Goal: Check status: Check status

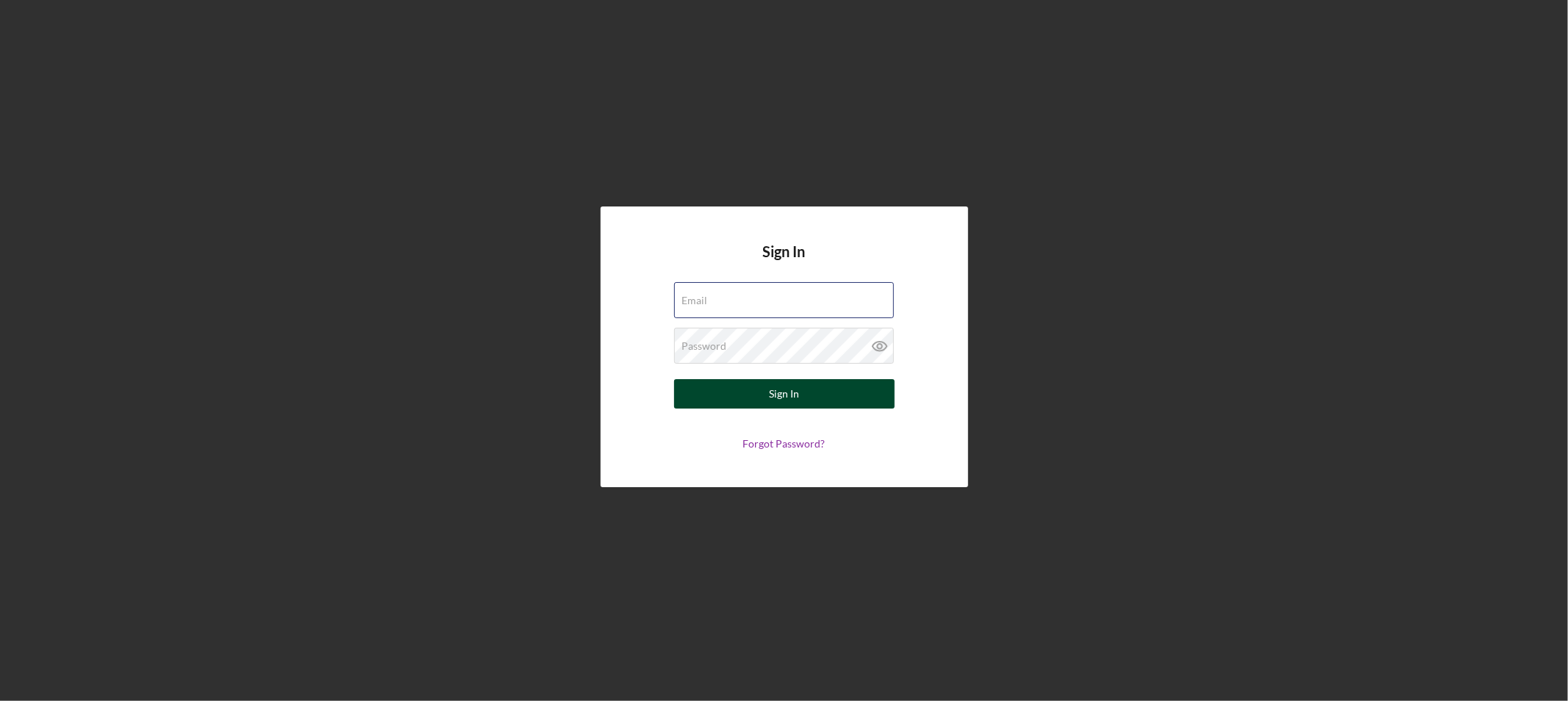
type input "[EMAIL_ADDRESS][DOMAIN_NAME]"
click at [799, 397] on button "Sign In" at bounding box center [784, 394] width 220 height 29
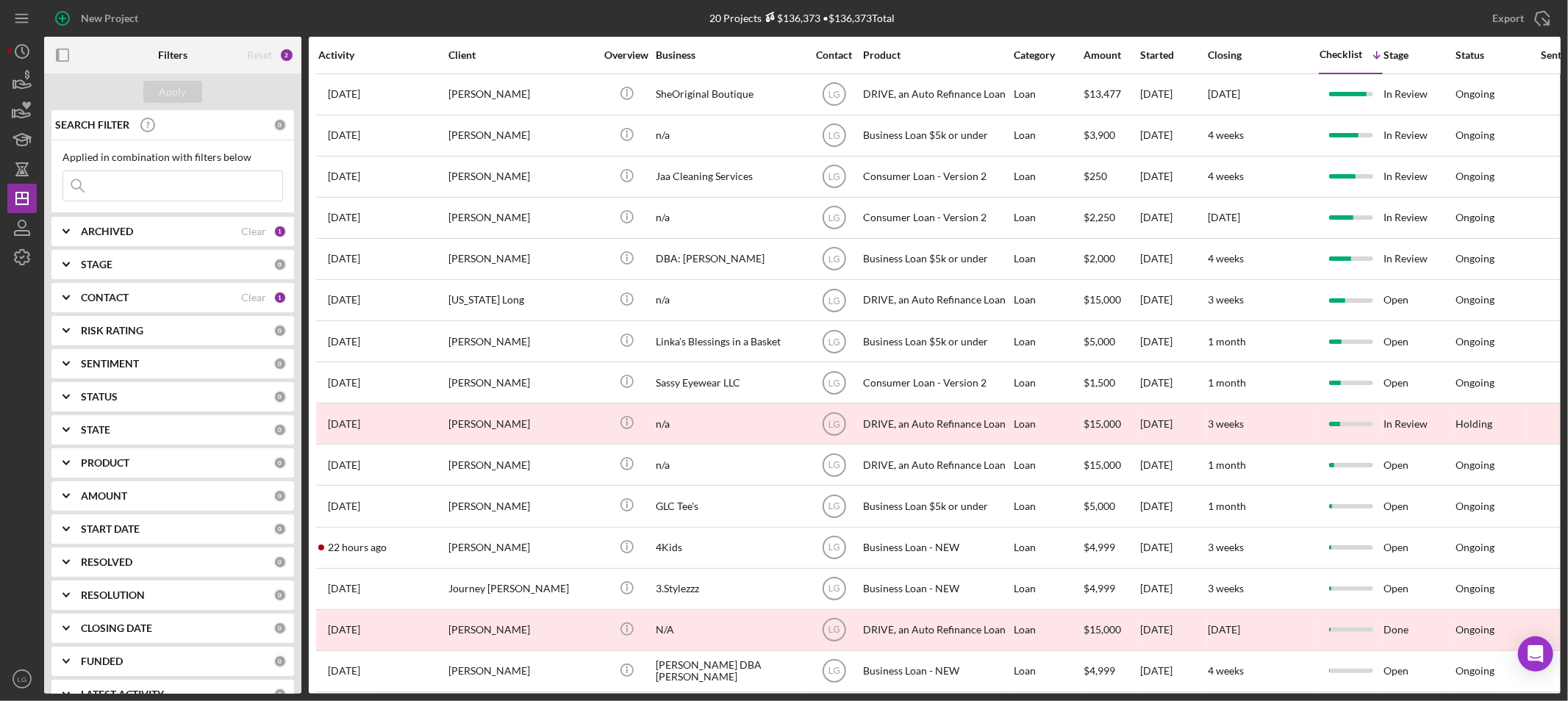
click at [115, 184] on input at bounding box center [173, 186] width 219 height 29
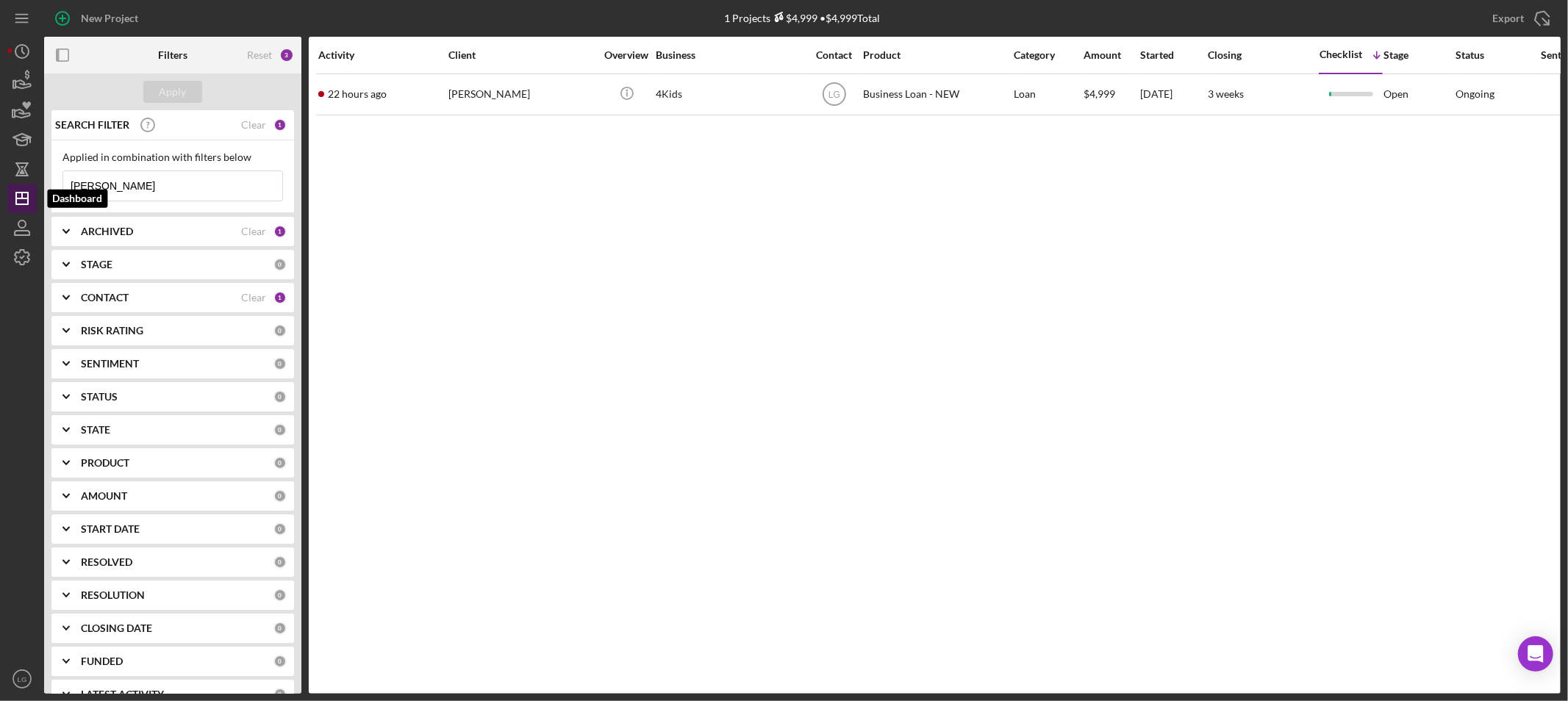
drag, startPoint x: 240, startPoint y: 181, endPoint x: 29, endPoint y: 204, distance: 212.2
click at [29, 204] on div "New Project 1 Projects $4,999 • $4,999 Total Export Icon/Export Filters Reset 3…" at bounding box center [783, 347] width 1553 height 694
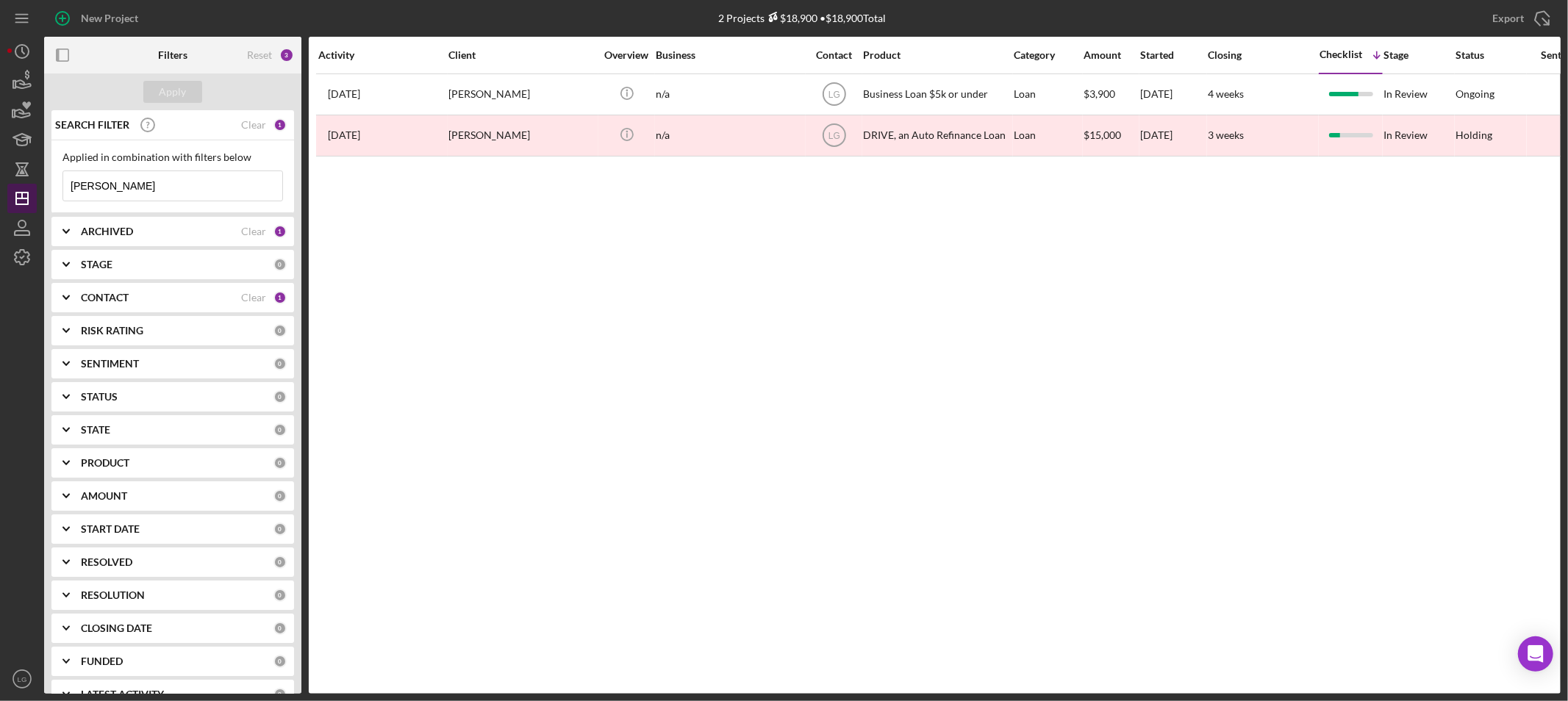
drag, startPoint x: 136, startPoint y: 196, endPoint x: 26, endPoint y: 202, distance: 110.2
click at [26, 202] on div "New Project 2 Projects $18,900 • $18,900 Total Export Icon/Export Filters Reset…" at bounding box center [783, 347] width 1553 height 694
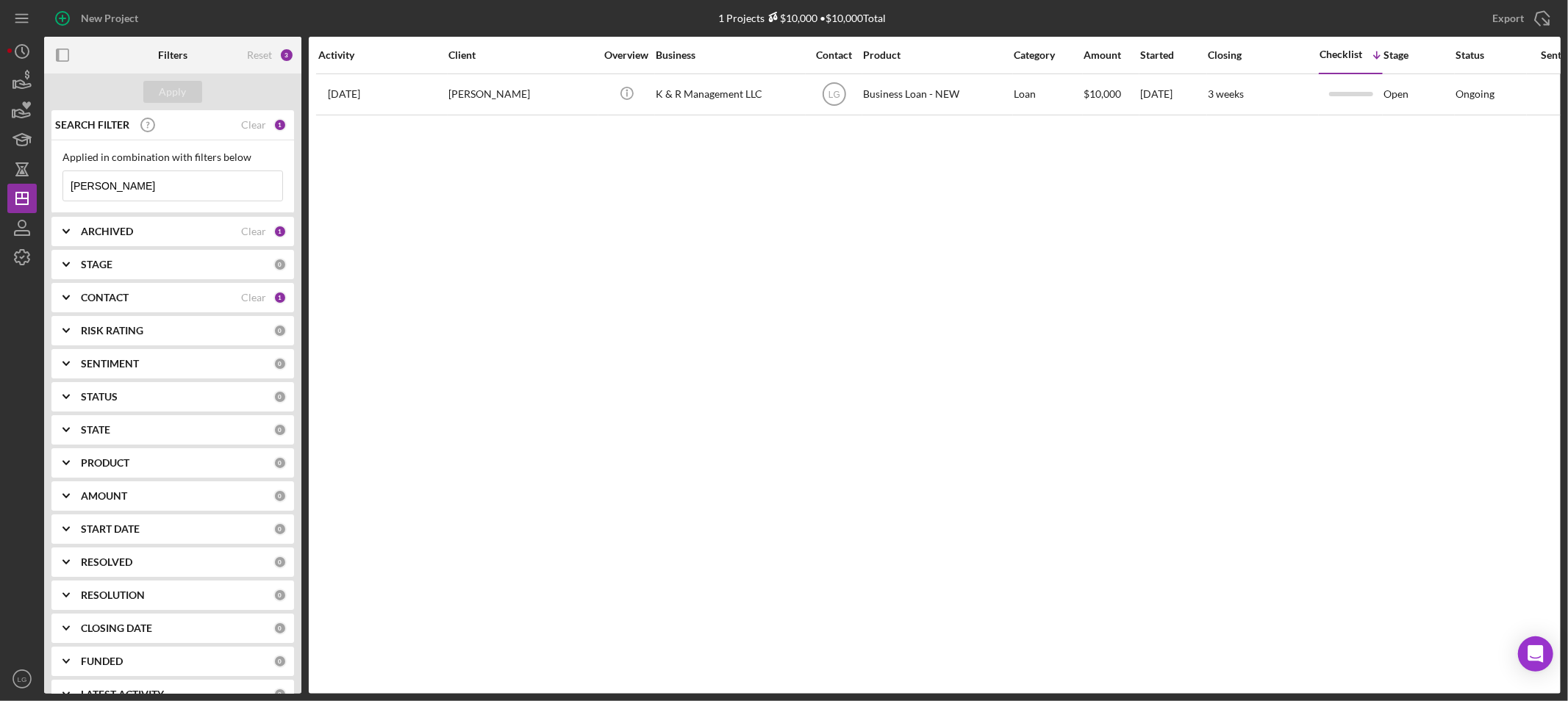
drag, startPoint x: 128, startPoint y: 188, endPoint x: 0, endPoint y: 206, distance: 129.3
click at [0, 206] on div "New Project 1 Projects $10,000 • $10,000 Total Export Icon/Export Filters Reset…" at bounding box center [784, 350] width 1568 height 701
type input "hill"
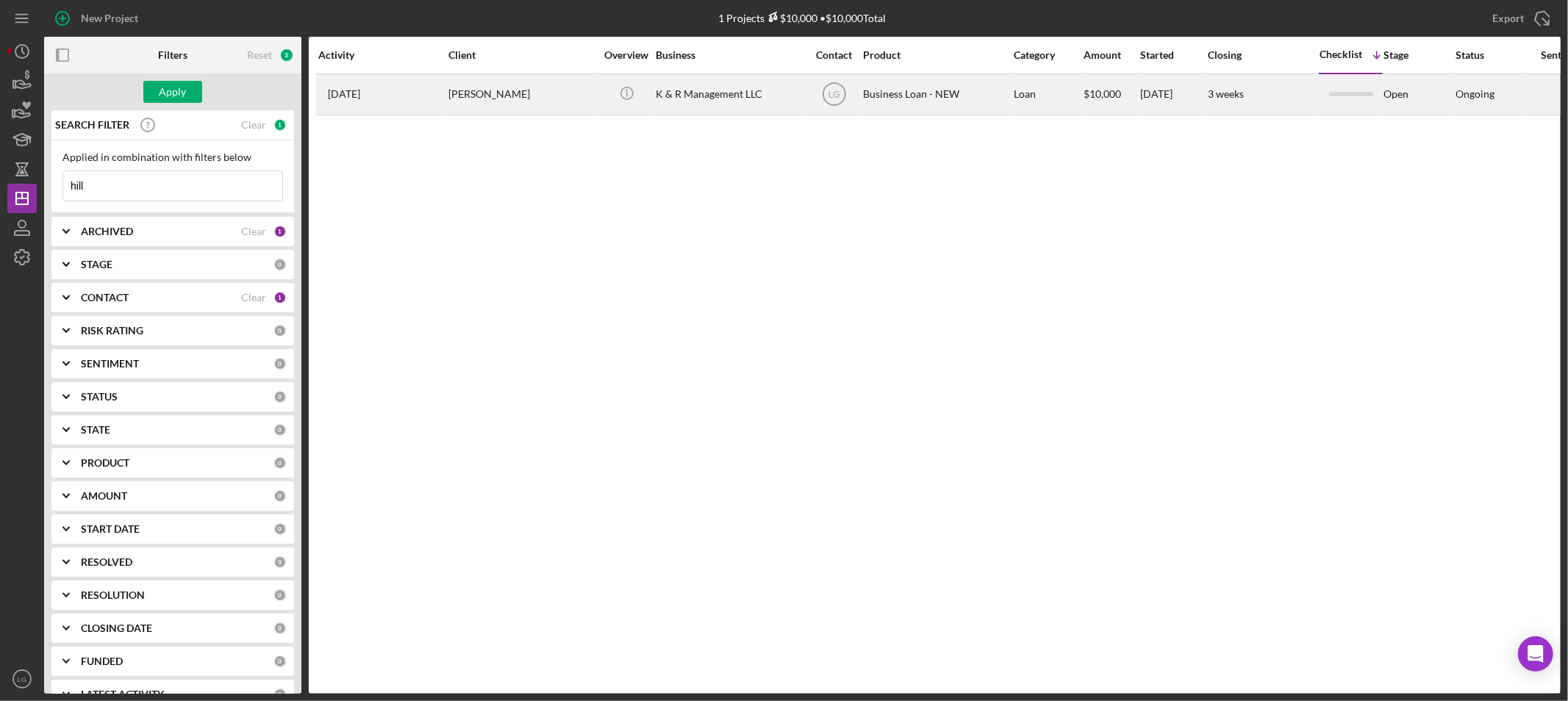
click at [540, 108] on div "MICHAEL REESE" at bounding box center [522, 95] width 147 height 39
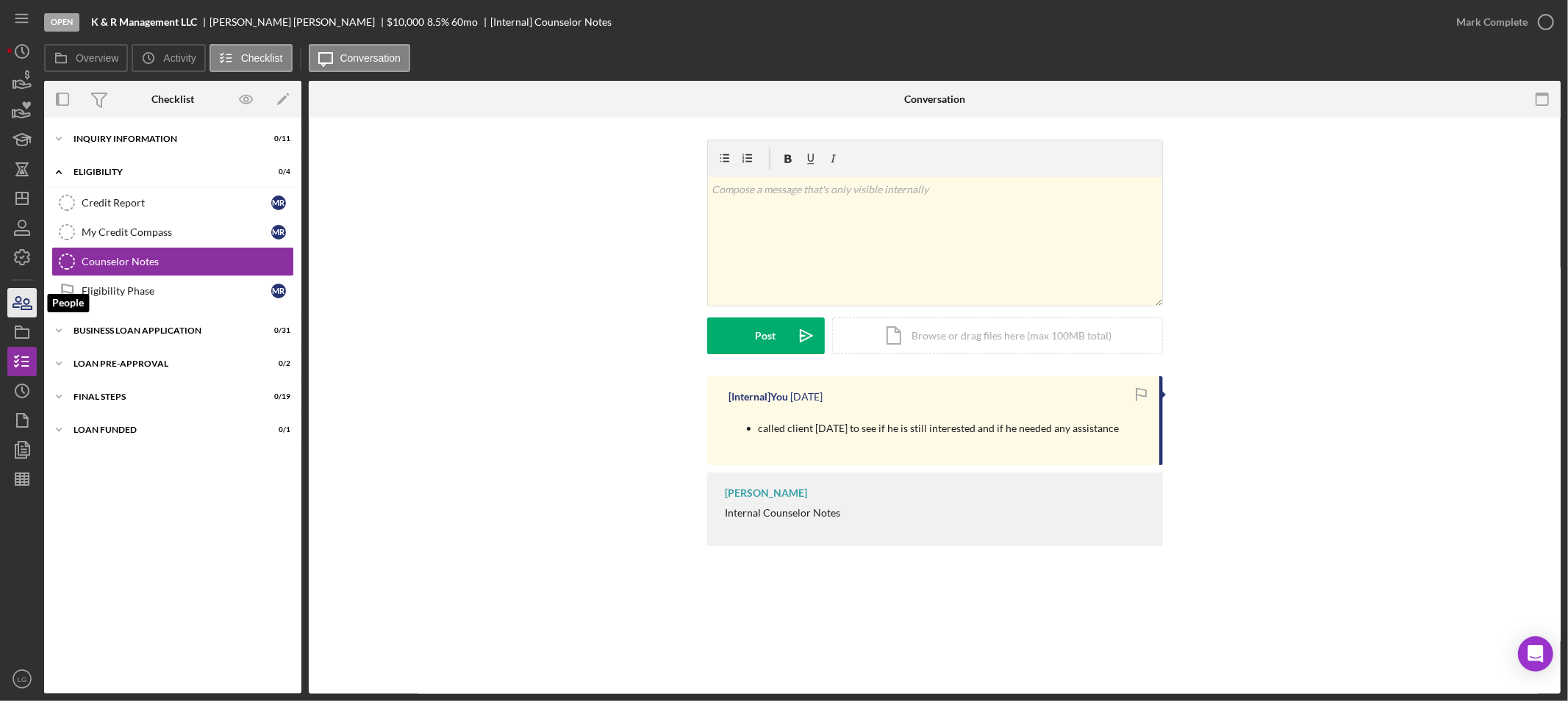
click at [11, 312] on icon "button" at bounding box center [22, 303] width 37 height 37
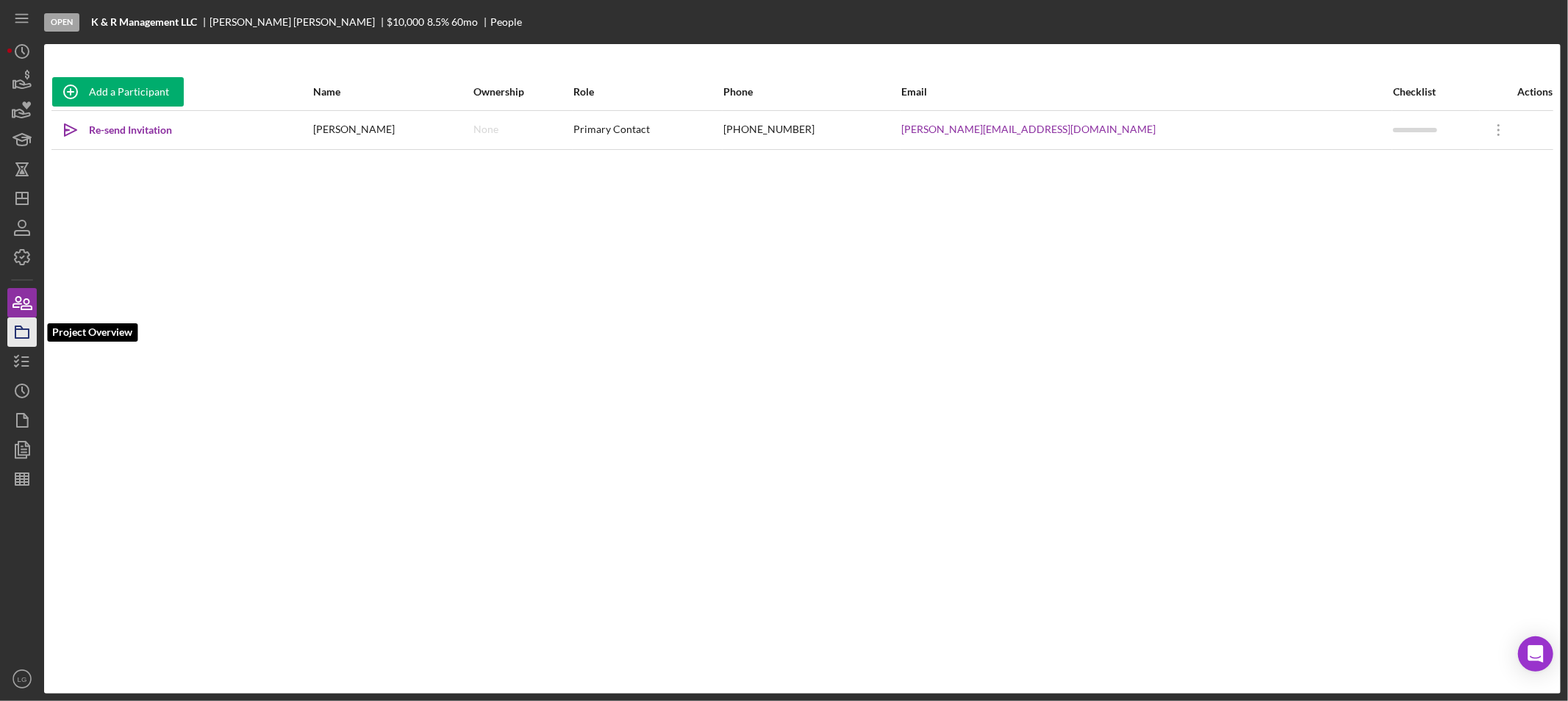
click at [16, 345] on icon "button" at bounding box center [22, 333] width 37 height 37
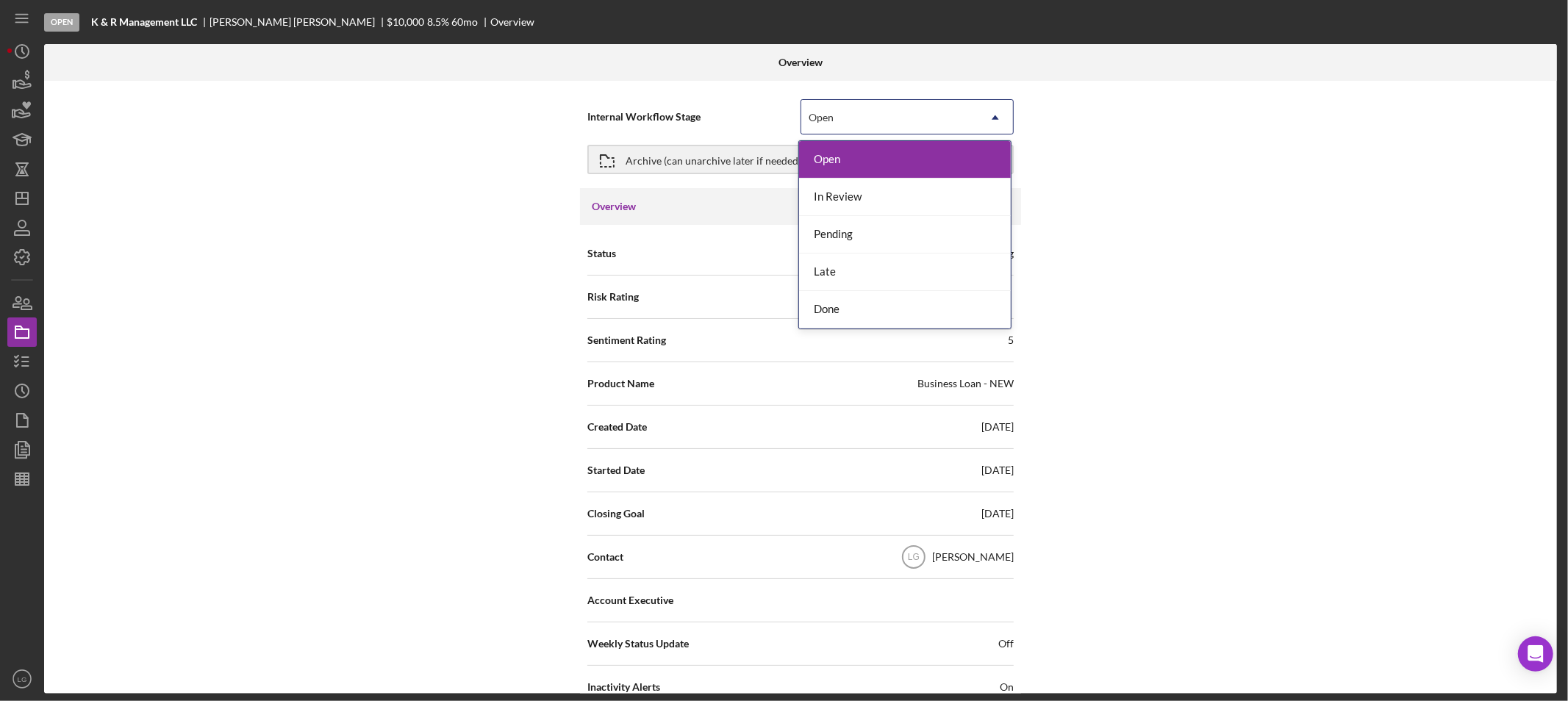
click at [904, 99] on div "Open Icon/Dropdown Arrow" at bounding box center [907, 117] width 213 height 35
click at [849, 236] on div "Pending" at bounding box center [904, 235] width 211 height 37
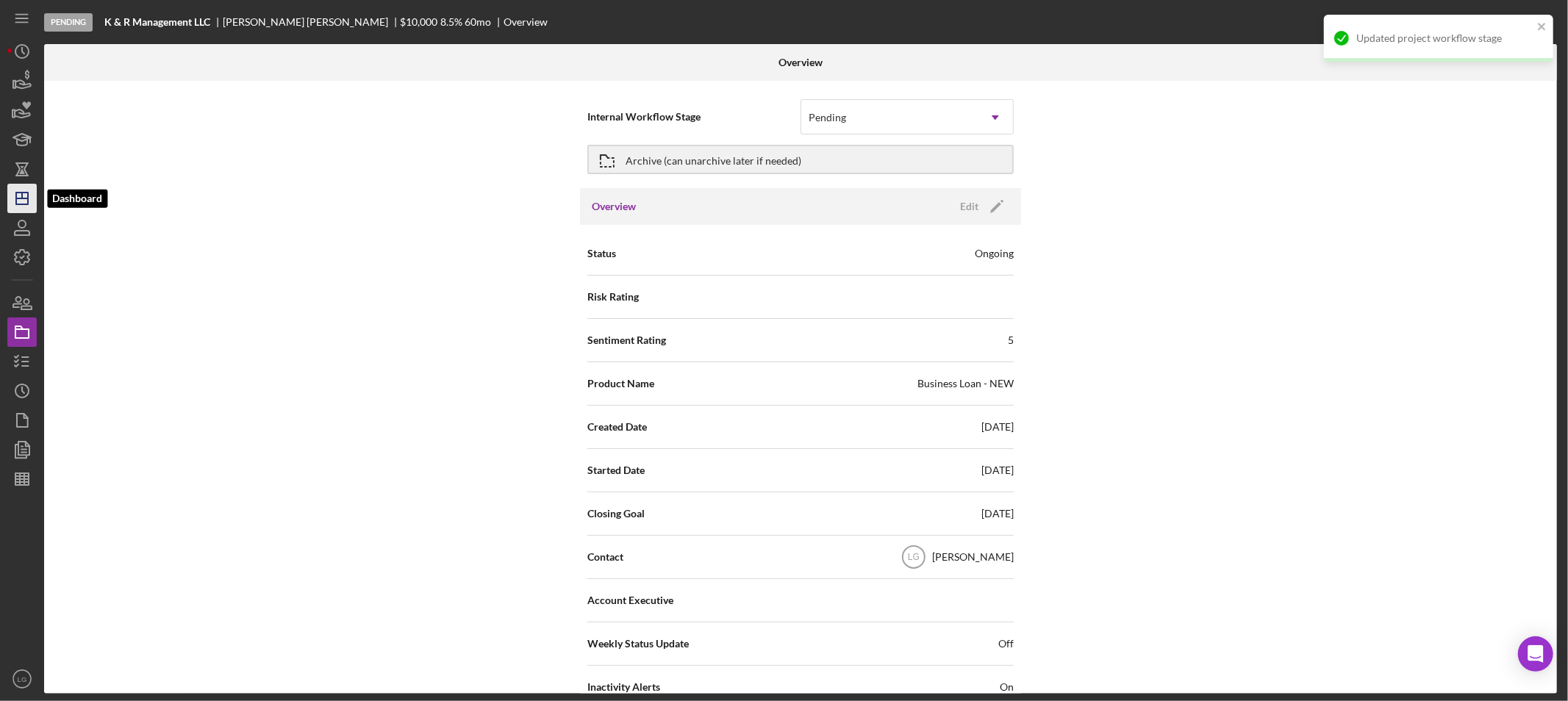
click at [12, 189] on icon "Icon/Dashboard" at bounding box center [22, 198] width 37 height 37
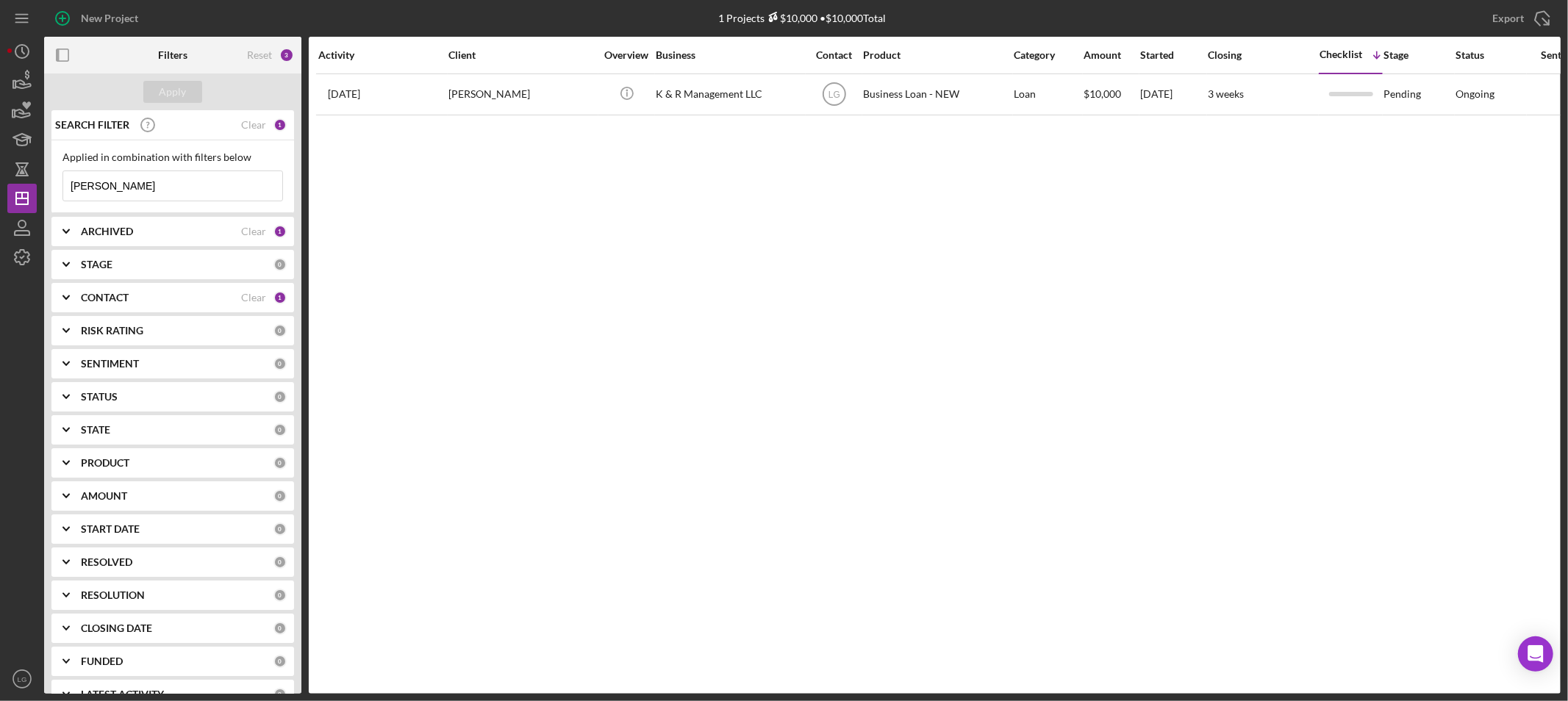
click at [115, 189] on input "reese" at bounding box center [173, 186] width 219 height 29
type input "hill"
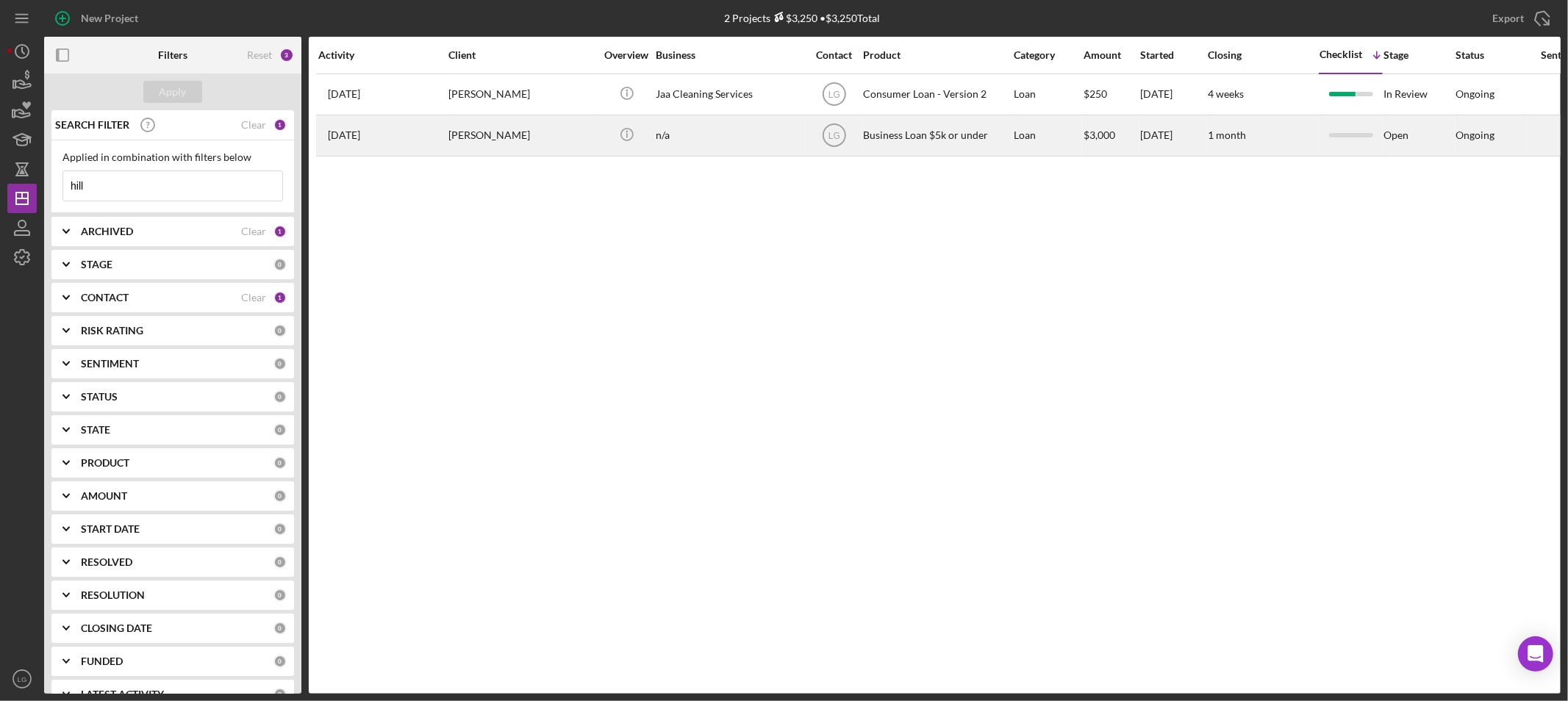
click at [974, 149] on div "Business Loan $5k or under" at bounding box center [936, 135] width 147 height 39
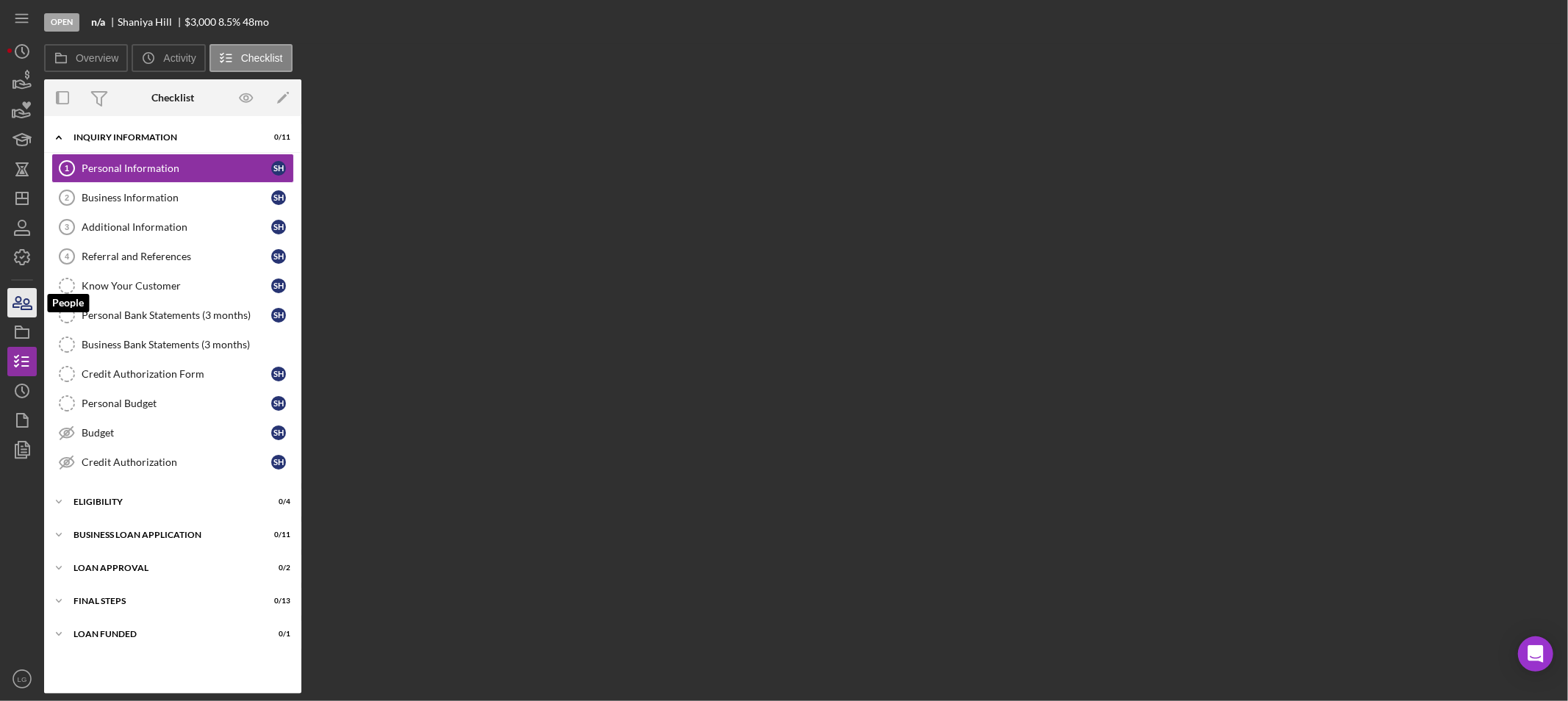
click at [12, 307] on icon "button" at bounding box center [22, 303] width 37 height 37
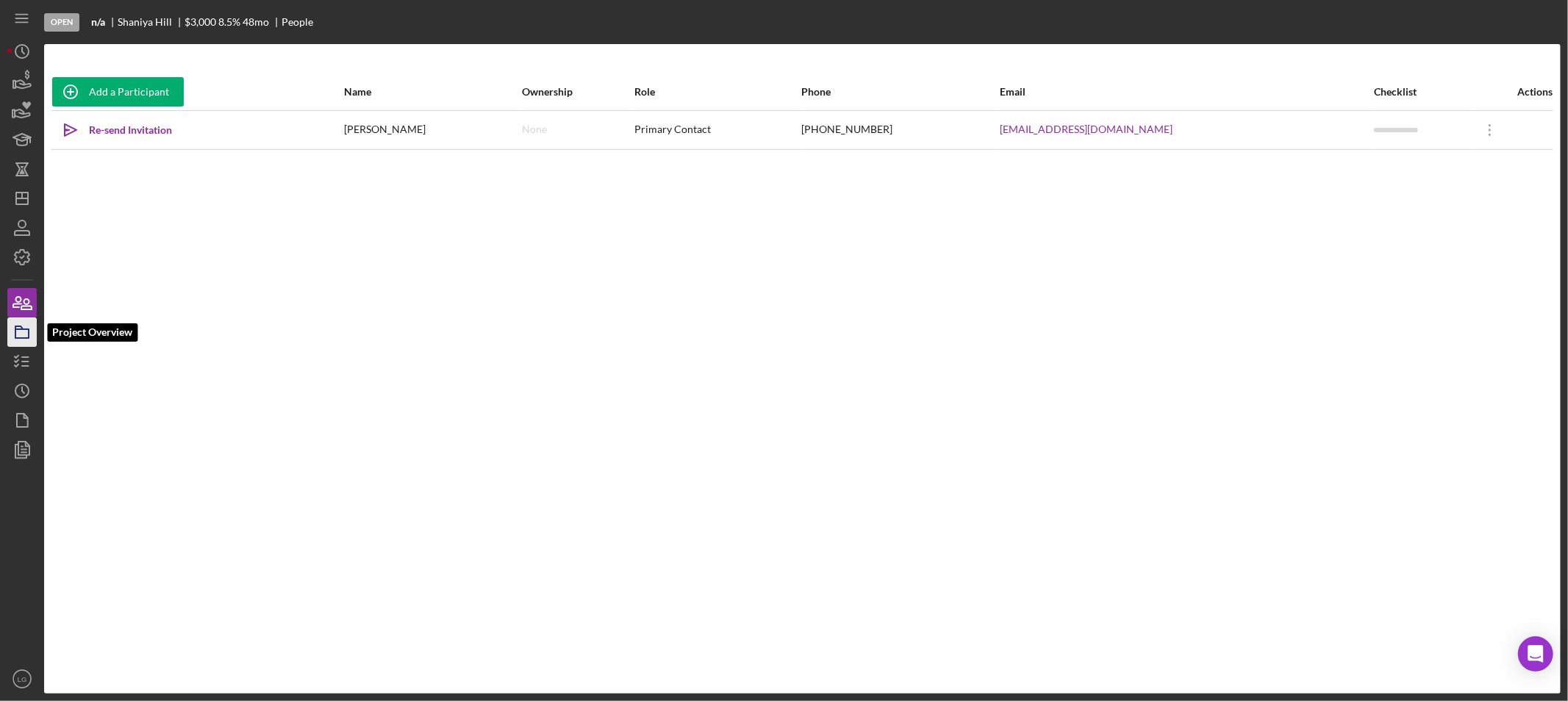
click at [24, 339] on icon "button" at bounding box center [22, 333] width 37 height 37
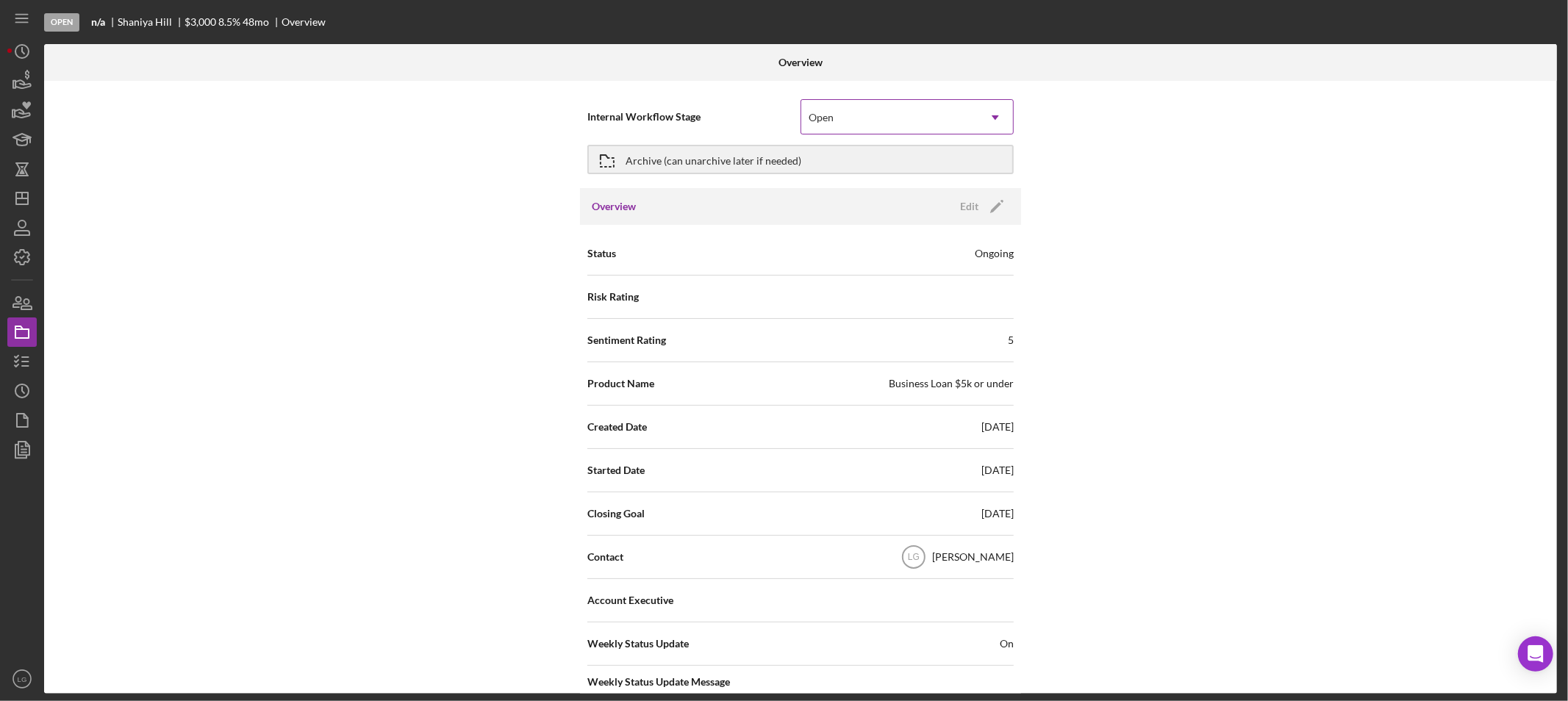
drag, startPoint x: 890, startPoint y: 119, endPoint x: 870, endPoint y: 136, distance: 26.2
click at [889, 119] on div "Open" at bounding box center [888, 118] width 176 height 34
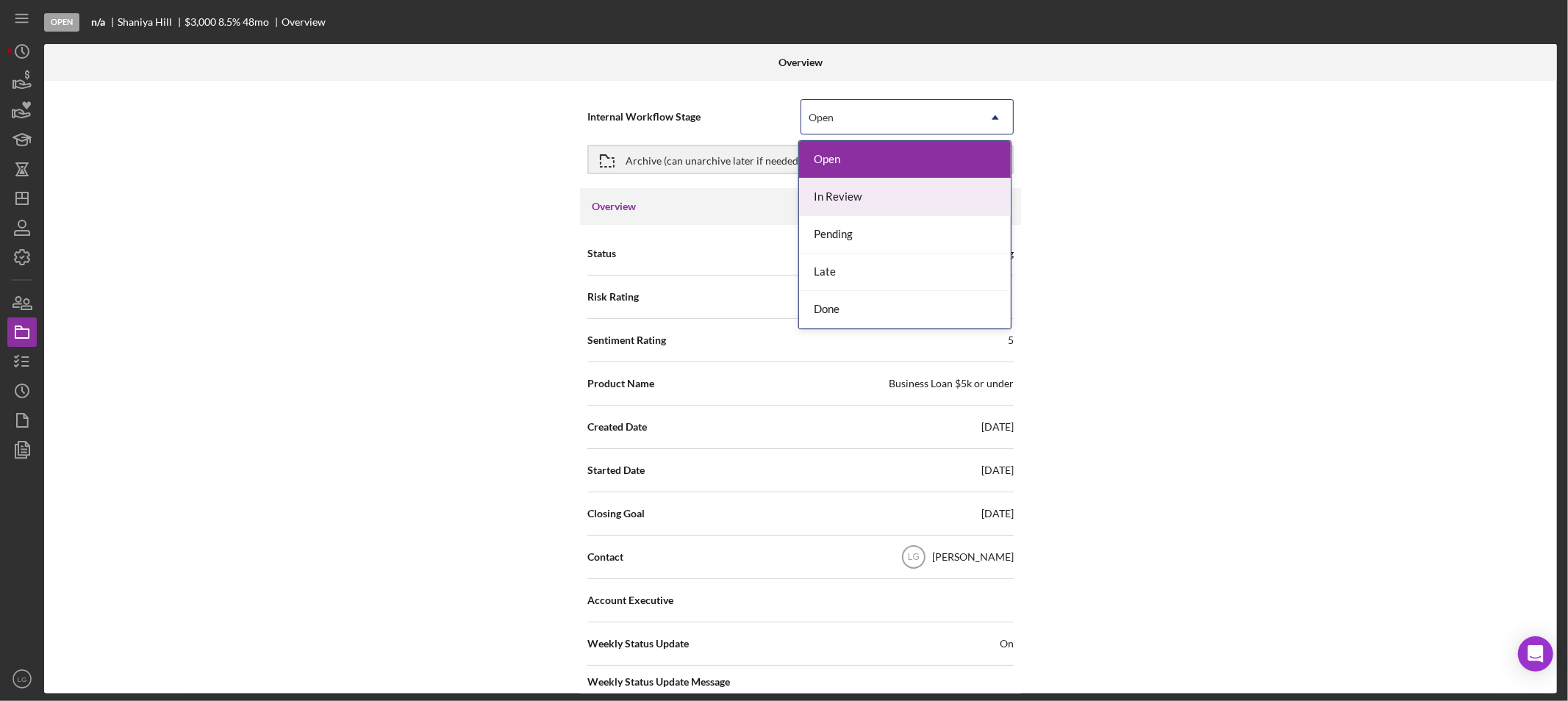
click at [829, 195] on div "In Review" at bounding box center [904, 197] width 211 height 37
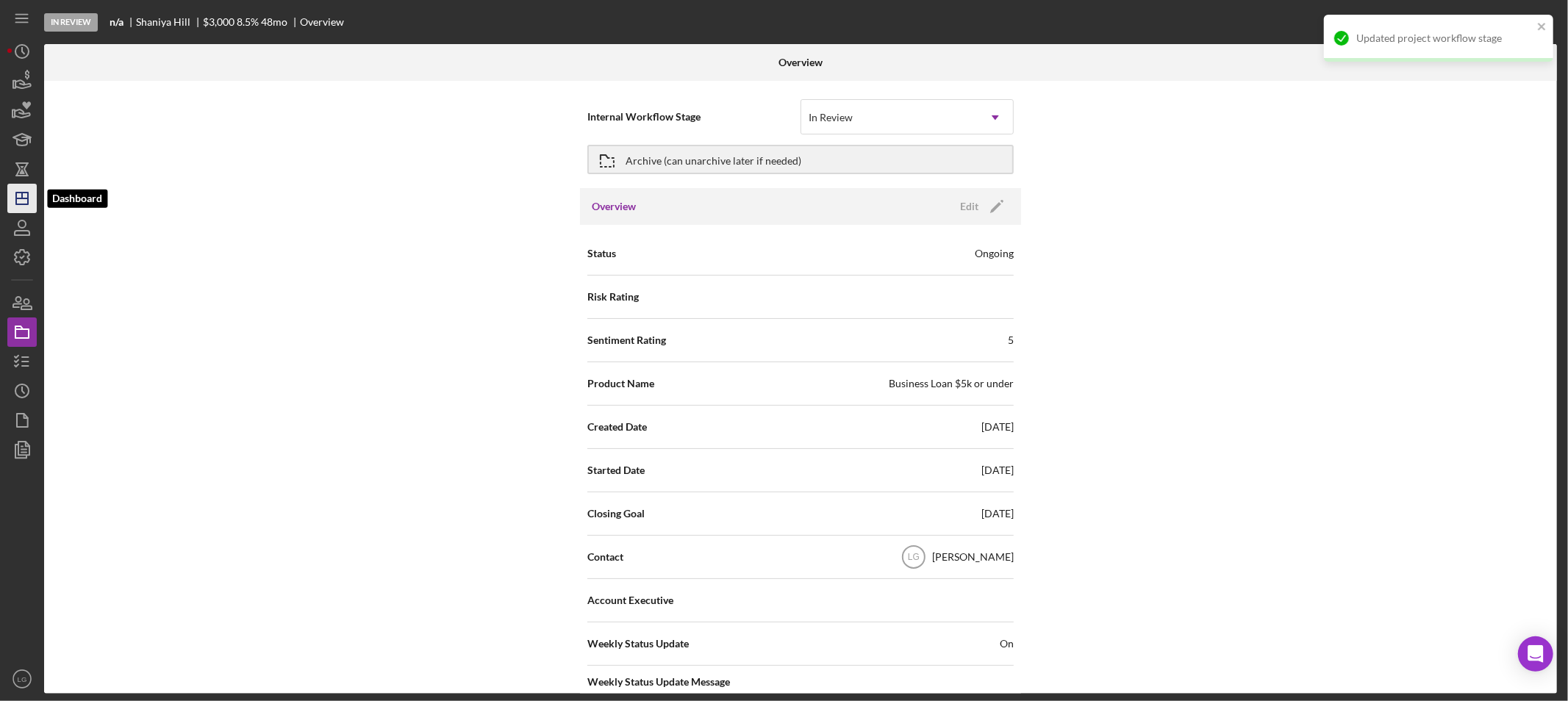
click at [19, 203] on icon "Icon/Dashboard" at bounding box center [22, 198] width 37 height 37
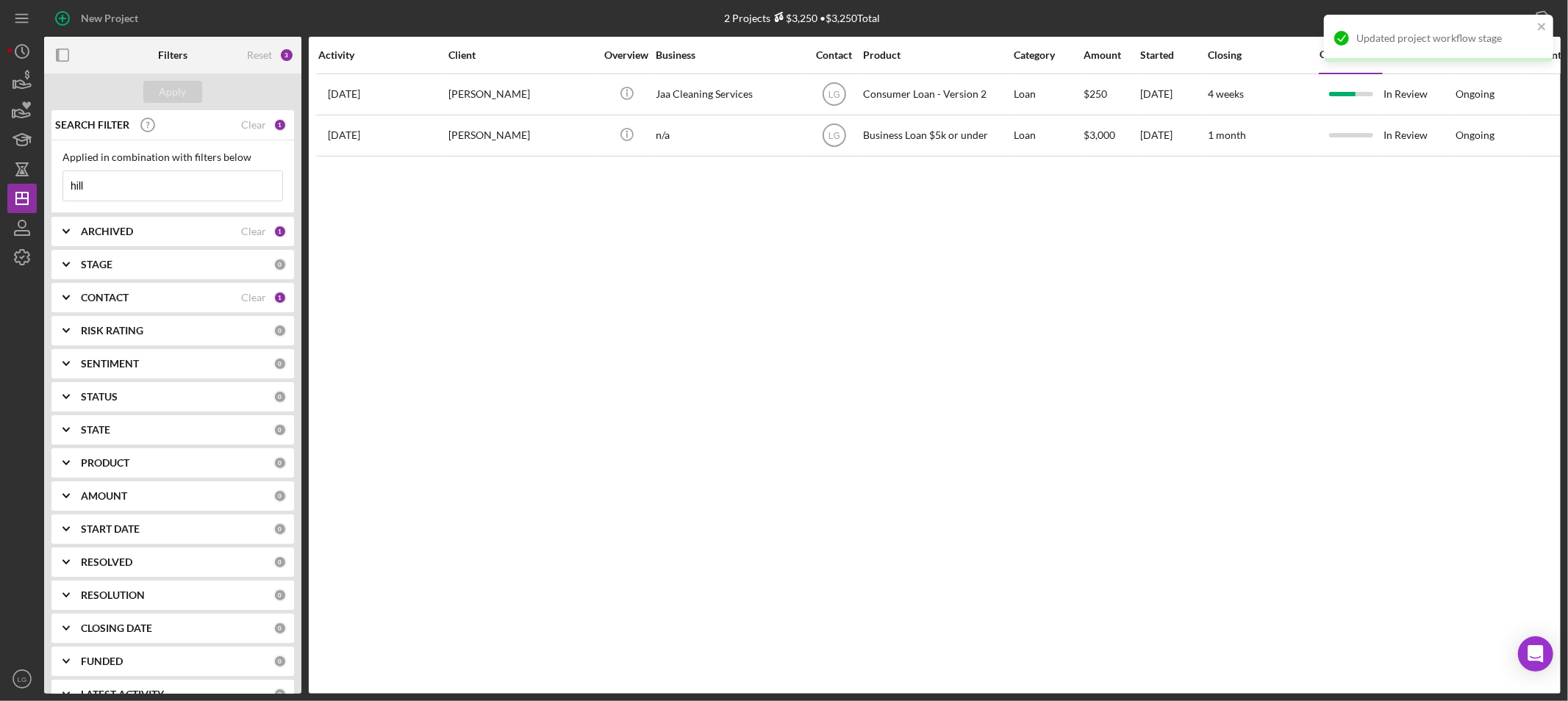
click at [104, 181] on input "hill" at bounding box center [173, 186] width 219 height 29
click at [108, 181] on input "hill" at bounding box center [173, 186] width 219 height 29
drag, startPoint x: 92, startPoint y: 189, endPoint x: 42, endPoint y: 181, distance: 50.6
click at [42, 181] on div "New Project 2 Projects $3,250 • $3,250 Total hill Export Icon/Export Filters Re…" at bounding box center [783, 347] width 1553 height 694
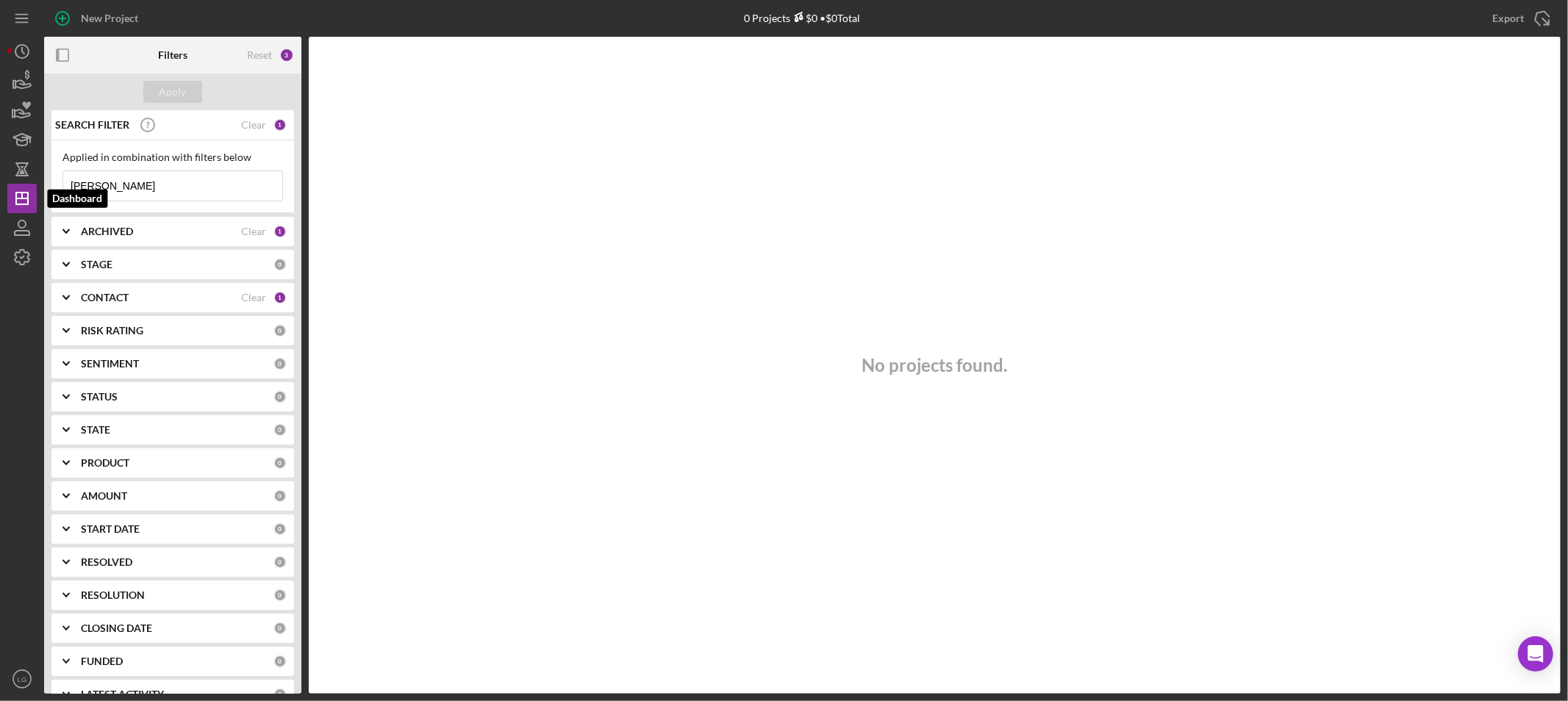
click at [19, 184] on div "New Project 0 Projects $0 • $0 Total hill Export Icon/Export Filters Reset 3 Ap…" at bounding box center [783, 347] width 1553 height 694
type input "steed"
click at [176, 245] on div "ARCHIVED Clear 1" at bounding box center [183, 231] width 206 height 29
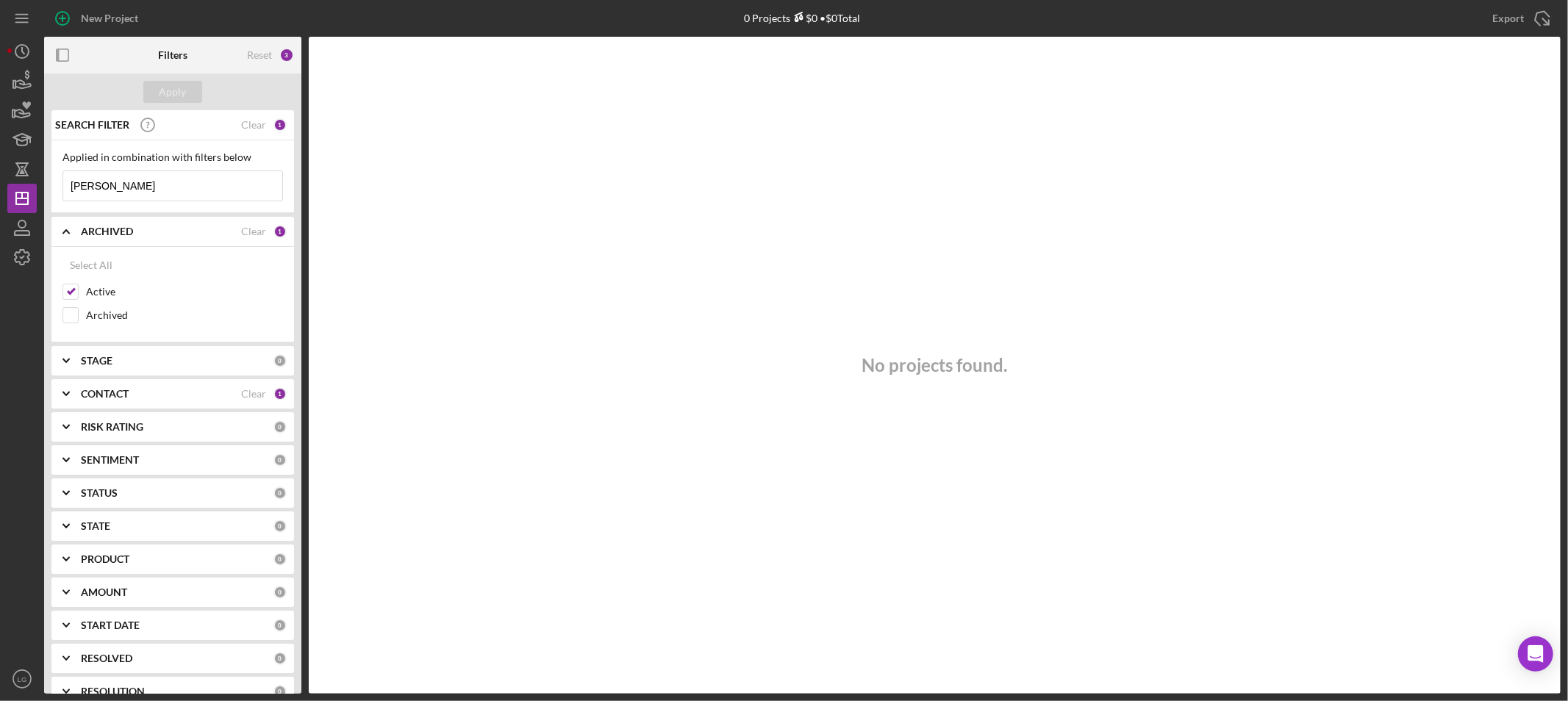
click at [126, 180] on input "steed" at bounding box center [173, 186] width 219 height 29
drag, startPoint x: 150, startPoint y: 177, endPoint x: 0, endPoint y: 209, distance: 153.4
click at [0, 209] on div "New Project 0 Projects $0 • $0 Total hill Export Icon/Export Filters Reset 3 Ap…" at bounding box center [784, 350] width 1568 height 701
click at [68, 320] on input "Archived" at bounding box center [70, 315] width 15 height 15
checkbox input "true"
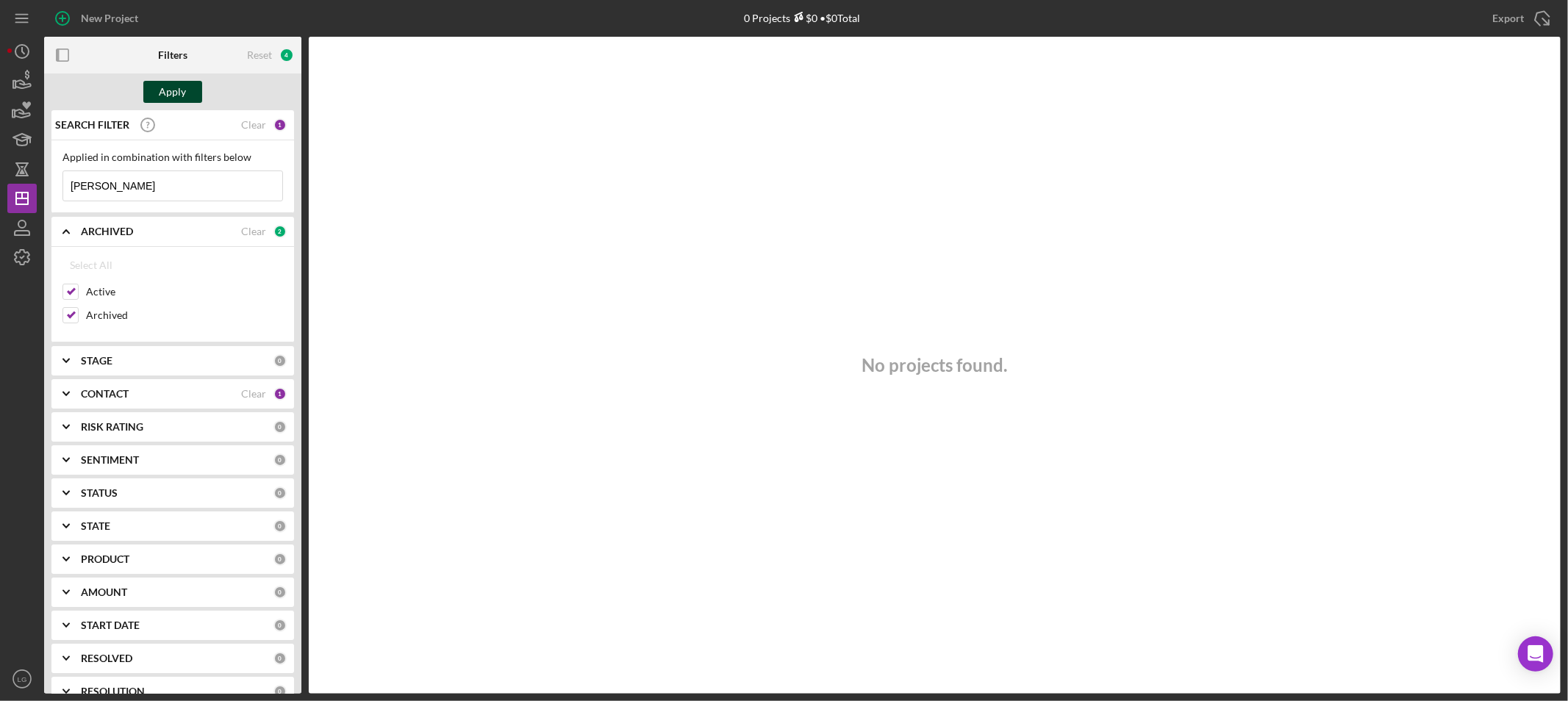
click at [151, 89] on button "Apply" at bounding box center [173, 91] width 58 height 22
click at [109, 384] on div "CONTACT Clear 1" at bounding box center [183, 394] width 206 height 29
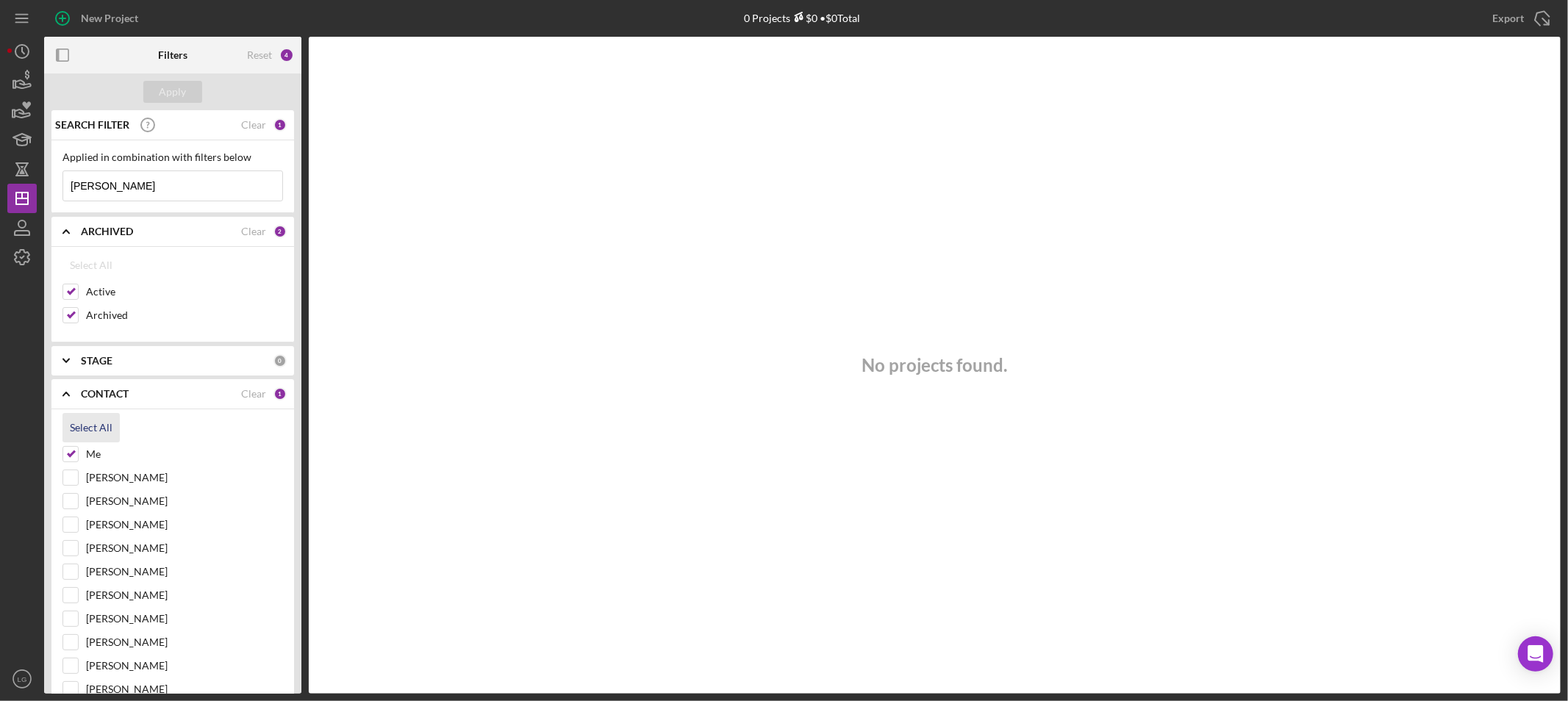
click at [111, 424] on div "Select All" at bounding box center [91, 428] width 42 height 29
checkbox input "true"
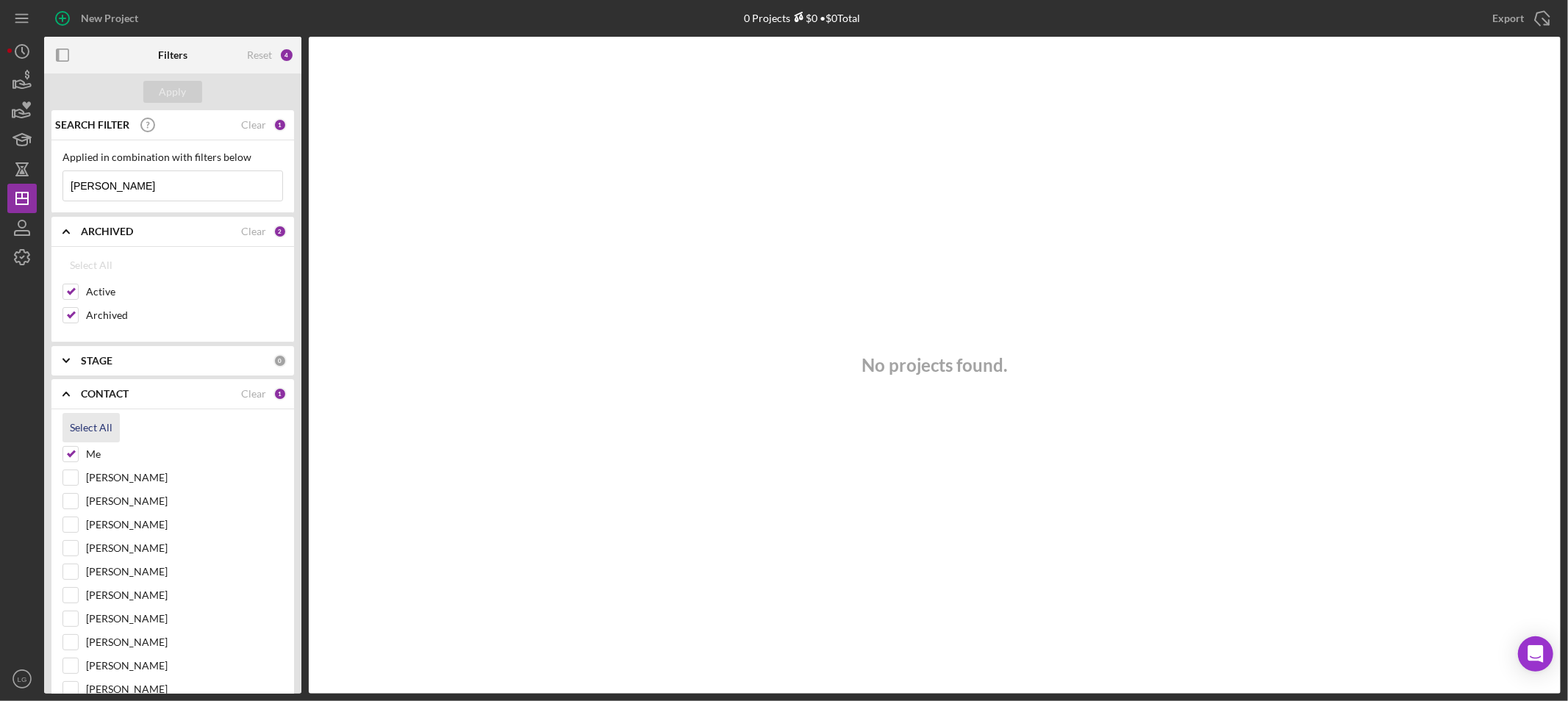
checkbox input "true"
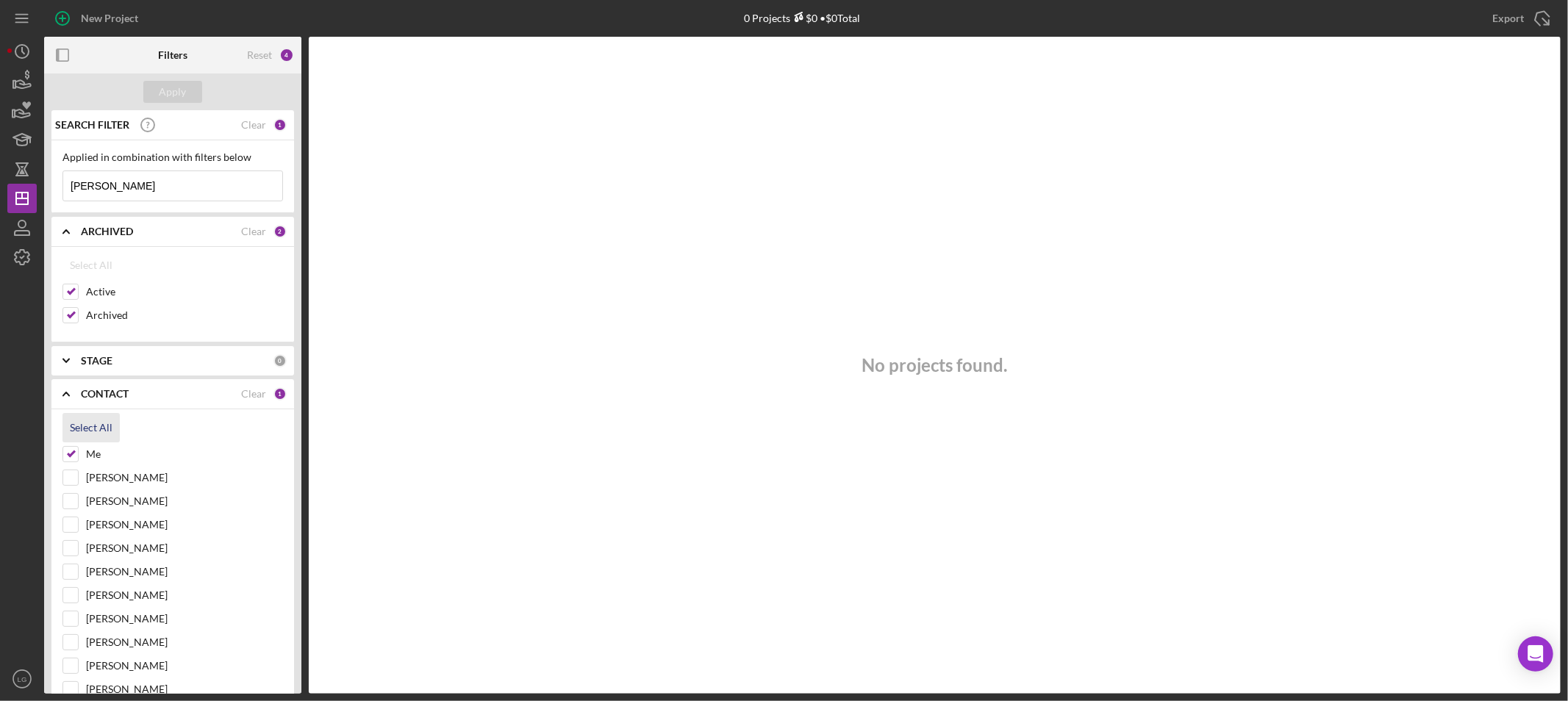
checkbox input "true"
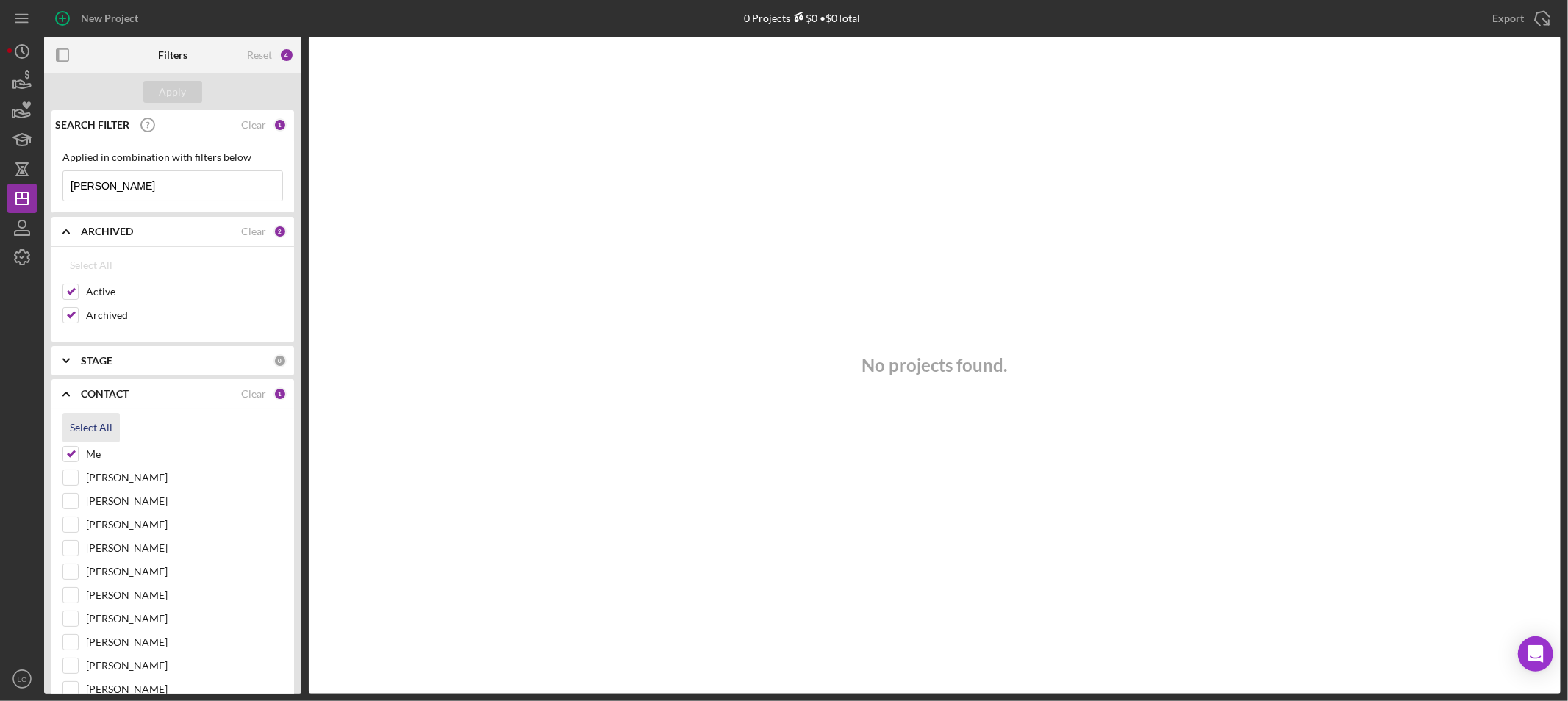
checkbox input "true"
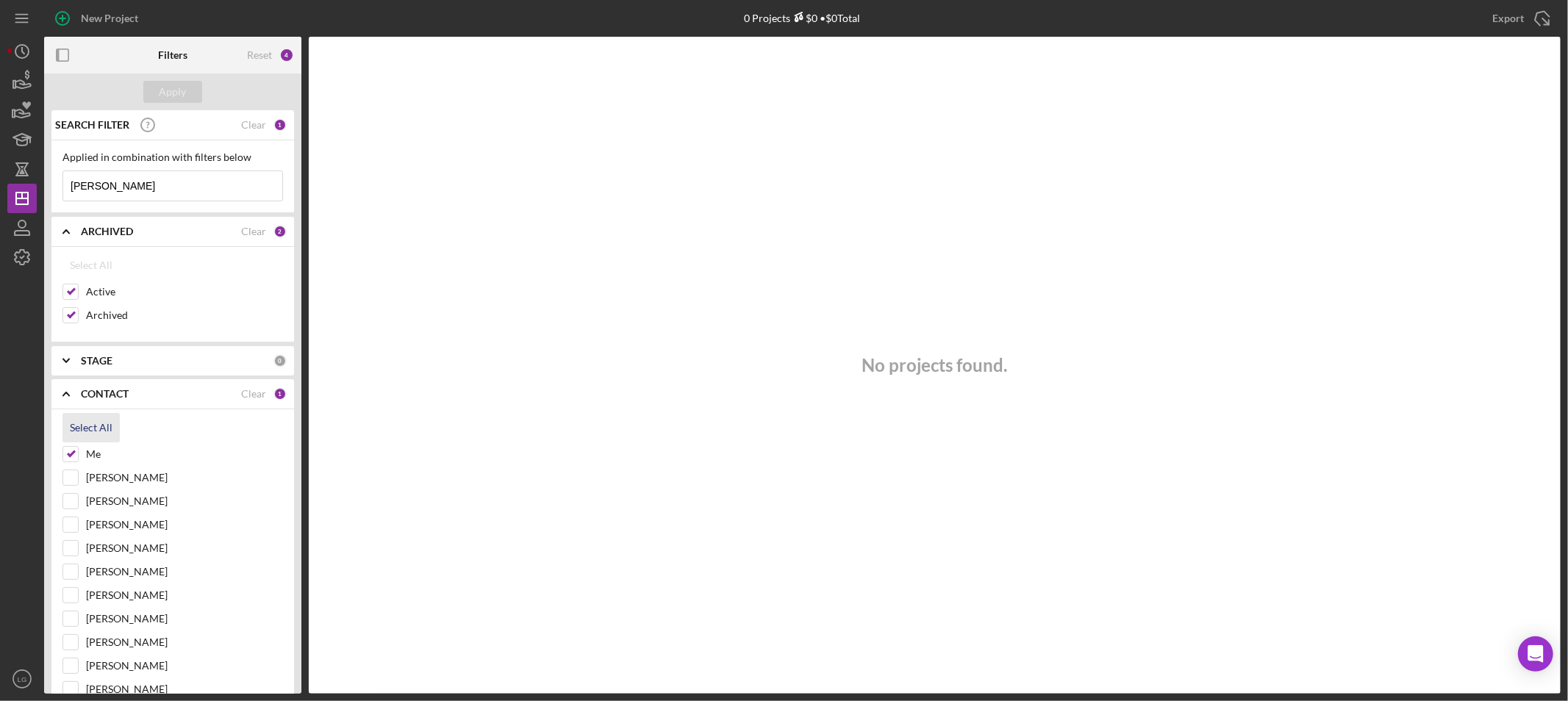
checkbox input "true"
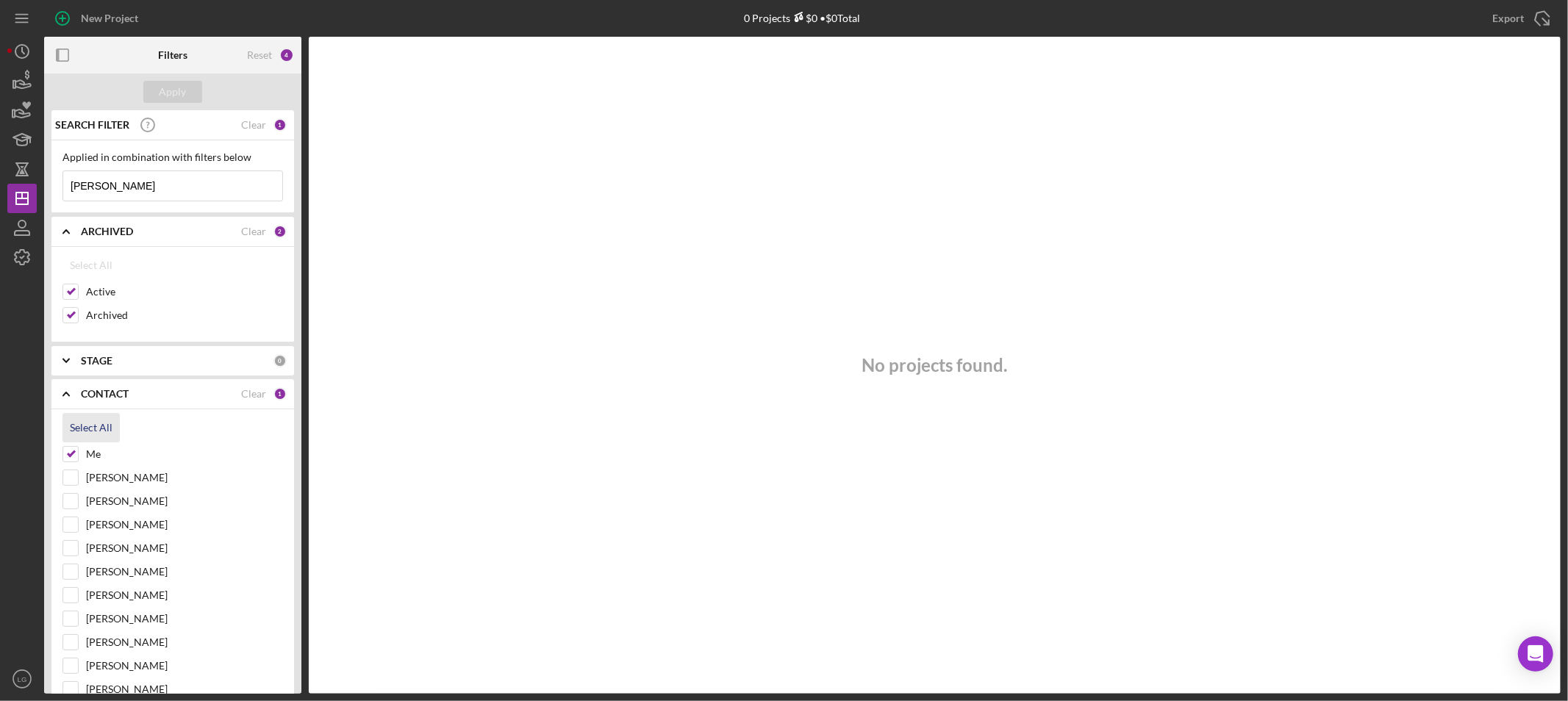
checkbox input "true"
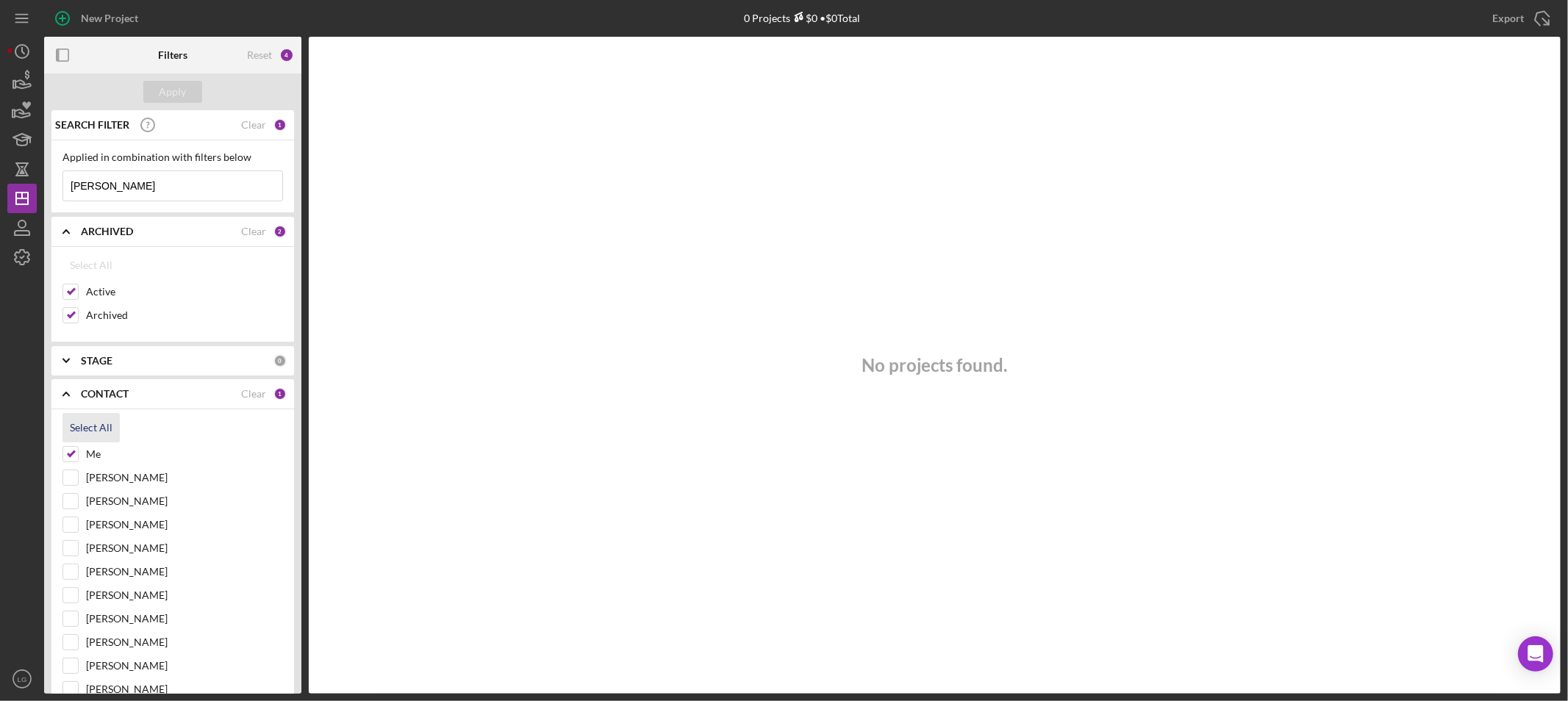
checkbox input "true"
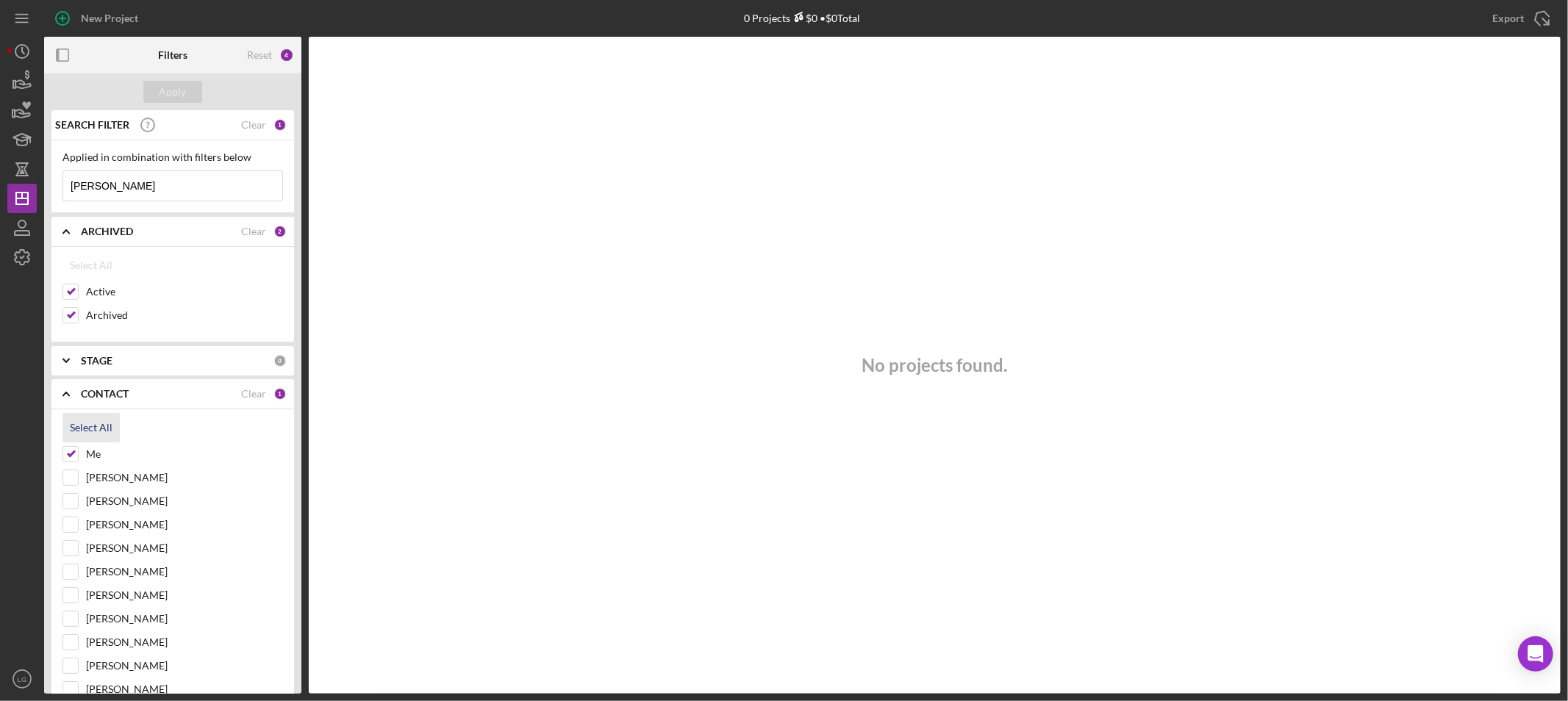
checkbox input "true"
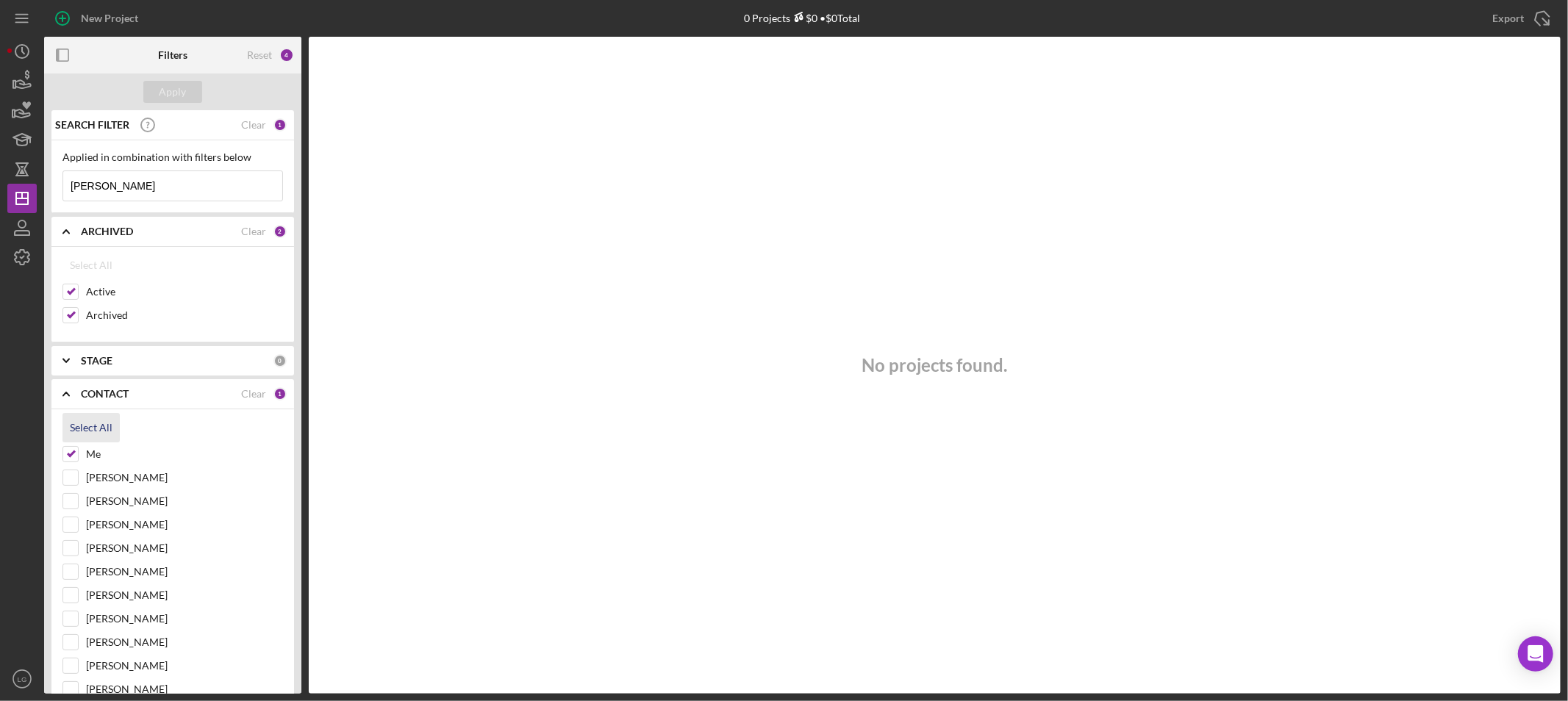
checkbox input "true"
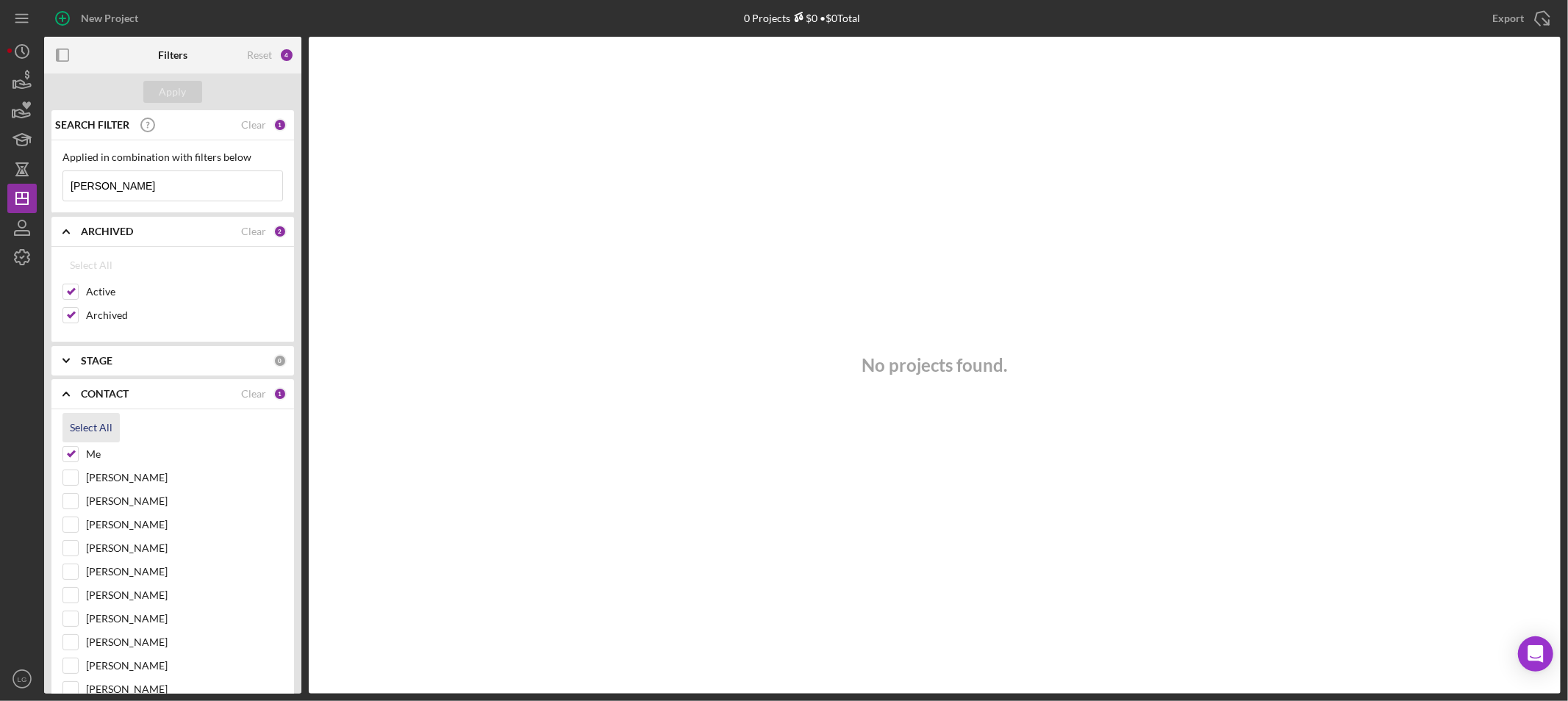
checkbox input "true"
click at [160, 92] on div "Apply" at bounding box center [173, 91] width 27 height 22
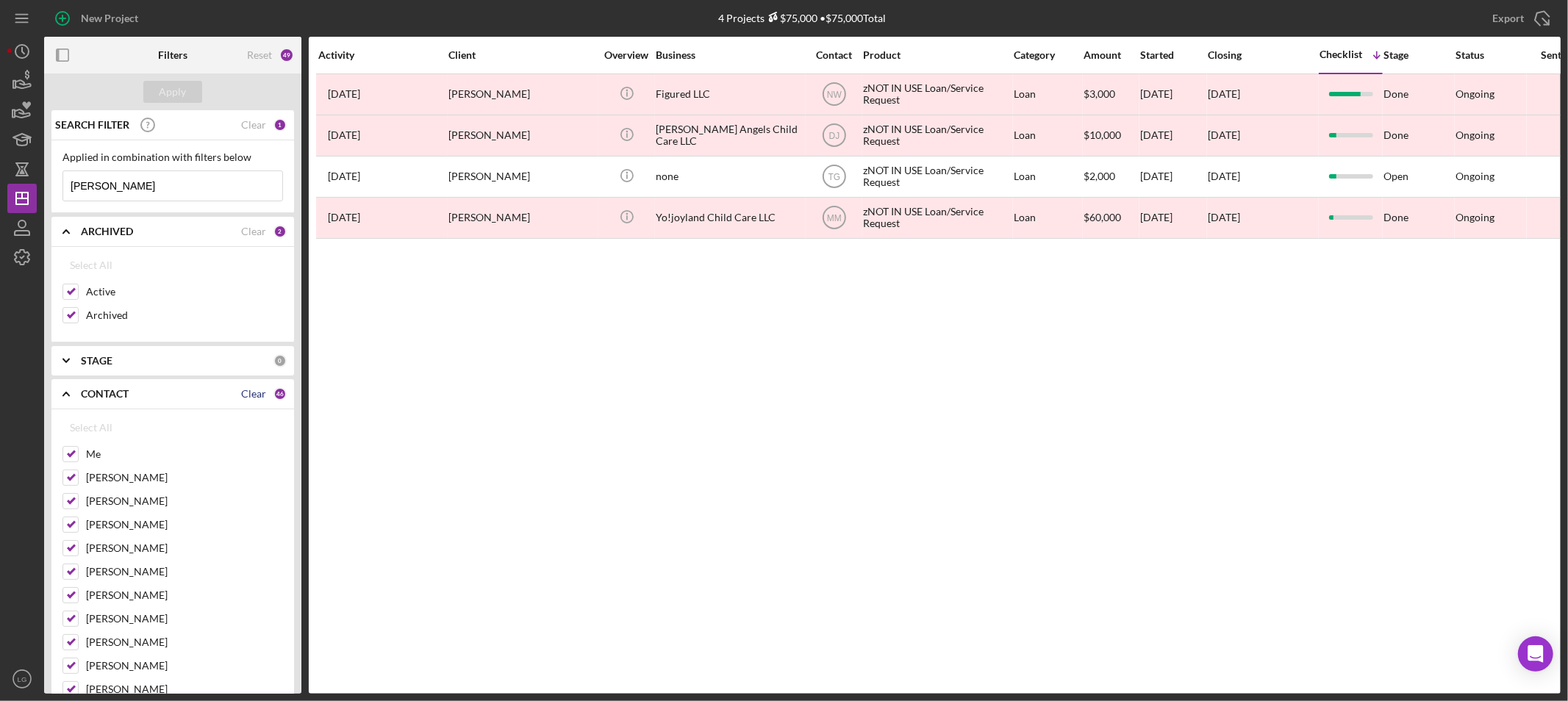
click at [243, 390] on div "Clear" at bounding box center [253, 394] width 25 height 12
checkbox input "false"
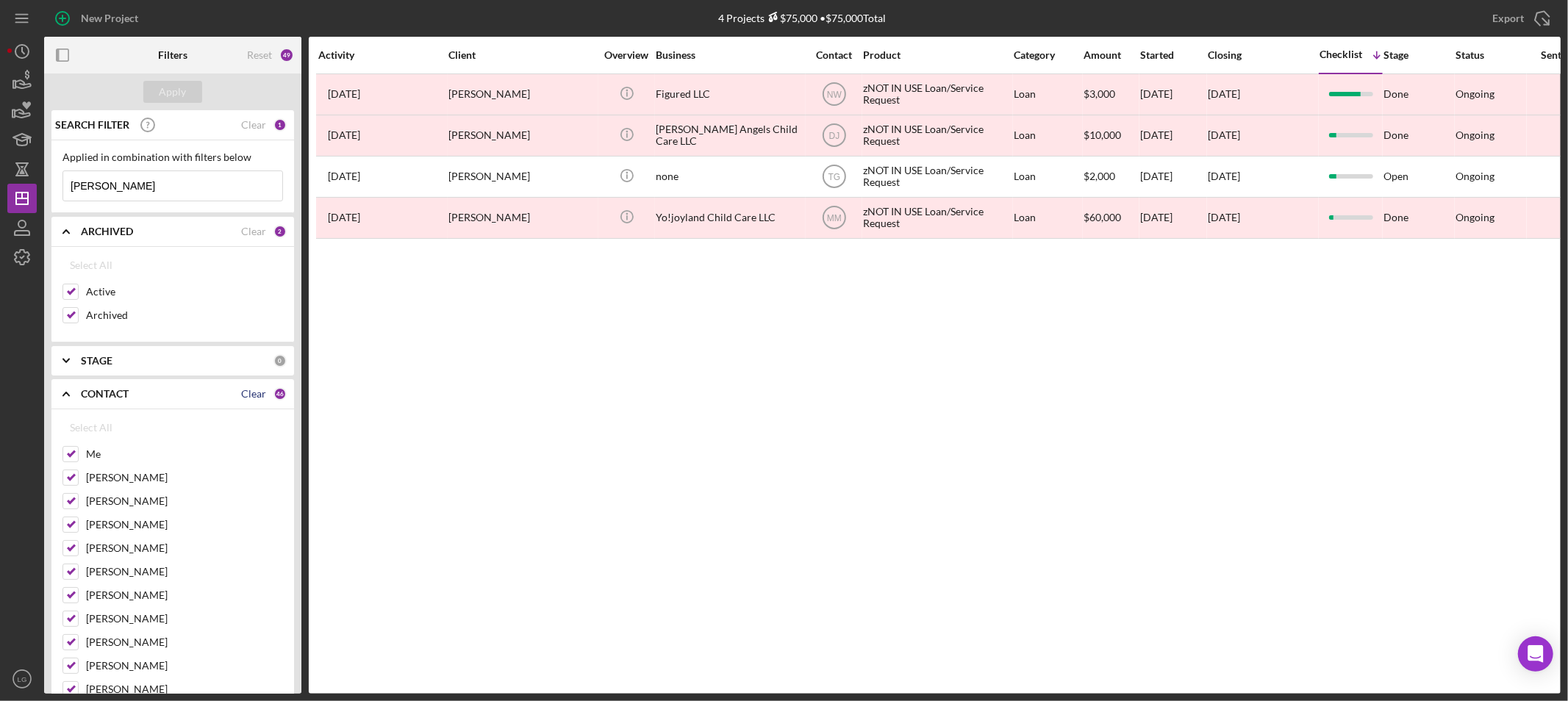
checkbox input "false"
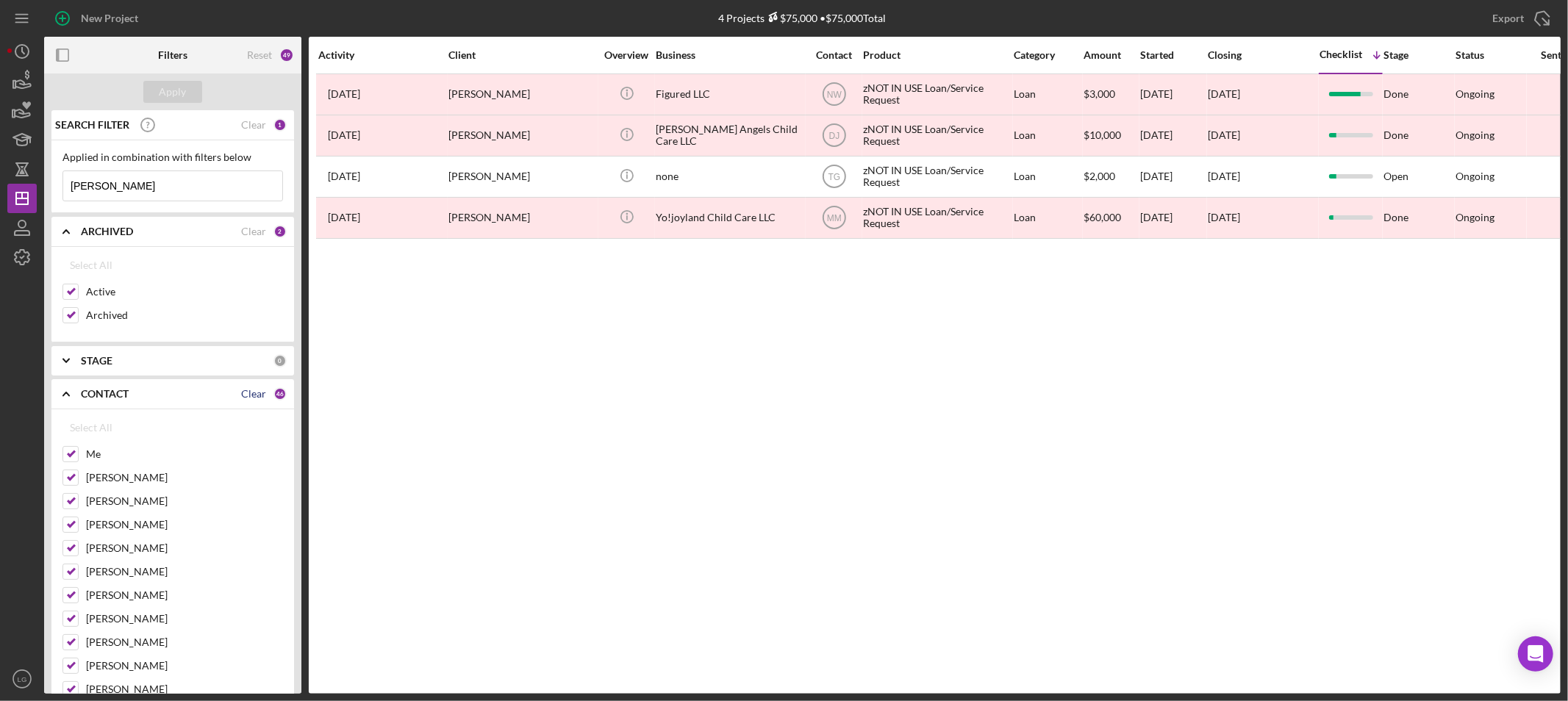
checkbox input "false"
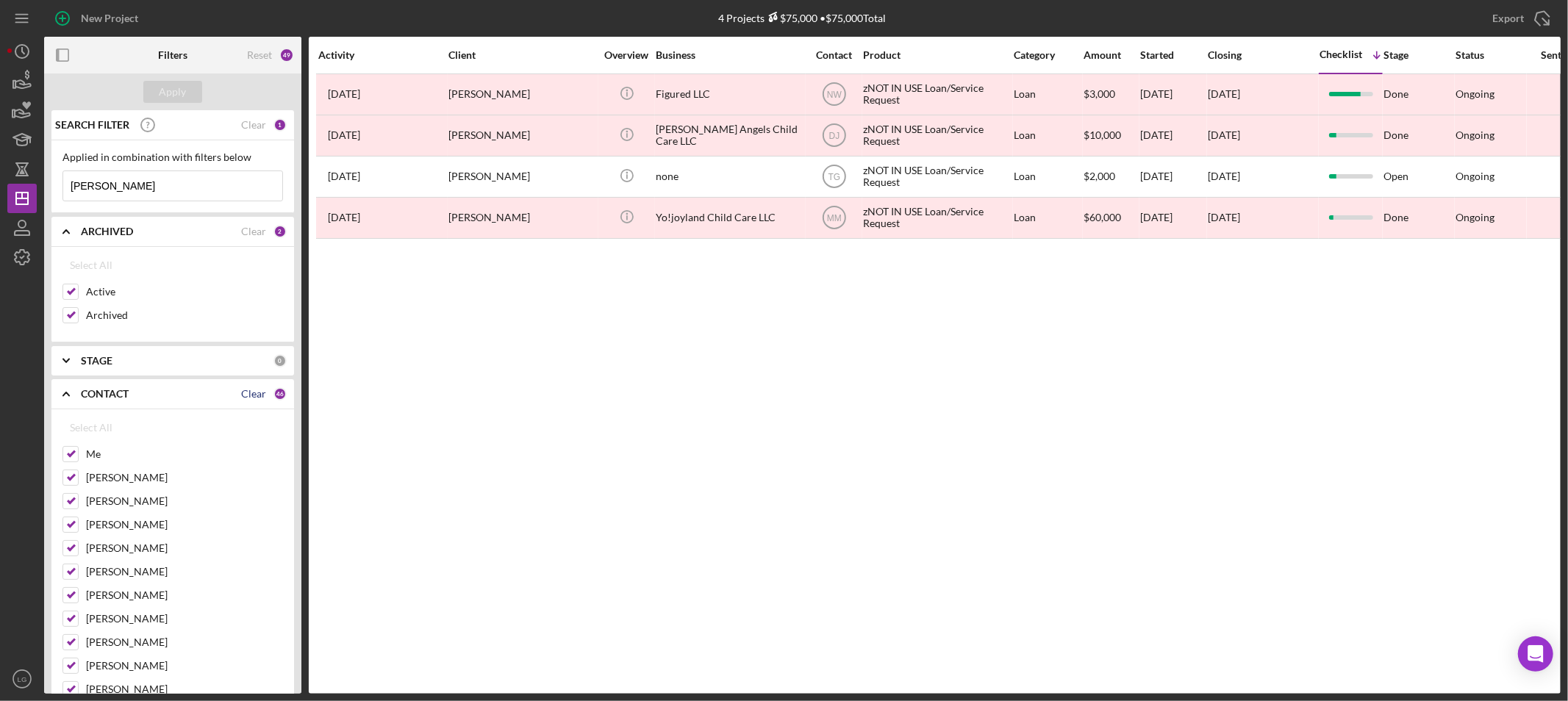
checkbox input "false"
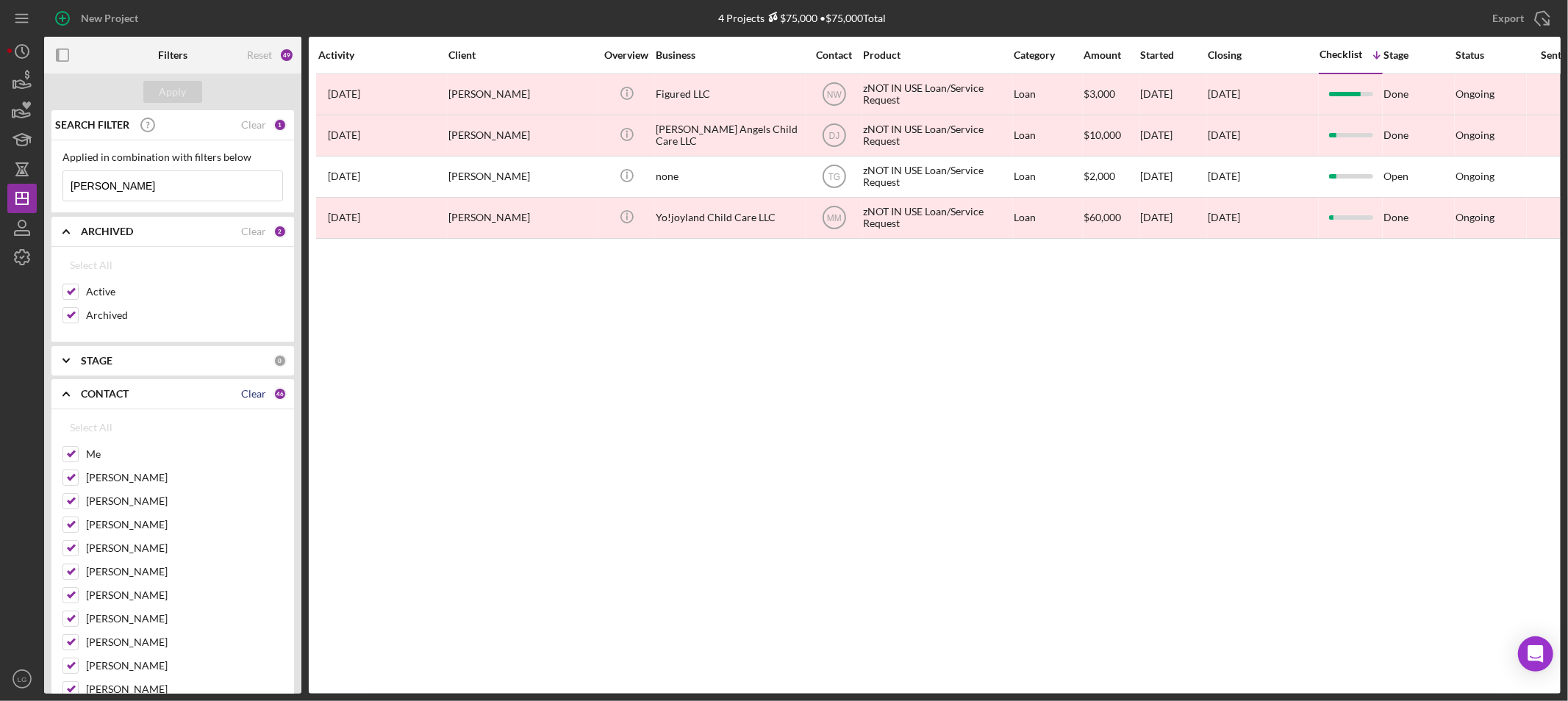
checkbox input "false"
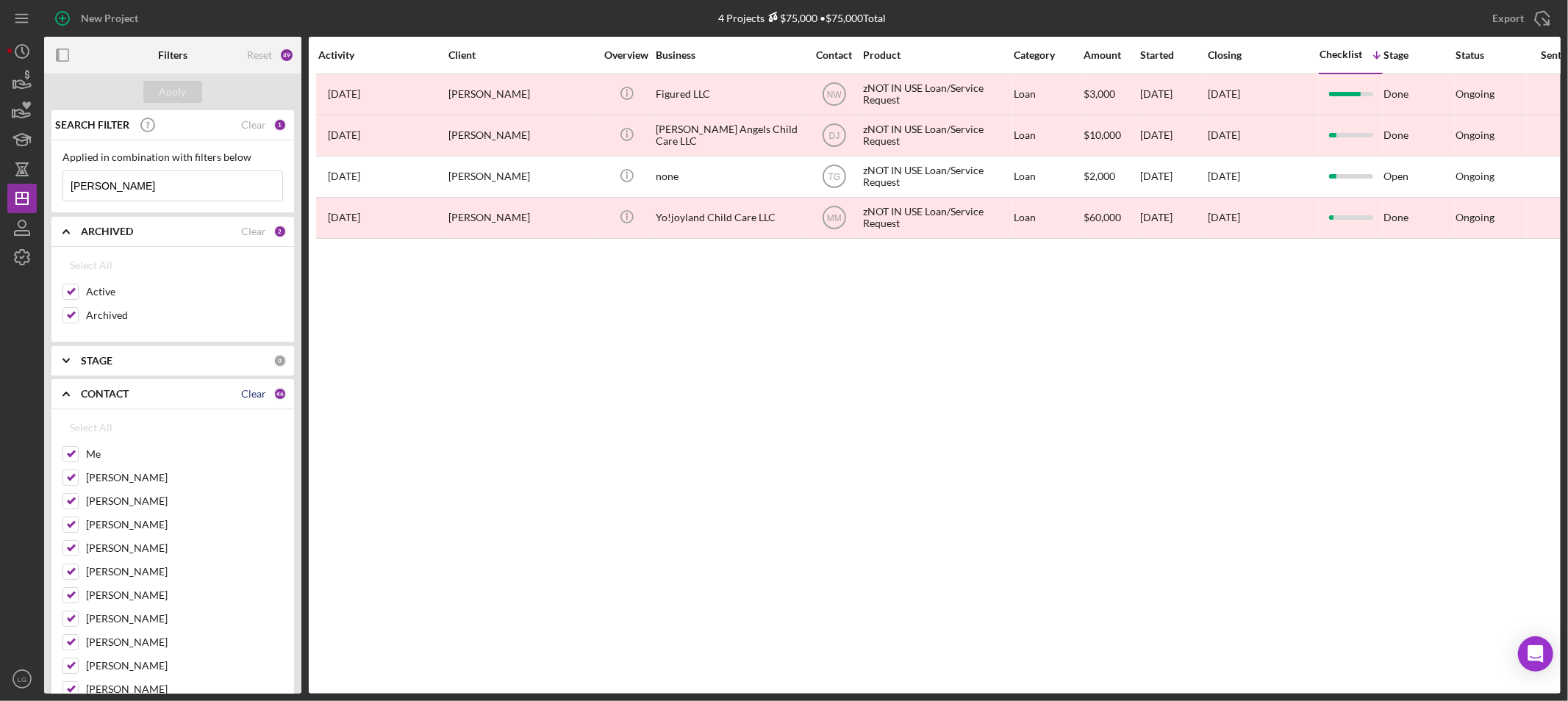
checkbox input "false"
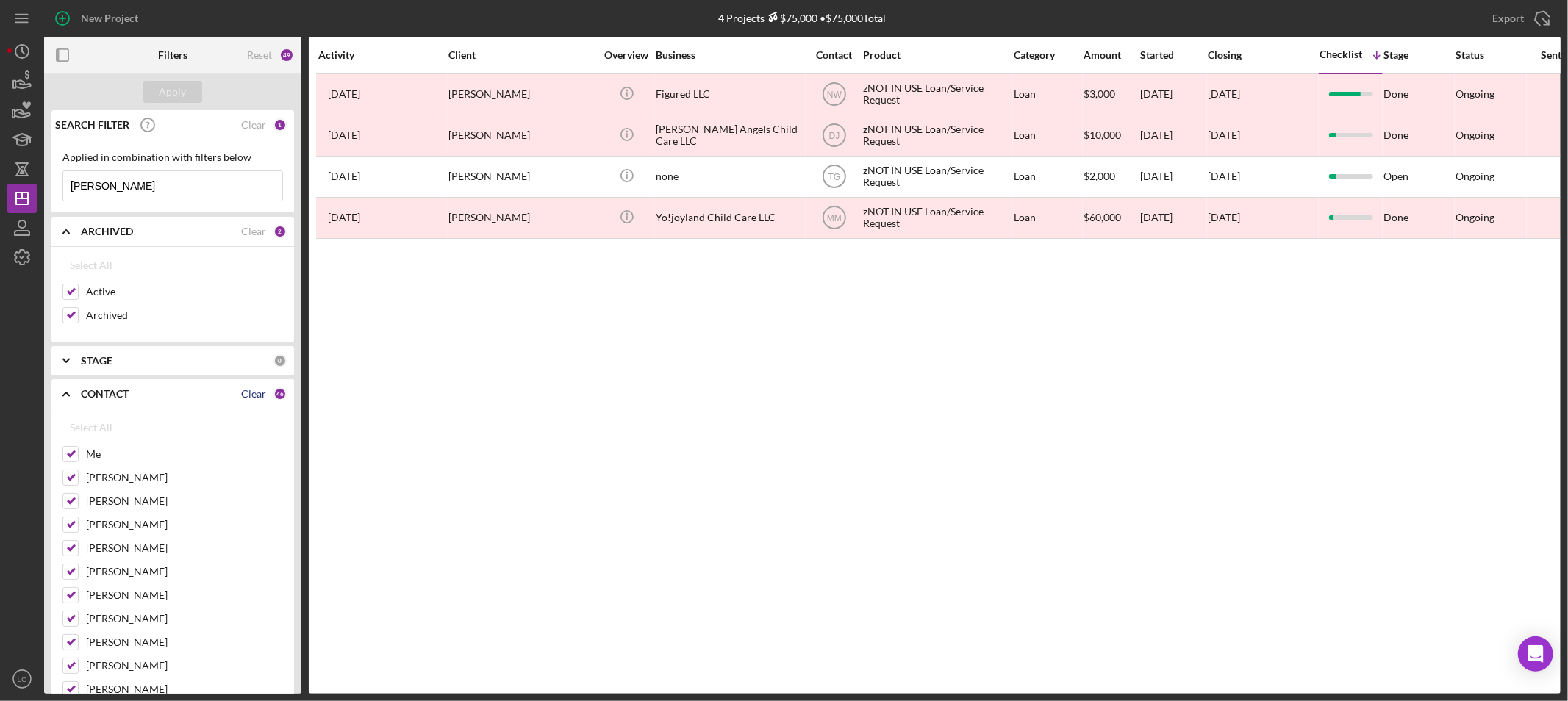
checkbox input "false"
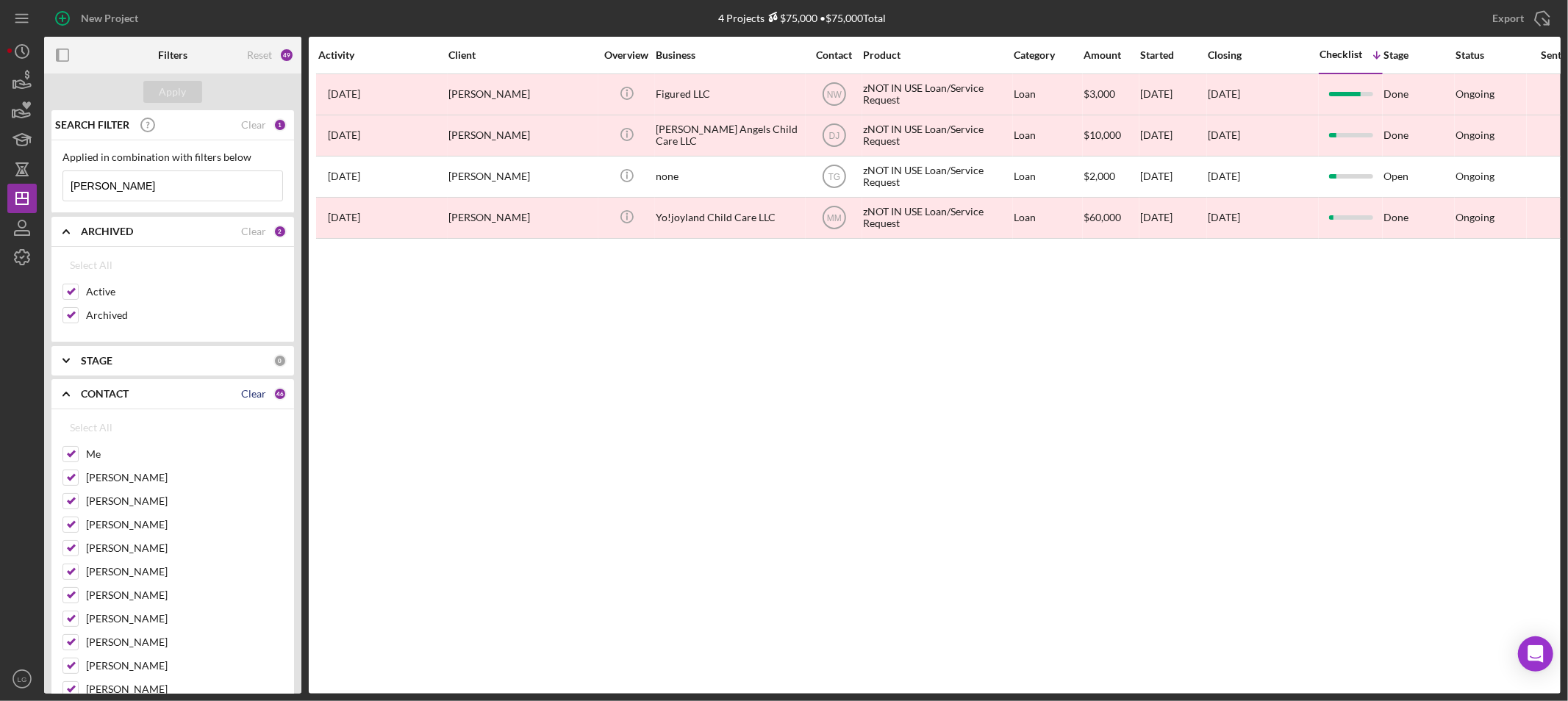
checkbox input "false"
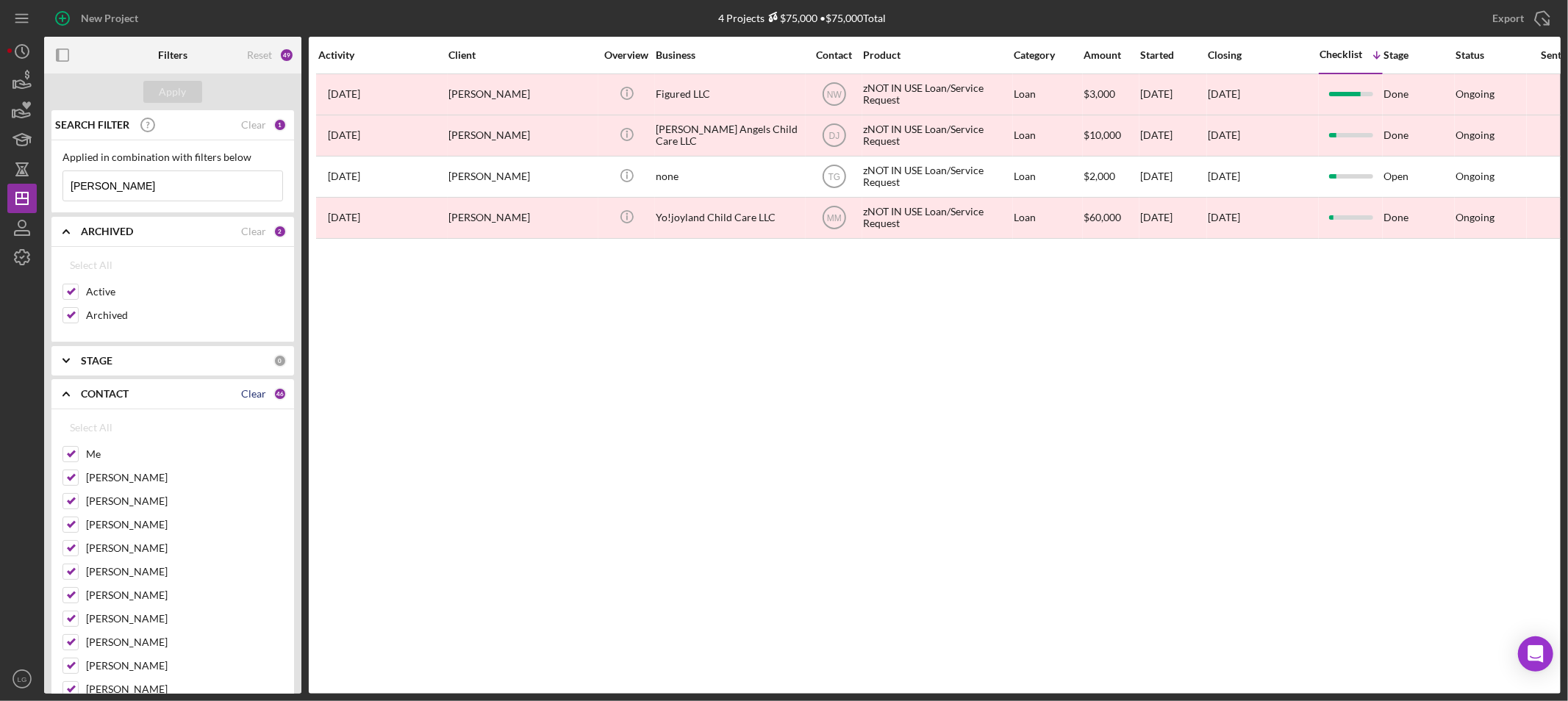
checkbox input "false"
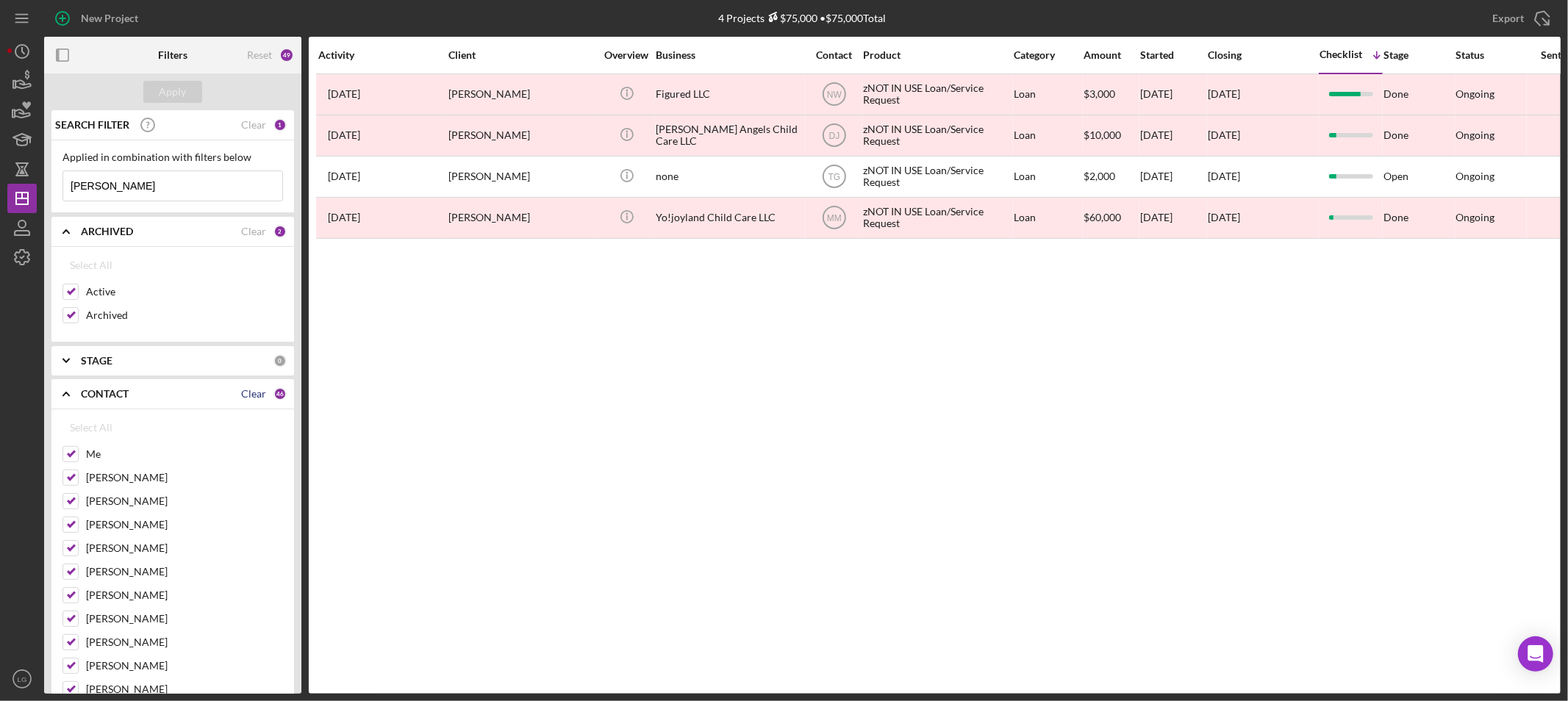
checkbox input "false"
click at [82, 452] on div "Me" at bounding box center [173, 458] width 220 height 24
click at [70, 453] on input "Me" at bounding box center [70, 454] width 15 height 15
checkbox input "true"
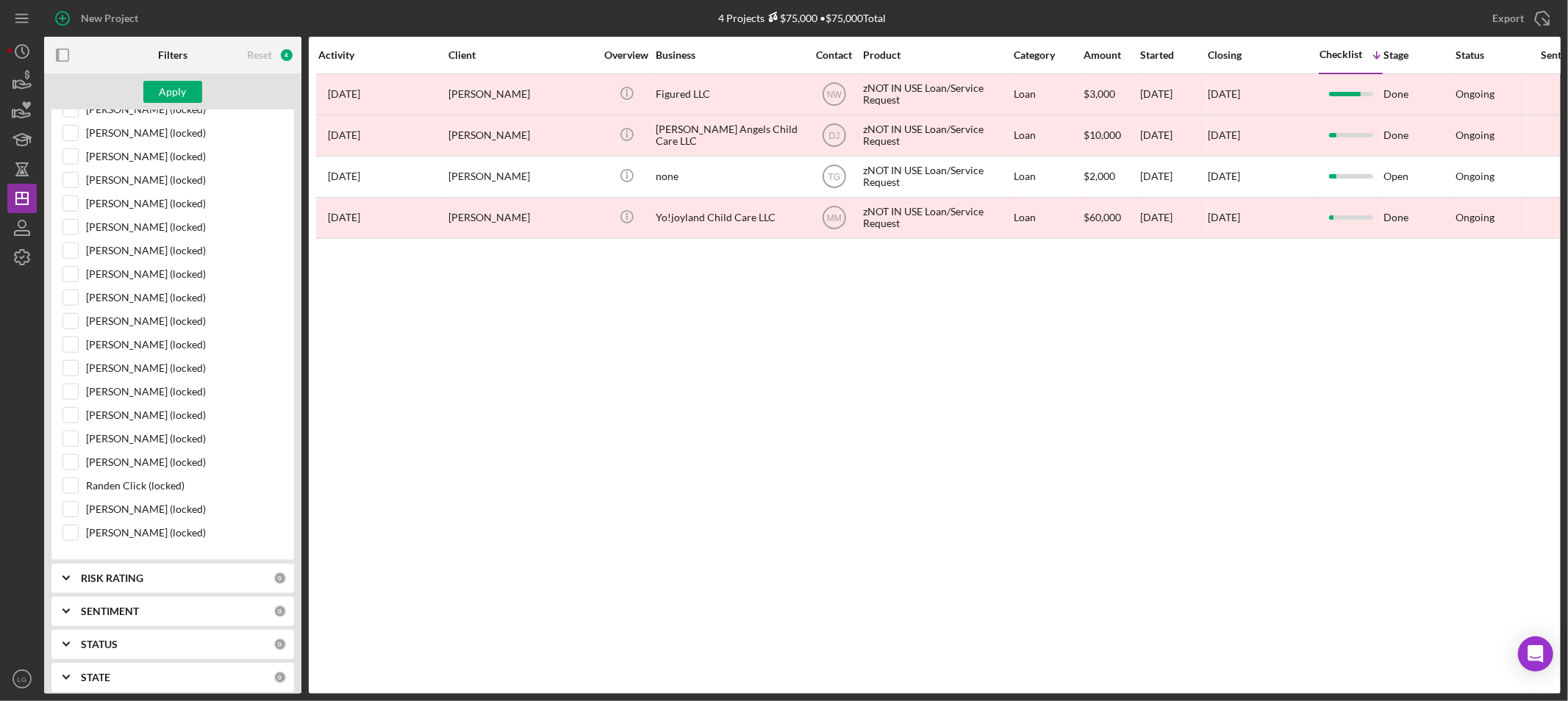
scroll to position [1261, 0]
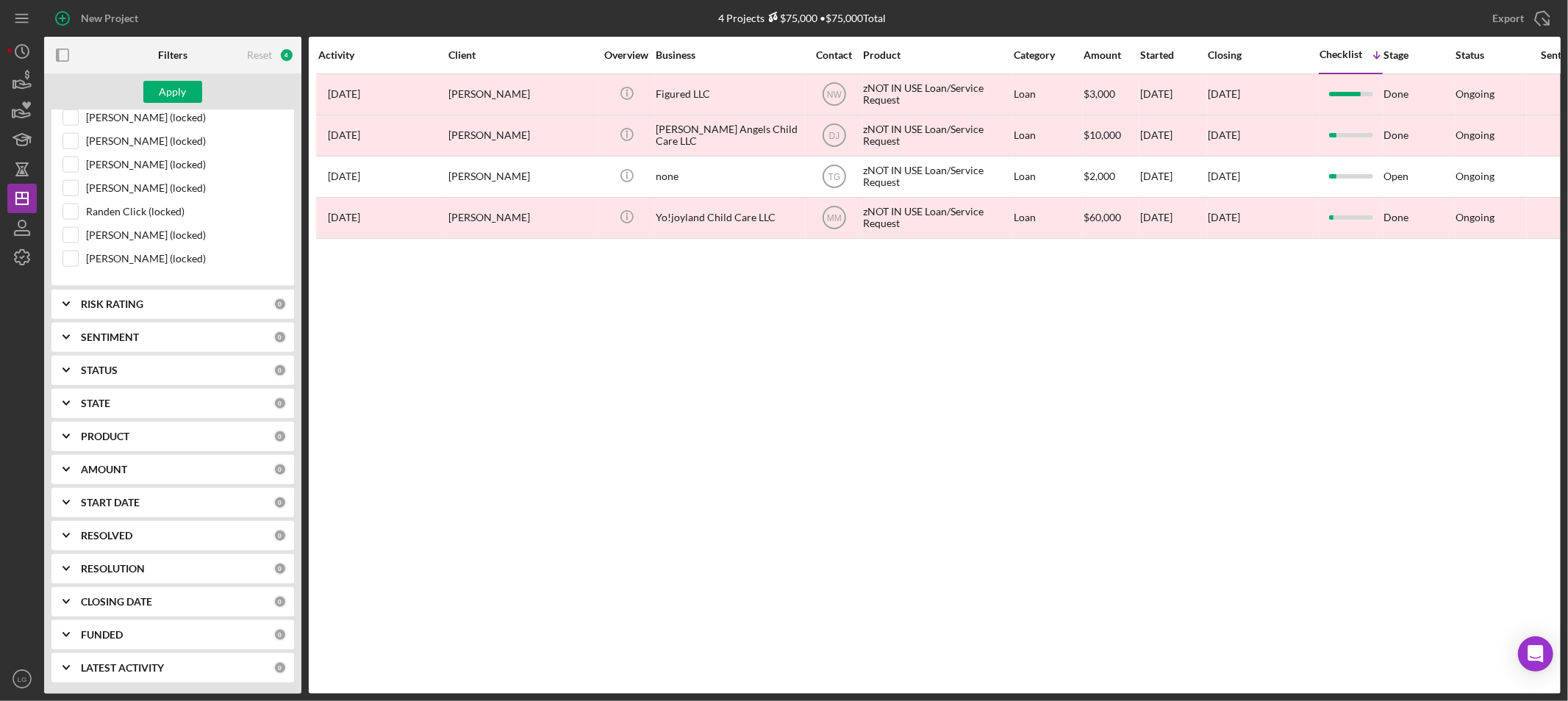
click at [131, 541] on b "RESOLVED" at bounding box center [106, 535] width 51 height 12
click at [99, 535] on b "RESOLVED" at bounding box center [106, 528] width 51 height 12
click at [159, 86] on div "Apply" at bounding box center [173, 91] width 27 height 22
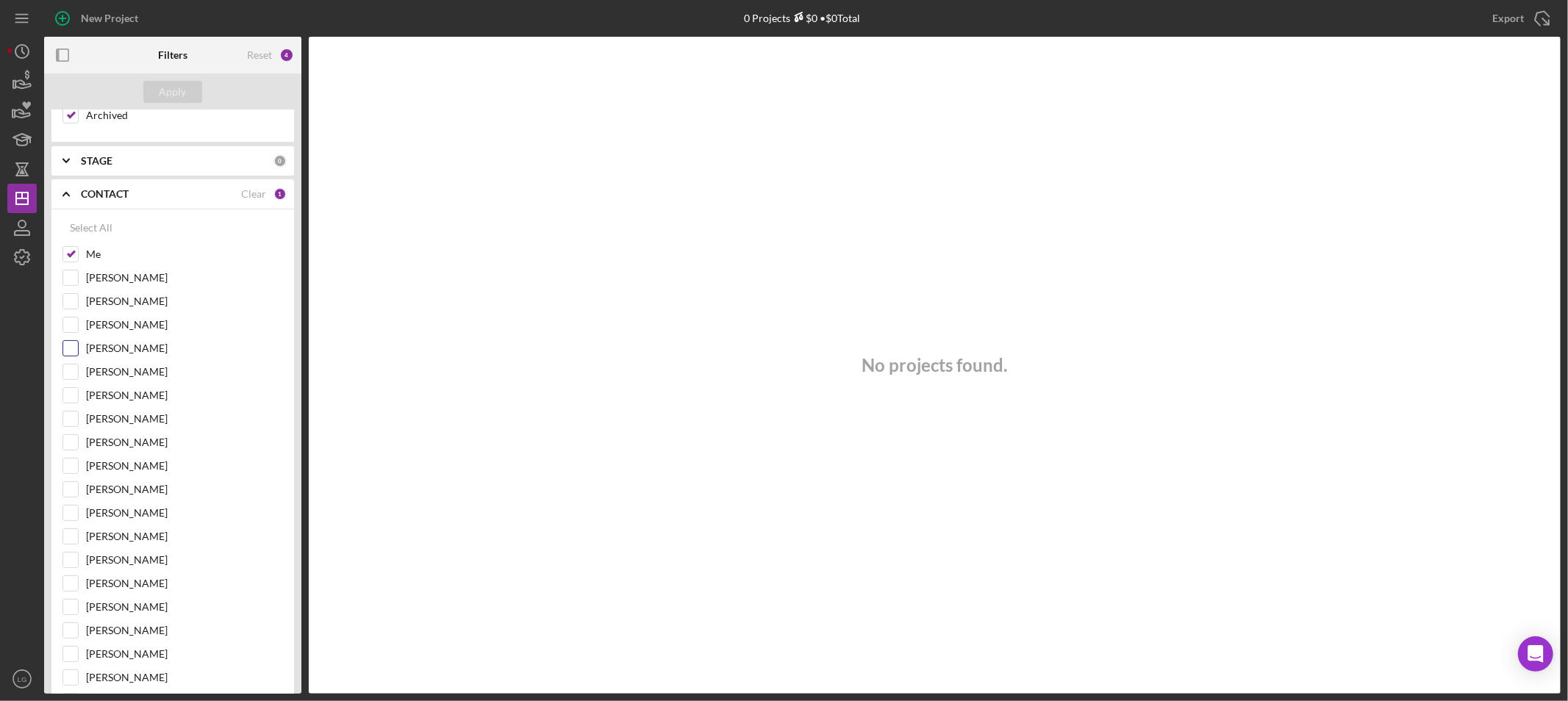
scroll to position [0, 0]
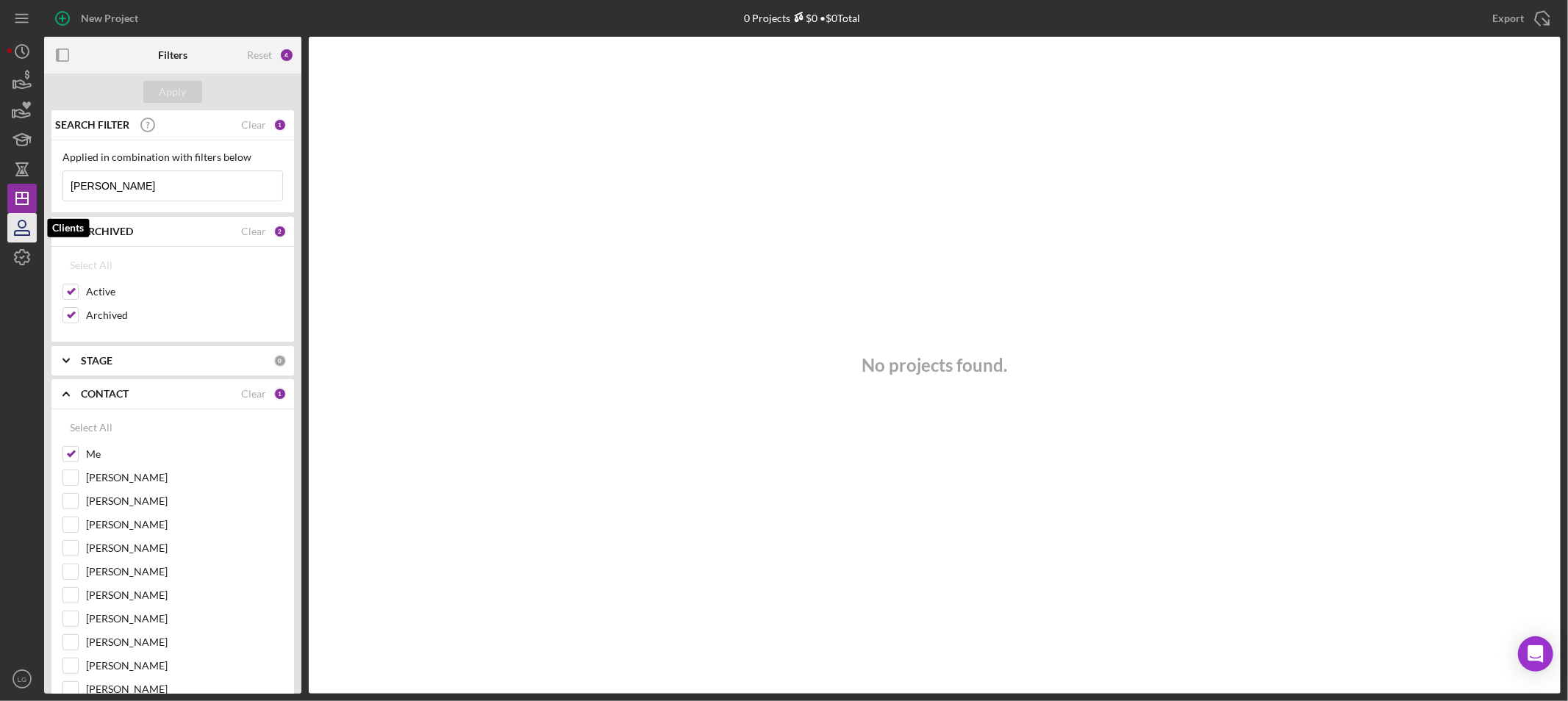
drag, startPoint x: 119, startPoint y: 189, endPoint x: 18, endPoint y: 221, distance: 105.9
click at [18, 221] on div "New Project 0 Projects $0 • $0 Total hill Export Icon/Export Filters Reset 4 Ap…" at bounding box center [783, 347] width 1553 height 694
click at [115, 173] on input at bounding box center [173, 186] width 219 height 29
type input "brown"
click at [73, 289] on input "Active" at bounding box center [70, 291] width 15 height 15
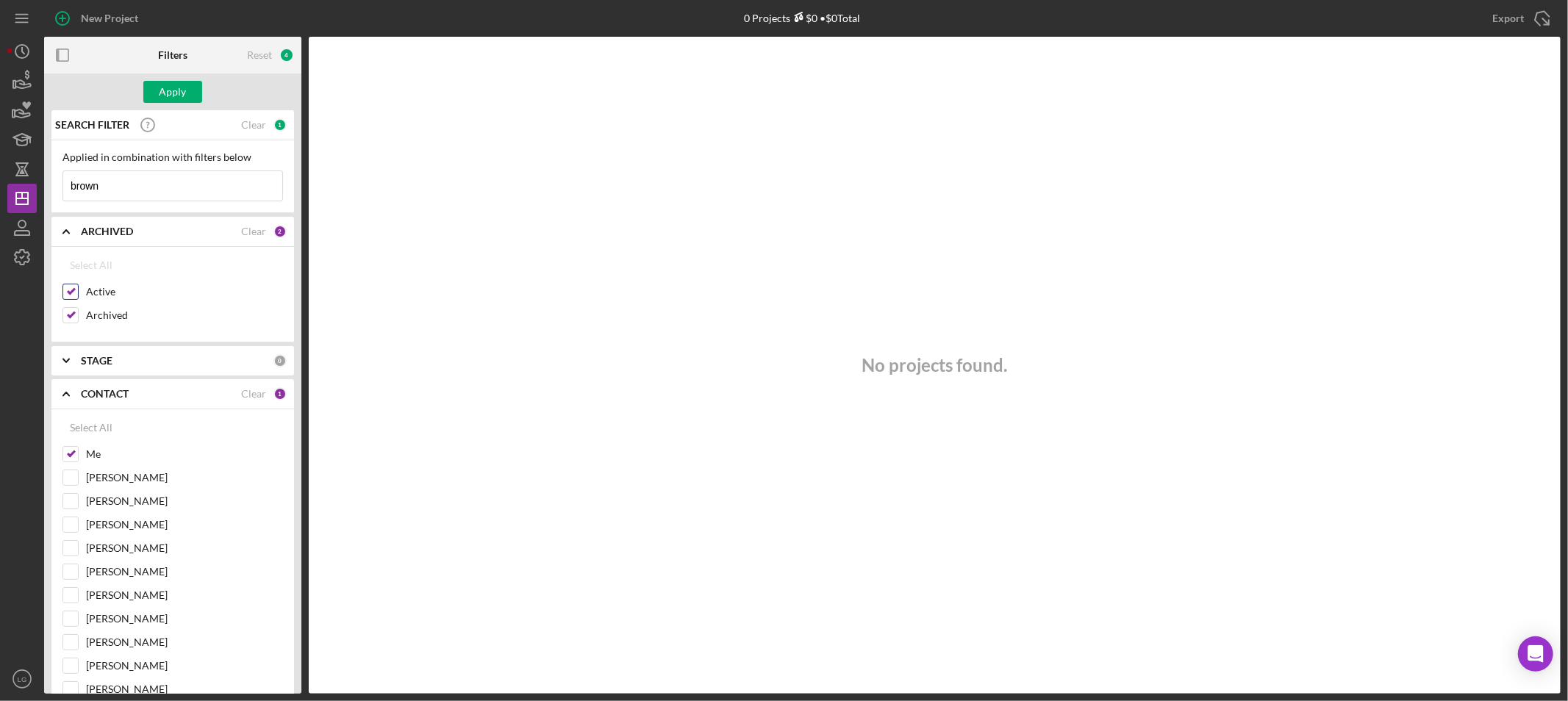
checkbox input "false"
click at [64, 319] on input "Archived" at bounding box center [70, 315] width 15 height 15
checkbox input "false"
click at [72, 292] on input "Active" at bounding box center [70, 291] width 15 height 15
checkbox input "true"
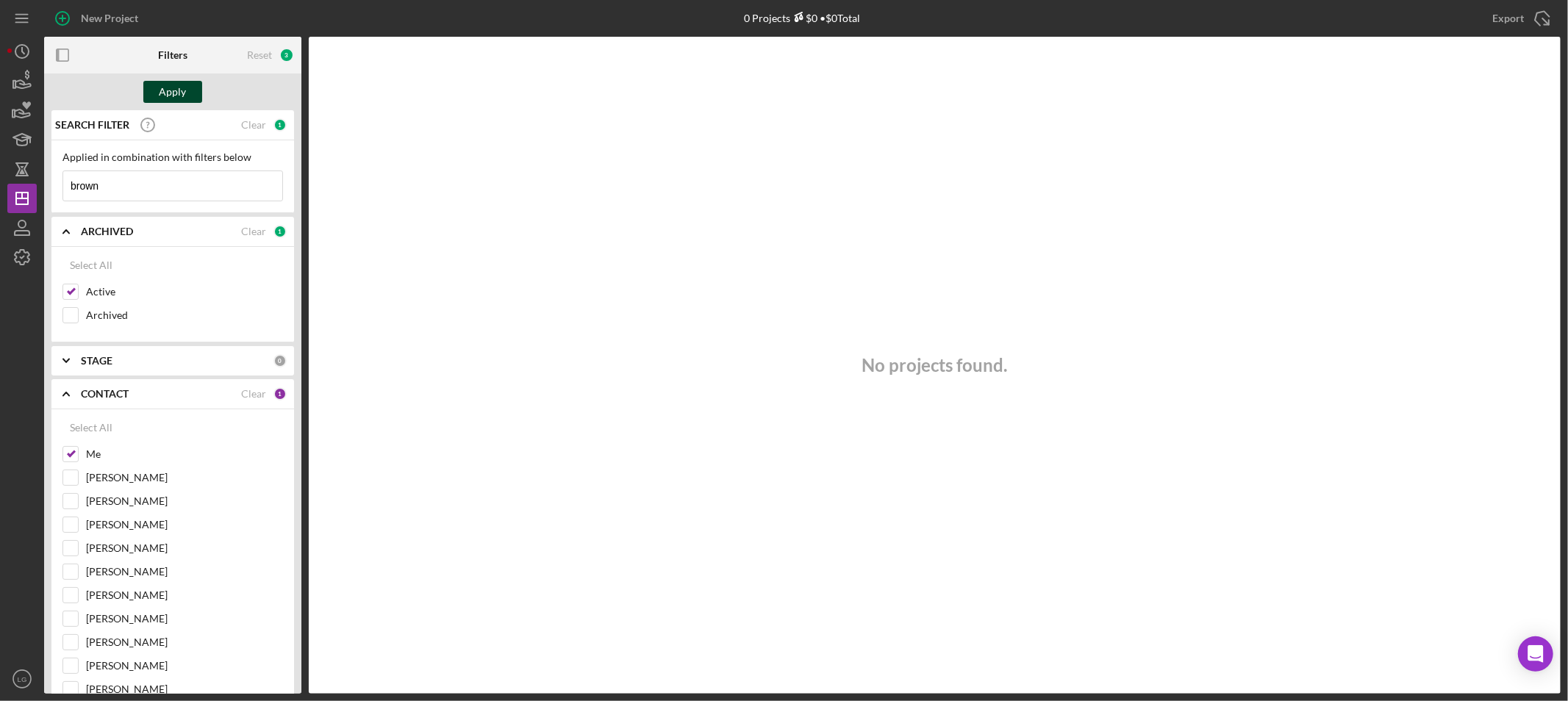
click at [174, 100] on div "Apply" at bounding box center [173, 91] width 27 height 22
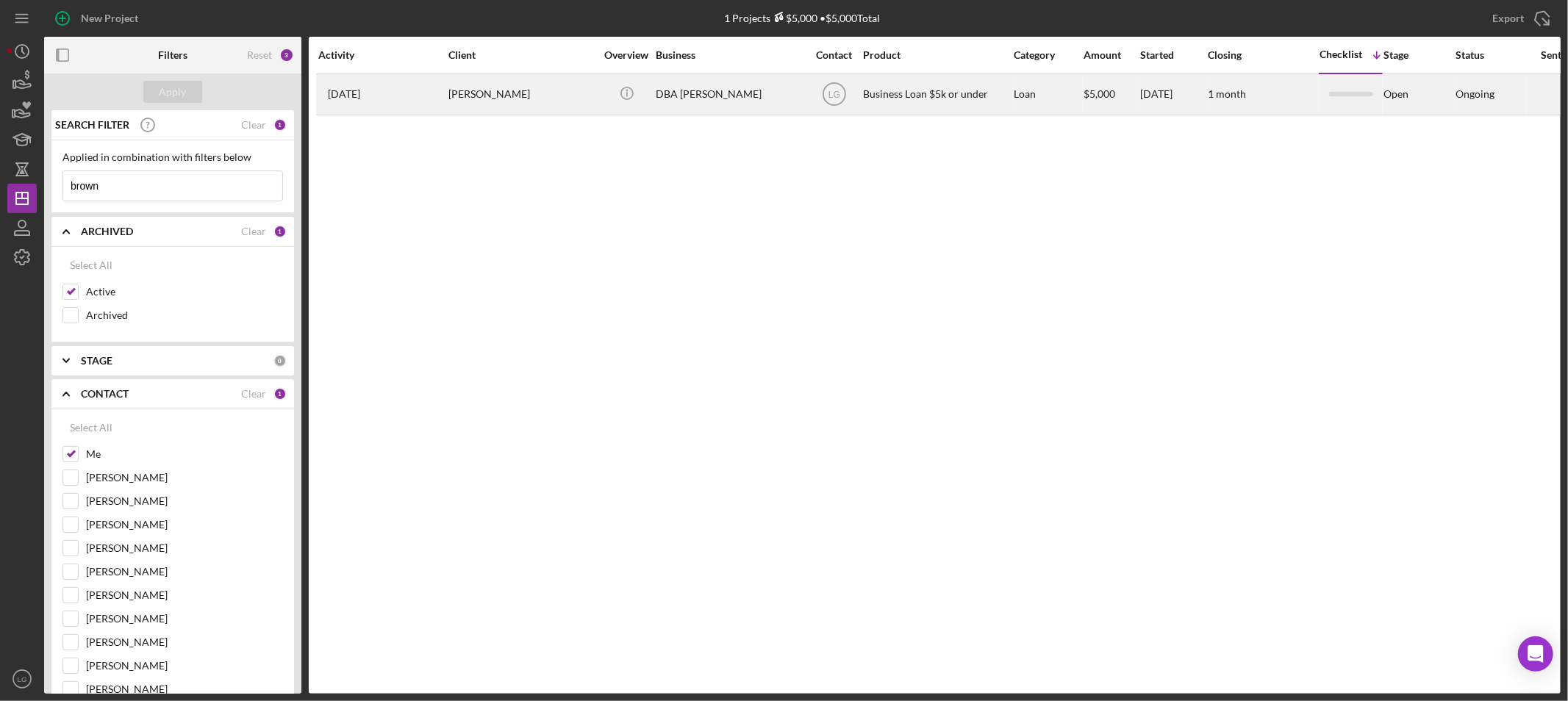
click at [505, 97] on div "Deinetra Brown" at bounding box center [522, 95] width 147 height 39
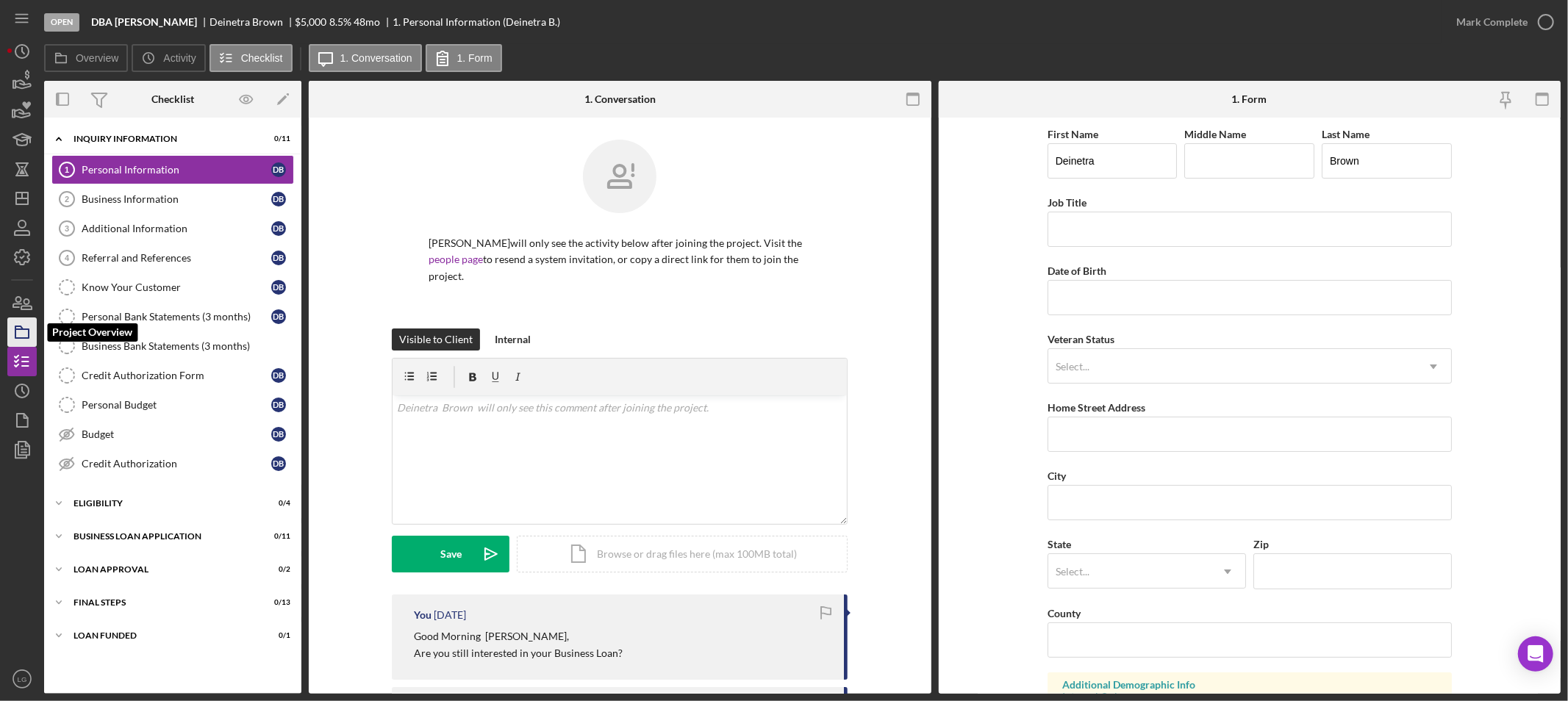
click at [16, 341] on icon "button" at bounding box center [22, 333] width 37 height 37
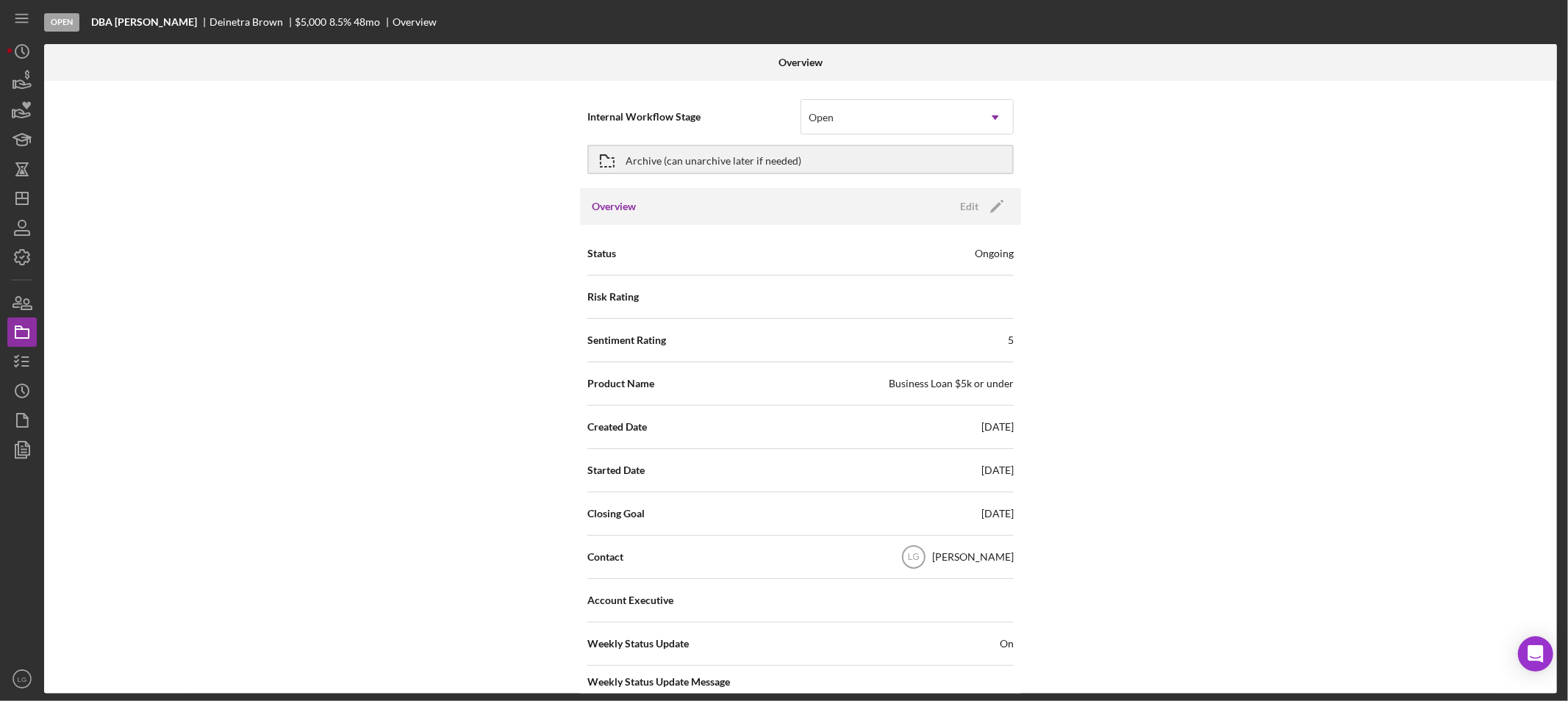
click at [44, 356] on div "Internal Workflow Stage Open Icon/Dropdown Arrow Archive (can unarchive later i…" at bounding box center [800, 387] width 1512 height 613
click at [27, 202] on polygon "button" at bounding box center [21, 198] width 12 height 12
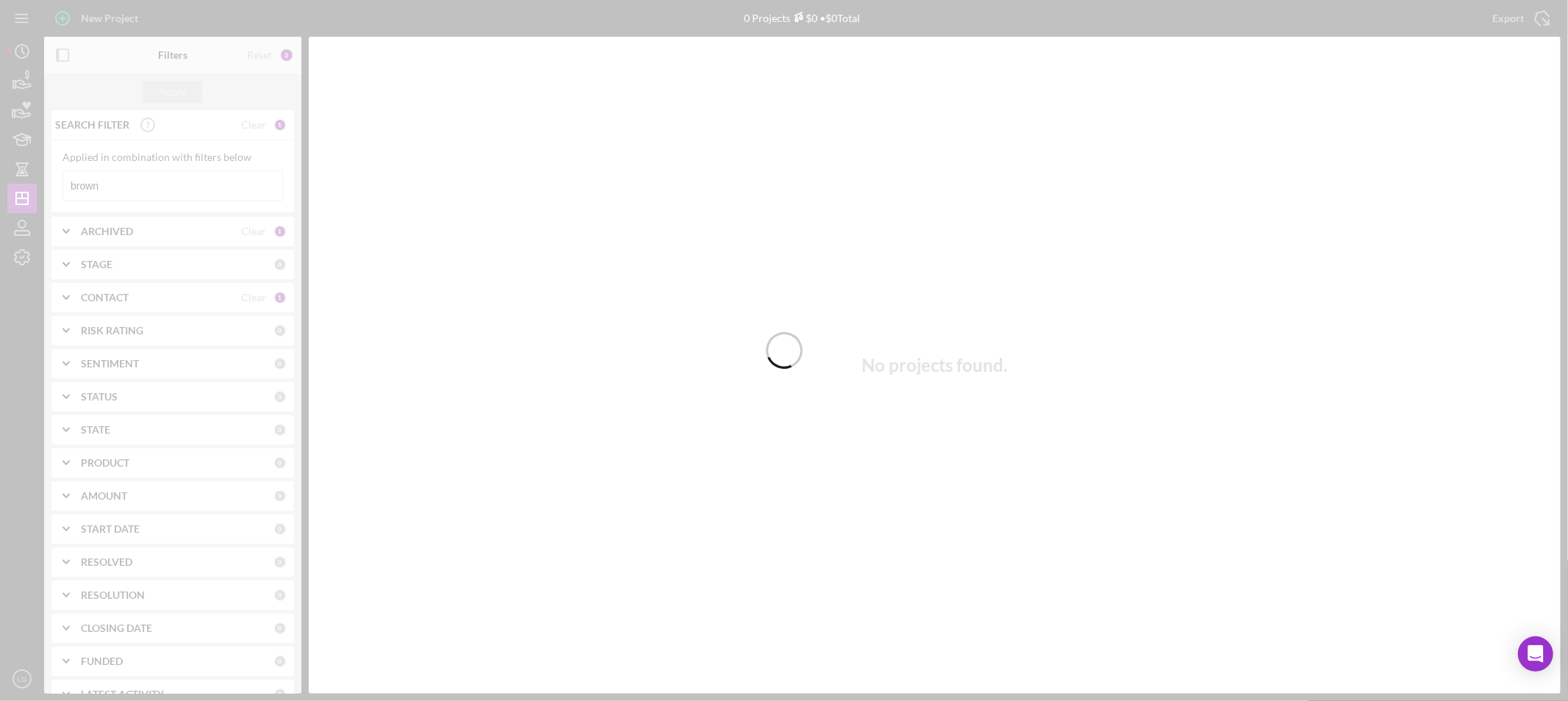
click at [131, 197] on div at bounding box center [784, 350] width 1568 height 701
click at [118, 191] on div at bounding box center [784, 350] width 1568 height 701
click at [118, 191] on input "brown" at bounding box center [173, 186] width 219 height 29
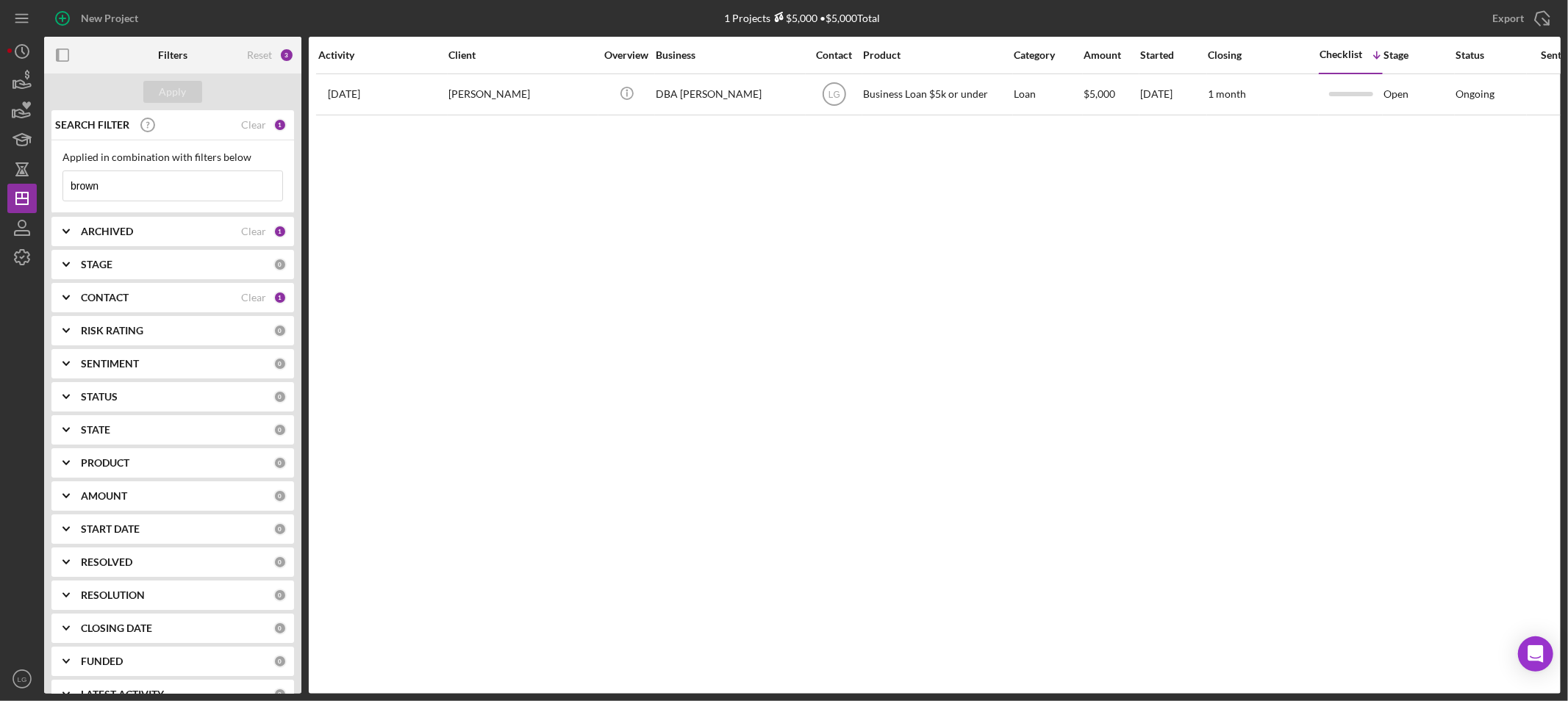
click at [118, 191] on input "brown" at bounding box center [173, 186] width 219 height 29
drag, startPoint x: 107, startPoint y: 193, endPoint x: 33, endPoint y: 200, distance: 74.3
click at [33, 200] on div "New Project 1 Projects $5,000 • $5,000 Total brown Export Icon/Export Filters R…" at bounding box center [783, 347] width 1553 height 694
click at [143, 184] on input "johnson" at bounding box center [173, 186] width 219 height 29
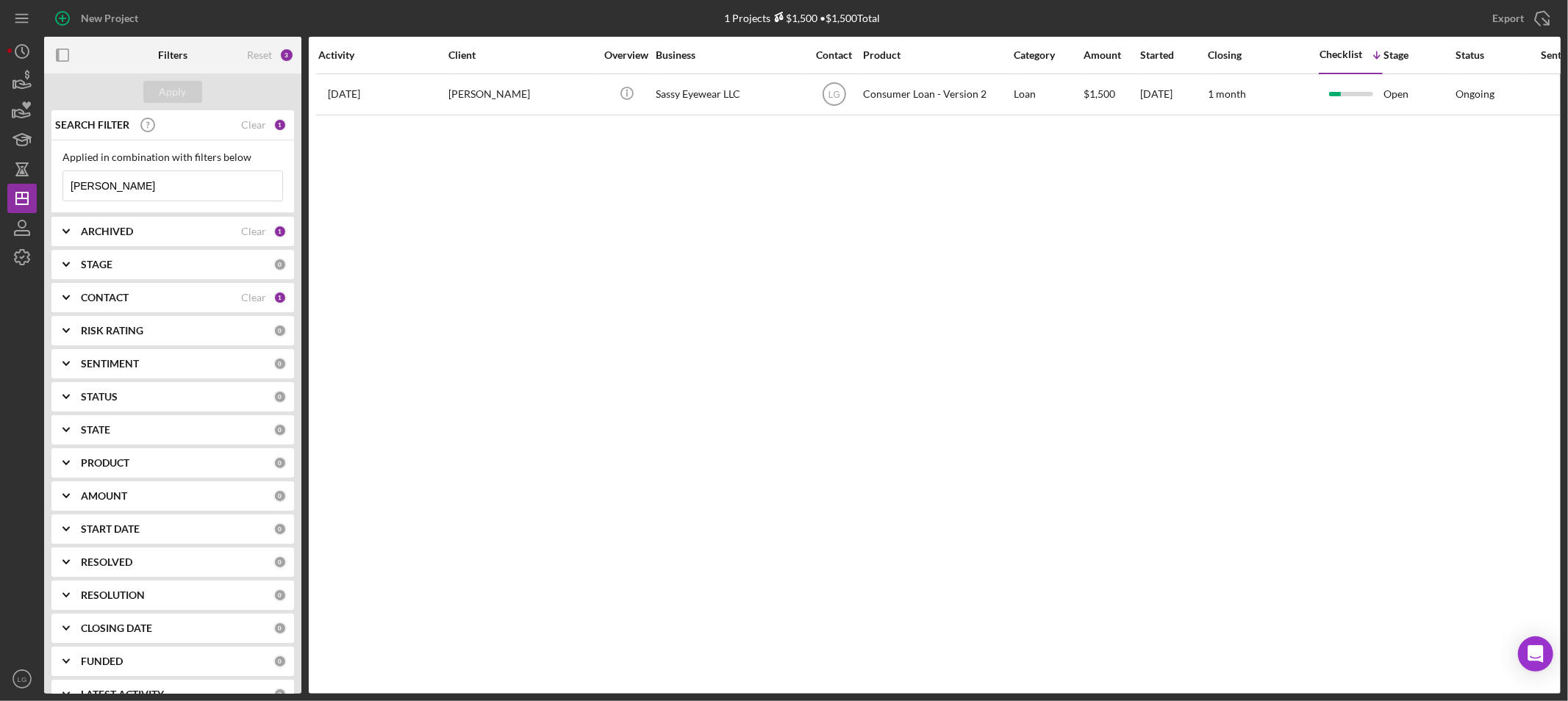
click at [143, 184] on input "johnson" at bounding box center [173, 186] width 219 height 29
click at [193, 189] on input "sullivan" at bounding box center [173, 186] width 219 height 29
drag, startPoint x: 97, startPoint y: 188, endPoint x: 51, endPoint y: 191, distance: 46.1
click at [51, 191] on div "Applied in combination with filters below hill Icon/Menu Close" at bounding box center [173, 177] width 242 height 73
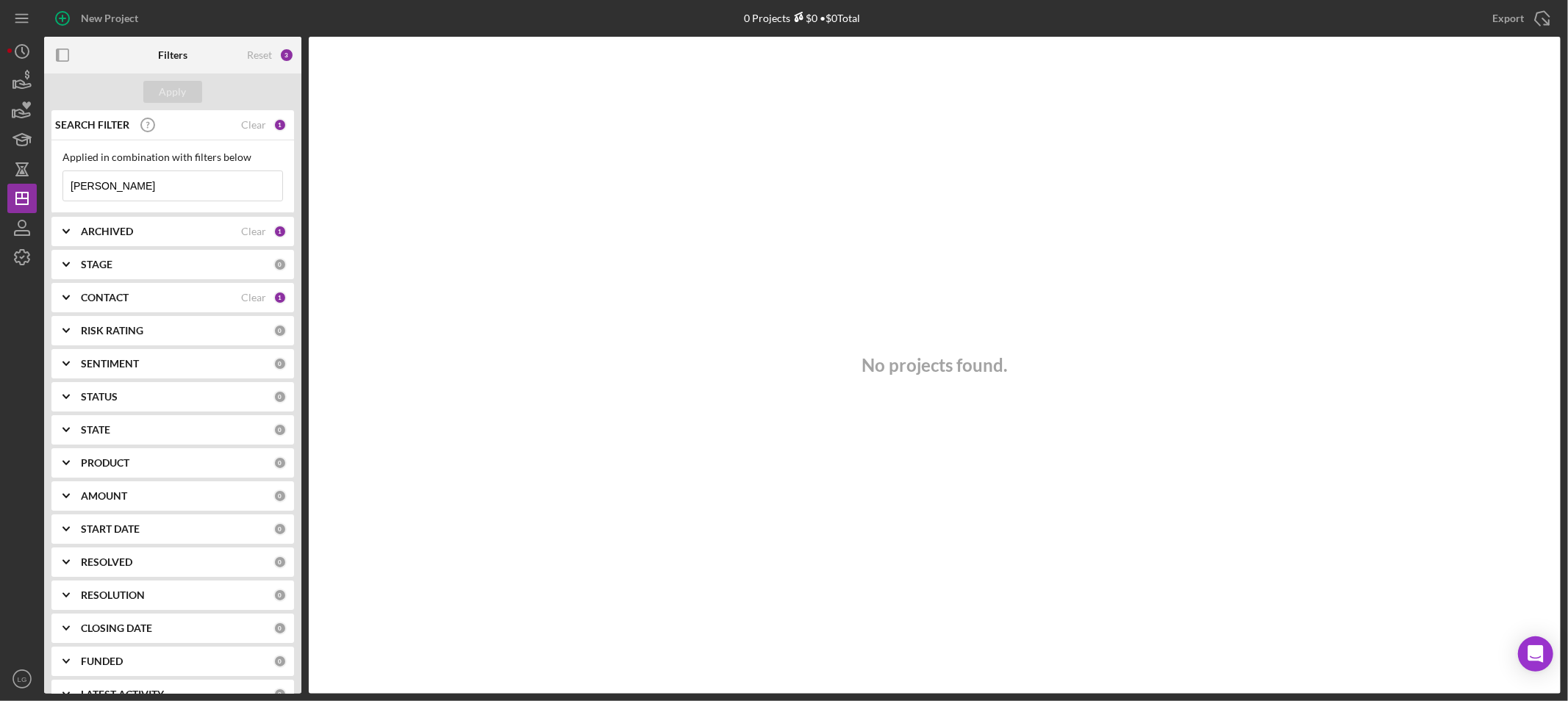
type input "daniels"
click at [100, 227] on b "ARCHIVED" at bounding box center [106, 231] width 52 height 12
click at [64, 312] on input "Archived" at bounding box center [70, 315] width 15 height 15
checkbox input "true"
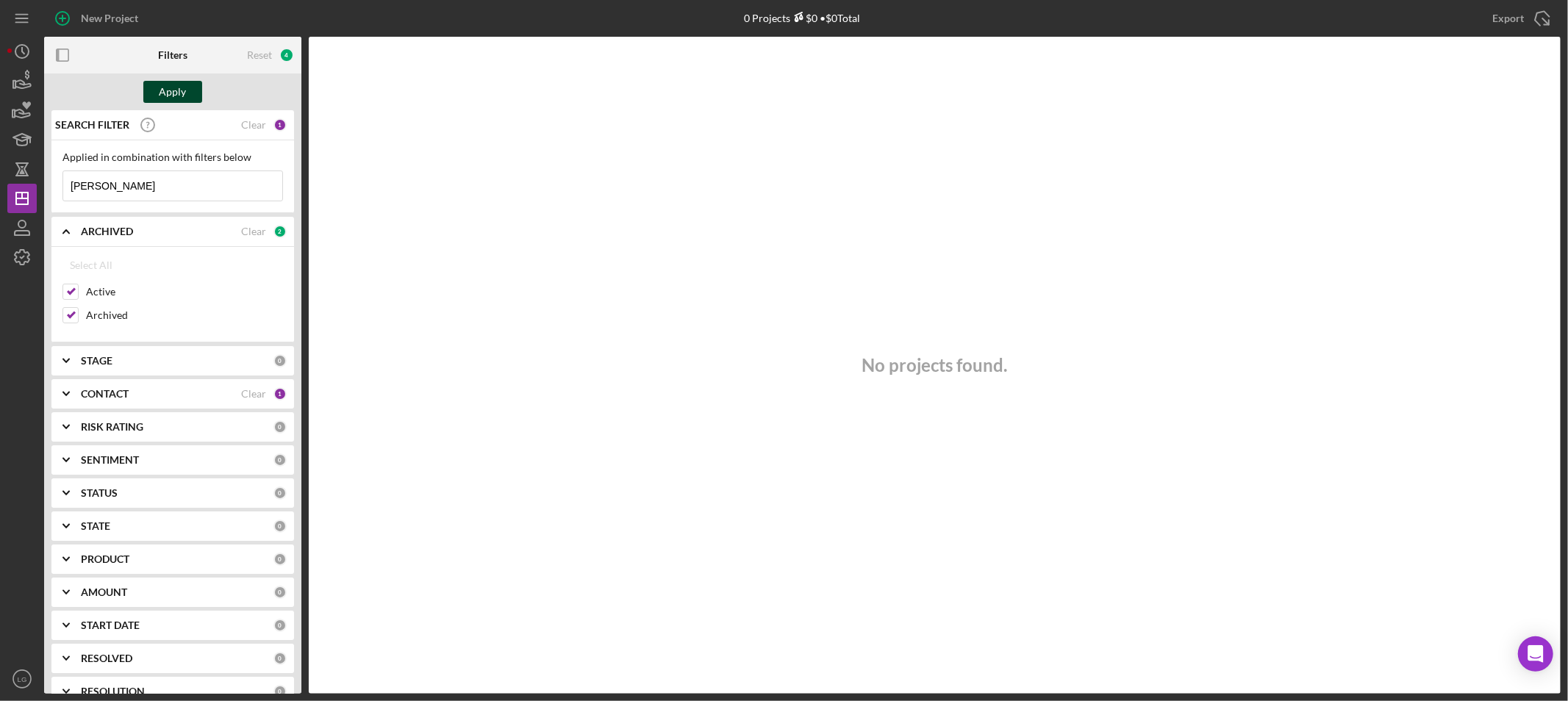
click at [150, 89] on button "Apply" at bounding box center [173, 91] width 58 height 22
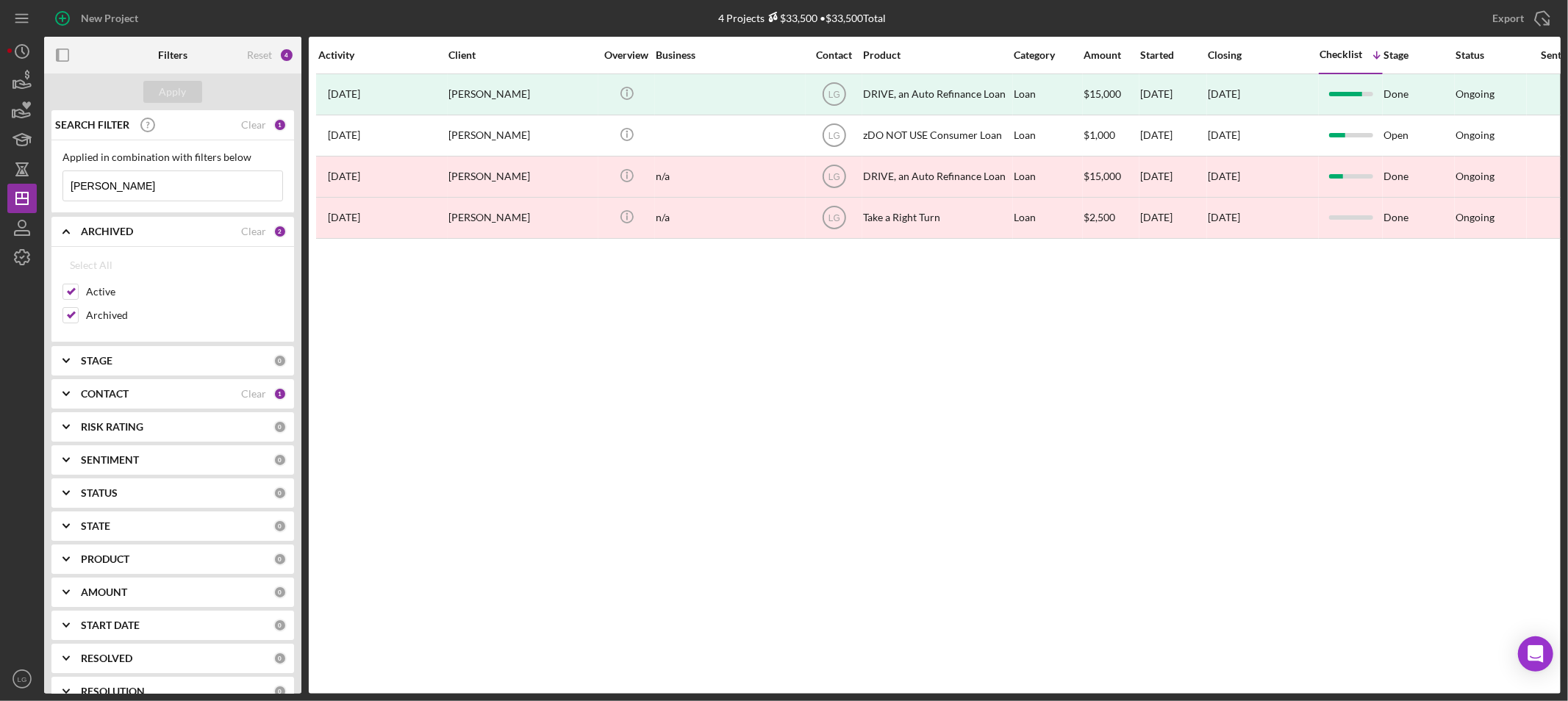
drag, startPoint x: 115, startPoint y: 196, endPoint x: 0, endPoint y: 199, distance: 115.0
click at [0, 199] on div "New Project 4 Projects $33,500 • $33,500 Total brown Export Icon/Export Filters…" at bounding box center [784, 350] width 1568 height 701
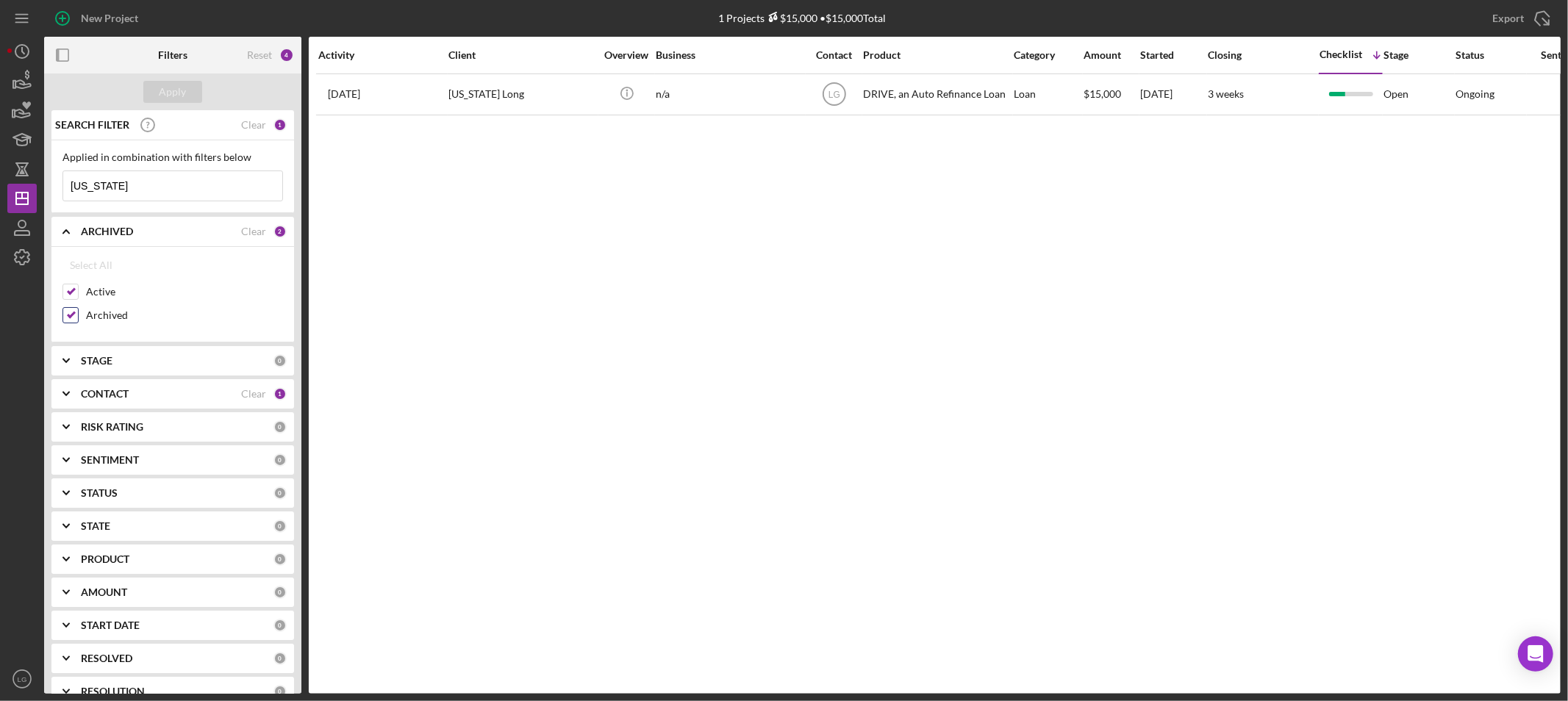
type input "nevada"
click at [66, 319] on input "Archived" at bounding box center [70, 315] width 15 height 15
checkbox input "false"
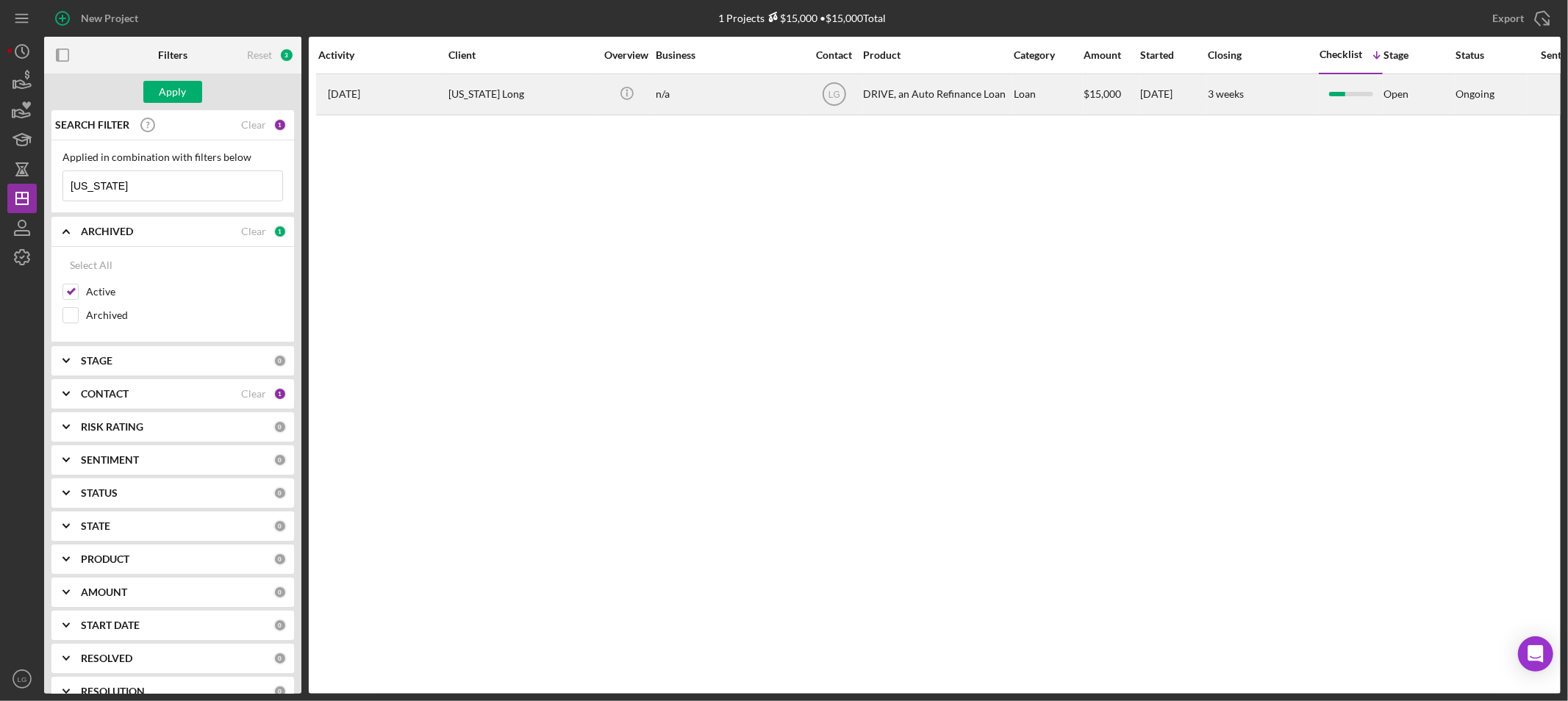
click at [383, 106] on div "3 days ago Nevada Long" at bounding box center [382, 95] width 128 height 39
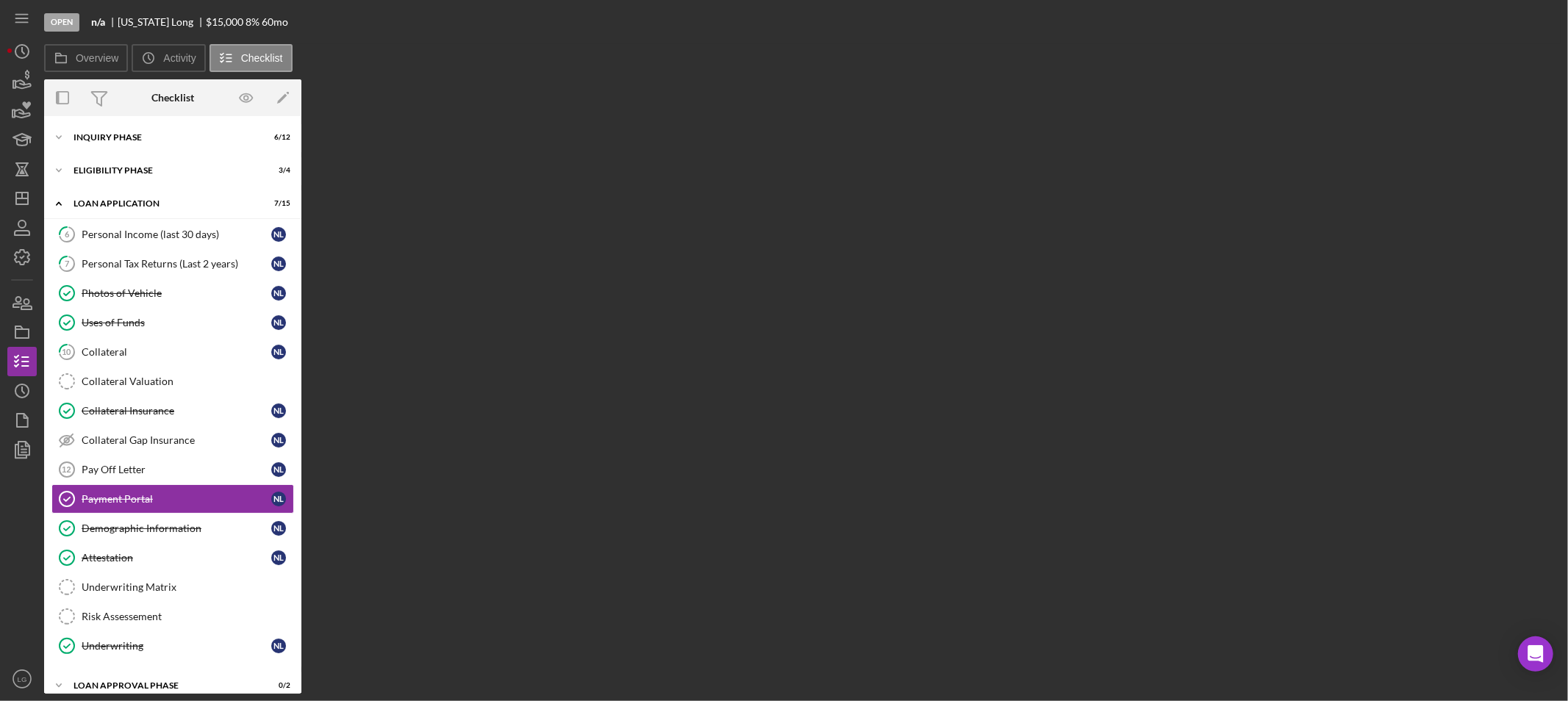
scroll to position [82, 0]
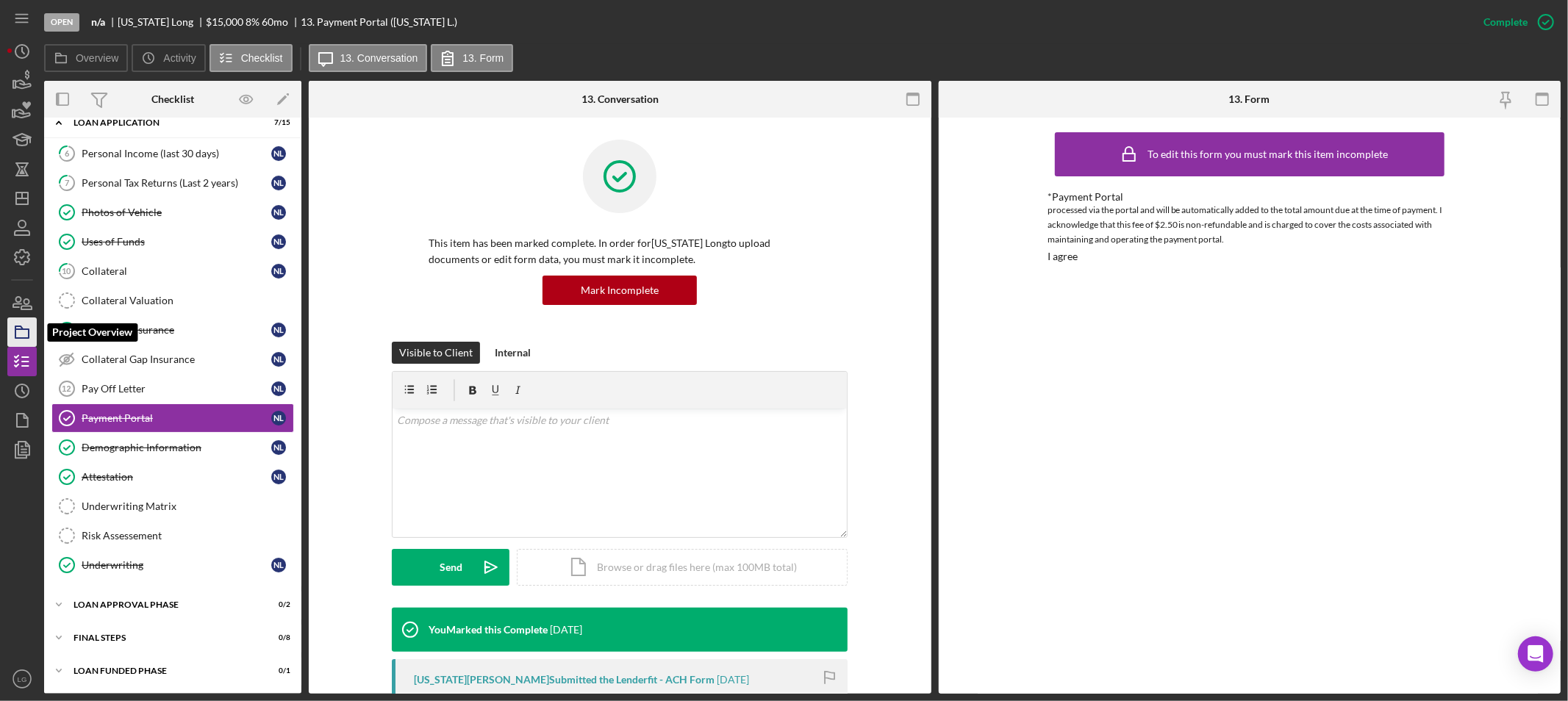
click at [33, 329] on icon "button" at bounding box center [22, 333] width 37 height 37
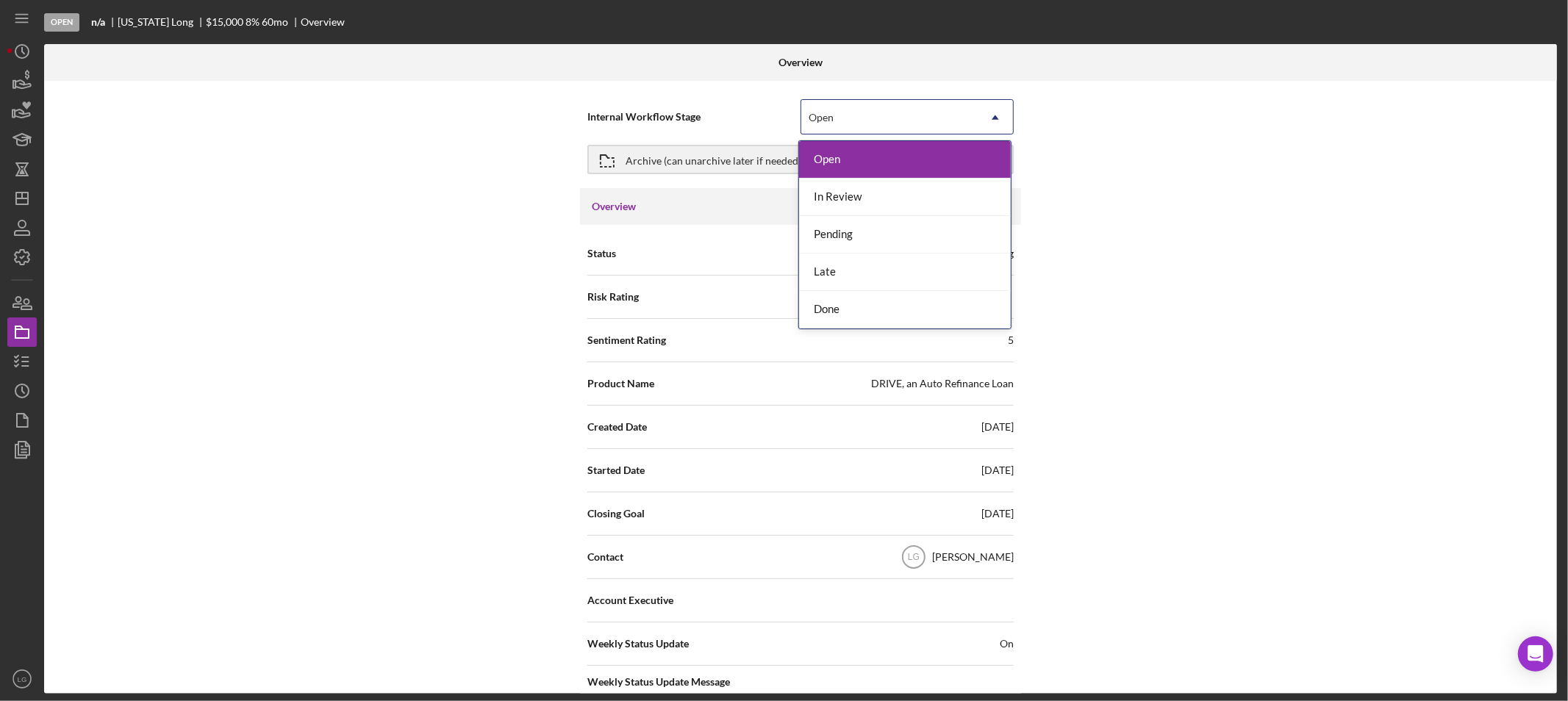
click at [995, 108] on icon "Icon/Dropdown Arrow" at bounding box center [995, 118] width 35 height 35
click at [835, 194] on div "In Review" at bounding box center [904, 197] width 211 height 37
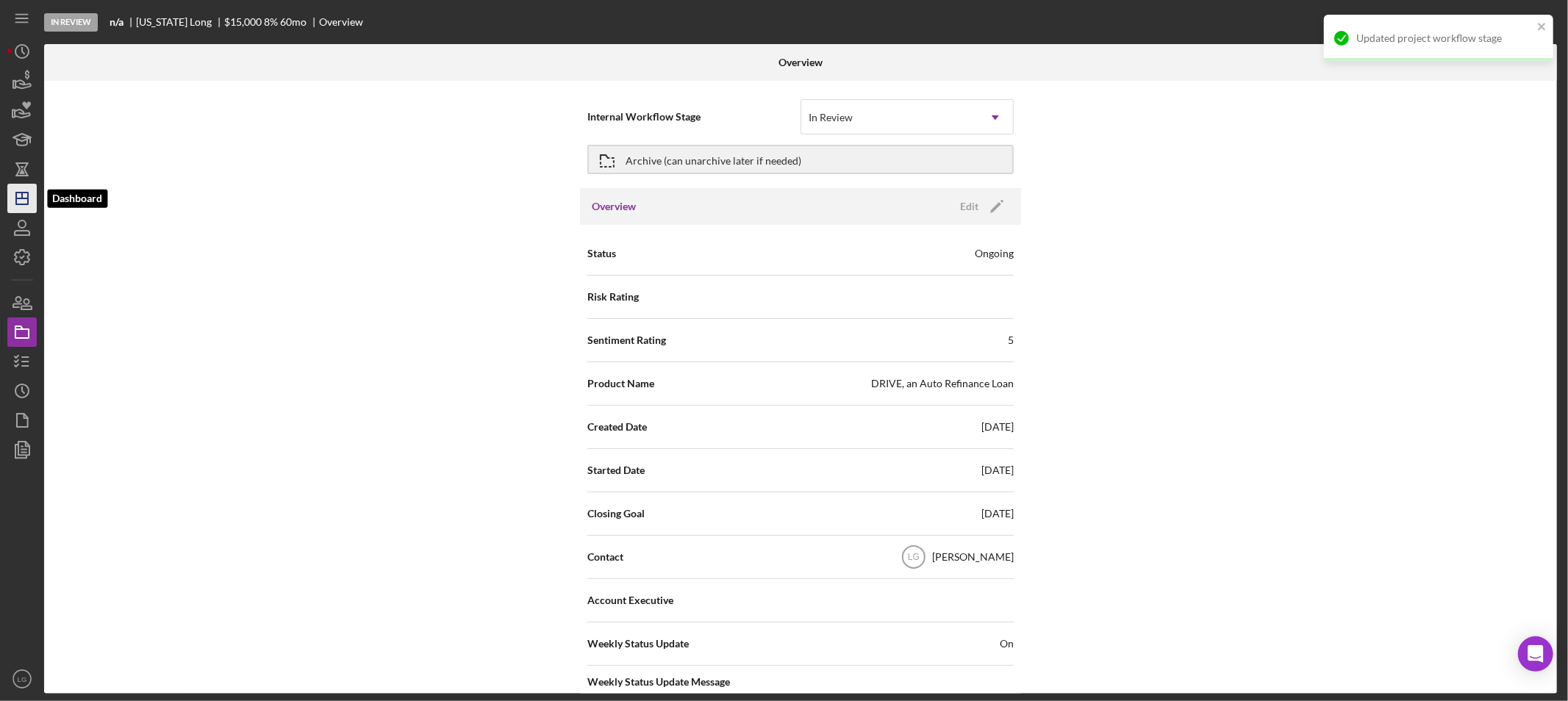
click at [20, 189] on icon "Icon/Dashboard" at bounding box center [22, 198] width 37 height 37
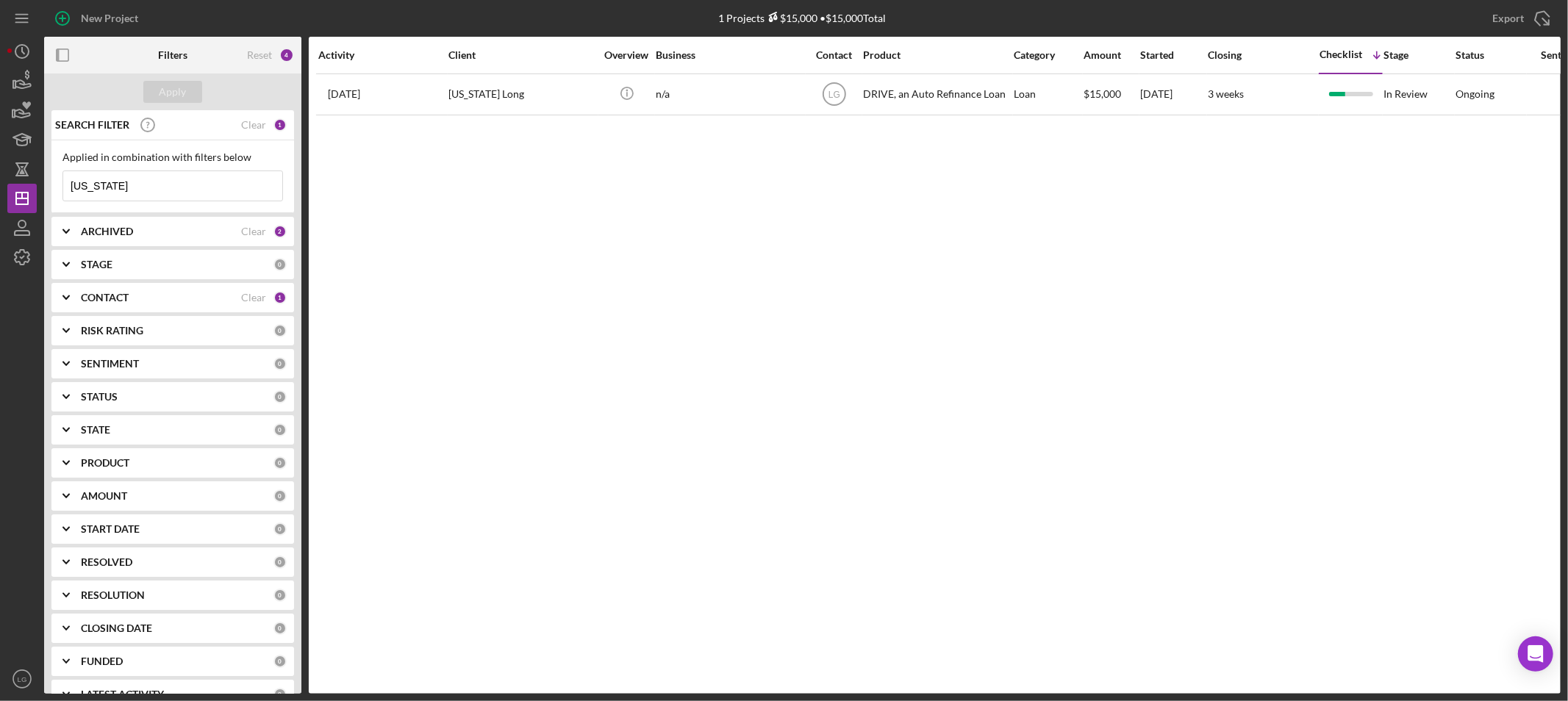
click at [150, 226] on div "ARCHIVED" at bounding box center [160, 231] width 160 height 12
drag, startPoint x: 108, startPoint y: 182, endPoint x: 51, endPoint y: 173, distance: 57.7
click at [50, 179] on div "SEARCH FILTER Clear 1 Applied in combination with filters below nevada Icon/Men…" at bounding box center [173, 402] width 257 height 583
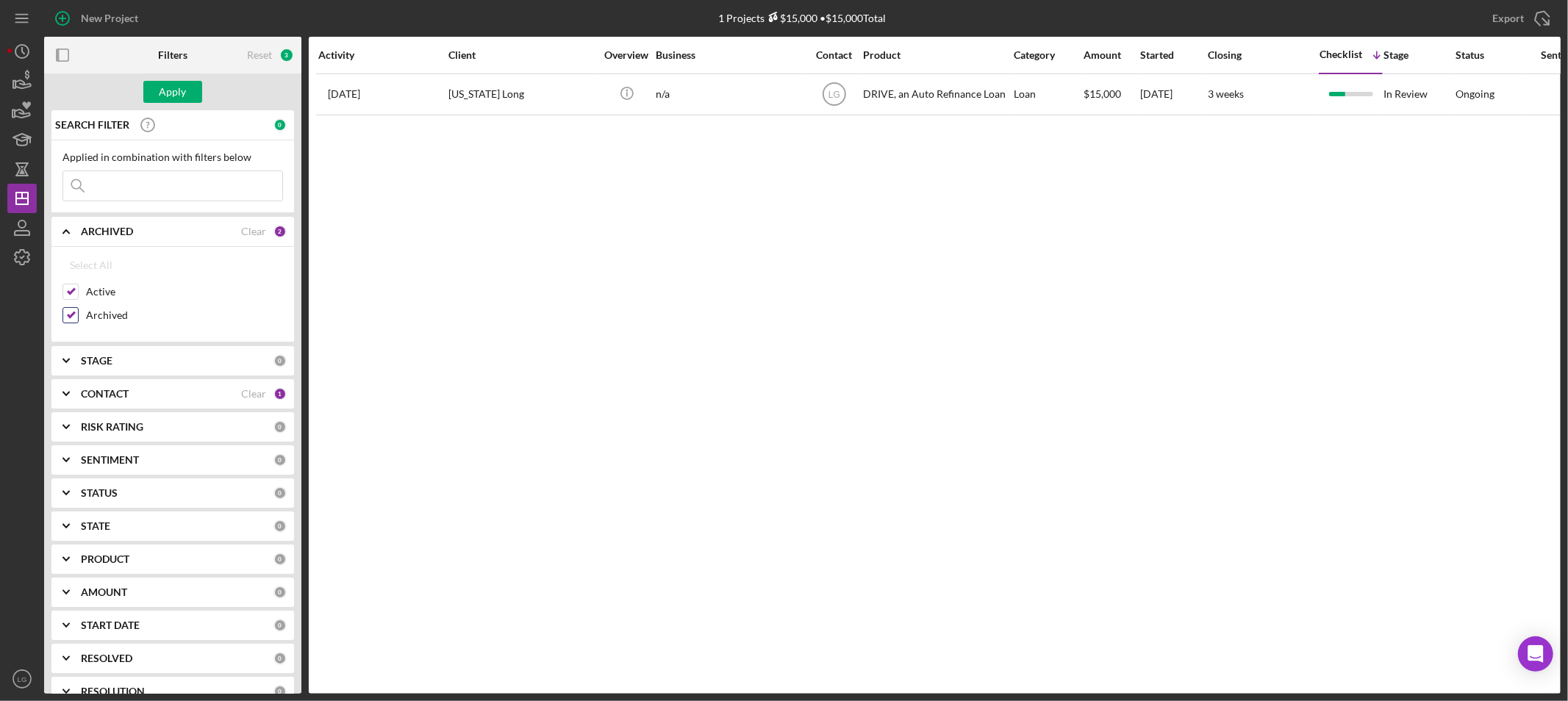
click at [67, 320] on input "Archived" at bounding box center [70, 315] width 15 height 15
checkbox input "false"
click at [171, 89] on div "Apply" at bounding box center [173, 91] width 27 height 22
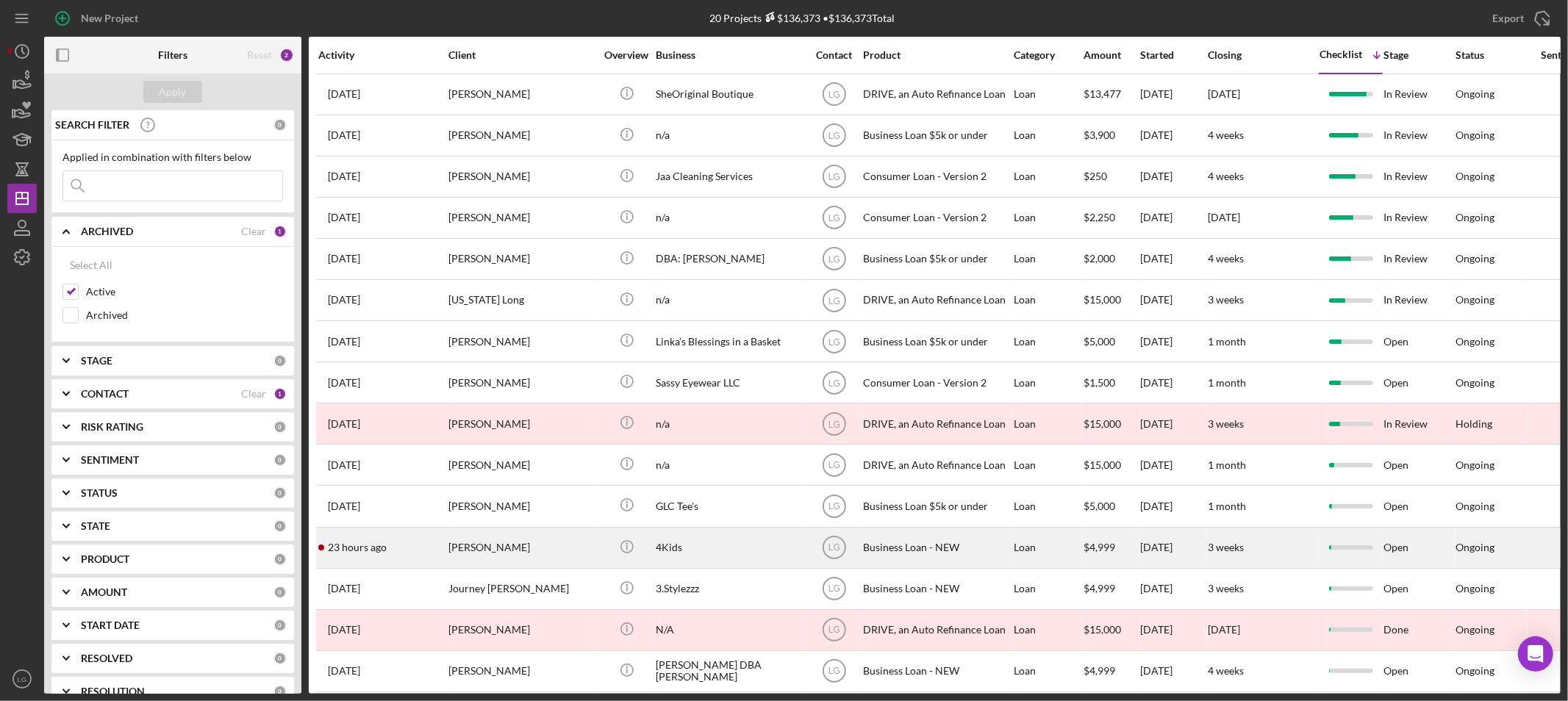
click at [488, 567] on div "Michelle Adams" at bounding box center [522, 548] width 147 height 39
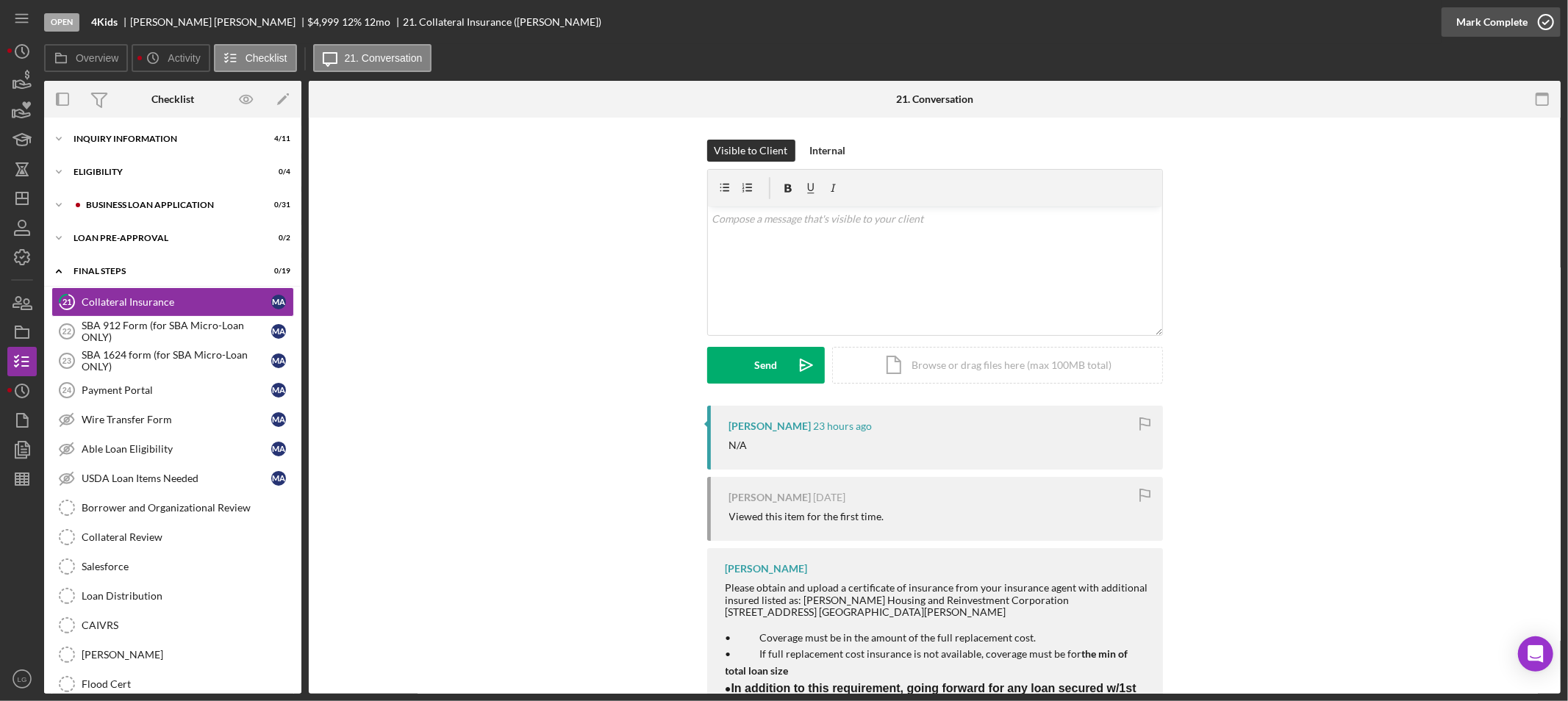
click at [1495, 24] on div "Mark Complete" at bounding box center [1491, 21] width 72 height 29
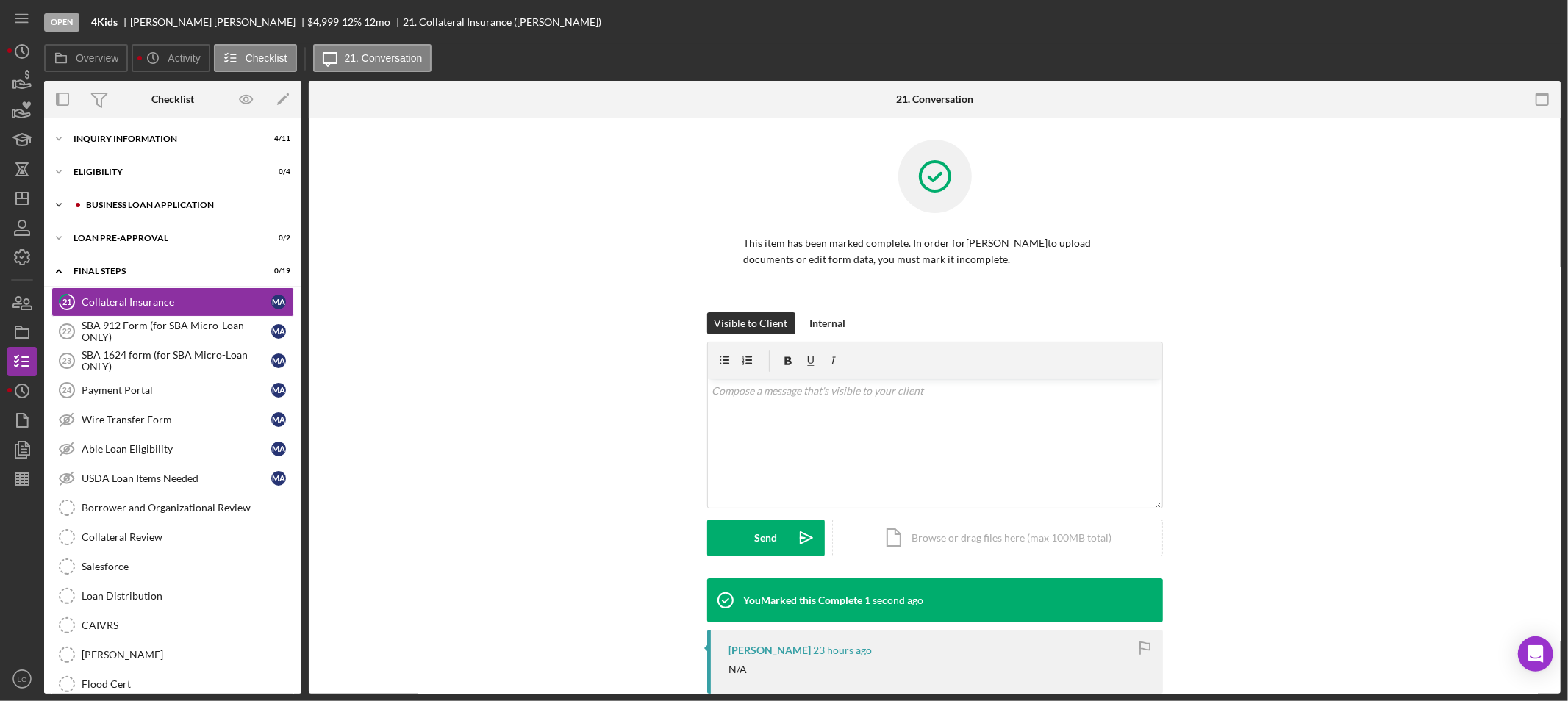
click at [136, 196] on div "Icon/Expander BUSINESS LOAN APPLICATION 0 / 31" at bounding box center [173, 204] width 257 height 29
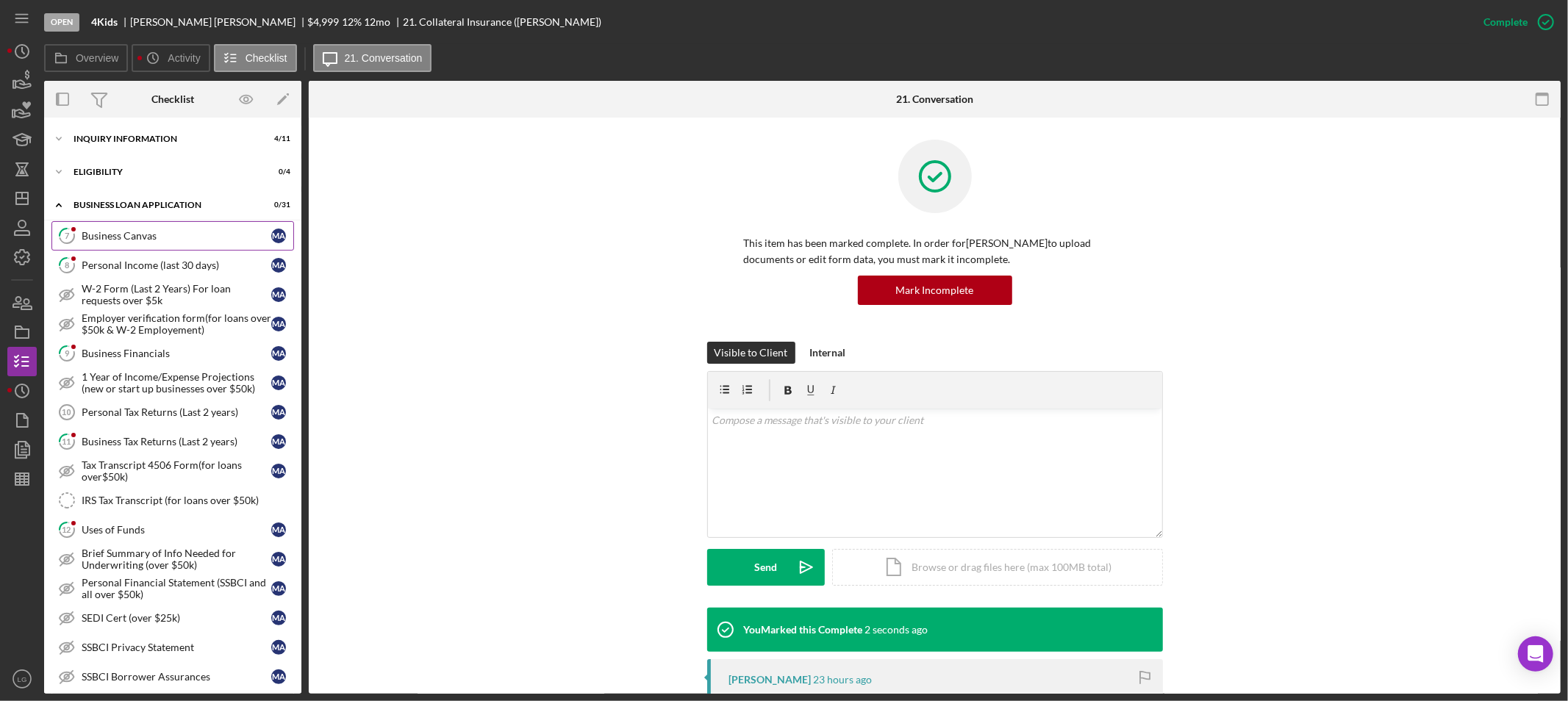
click at [124, 244] on link "7 Business Canvas M A" at bounding box center [173, 235] width 242 height 29
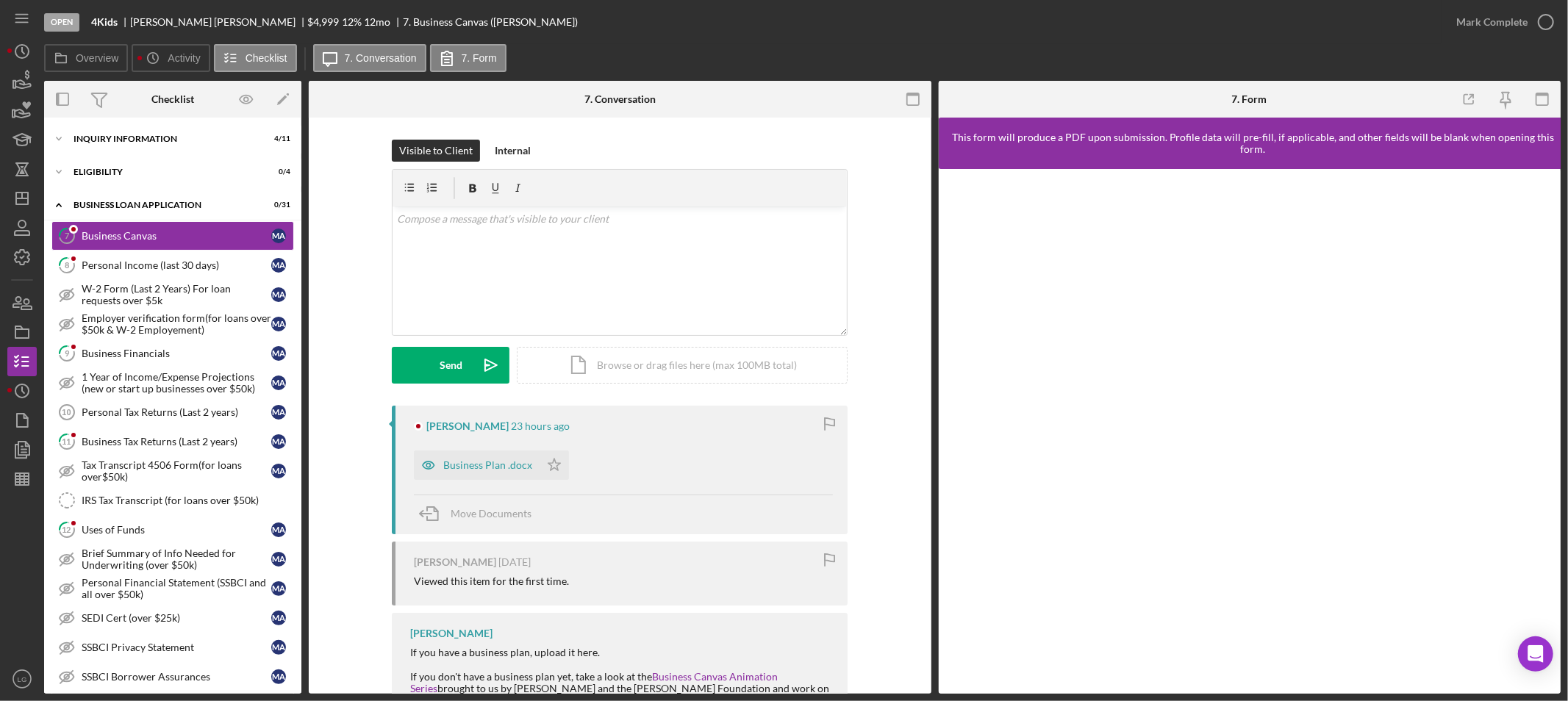
scroll to position [119, 0]
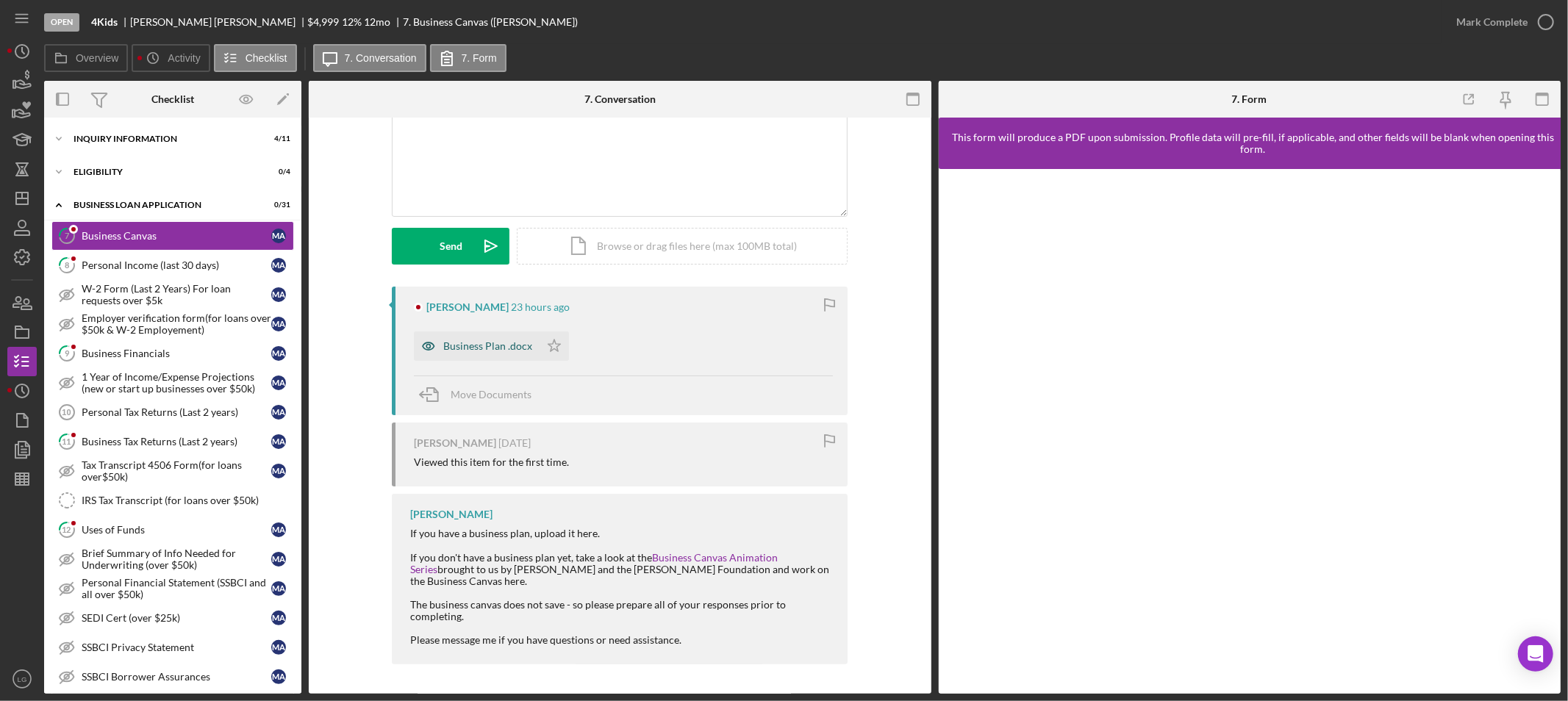
click at [450, 350] on div "Business Plan .docx" at bounding box center [488, 346] width 89 height 12
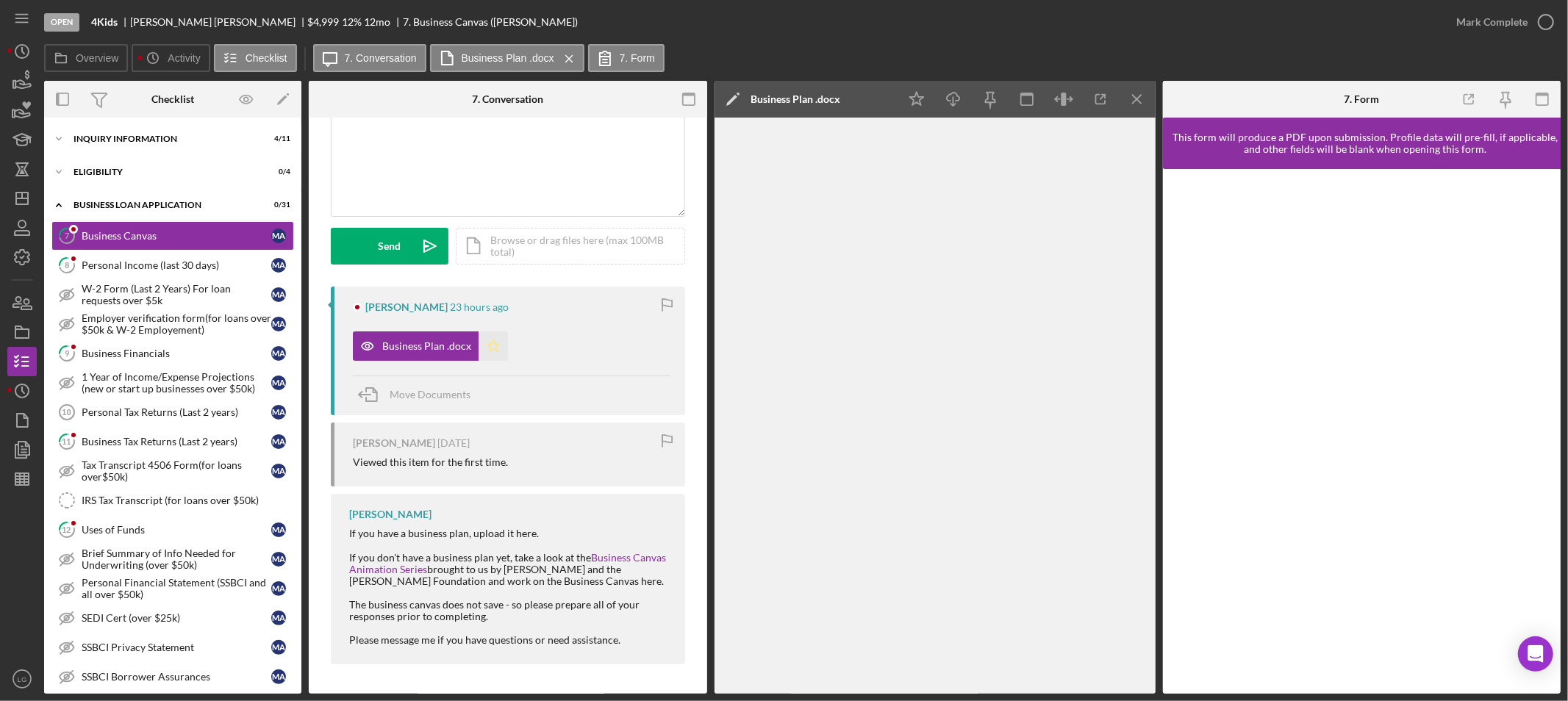
click at [491, 343] on polygon "button" at bounding box center [494, 345] width 12 height 12
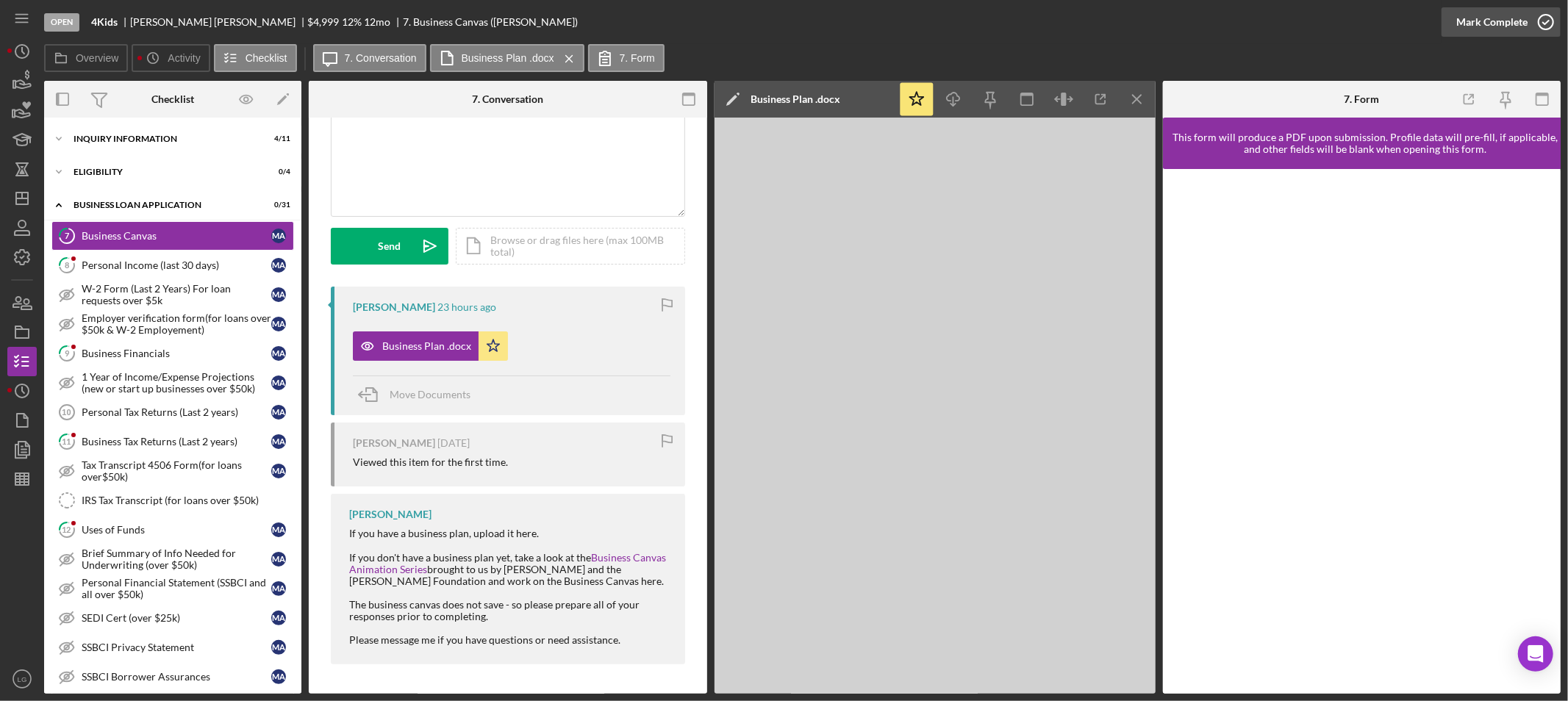
click at [1495, 32] on div "Mark Complete" at bounding box center [1491, 21] width 72 height 29
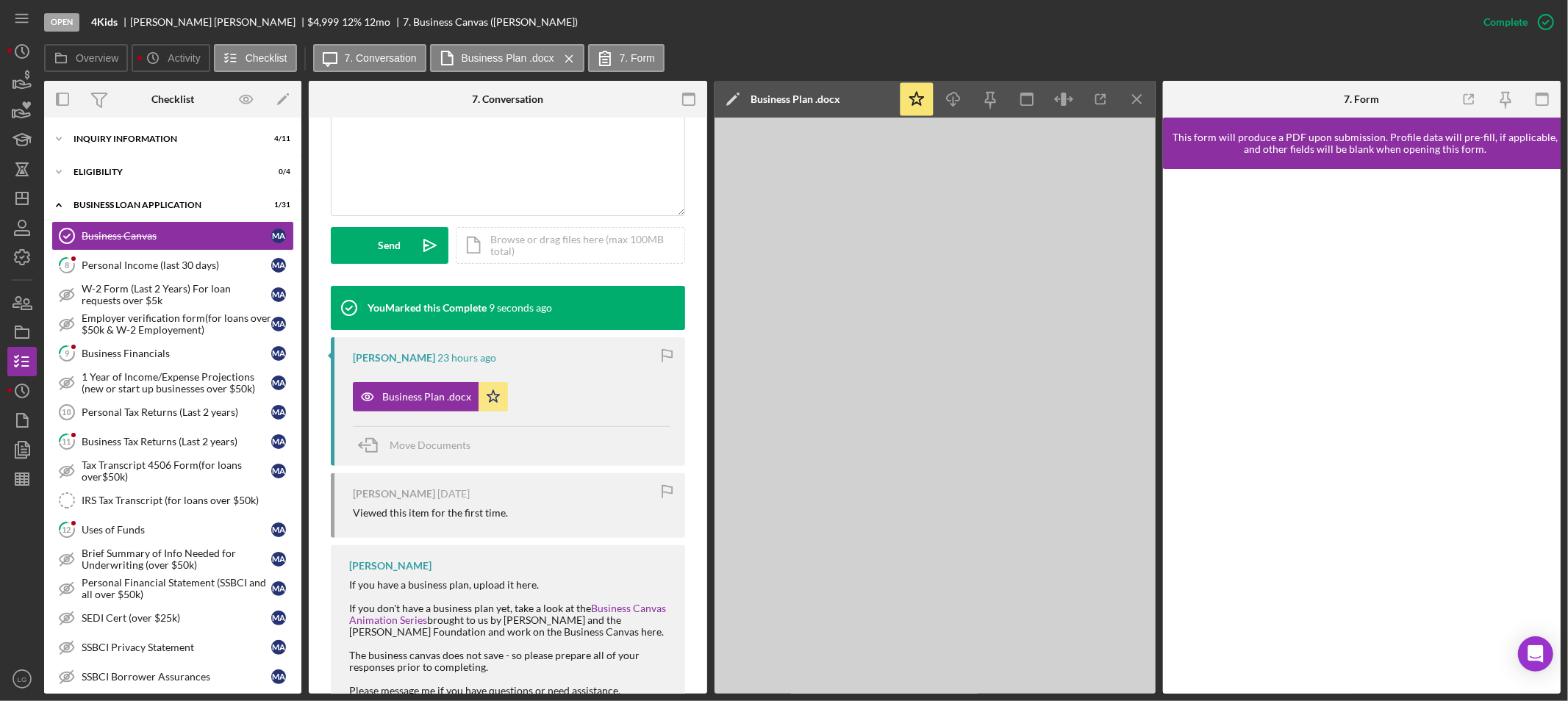
scroll to position [389, 0]
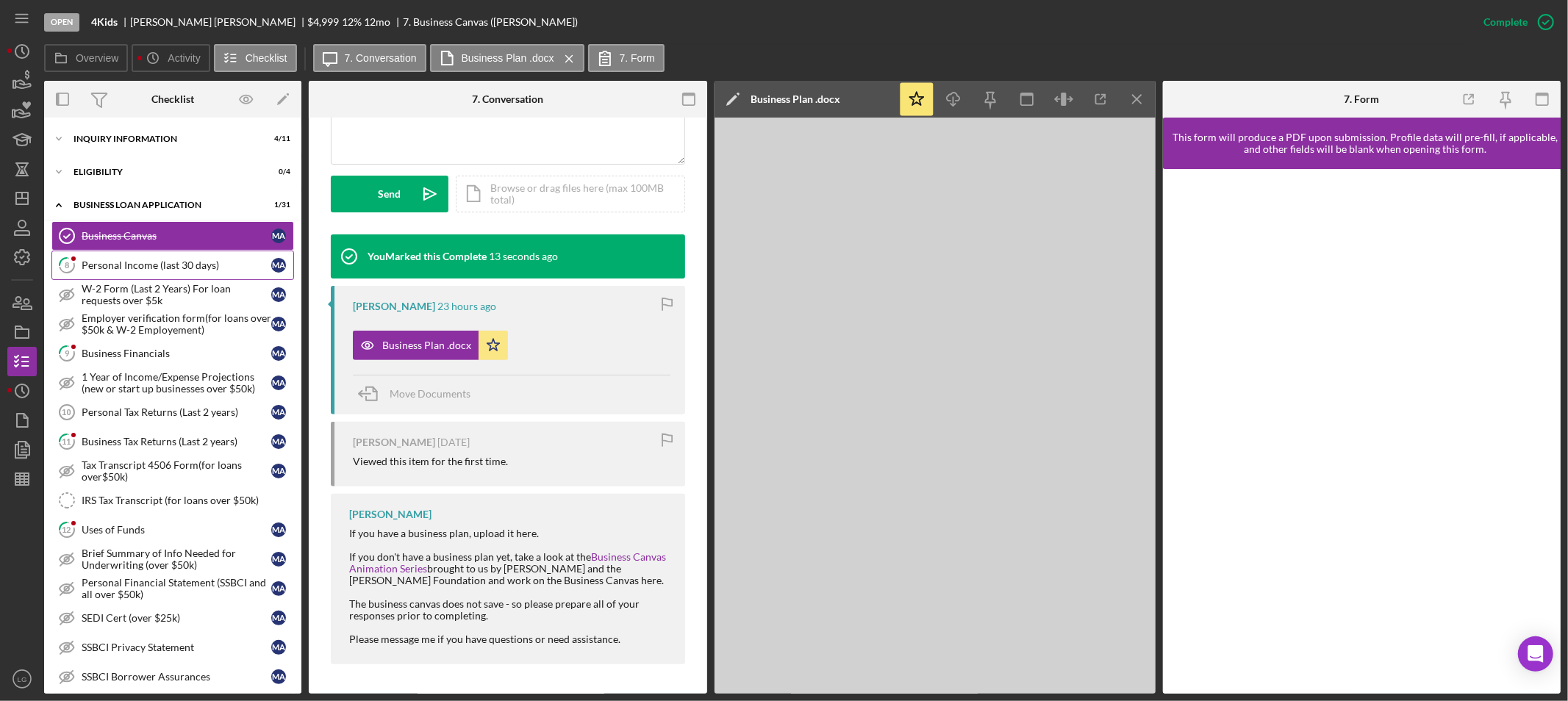
click at [192, 258] on link "8 Personal Income (last 30 days) M A" at bounding box center [173, 265] width 242 height 29
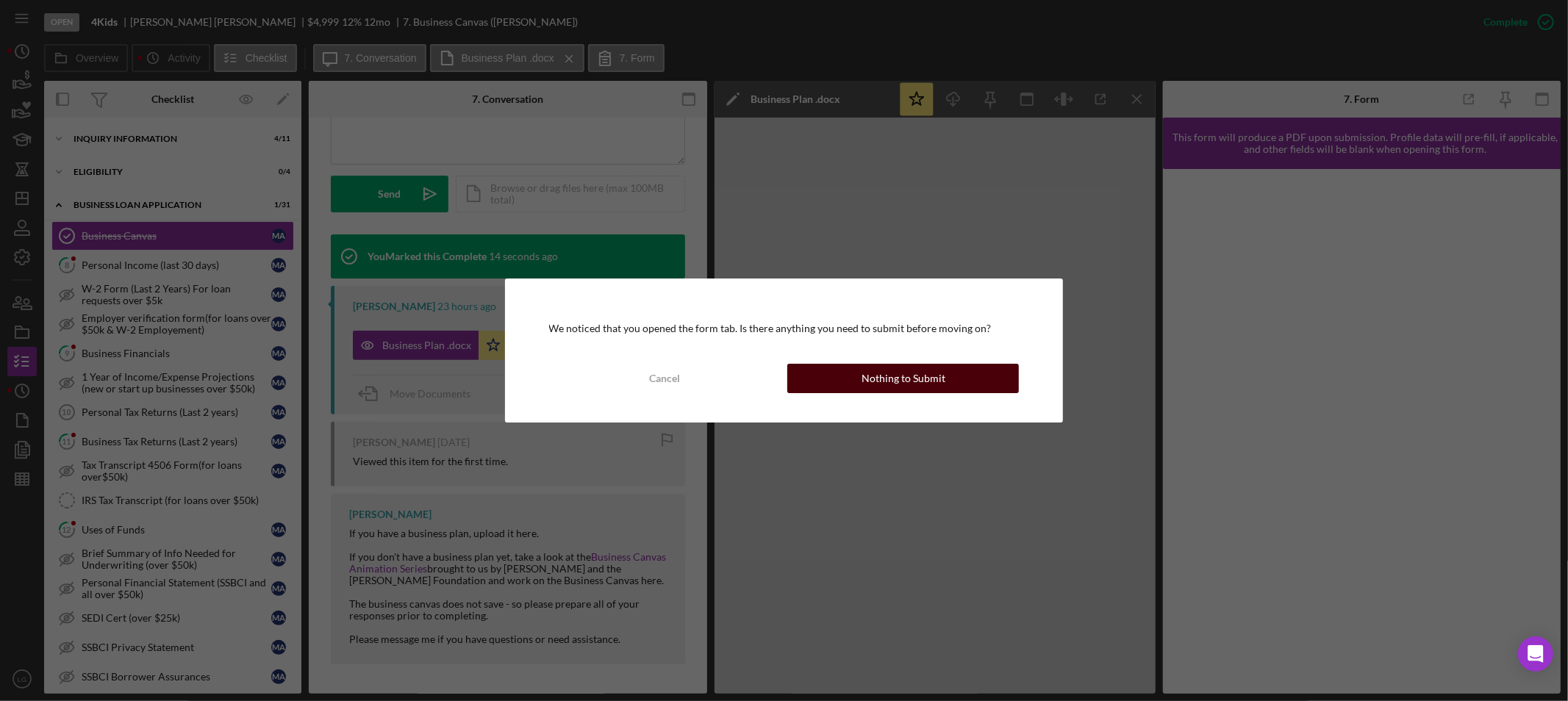
click at [849, 374] on button "Nothing to Submit" at bounding box center [903, 378] width 232 height 29
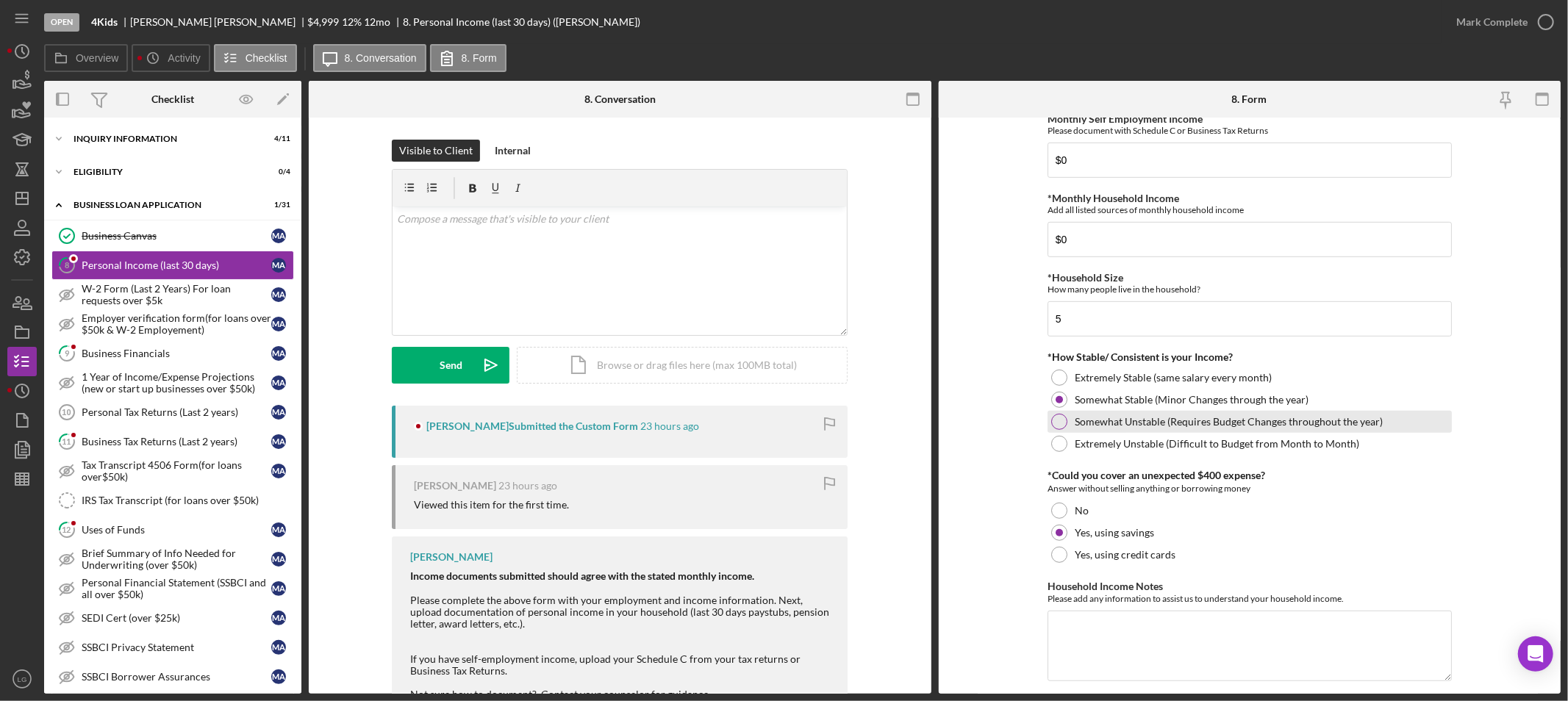
scroll to position [698, 0]
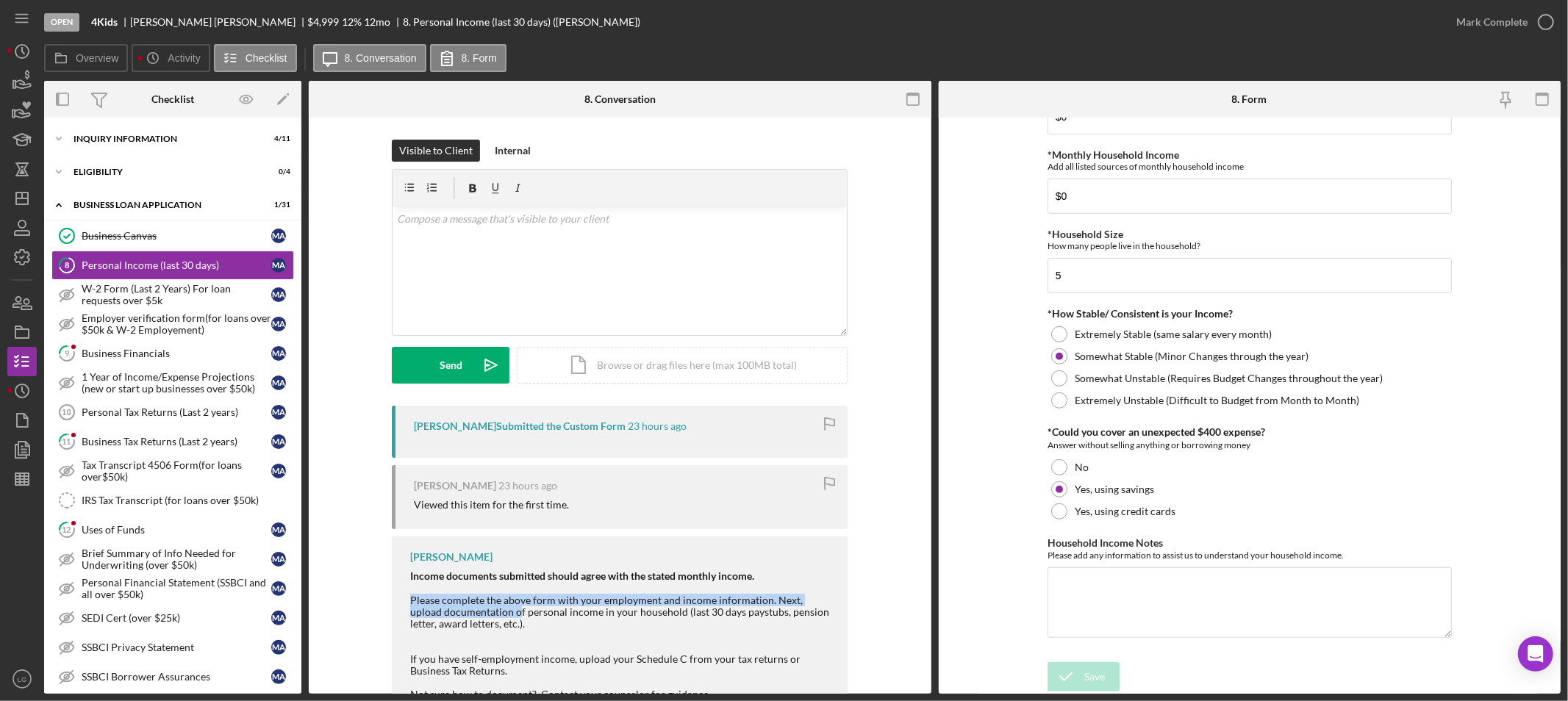
drag, startPoint x: 409, startPoint y: 599, endPoint x: 486, endPoint y: 615, distance: 78.6
click at [486, 615] on div "Please complete the above form with your employment and income information. Nex…" at bounding box center [621, 612] width 423 height 35
click at [569, 612] on div "Please complete the above form with your employment and income information. Nex…" at bounding box center [621, 612] width 423 height 35
drag, startPoint x: 763, startPoint y: 597, endPoint x: 787, endPoint y: 616, distance: 30.6
click at [787, 616] on div "Please complete the above form with your employment and income information. Nex…" at bounding box center [621, 612] width 423 height 35
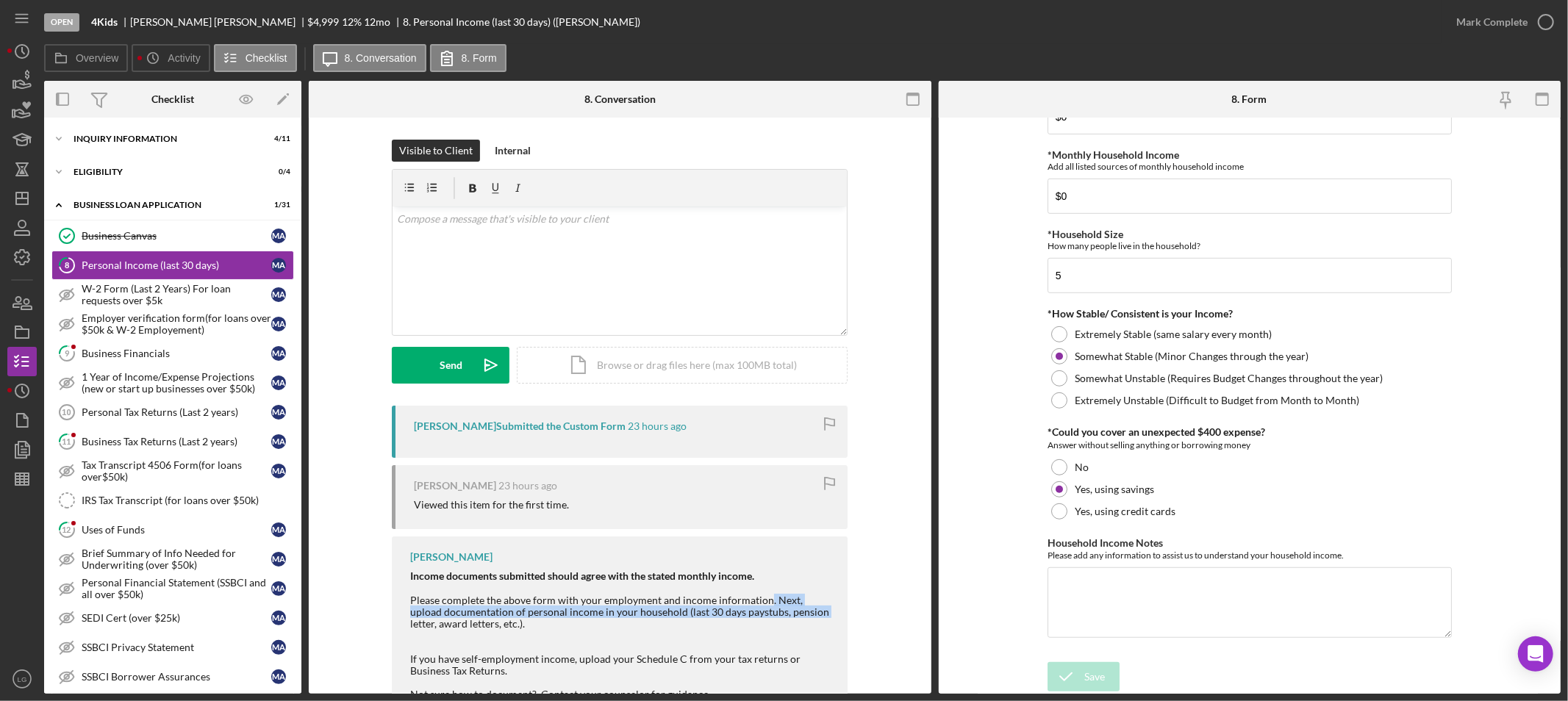
click at [765, 596] on div "Please complete the above form with your employment and income information. Nex…" at bounding box center [621, 612] width 423 height 35
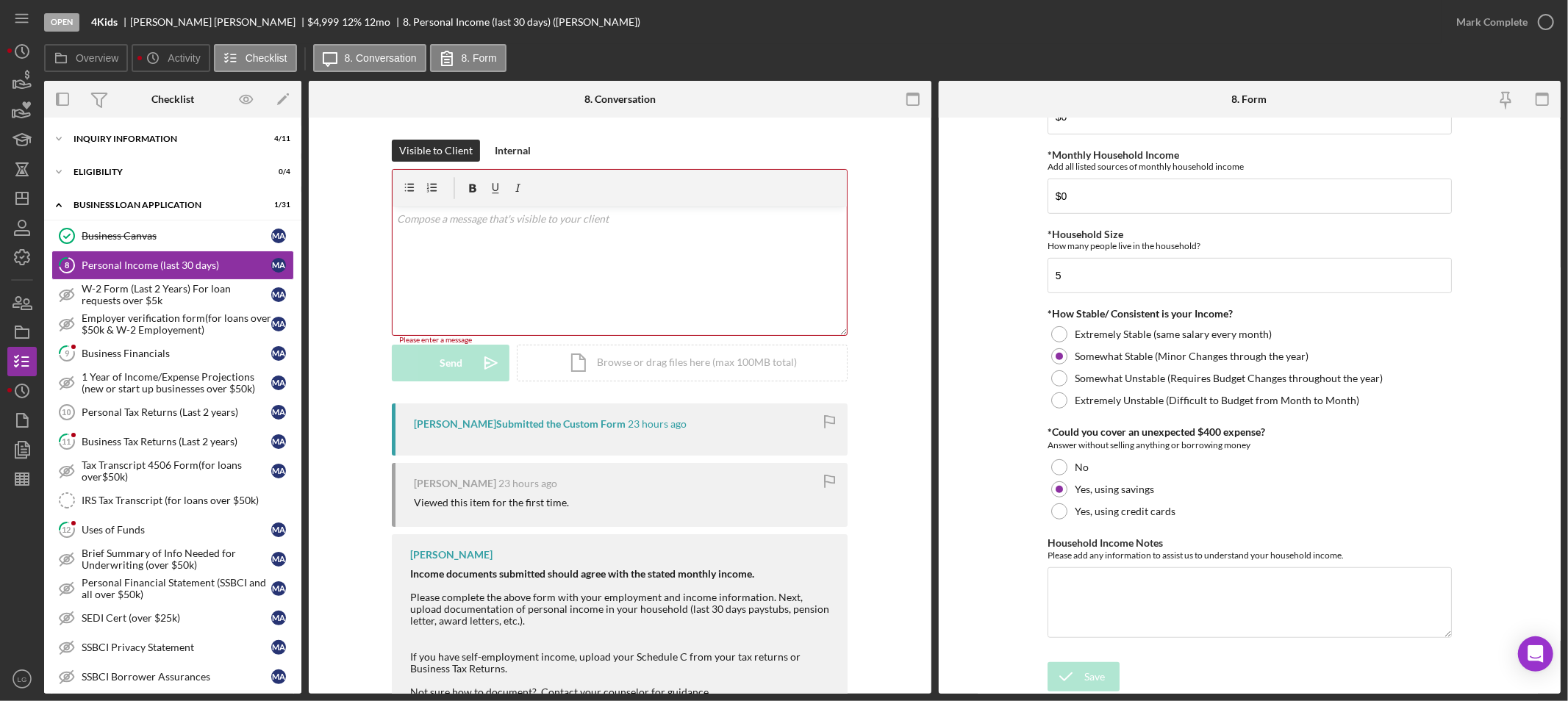
click at [797, 618] on div "Please complete the above form with your employment and income information. Nex…" at bounding box center [621, 610] width 423 height 35
drag, startPoint x: 505, startPoint y: 629, endPoint x: 776, endPoint y: 605, distance: 272.1
click at [776, 605] on div "Income documents submitted should agree with the stated monthly income. Please …" at bounding box center [621, 645] width 423 height 154
drag, startPoint x: 769, startPoint y: 593, endPoint x: 797, endPoint y: 666, distance: 78.2
click at [797, 666] on div "Income documents submitted should agree with the stated monthly income. Please …" at bounding box center [621, 645] width 423 height 154
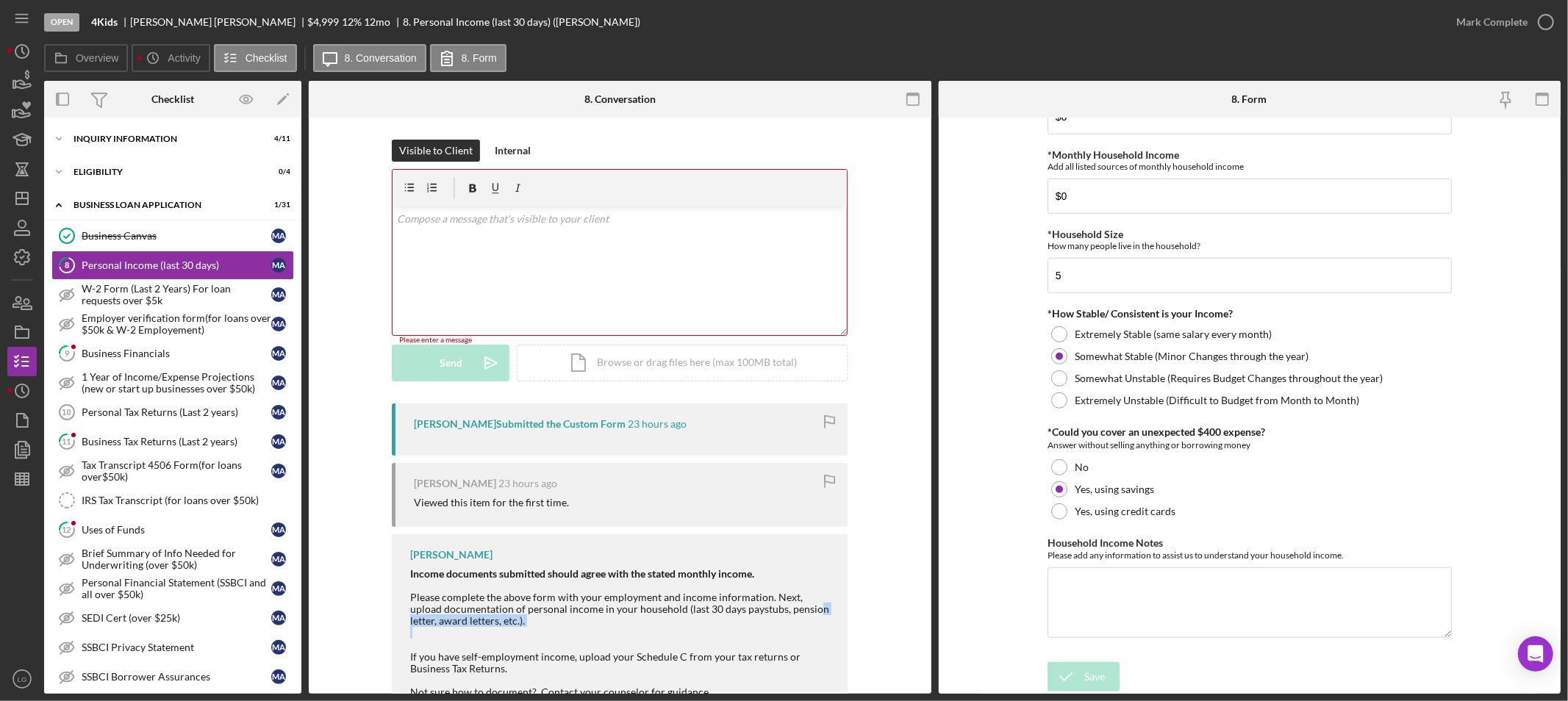
copy div "Next, upload documentation of personal income in your household (last 30 days p…"
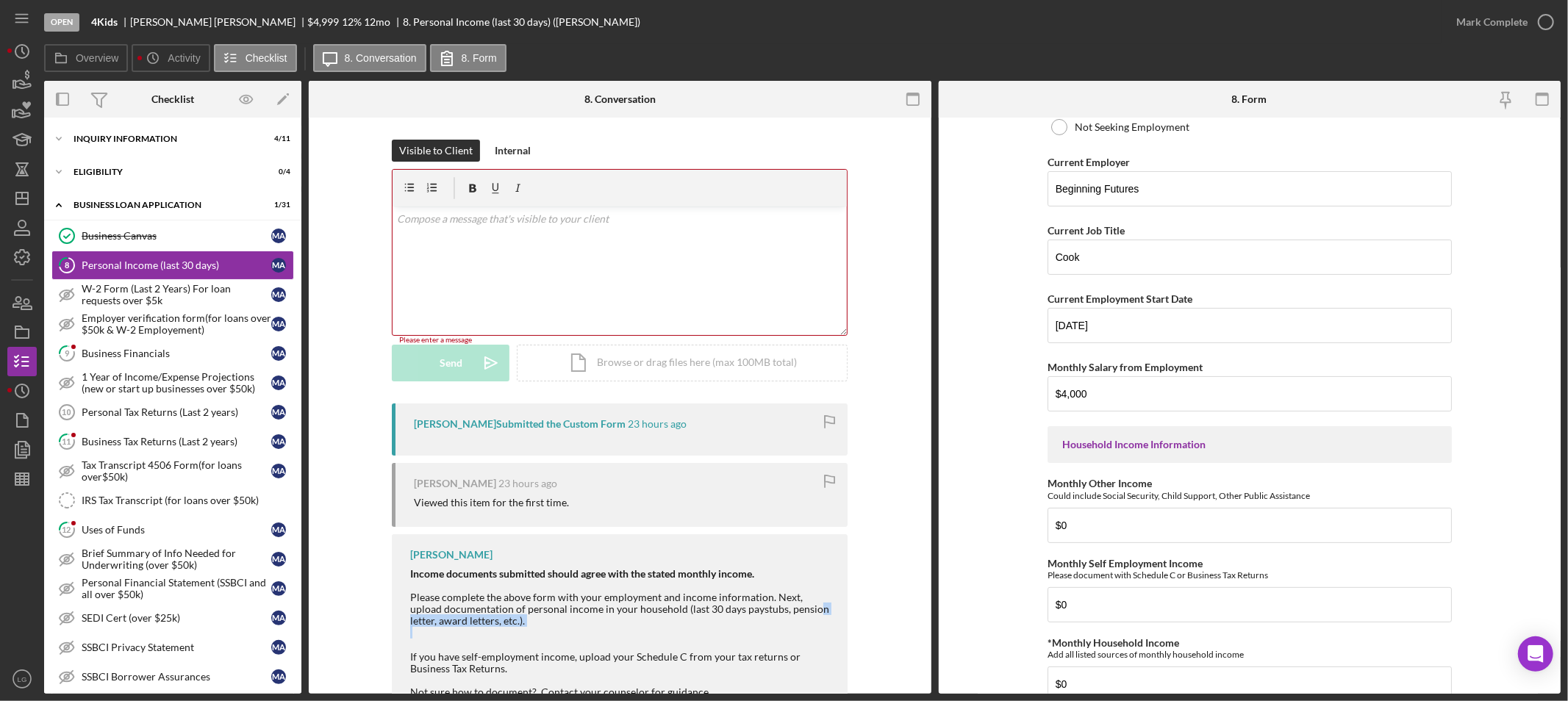
scroll to position [0, 0]
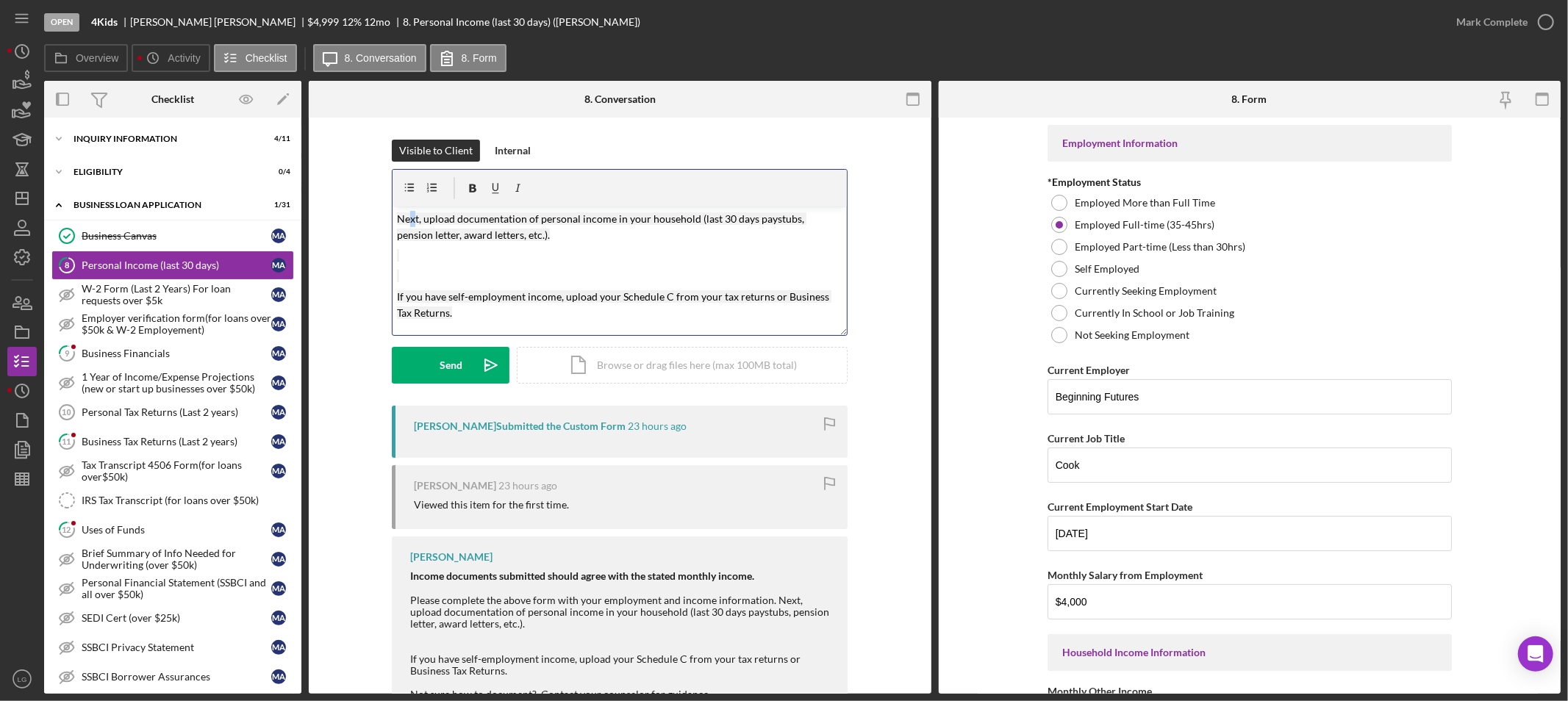
click at [407, 220] on mark "Next, upload documentation of personal income in your household (last 30 days p…" at bounding box center [602, 227] width 410 height 28
drag, startPoint x: 420, startPoint y: 223, endPoint x: 363, endPoint y: 226, distance: 57.1
click at [363, 226] on div "Visible to Client Internal v Color teal Color pink Remove color Add row above A…" at bounding box center [620, 273] width 579 height 266
click at [475, 358] on icon "Icon/icon-invite-send" at bounding box center [491, 366] width 37 height 37
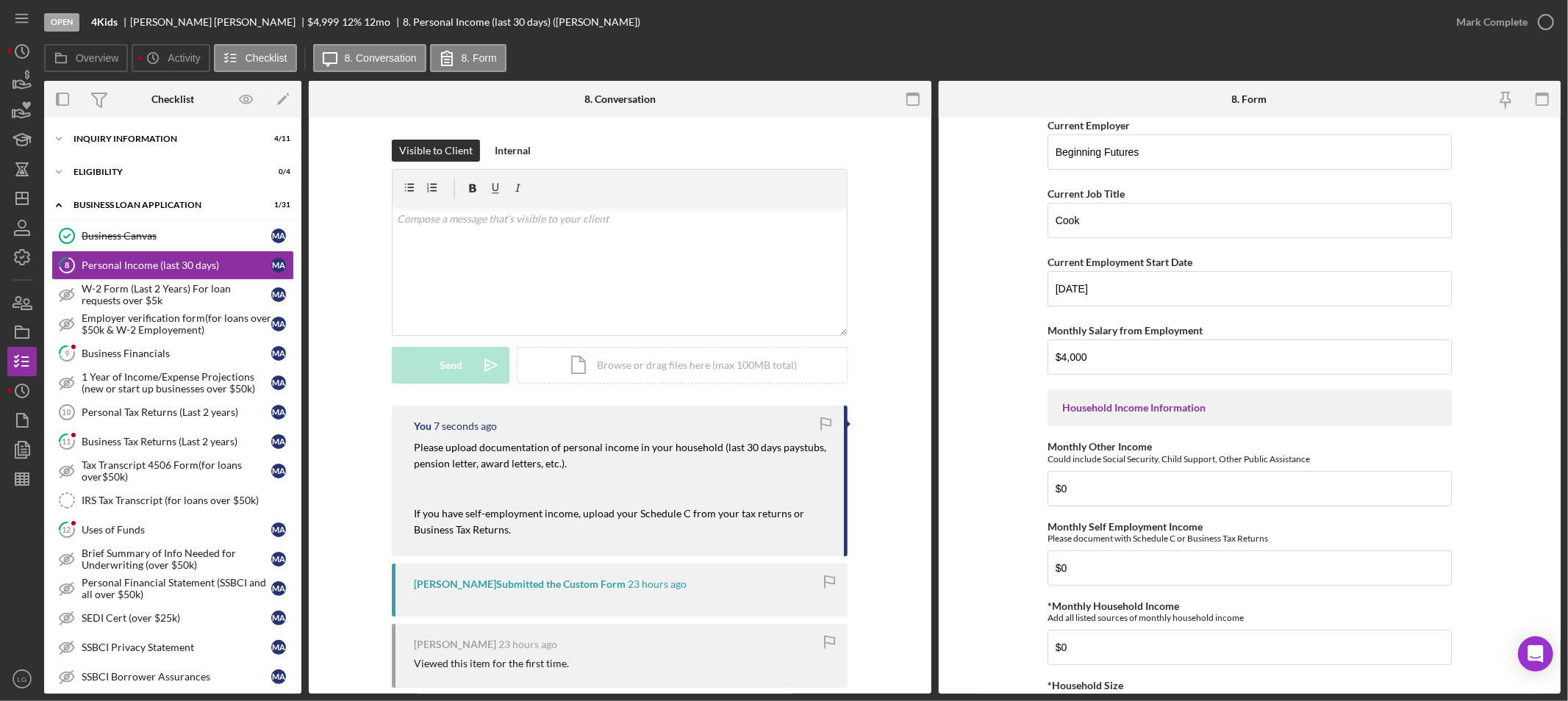
scroll to position [571, 0]
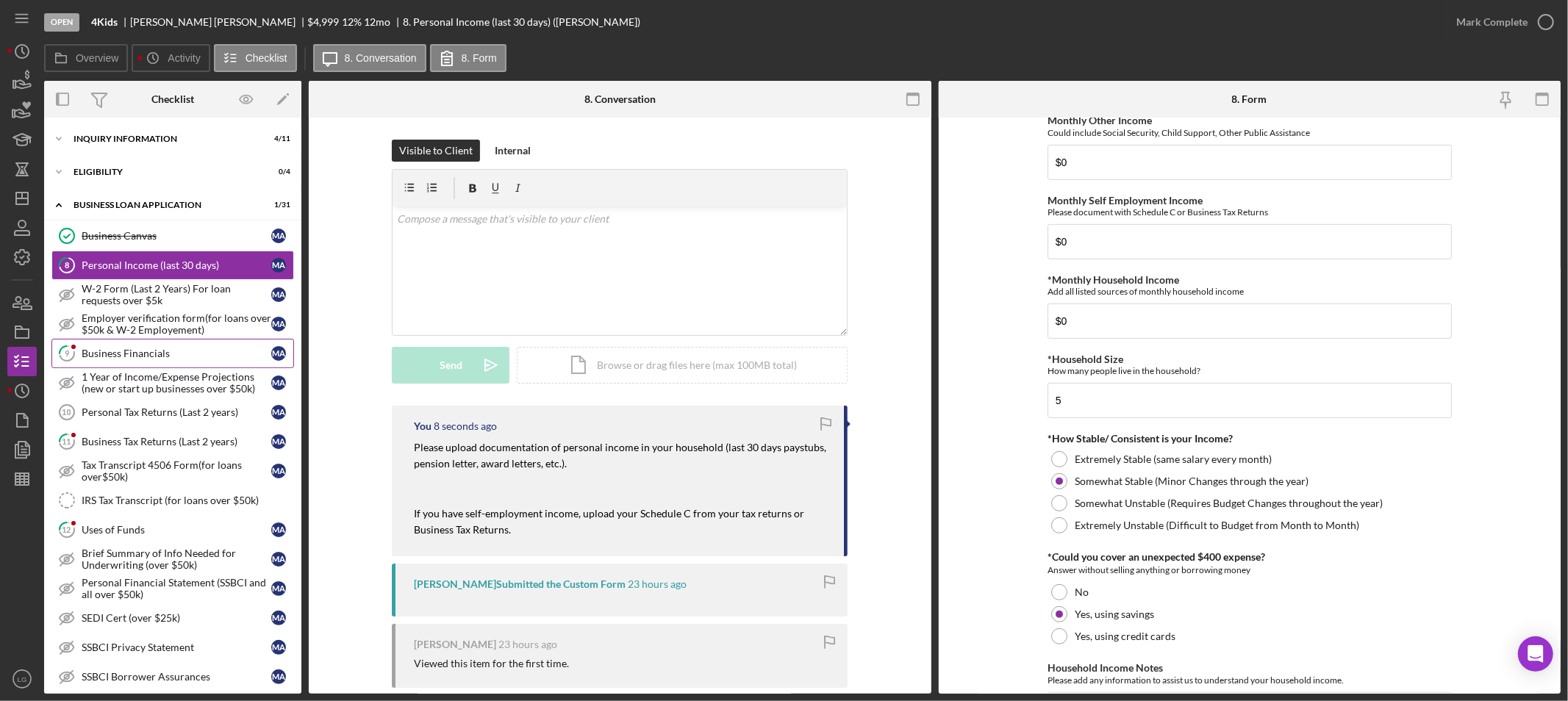
click at [222, 354] on div "Business Financials" at bounding box center [176, 353] width 189 height 12
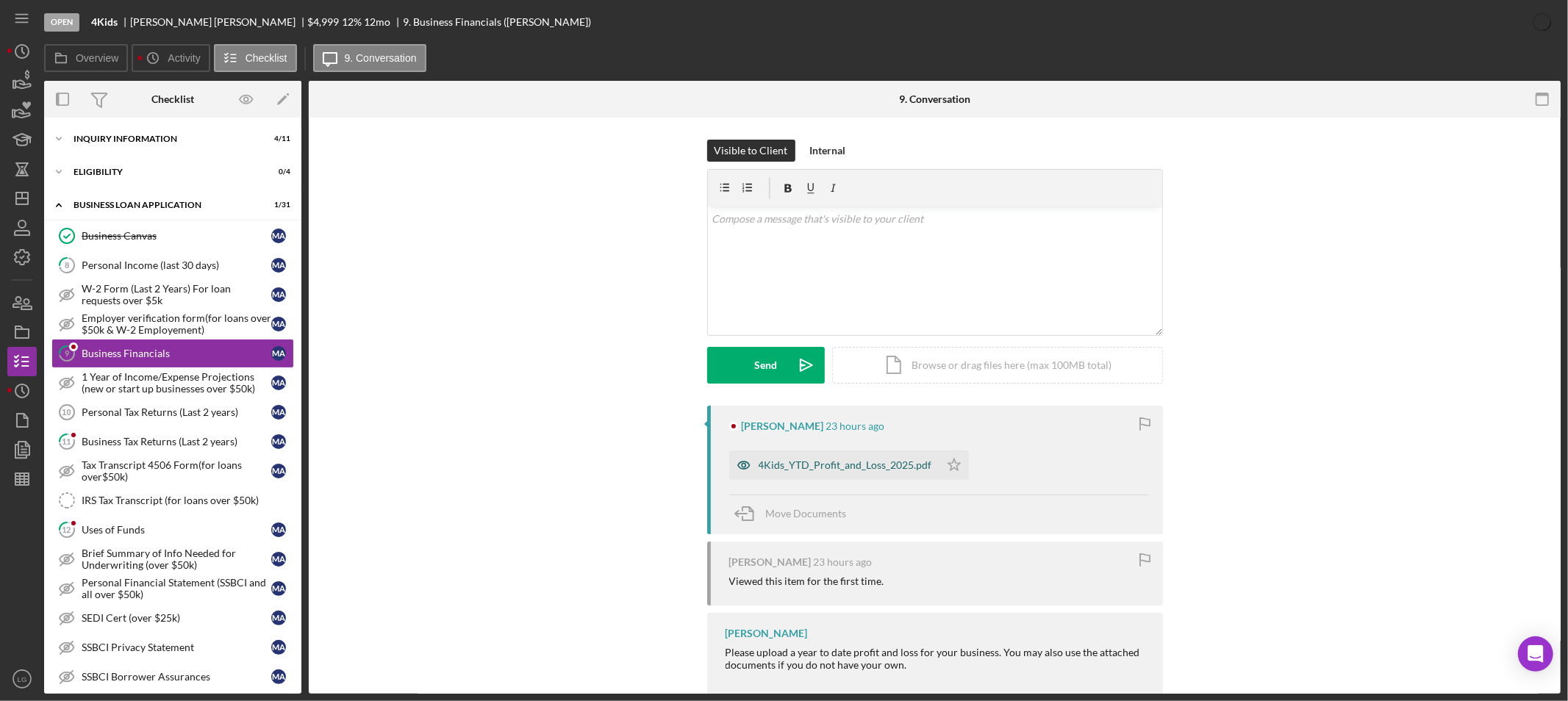
click at [791, 458] on div "4Kids_YTD_Profit_and_Loss_2025.pdf" at bounding box center [834, 465] width 211 height 29
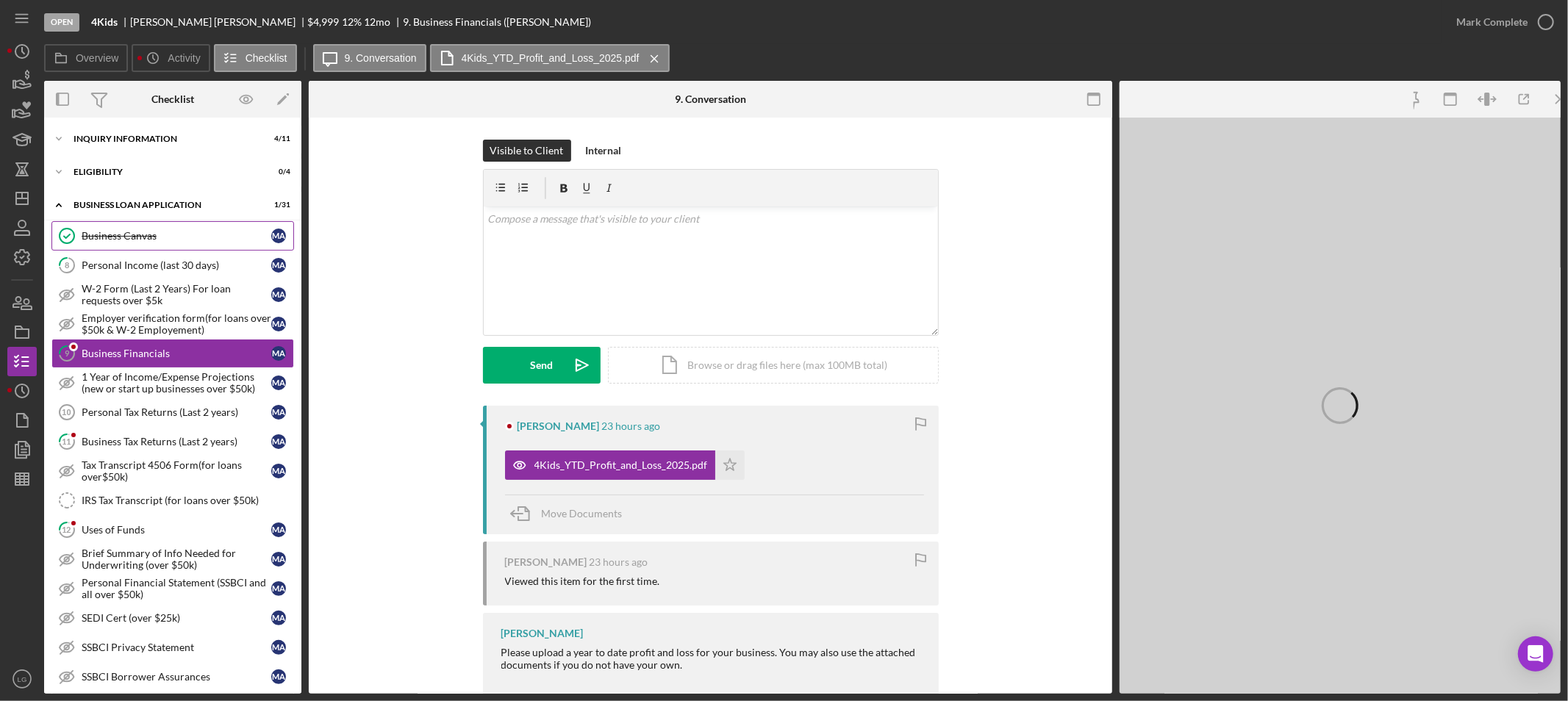
click at [136, 223] on link "Business Canvas Business Canvas M A" at bounding box center [173, 235] width 242 height 29
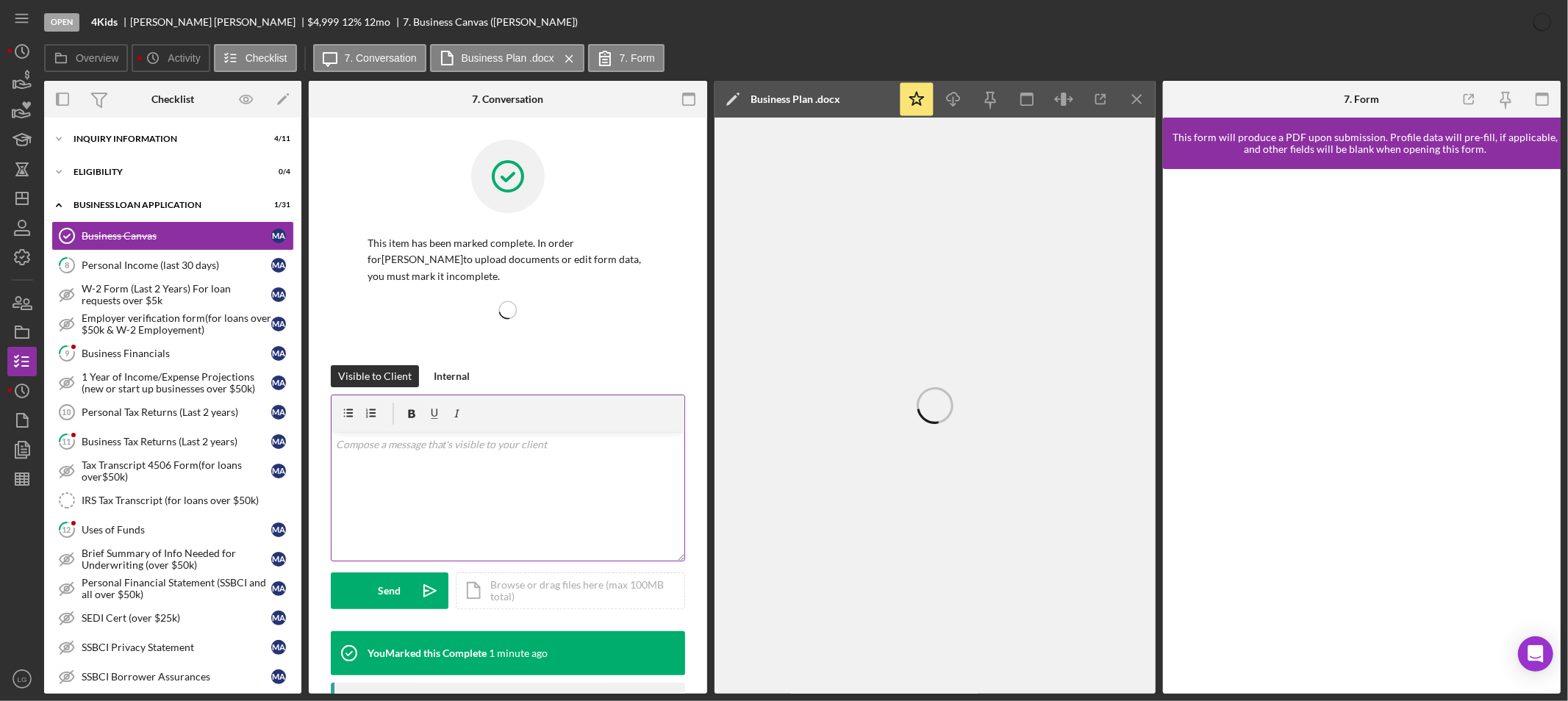
scroll to position [81, 0]
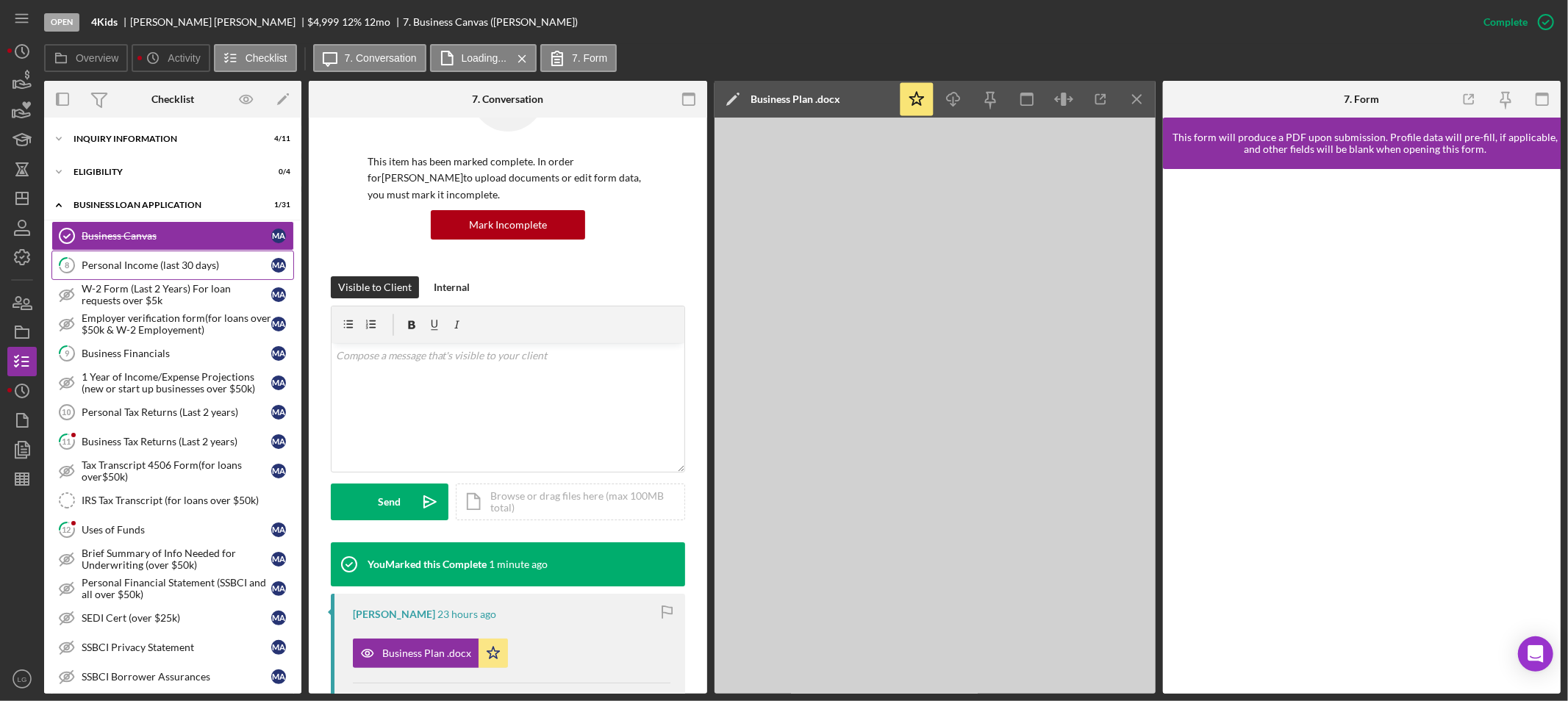
click at [206, 273] on link "8 Personal Income (last 30 days) M A" at bounding box center [173, 265] width 242 height 29
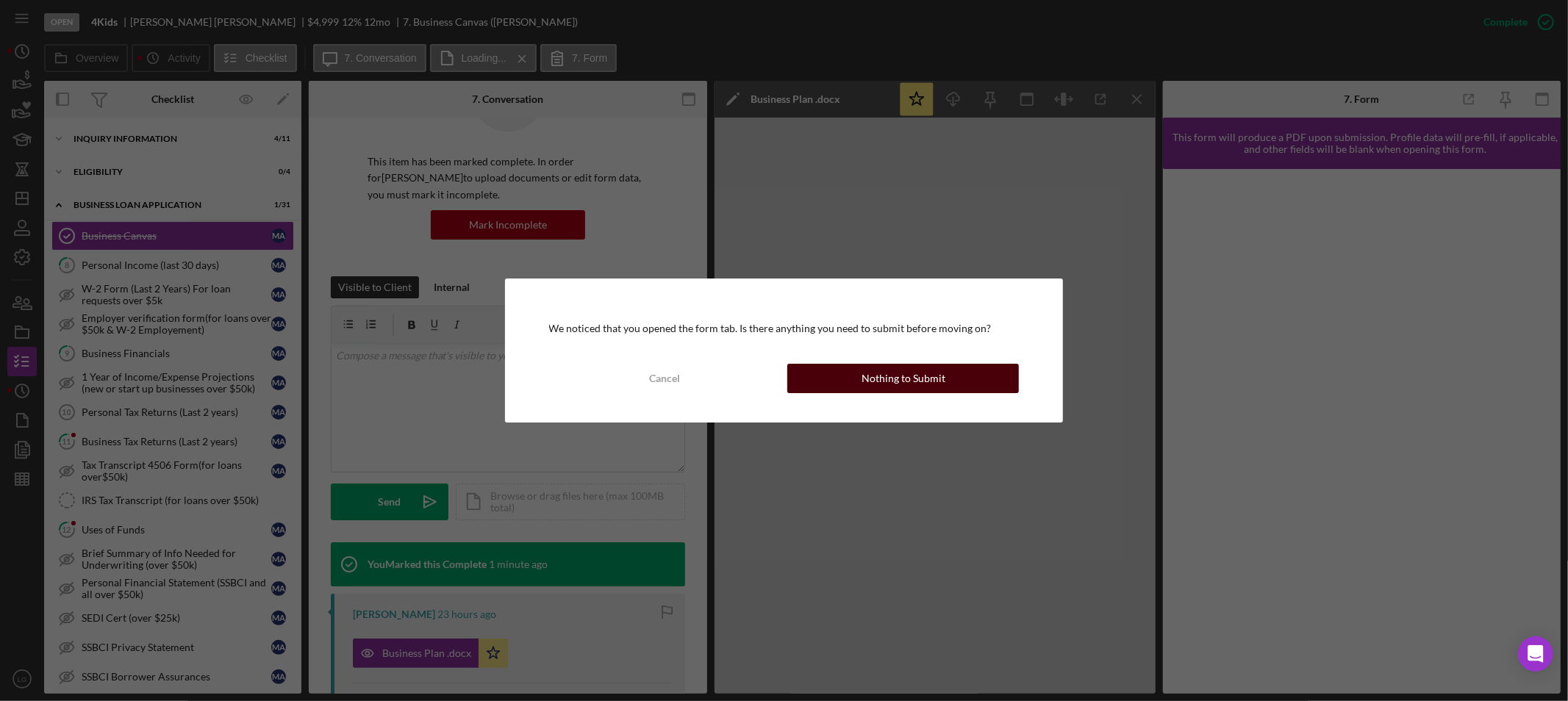
click at [840, 378] on button "Nothing to Submit" at bounding box center [903, 378] width 232 height 29
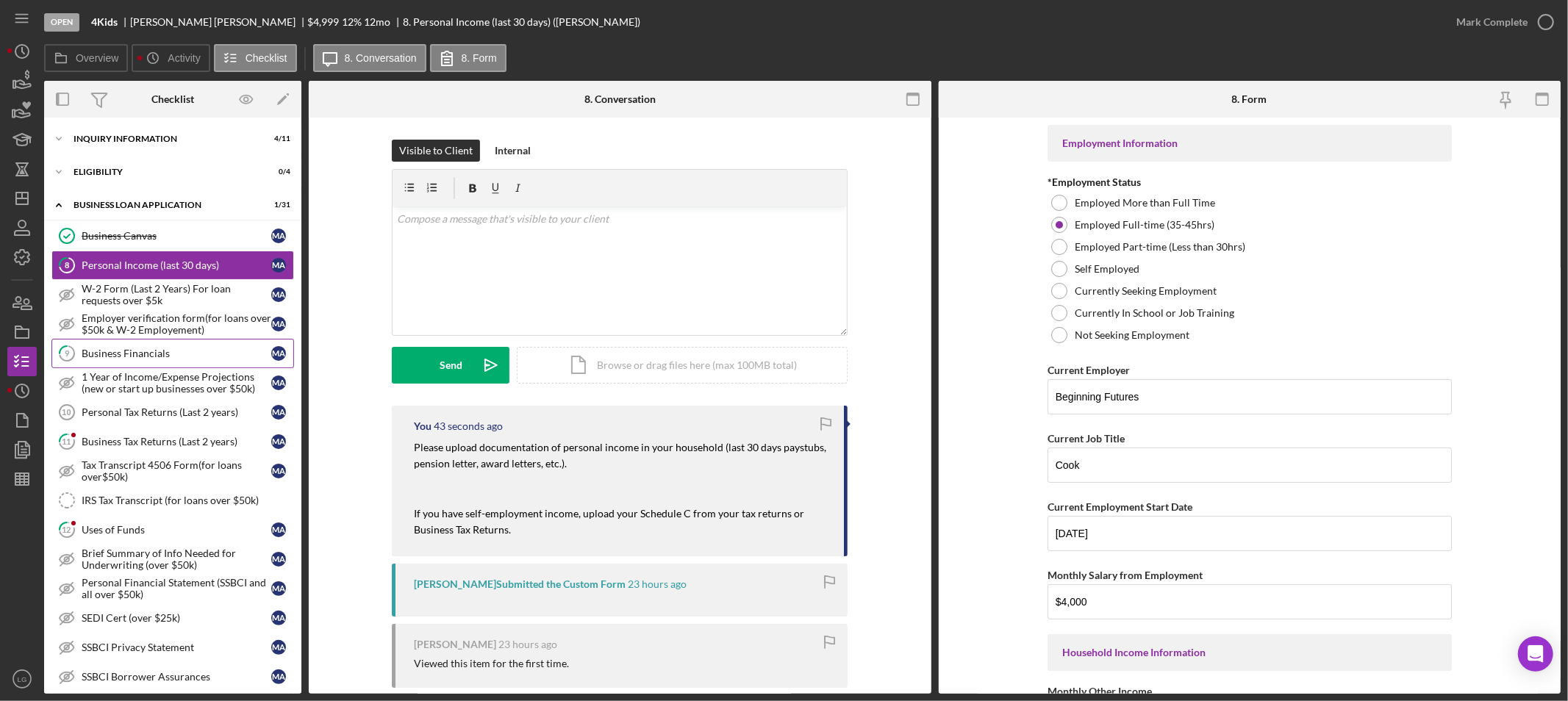
click at [157, 344] on link "9 Business Financials M A" at bounding box center [173, 353] width 242 height 29
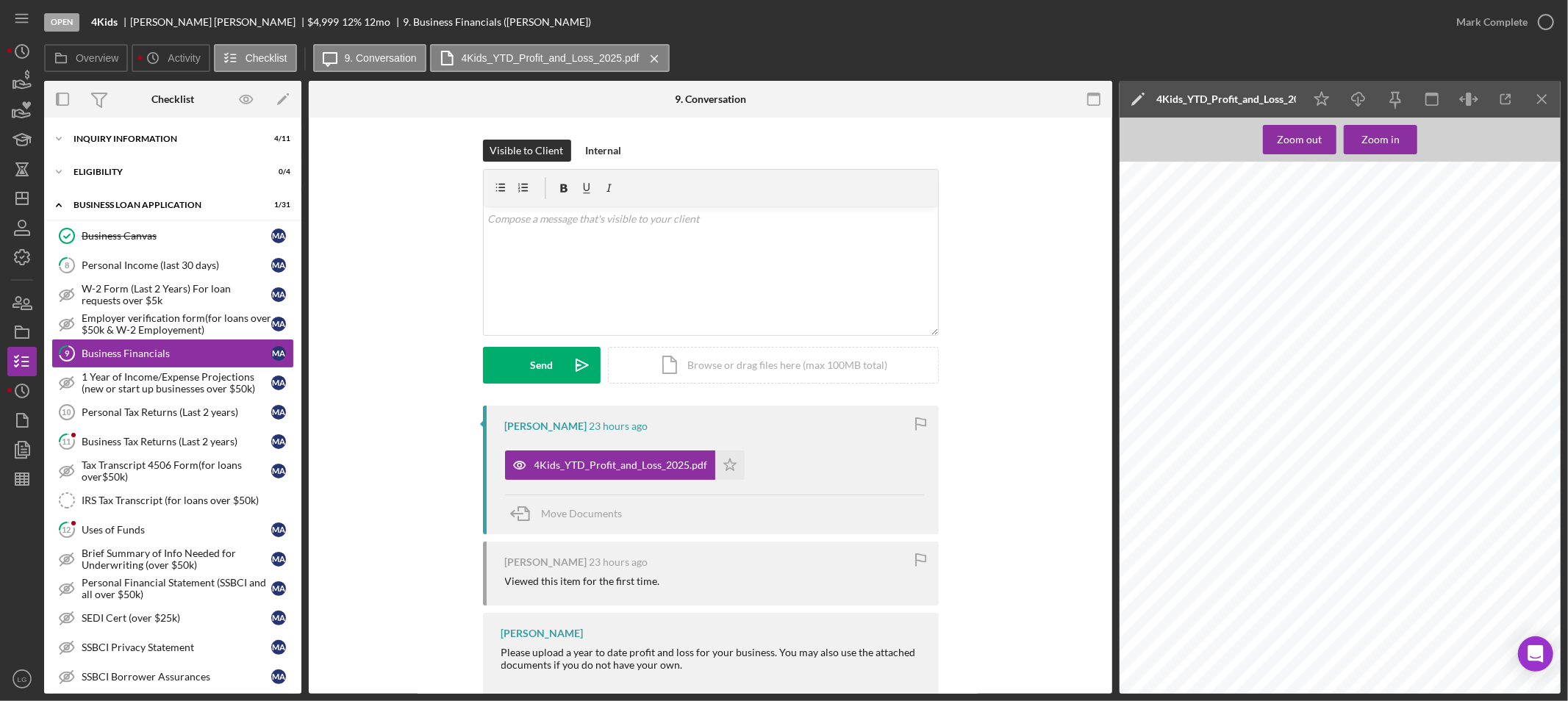
scroll to position [62, 19]
click at [1472, 30] on div "Mark Complete" at bounding box center [1491, 21] width 72 height 29
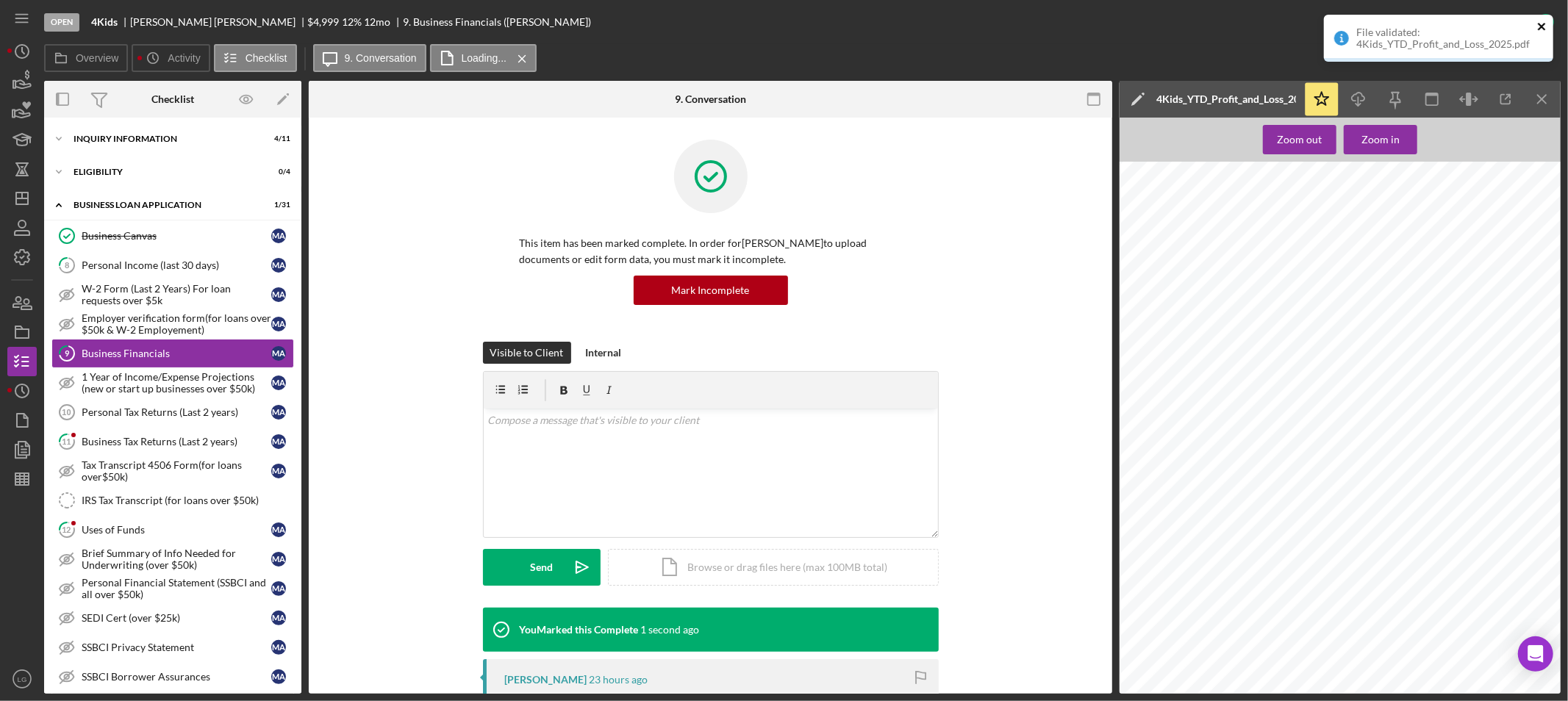
click at [1544, 25] on icon "close" at bounding box center [1542, 26] width 11 height 12
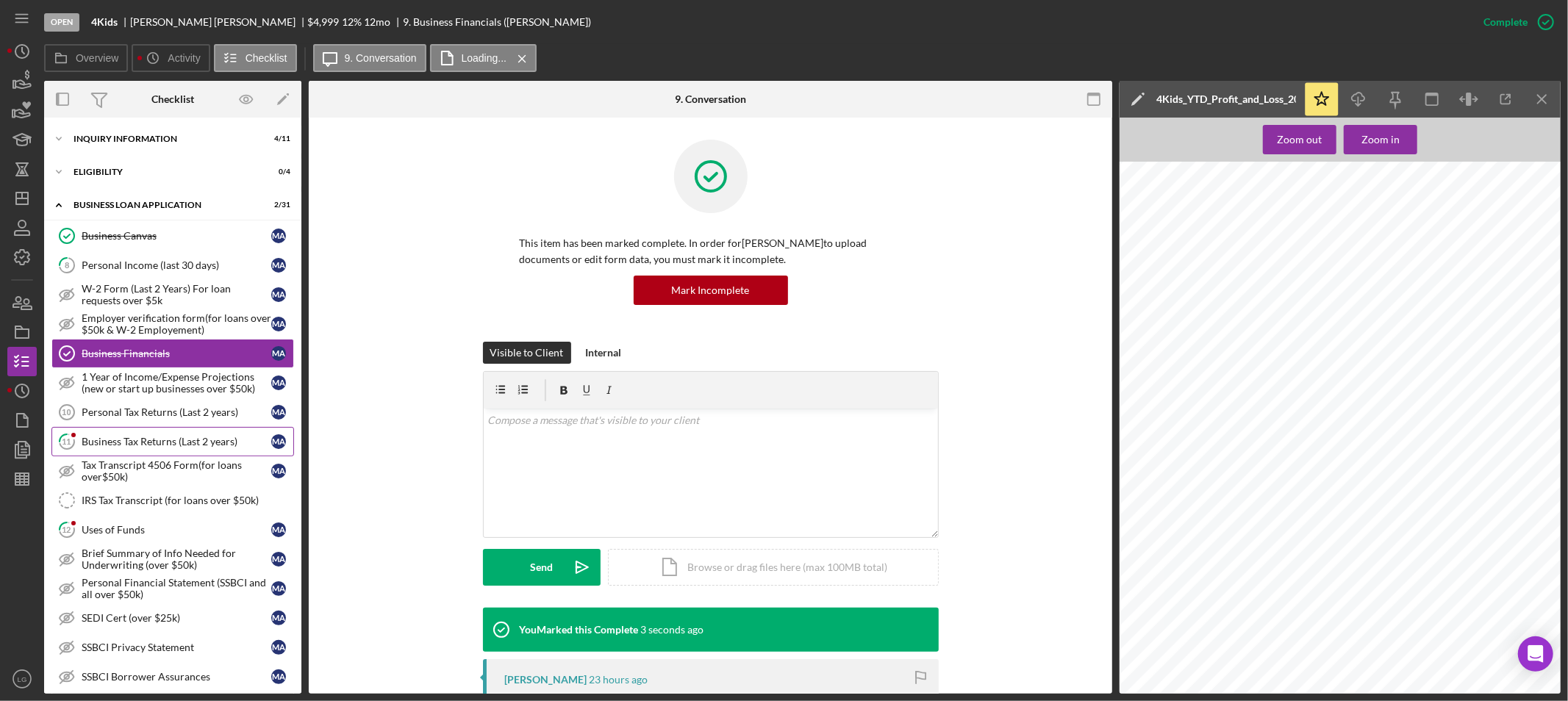
click at [173, 437] on div "Business Tax Returns (Last 2 years)" at bounding box center [176, 442] width 189 height 12
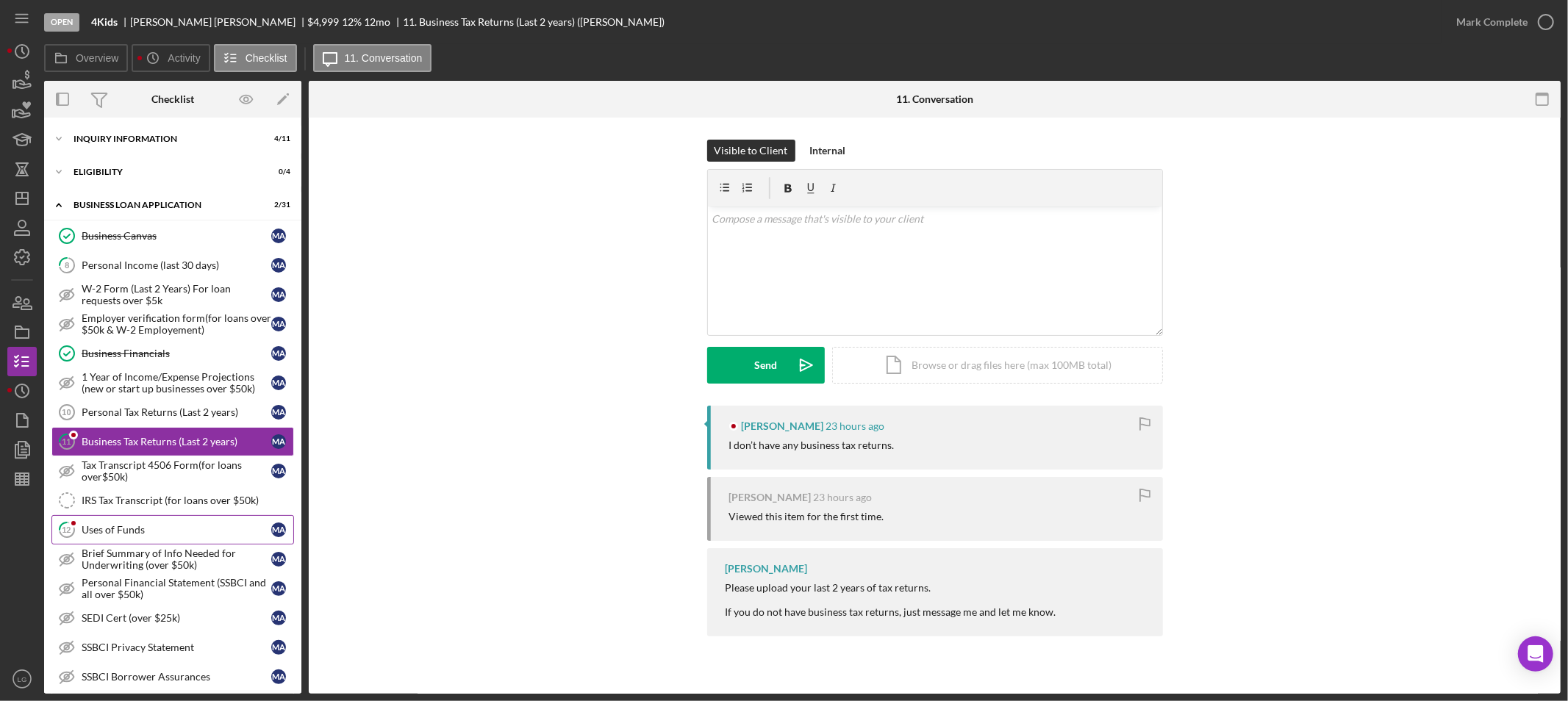
click at [181, 531] on div "Uses of Funds" at bounding box center [176, 529] width 189 height 12
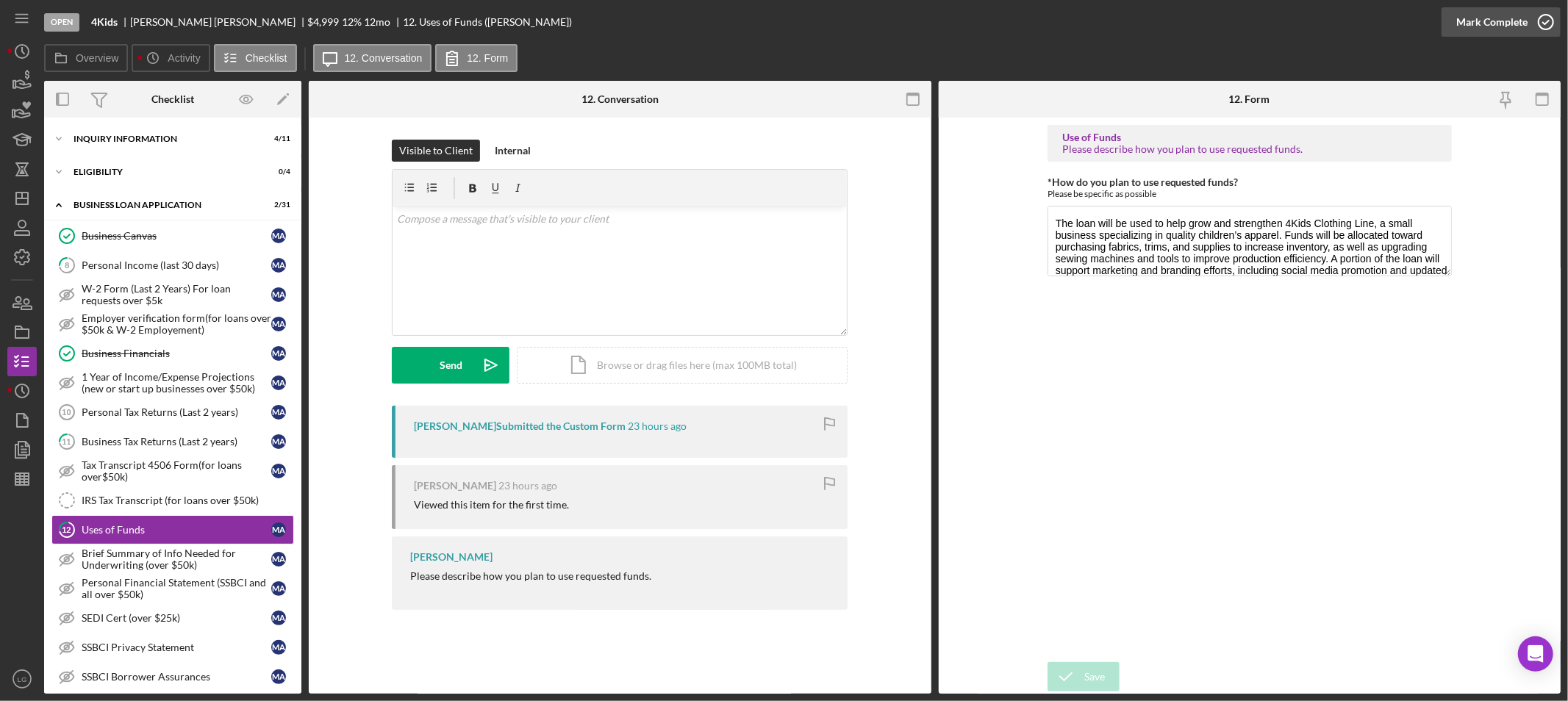
click at [1500, 15] on div "Mark Complete" at bounding box center [1491, 21] width 72 height 29
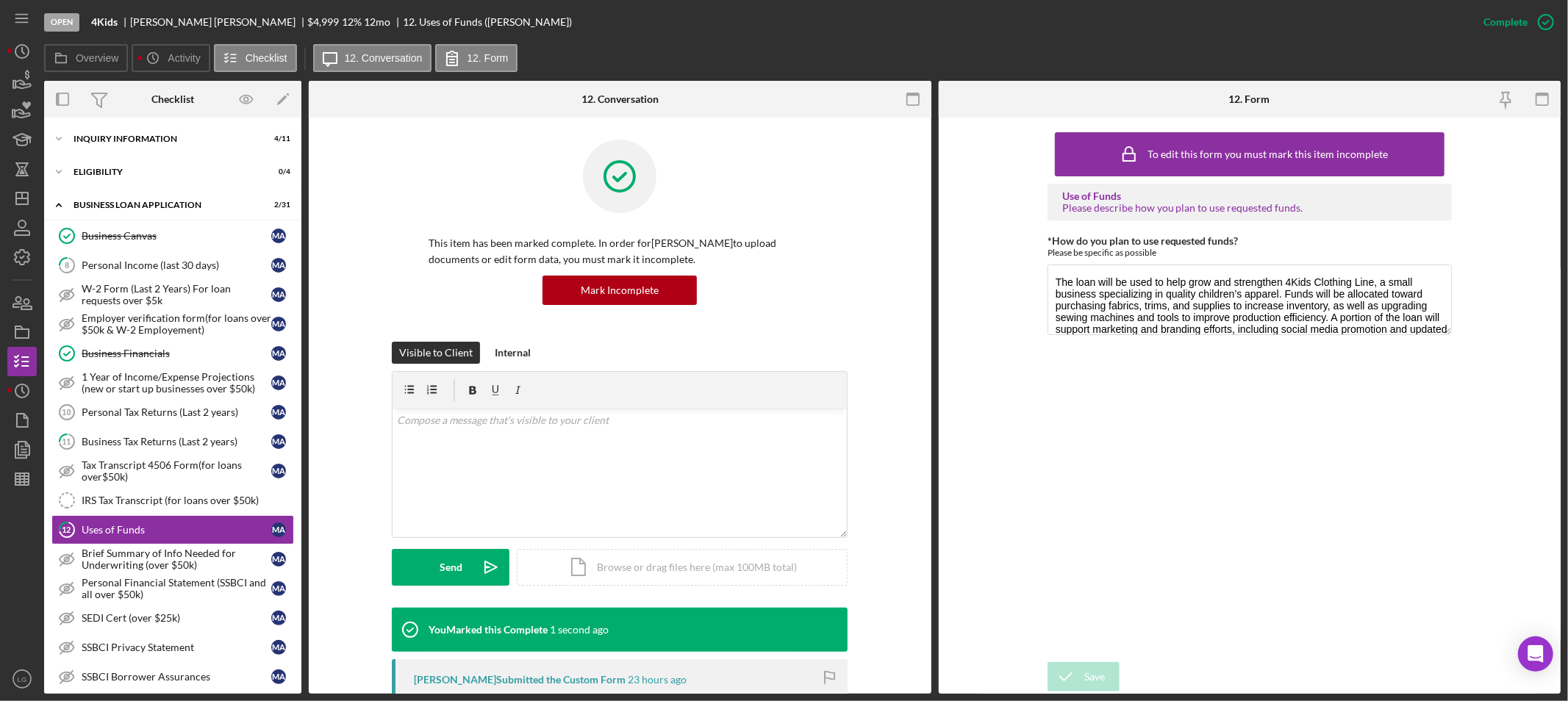
scroll to position [327, 0]
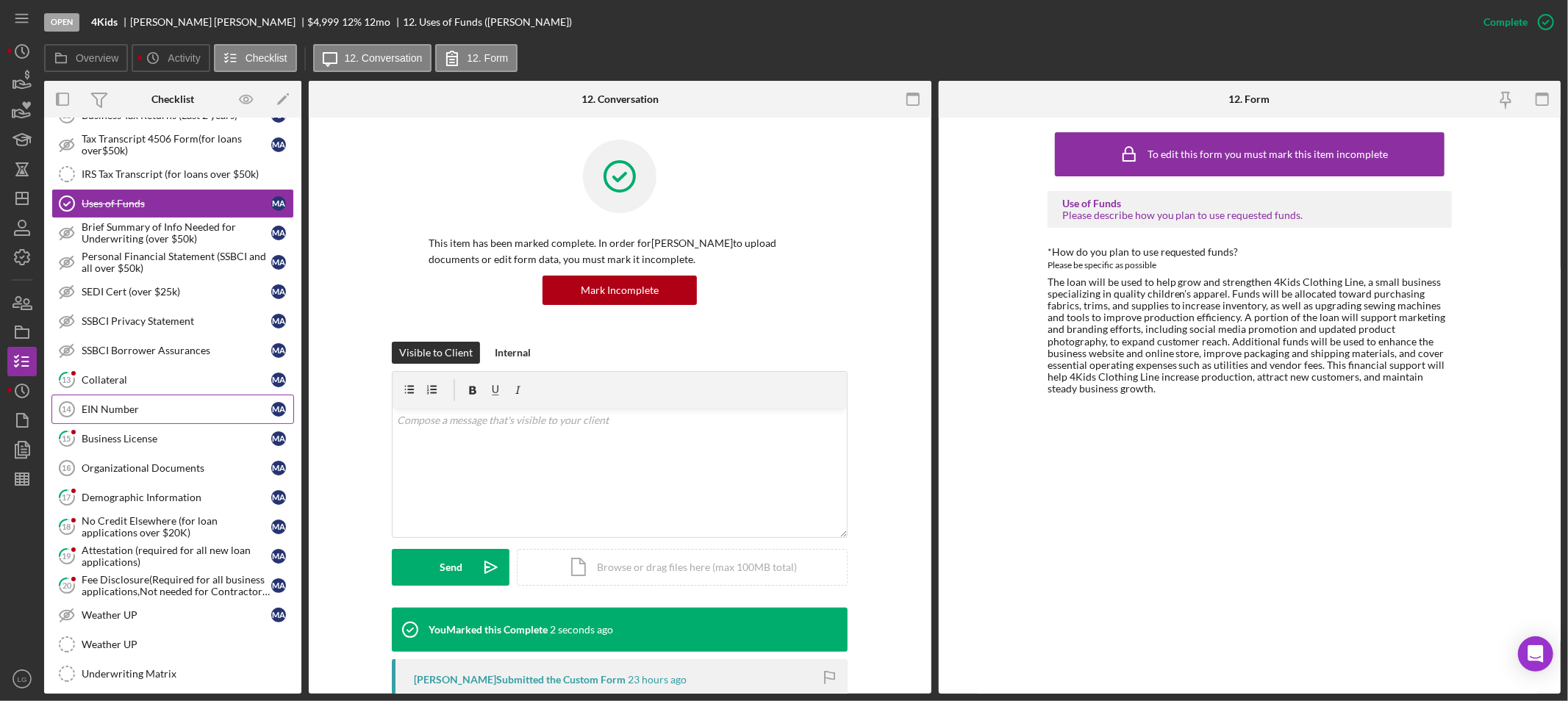
click at [108, 401] on link "EIN Number 14 EIN Number M A" at bounding box center [173, 409] width 242 height 29
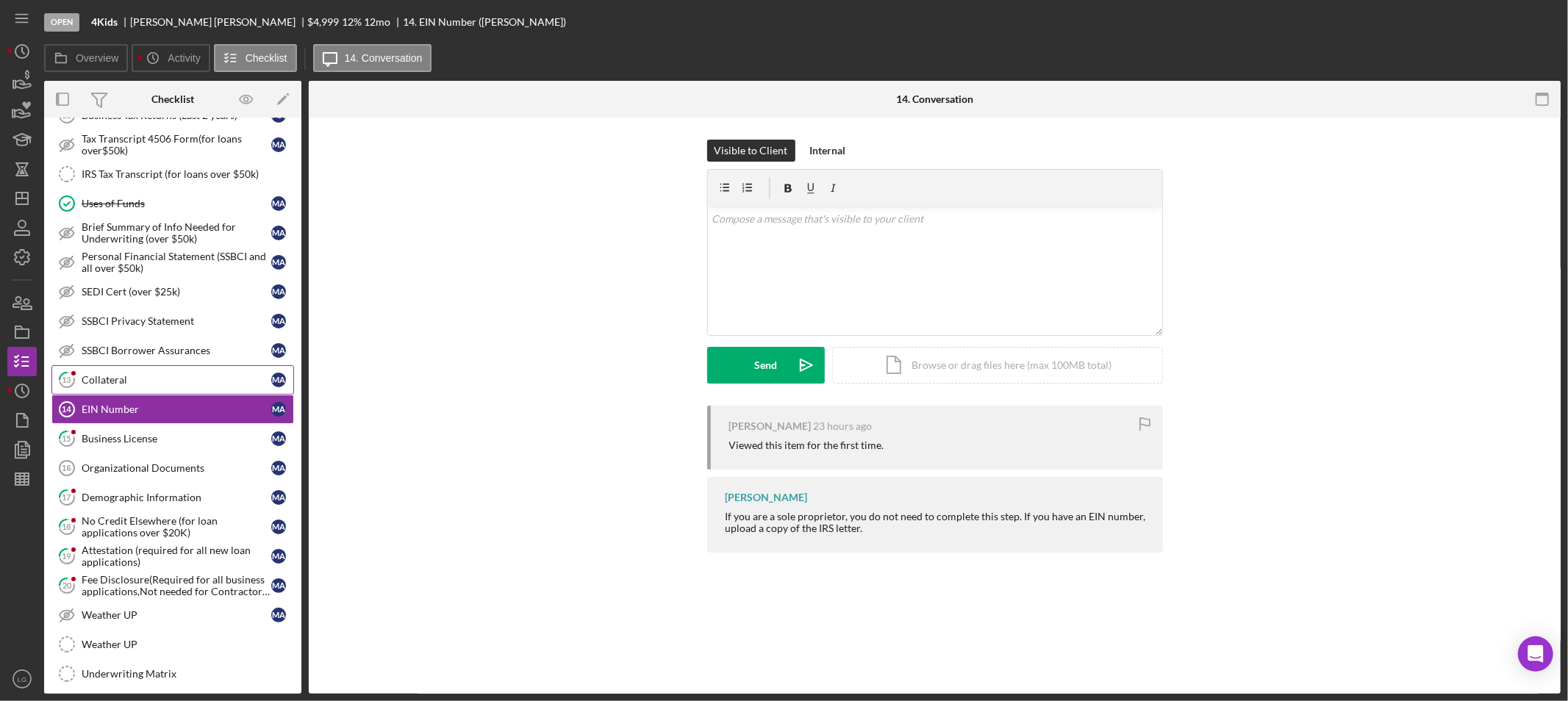
click at [101, 378] on div "Collateral" at bounding box center [176, 380] width 189 height 12
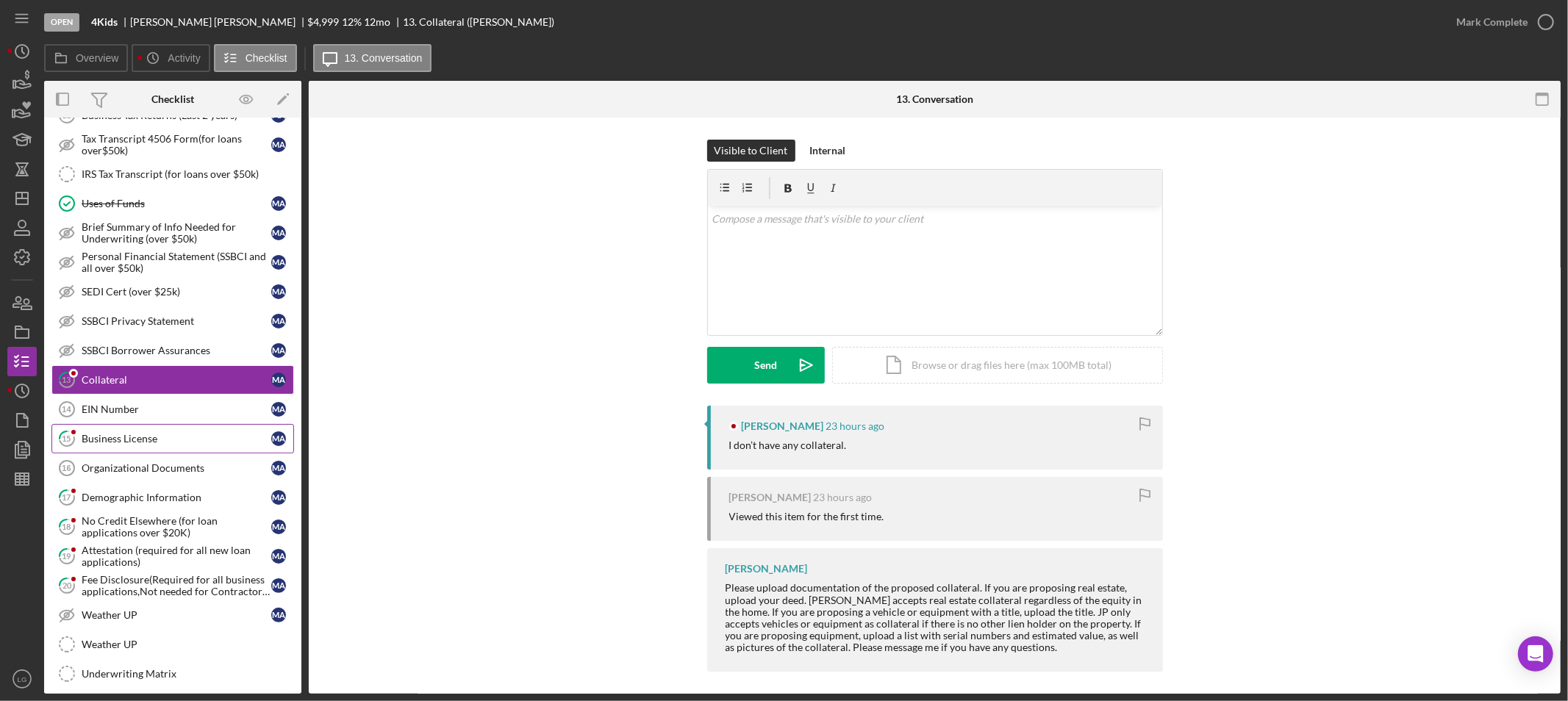
click at [152, 445] on div "Business License" at bounding box center [176, 438] width 189 height 12
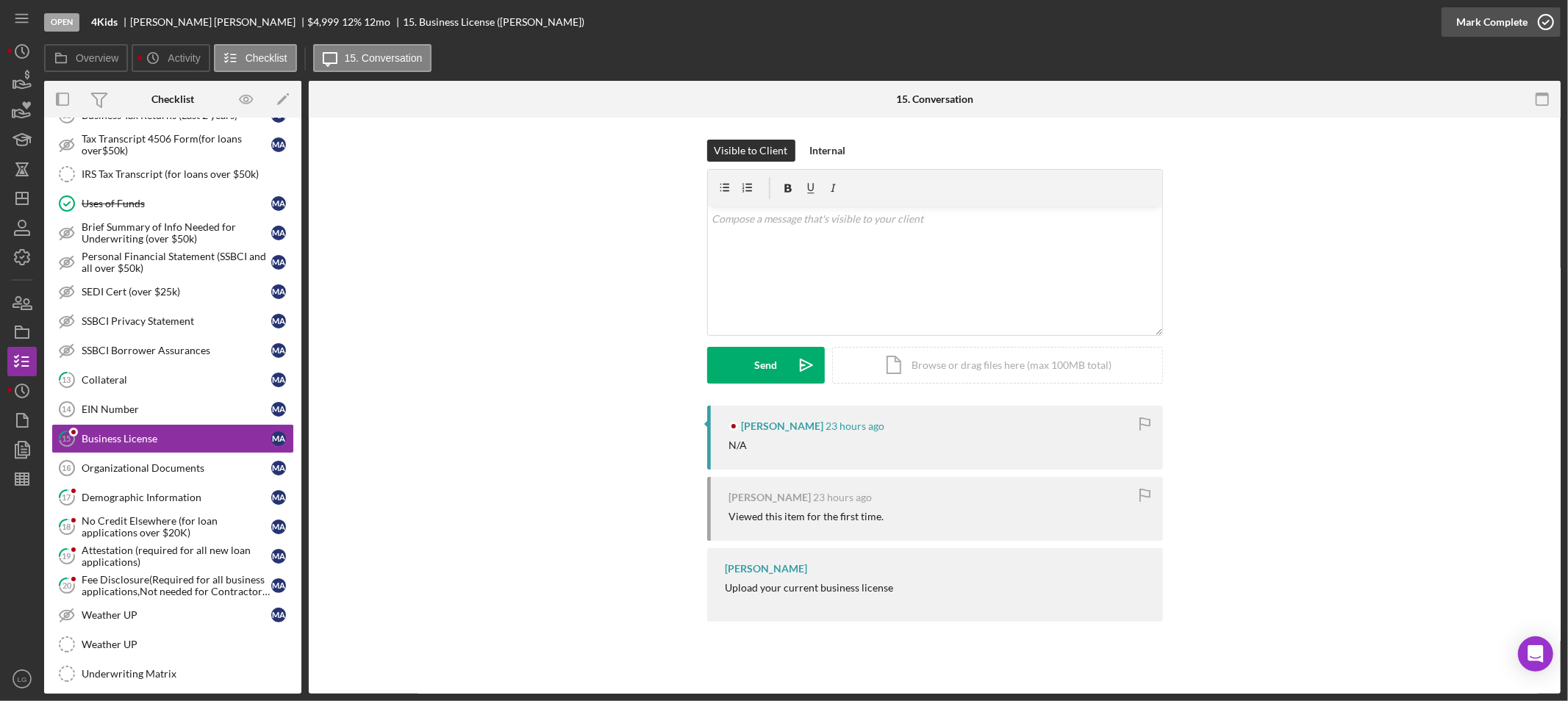
click at [1467, 22] on div "Mark Complete" at bounding box center [1491, 21] width 72 height 29
click at [127, 367] on link "13 Collateral M A" at bounding box center [173, 380] width 242 height 29
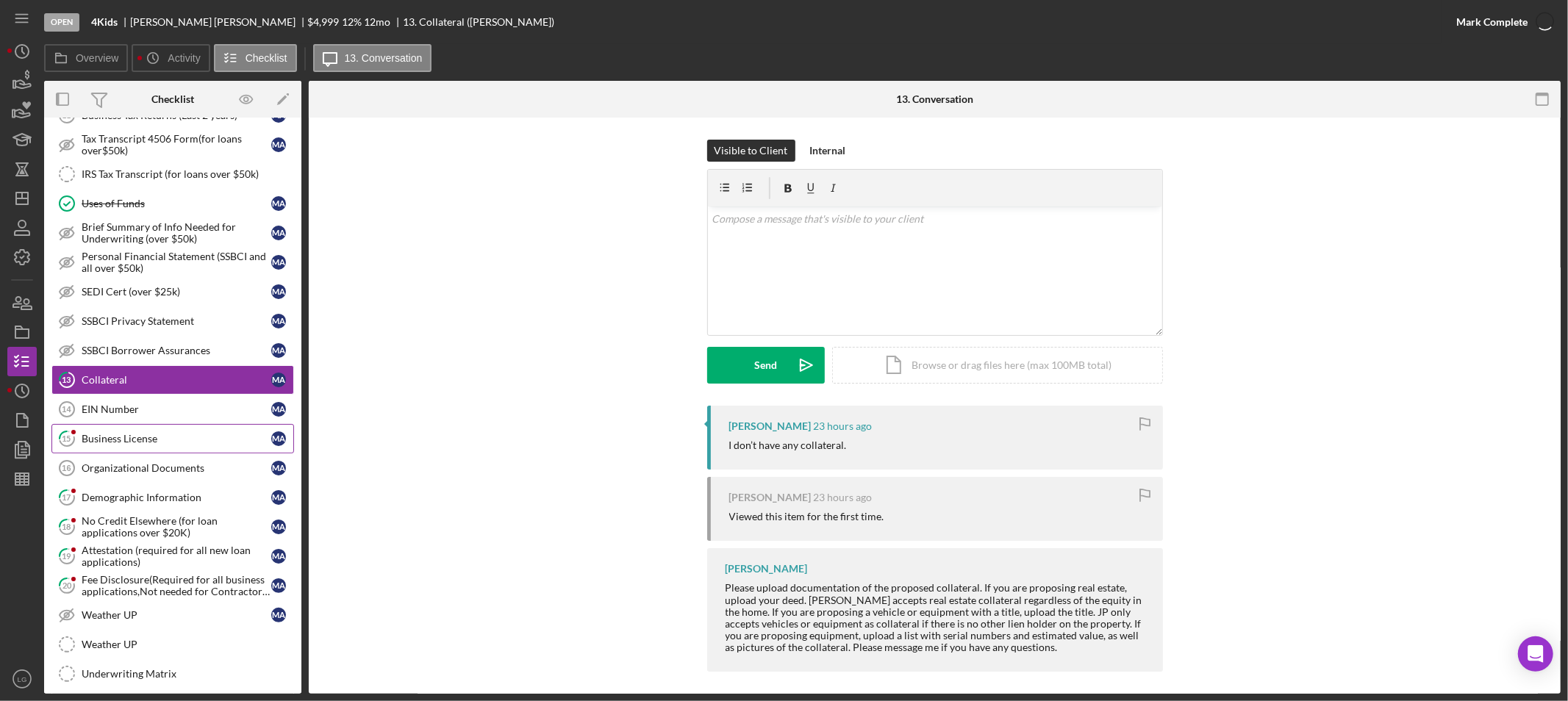
drag, startPoint x: 98, startPoint y: 443, endPoint x: 100, endPoint y: 452, distance: 9.2
click at [98, 444] on div "Business License" at bounding box center [176, 438] width 189 height 12
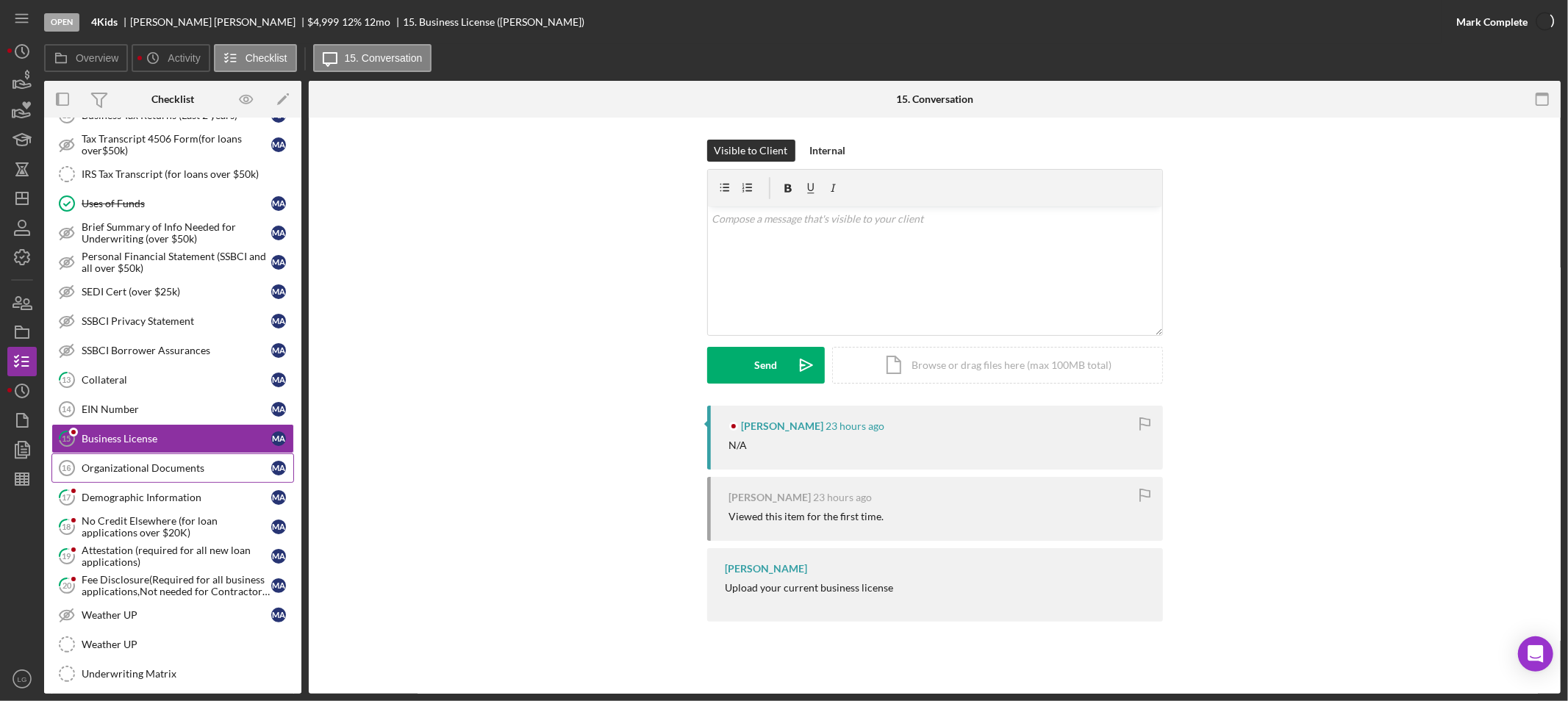
click at [141, 474] on div "Organizational Documents" at bounding box center [176, 467] width 189 height 12
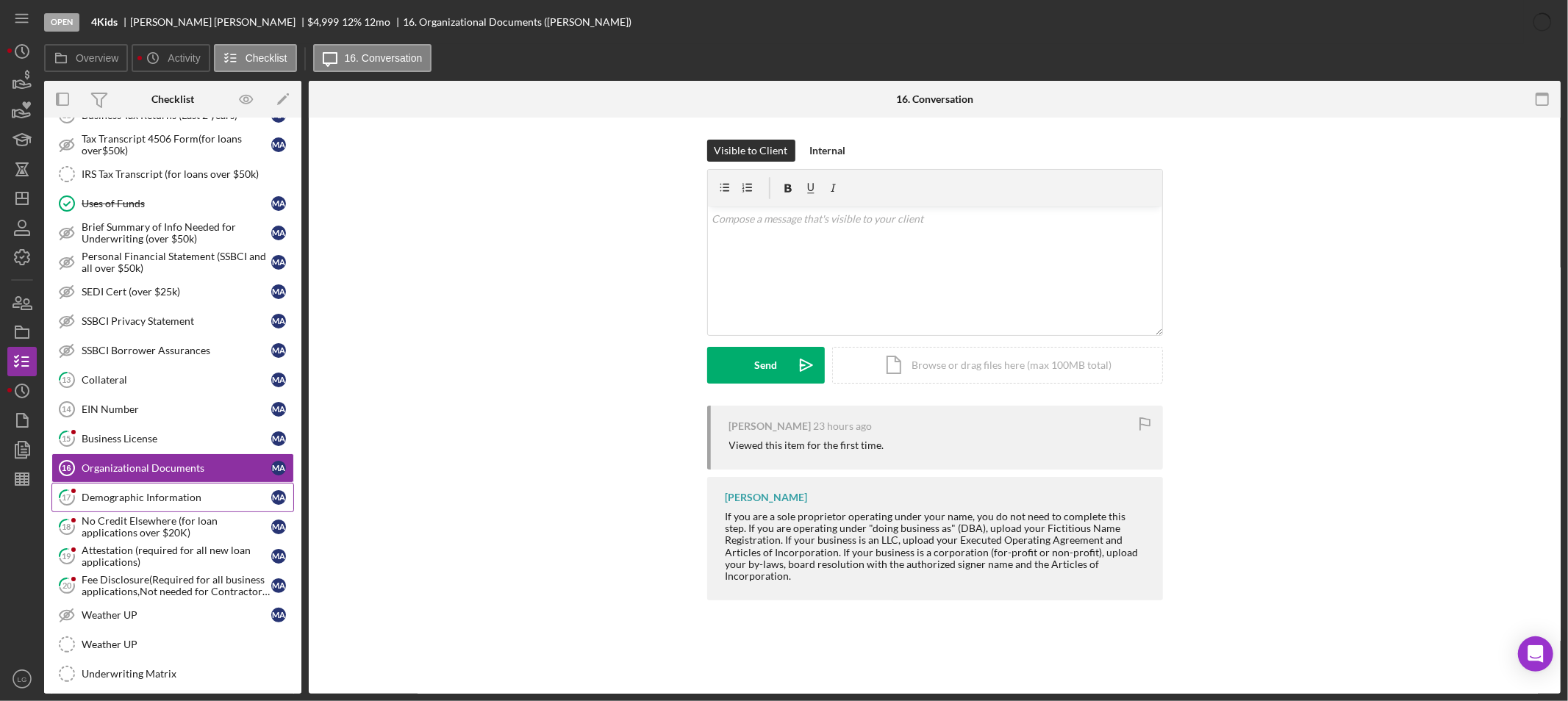
click at [142, 495] on div "Demographic Information" at bounding box center [176, 497] width 189 height 12
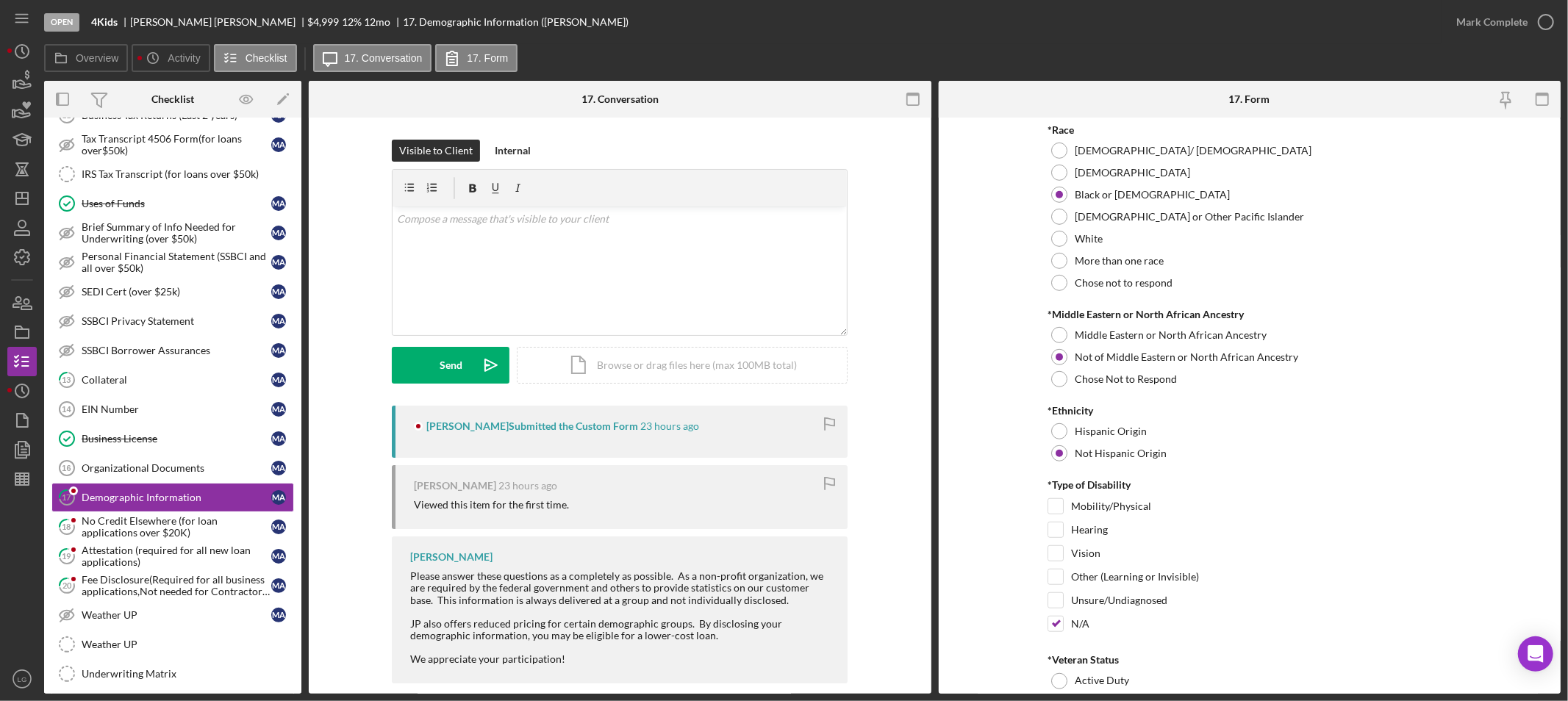
scroll to position [1225, 0]
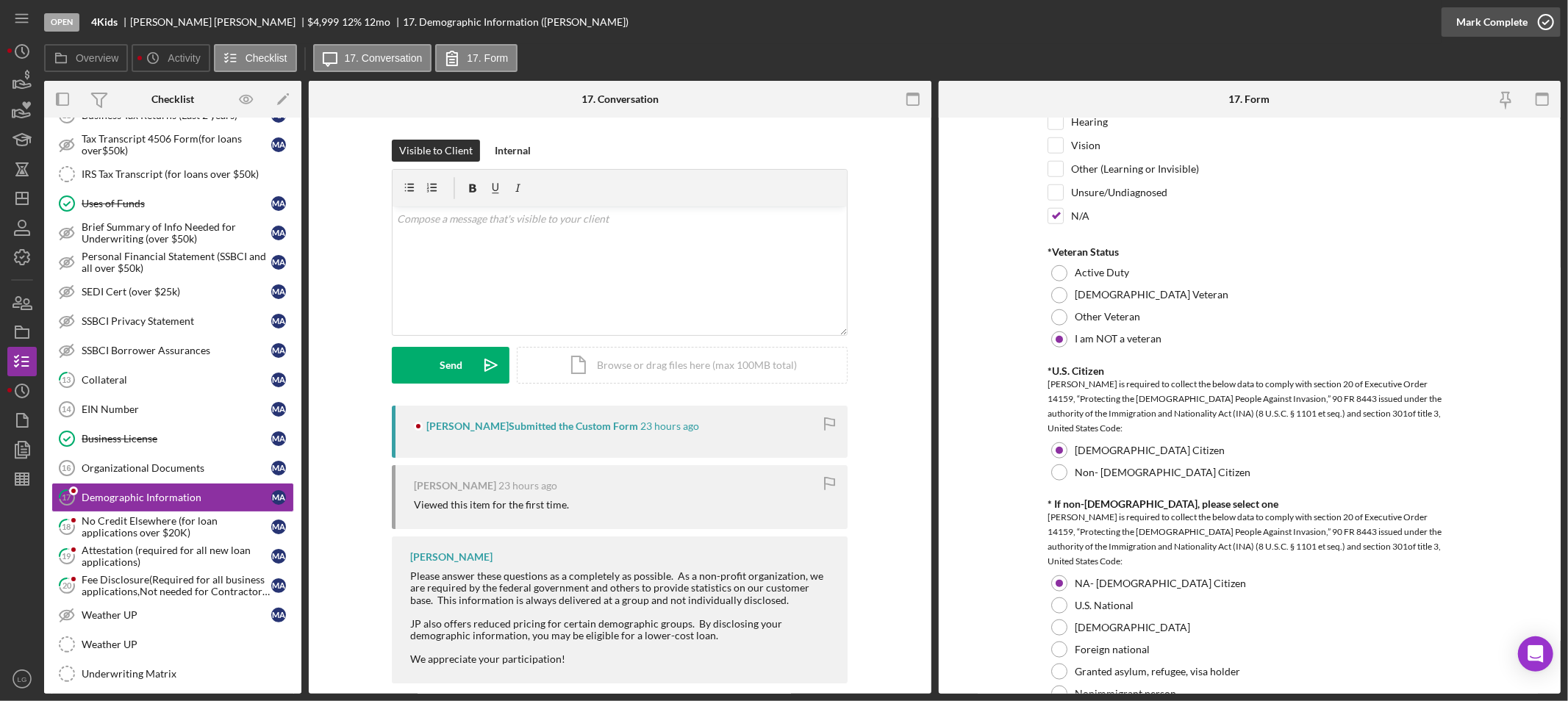
click at [1480, 16] on div "Mark Complete" at bounding box center [1491, 21] width 72 height 29
click at [141, 534] on div "No Credit Elsewhere (for loan applications over $20K)" at bounding box center [176, 527] width 189 height 24
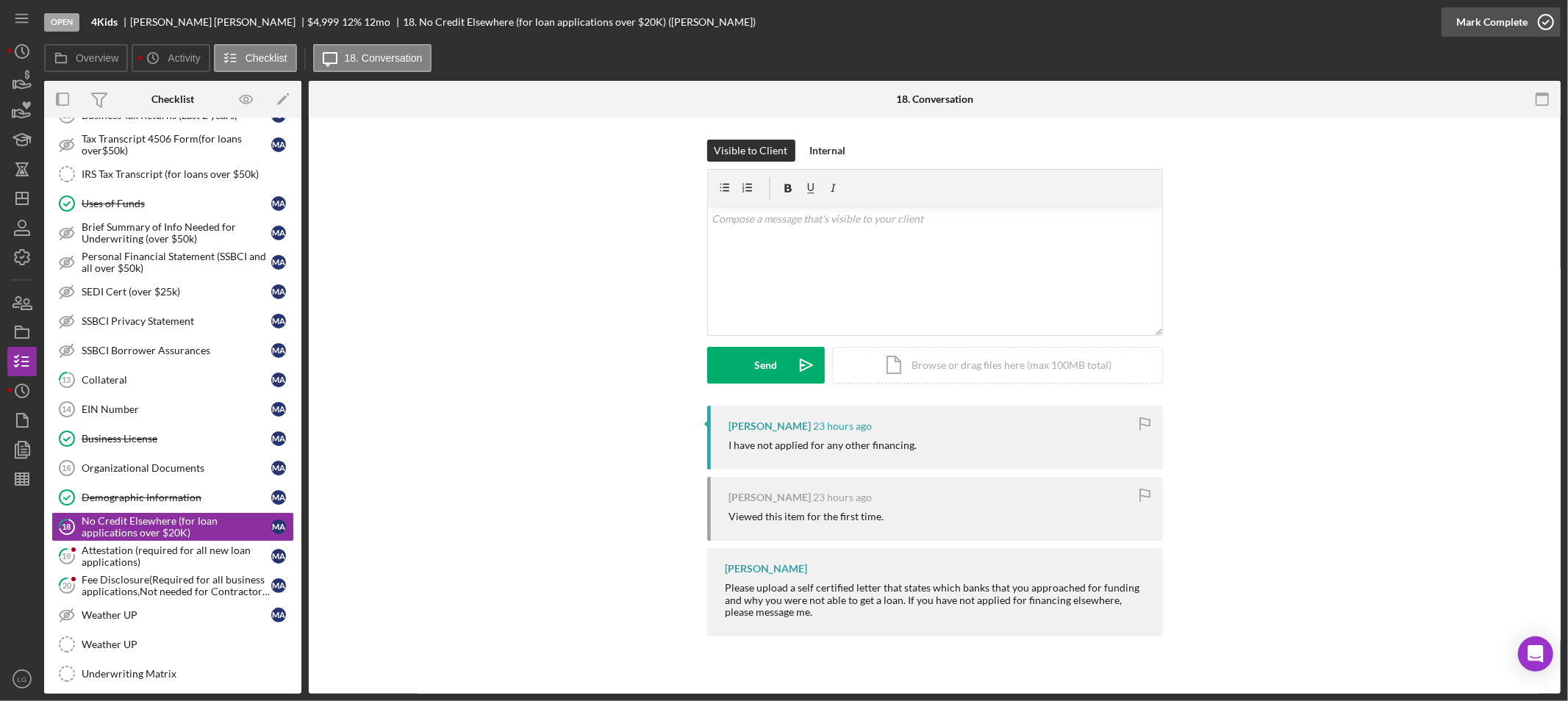
click at [1472, 31] on div "Mark Complete" at bounding box center [1491, 21] width 72 height 29
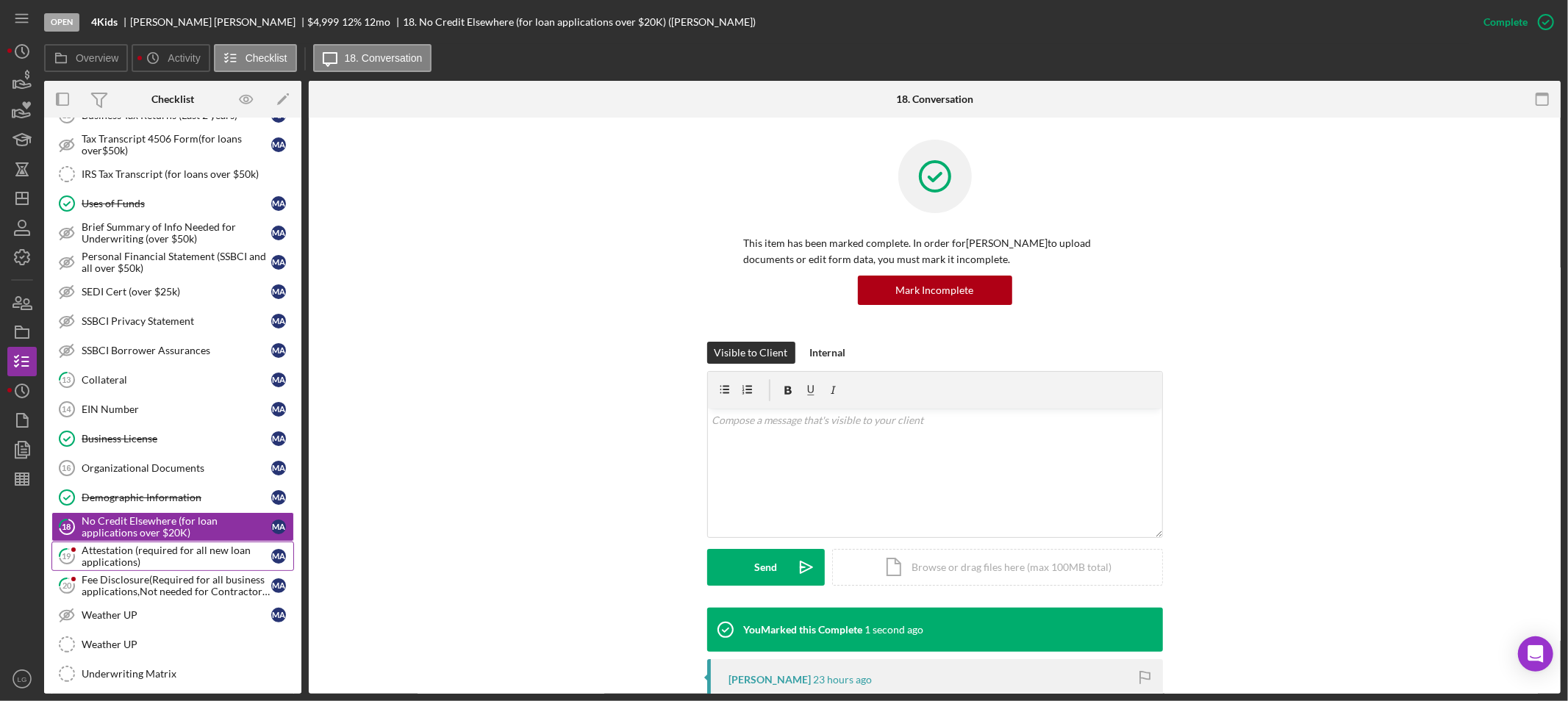
click at [222, 568] on div "Attestation (required for all new loan applications)" at bounding box center [176, 556] width 189 height 24
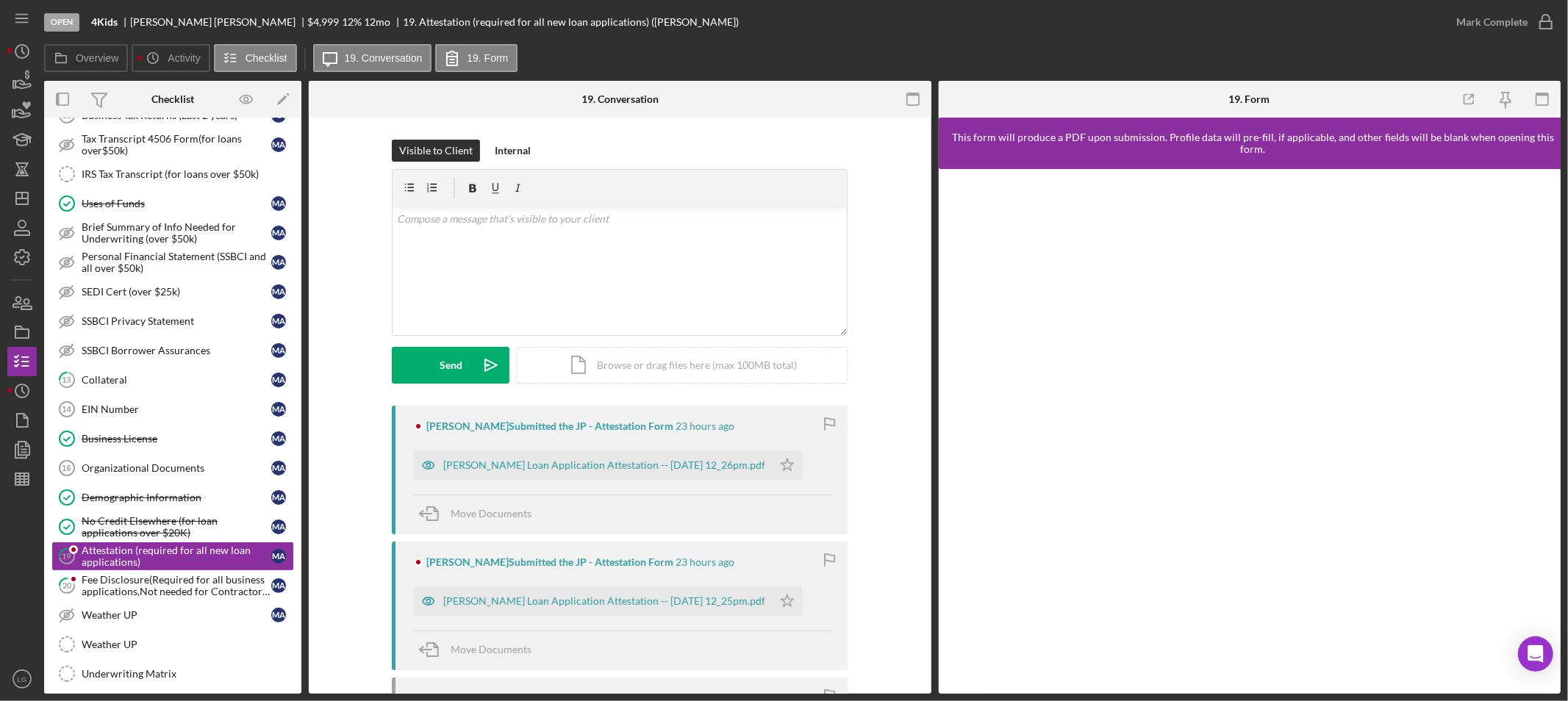
scroll to position [162, 0]
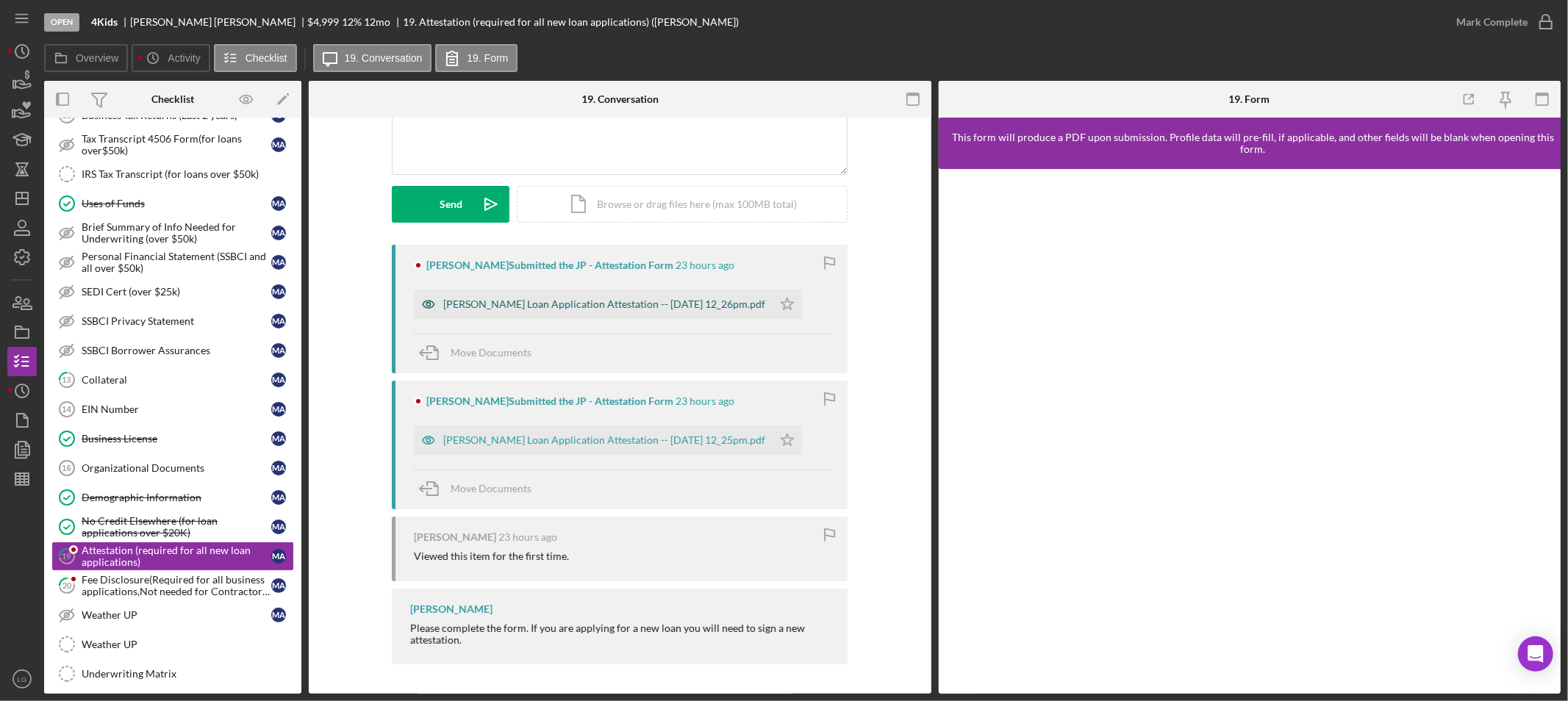
click at [580, 310] on div "Justine Petersen Loan Application Attestation -- 2025-10-05 12_26pm.pdf" at bounding box center [604, 304] width 322 height 12
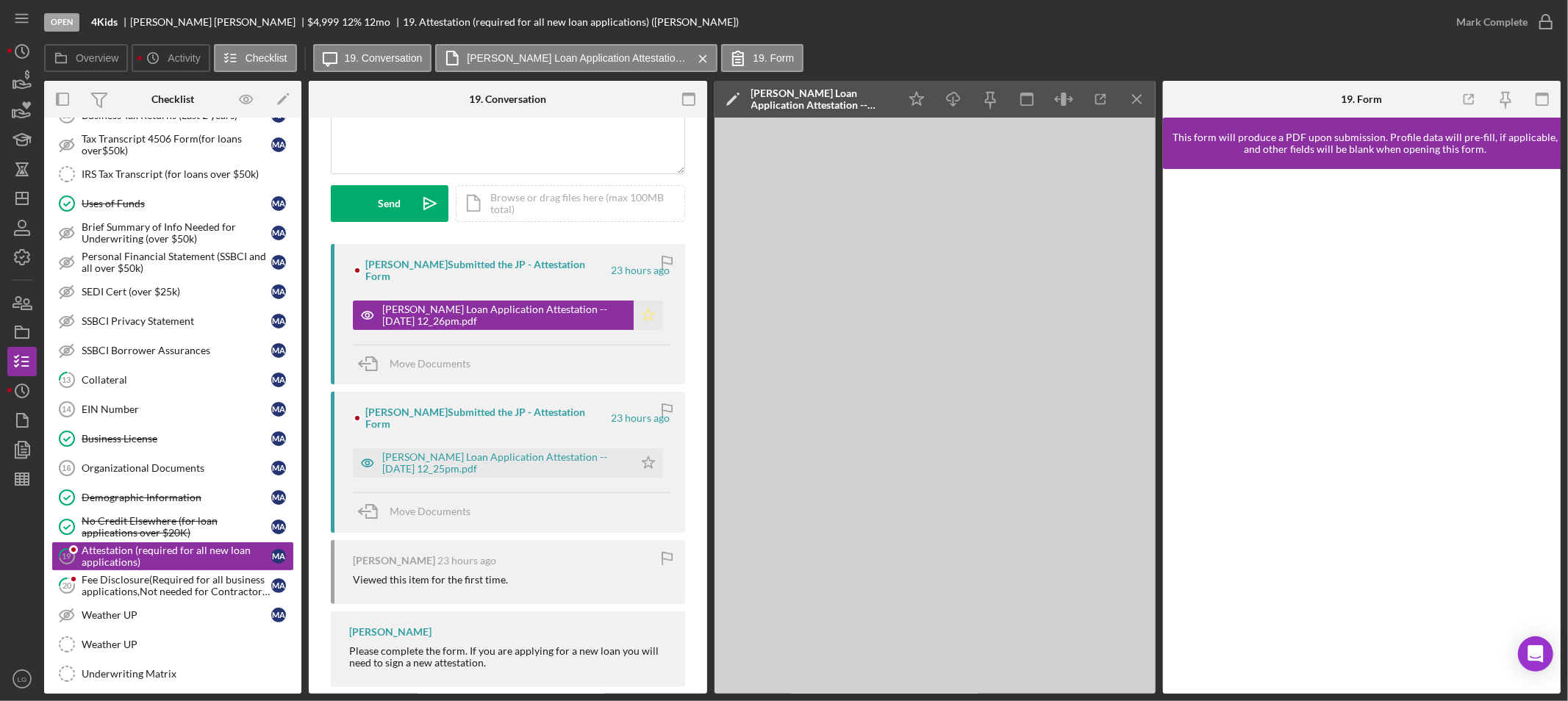
click at [654, 302] on icon "Icon/Star" at bounding box center [648, 315] width 29 height 29
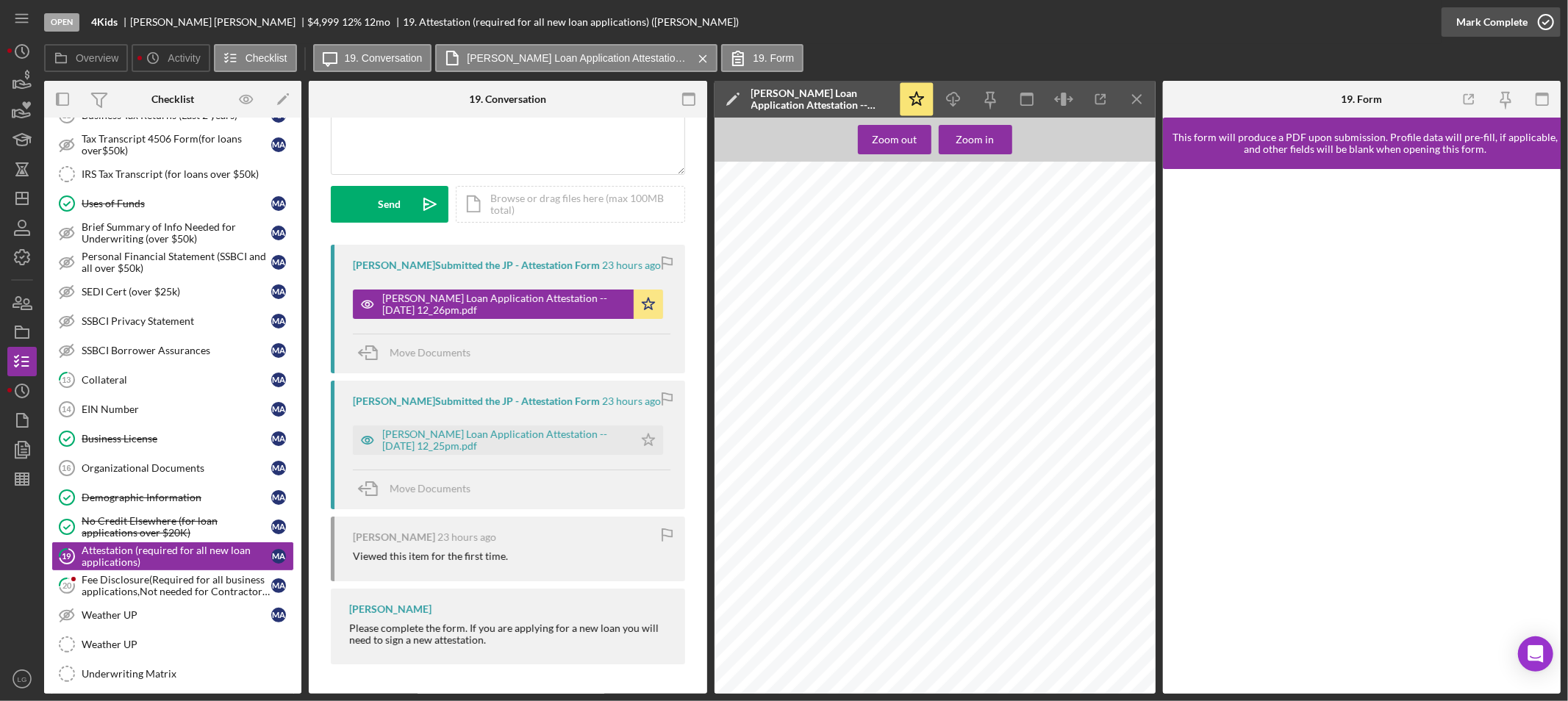
click at [1520, 19] on div "Mark Complete" at bounding box center [1491, 21] width 72 height 29
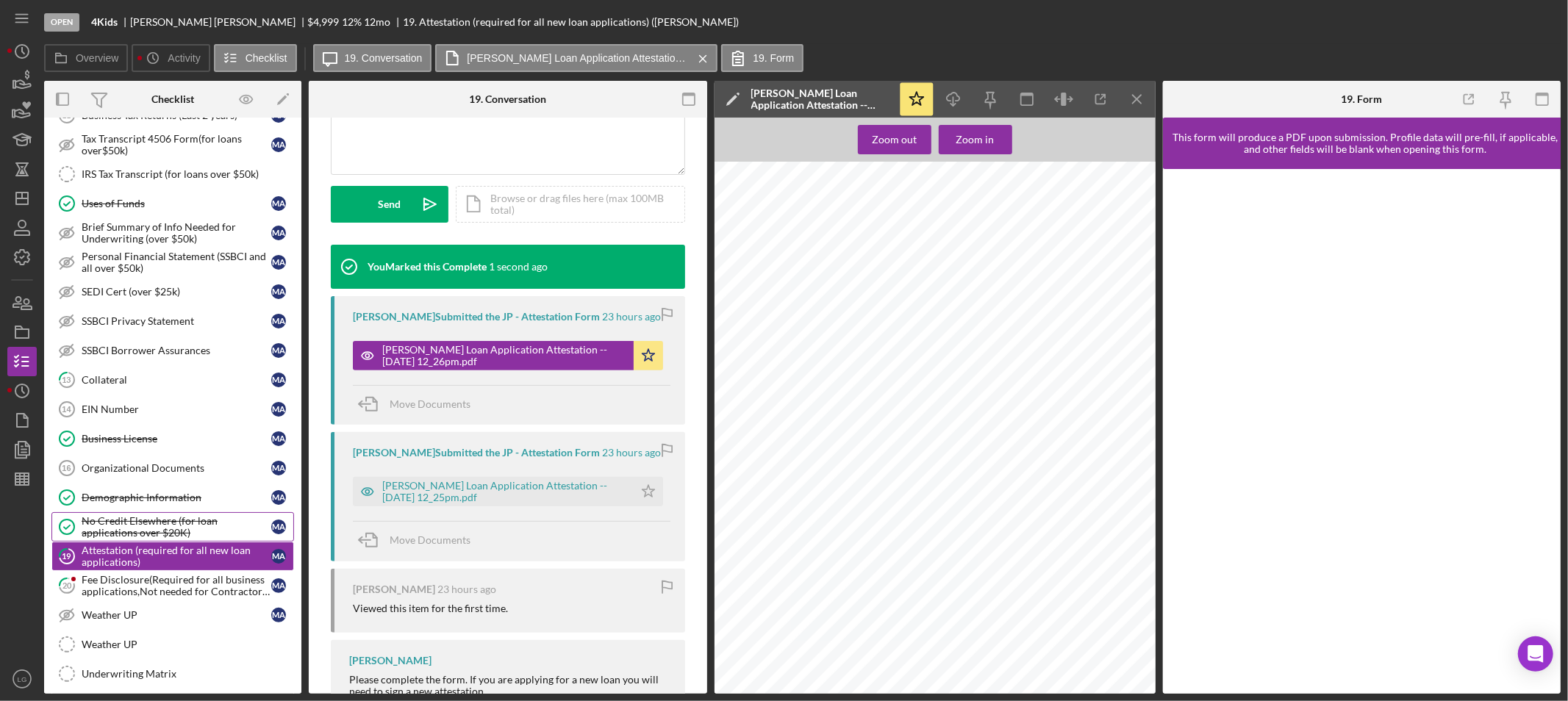
scroll to position [380, 0]
click at [158, 582] on div "Fee Disclosure(Required for all business applications,Not needed for Contractor…" at bounding box center [176, 586] width 189 height 24
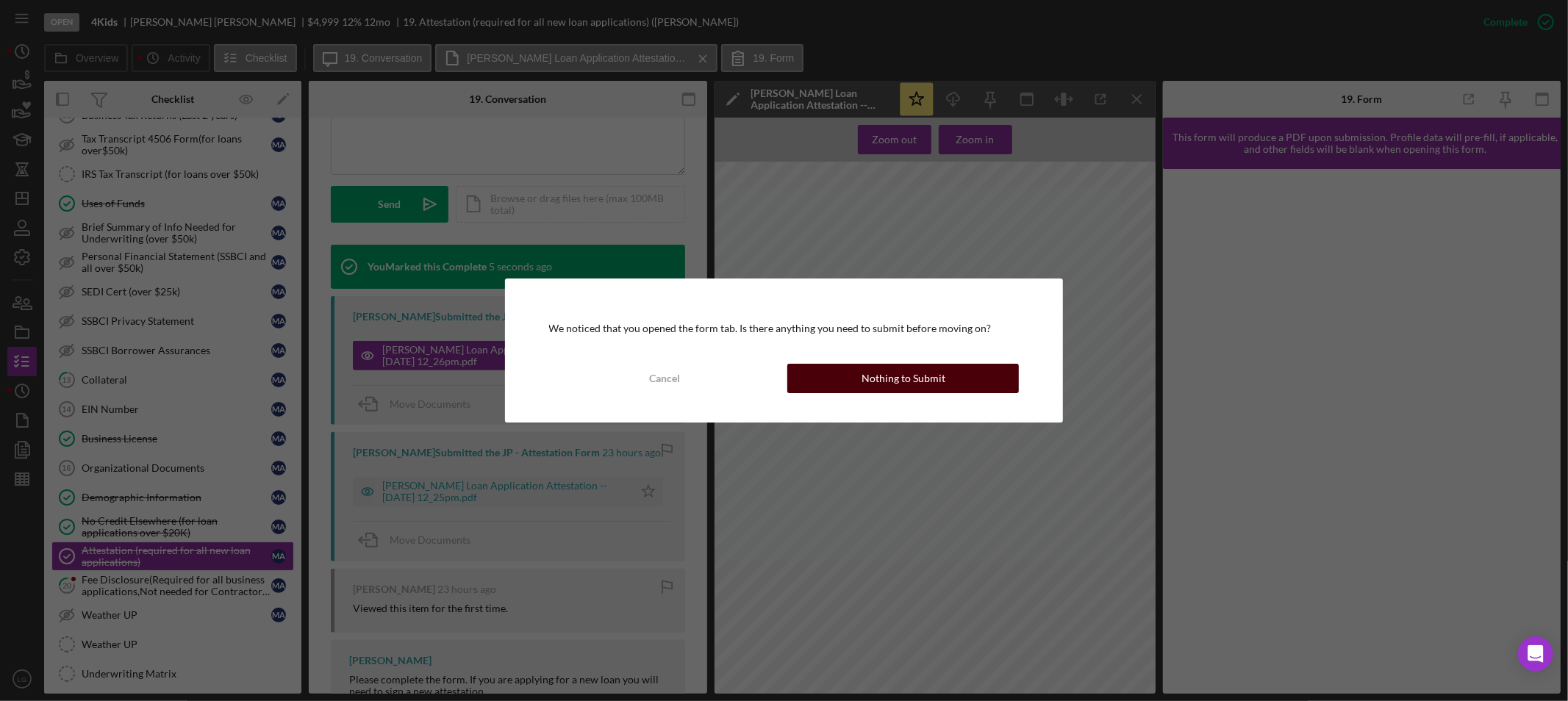
click at [902, 375] on div "Nothing to Submit" at bounding box center [903, 378] width 84 height 29
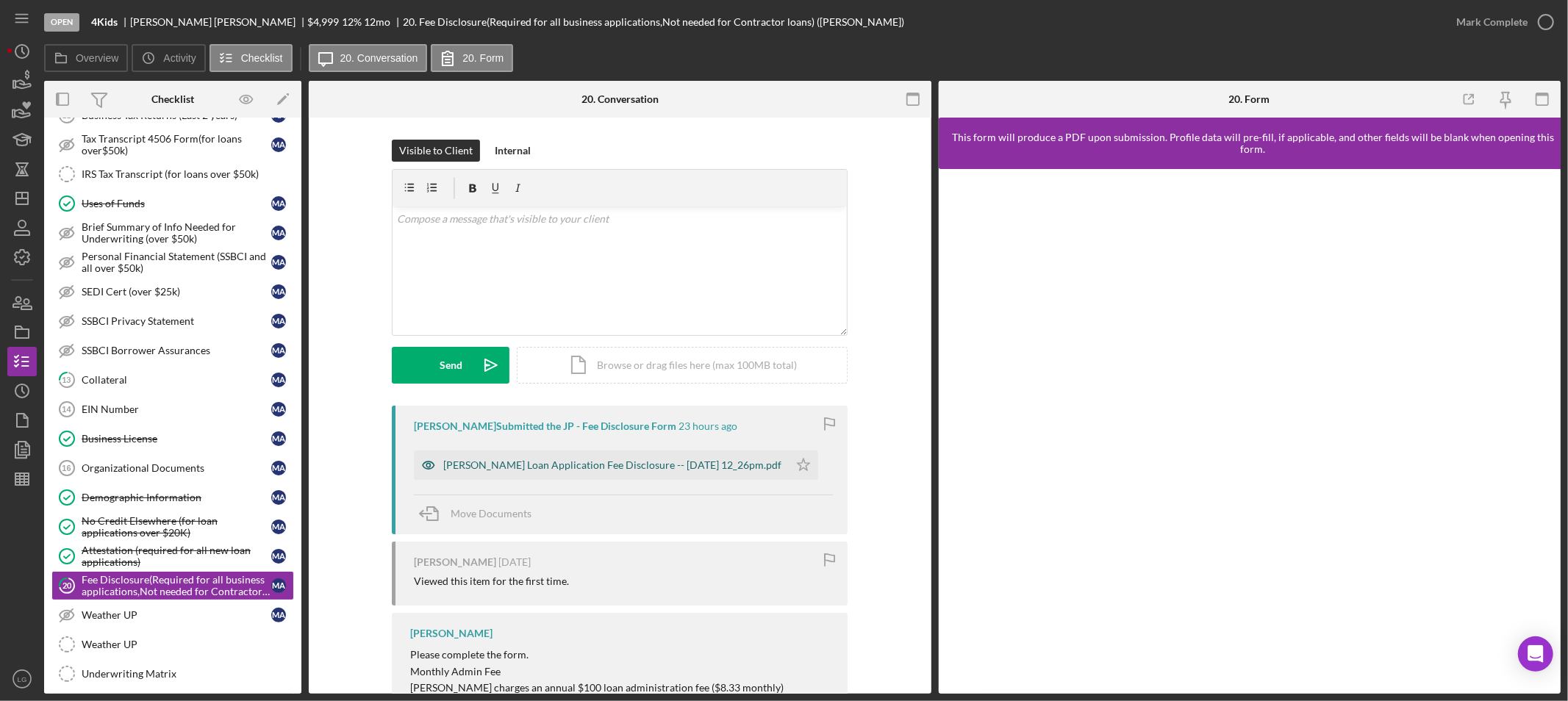
click at [765, 466] on div "Justine Petersen Loan Application Fee Disclosure -- 2025-10-05 12_26pm.pdf" at bounding box center [612, 465] width 338 height 12
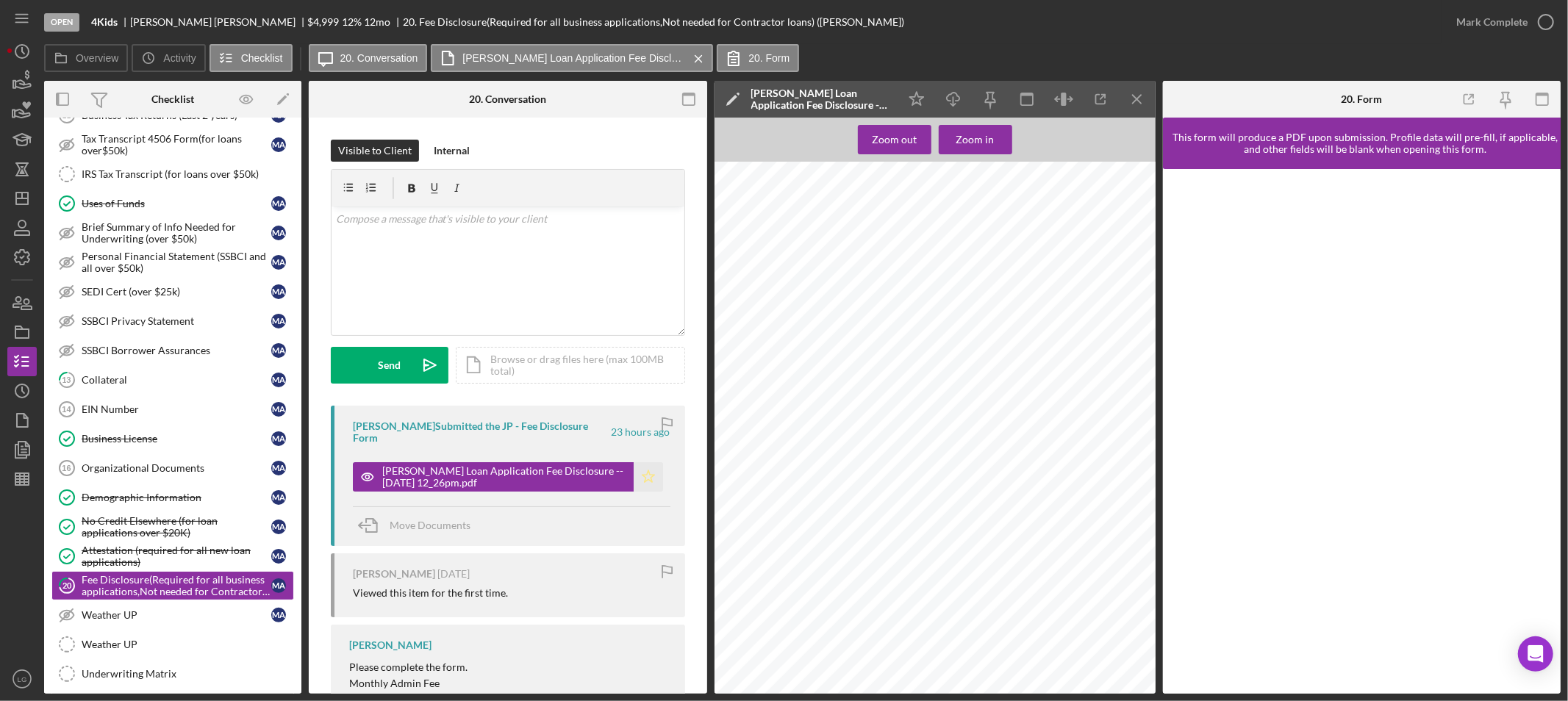
click at [647, 466] on icon "Icon/Star" at bounding box center [648, 476] width 29 height 29
click at [1533, 11] on icon "button" at bounding box center [1546, 22] width 37 height 37
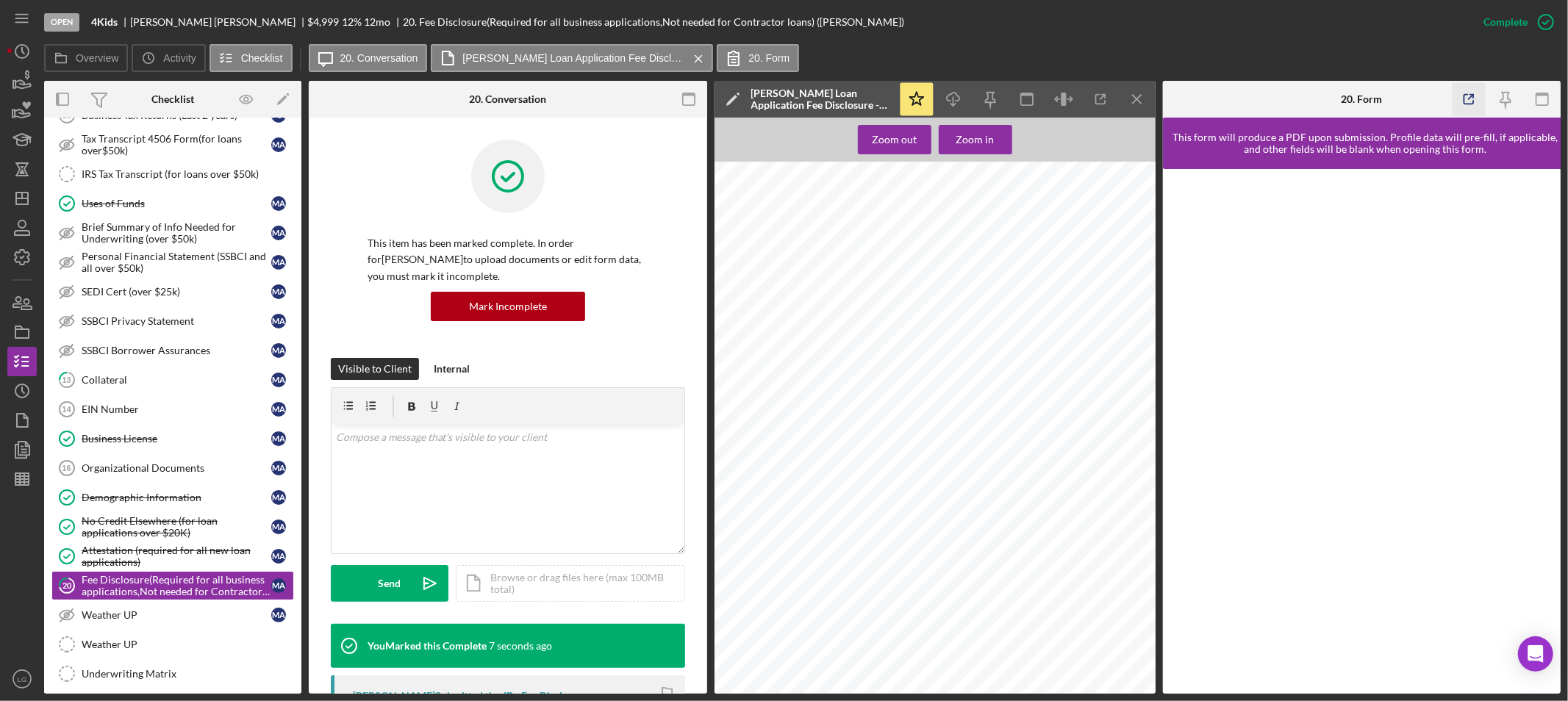
scroll to position [736, 0]
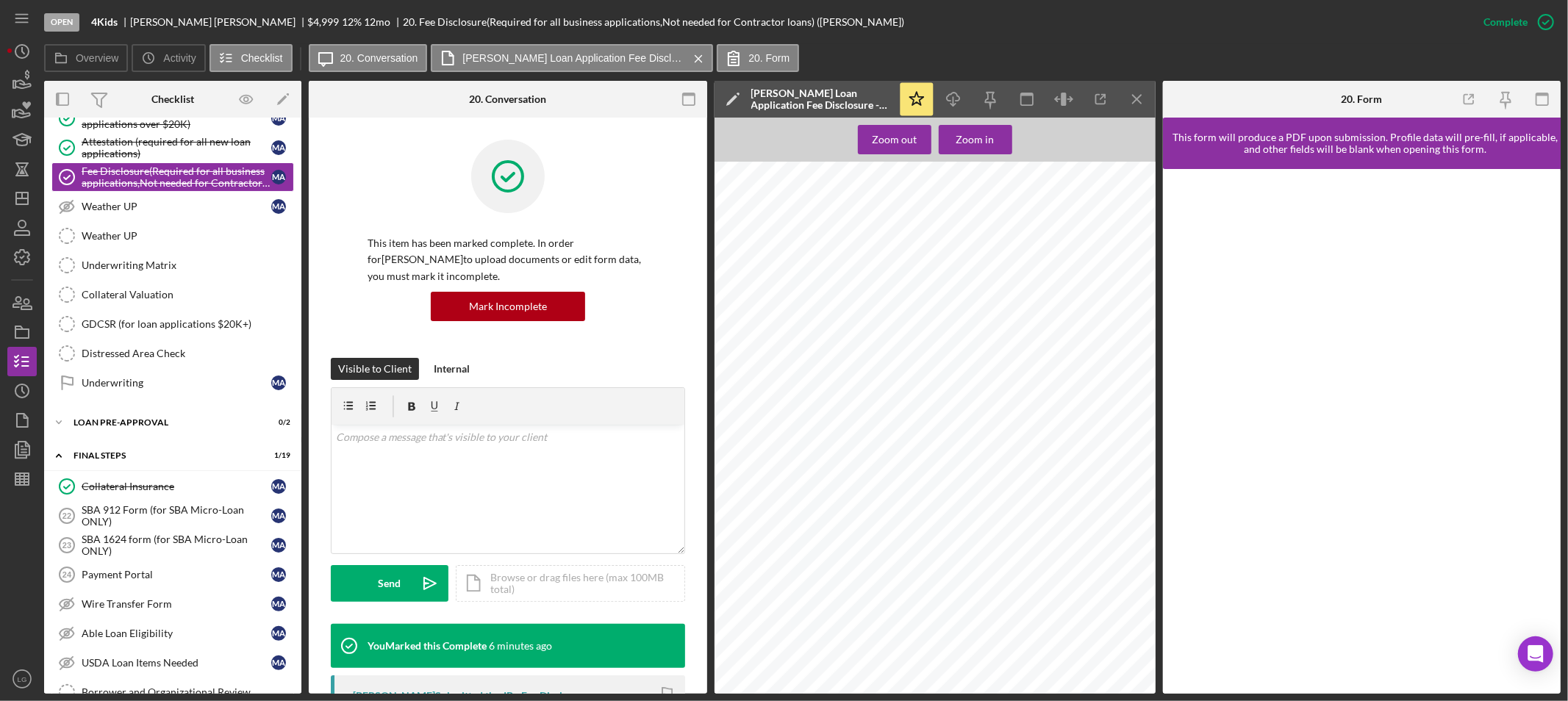
click at [41, 202] on nav "Icon/Menu Icon/Dashboard Dashboard Navigation Divider Mobile Checklist Navigati…" at bounding box center [26, 347] width 37 height 694
click at [31, 202] on icon "Icon/Dashboard" at bounding box center [22, 198] width 37 height 37
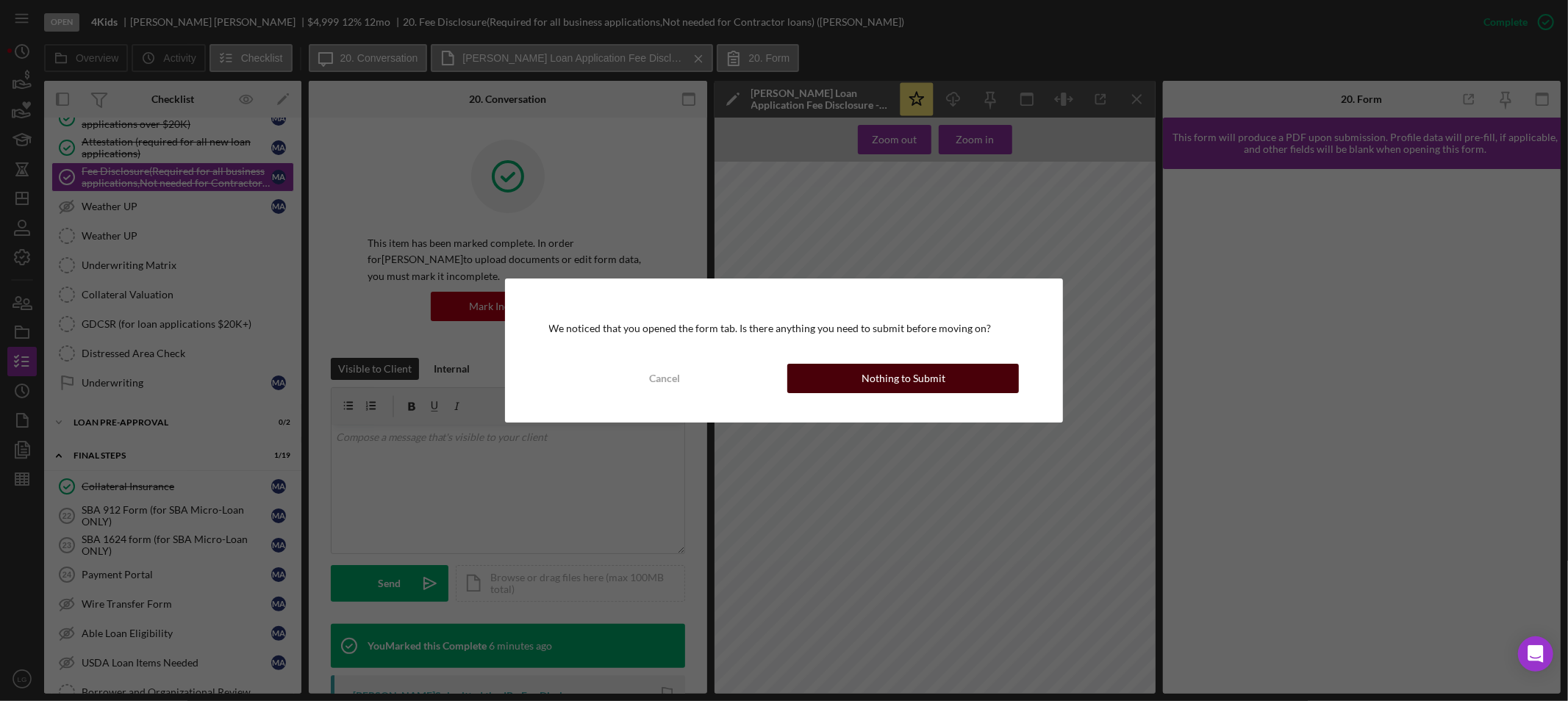
click at [857, 384] on button "Nothing to Submit" at bounding box center [903, 378] width 232 height 29
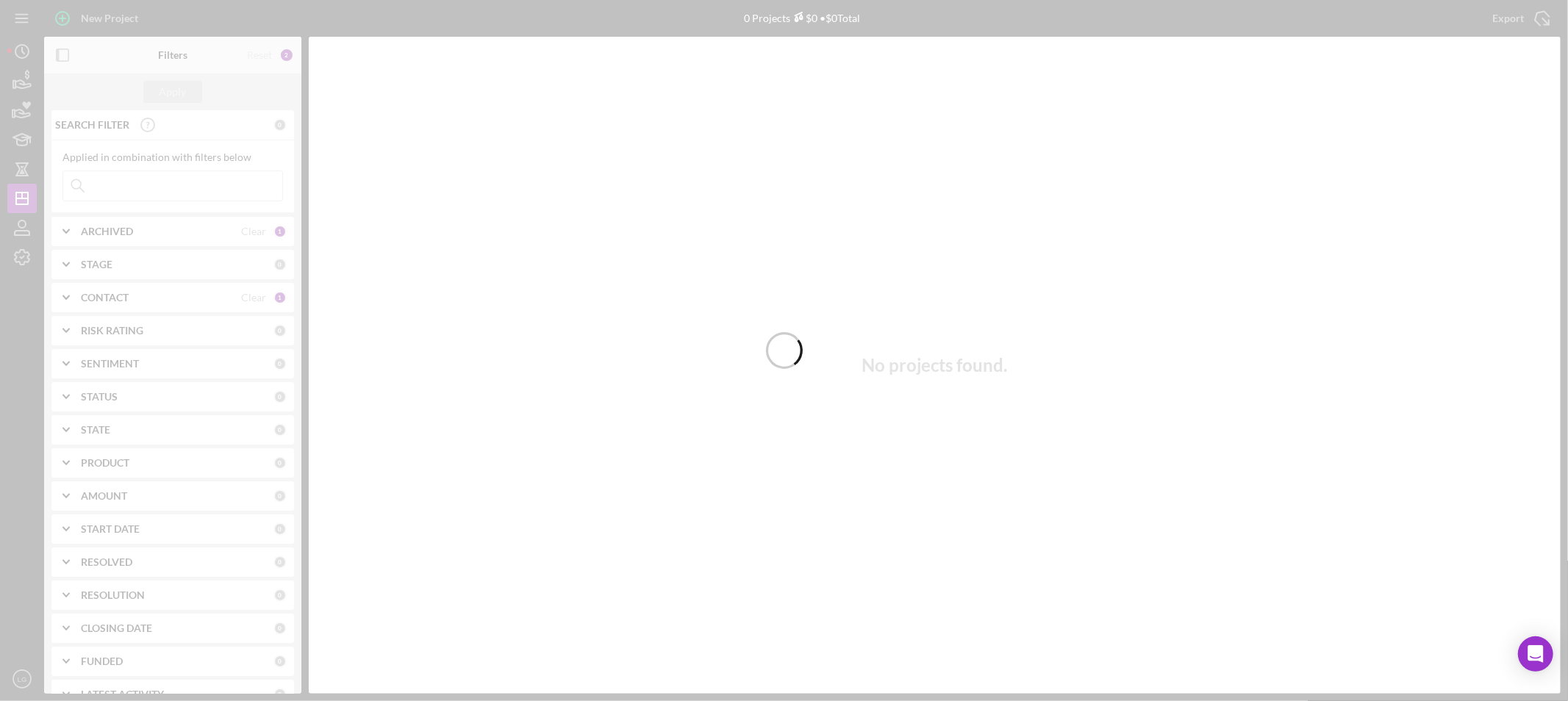
click at [140, 184] on div at bounding box center [784, 350] width 1568 height 701
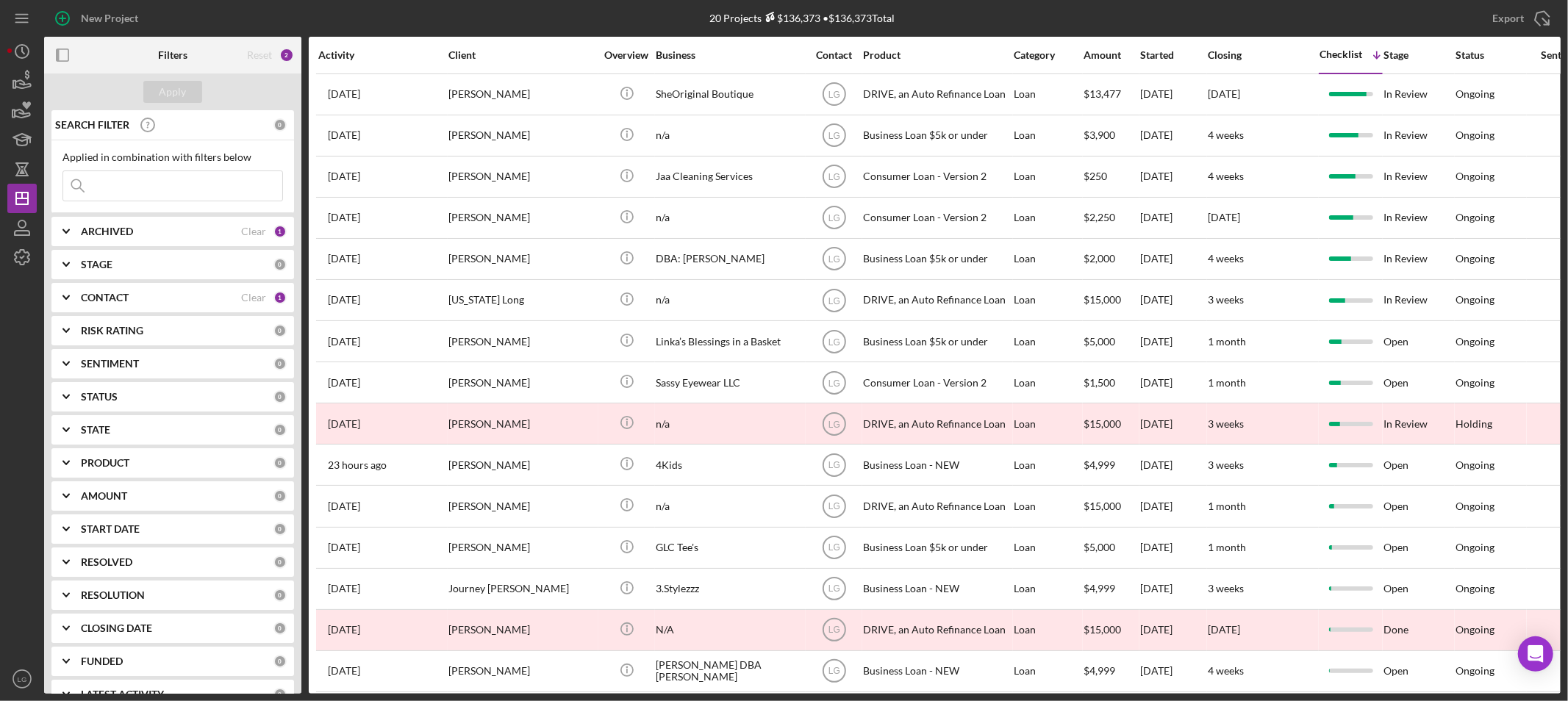
click at [140, 173] on input at bounding box center [173, 186] width 219 height 29
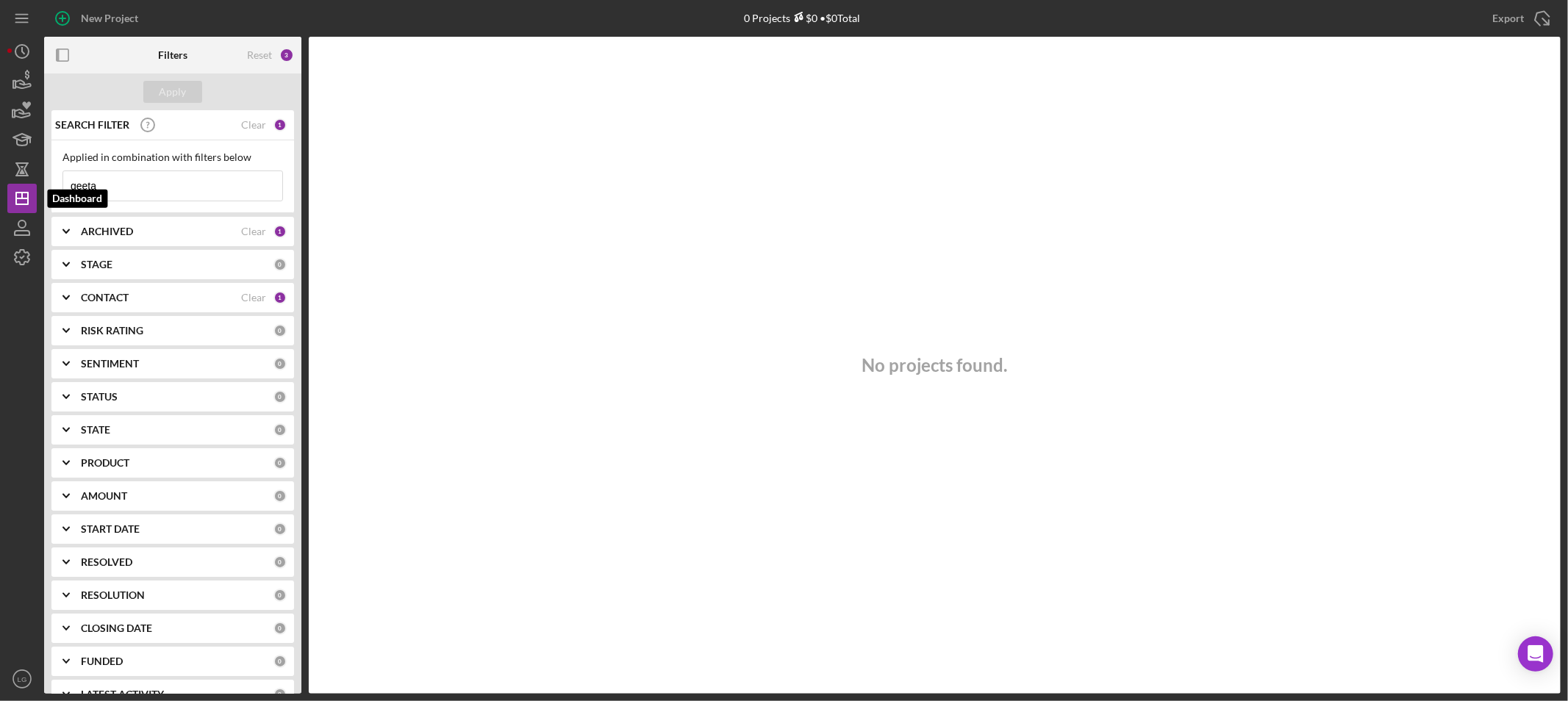
drag, startPoint x: 124, startPoint y: 178, endPoint x: 0, endPoint y: 184, distance: 124.1
click at [0, 184] on div "New Project 0 Projects $0 • $0 Total Export Icon/Export Filters Reset 3 Apply S…" at bounding box center [784, 350] width 1568 height 701
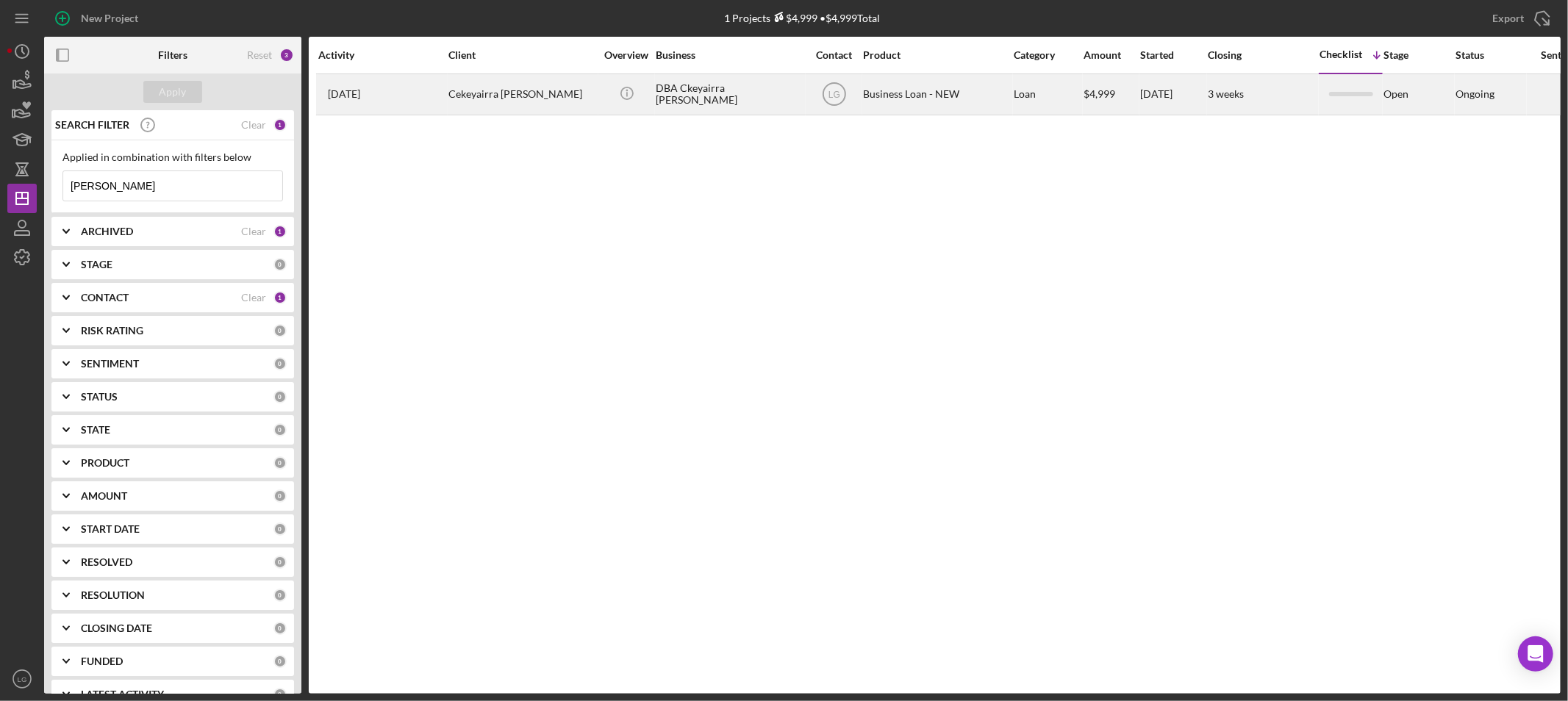
type input "jeter"
click at [532, 94] on div "Cekeyairra Jeter" at bounding box center [522, 95] width 147 height 39
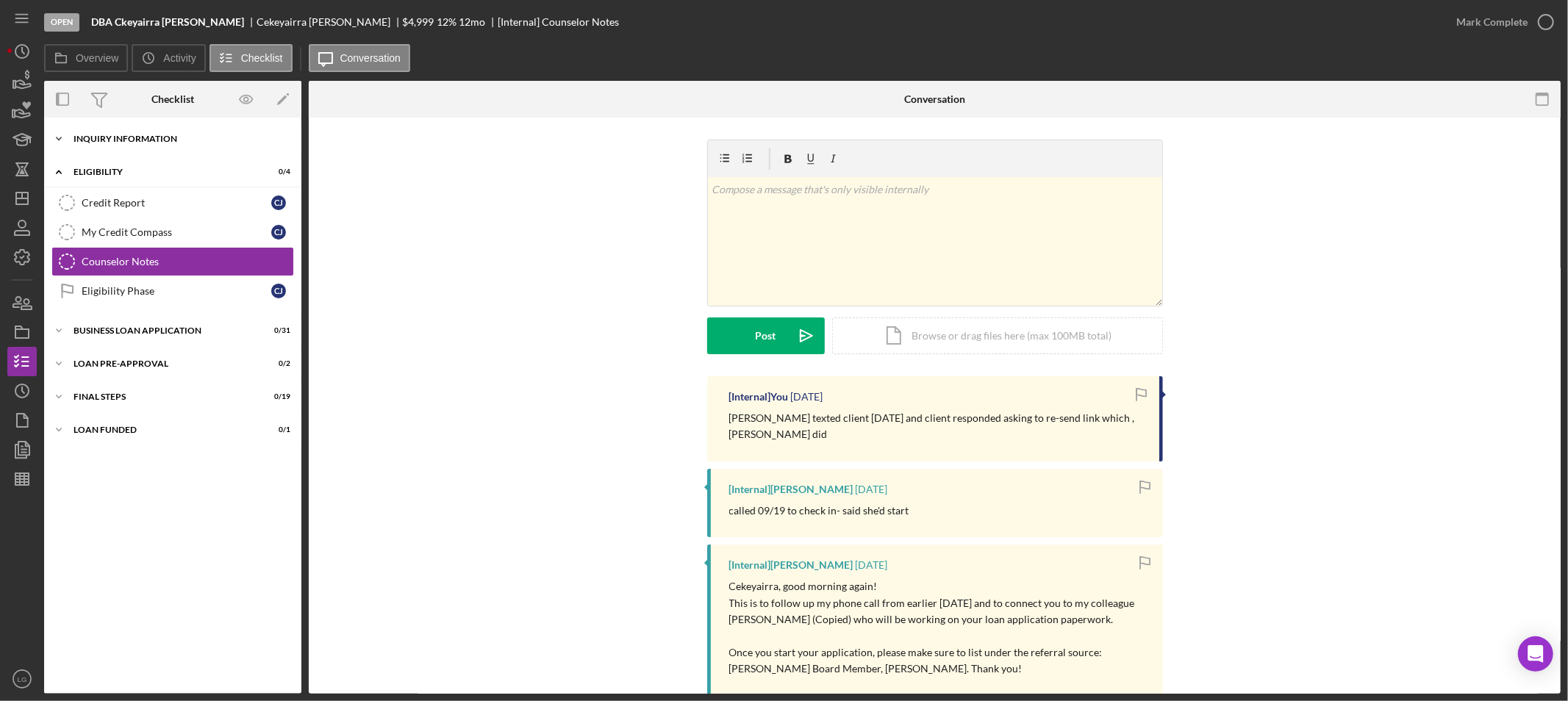
click at [184, 141] on div "INQUIRY INFORMATION" at bounding box center [178, 139] width 210 height 9
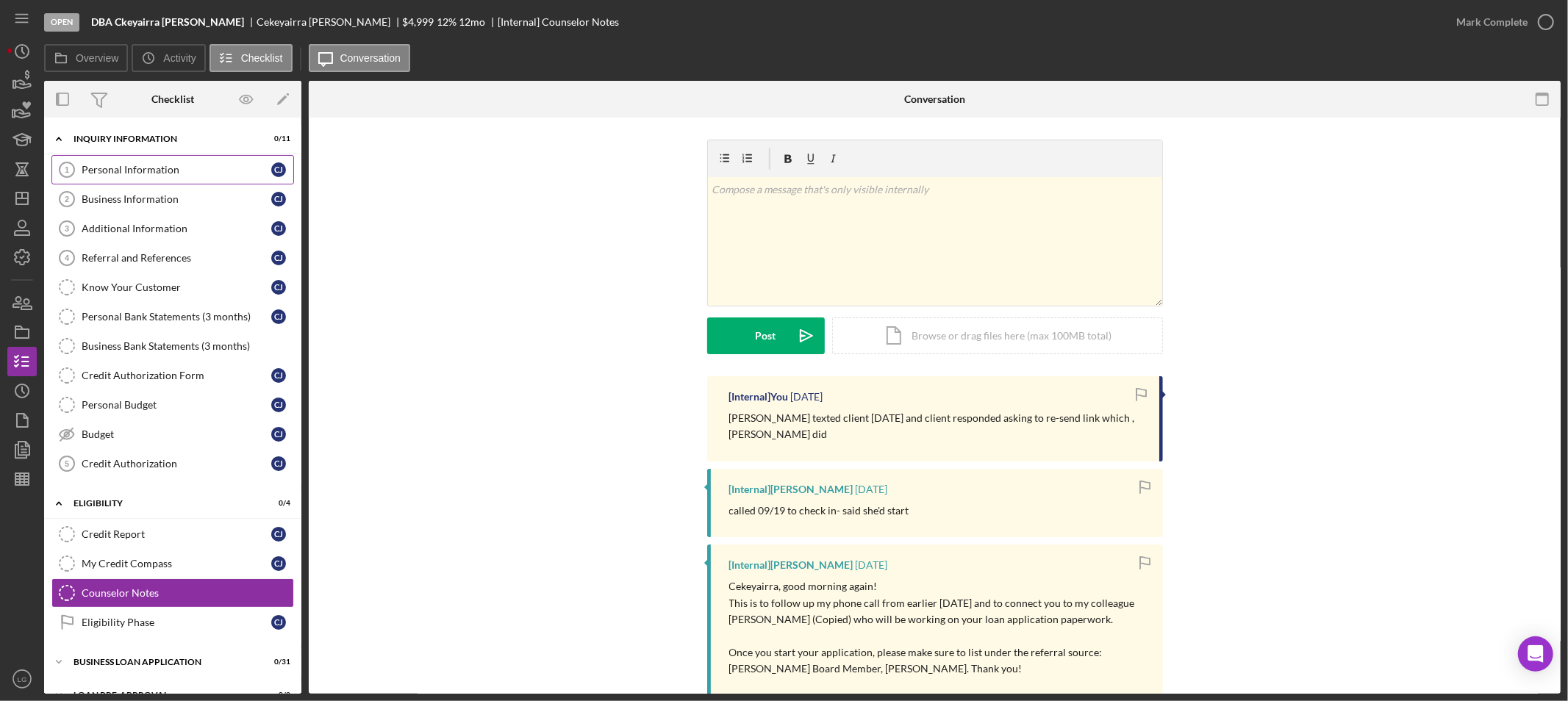
click at [180, 156] on link "Personal Information 1 Personal Information C J" at bounding box center [173, 169] width 242 height 29
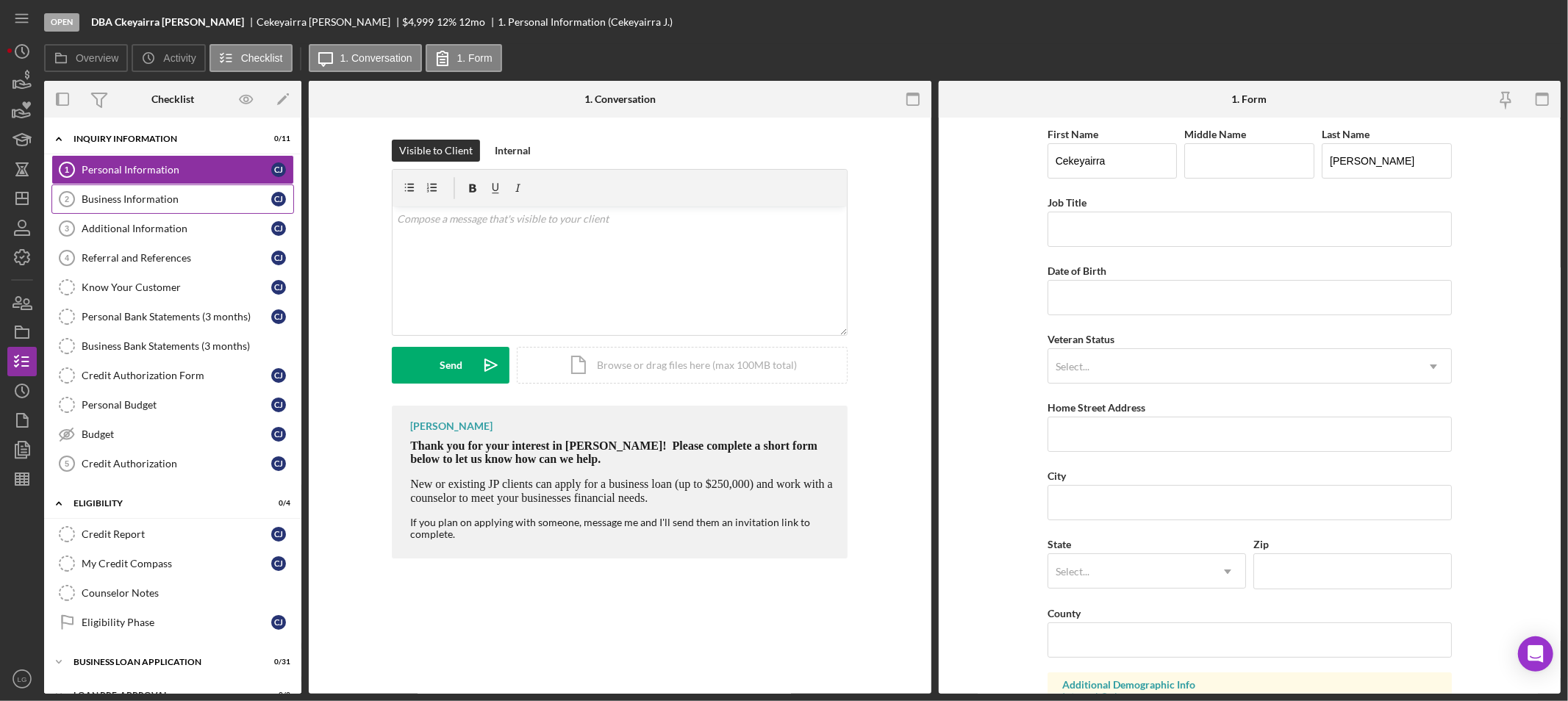
click at [158, 197] on div "Business Information" at bounding box center [176, 198] width 189 height 12
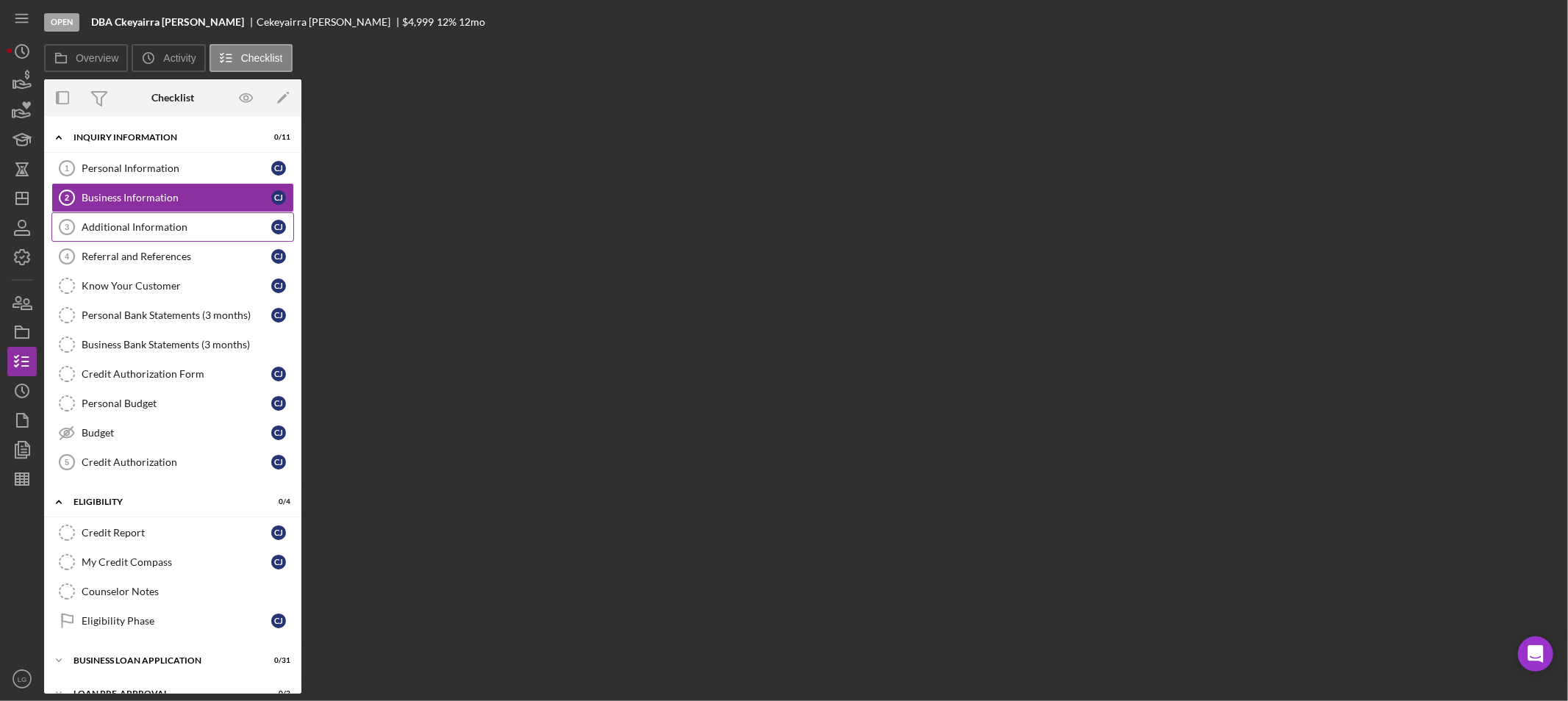
click at [171, 224] on div "Additional Information" at bounding box center [176, 227] width 189 height 12
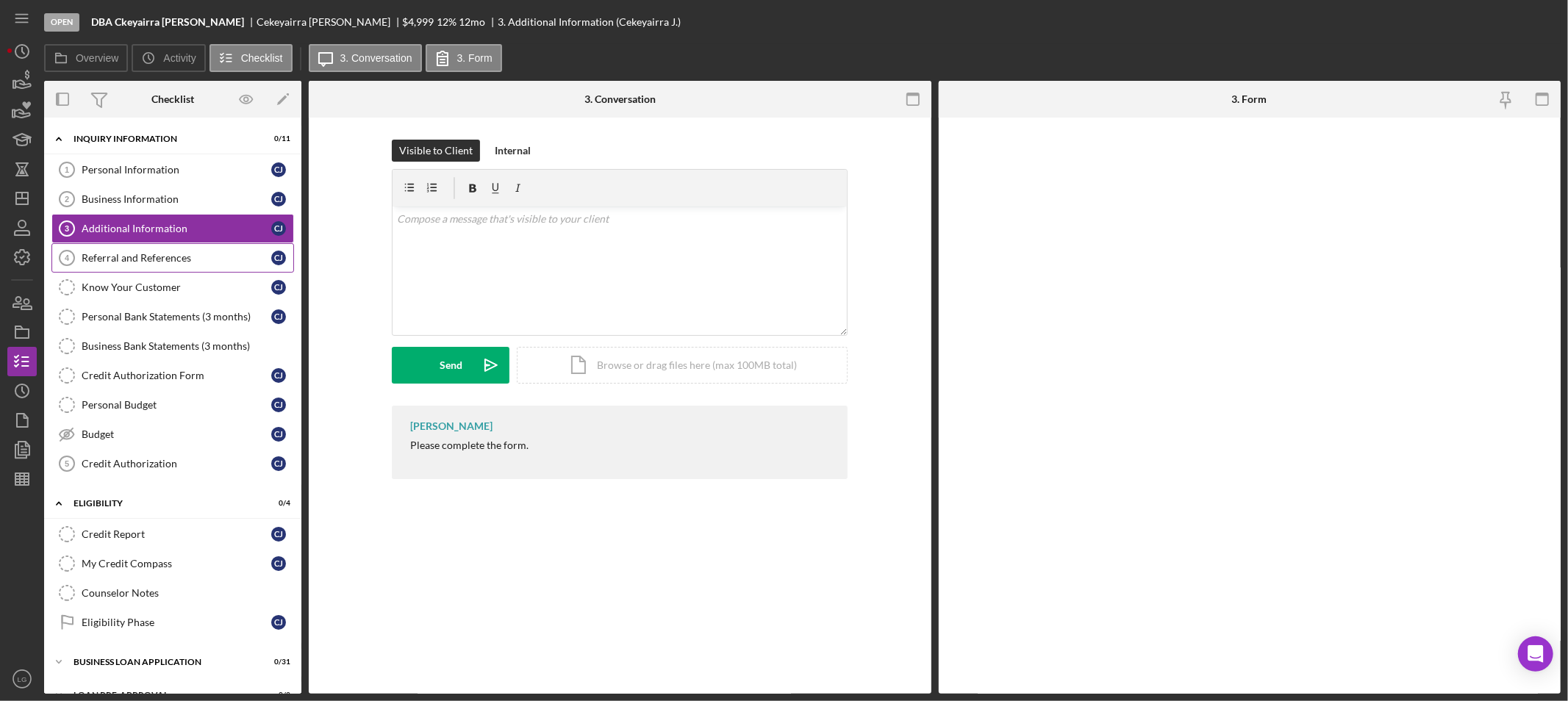
click at [173, 254] on div "Referral and References" at bounding box center [176, 258] width 189 height 12
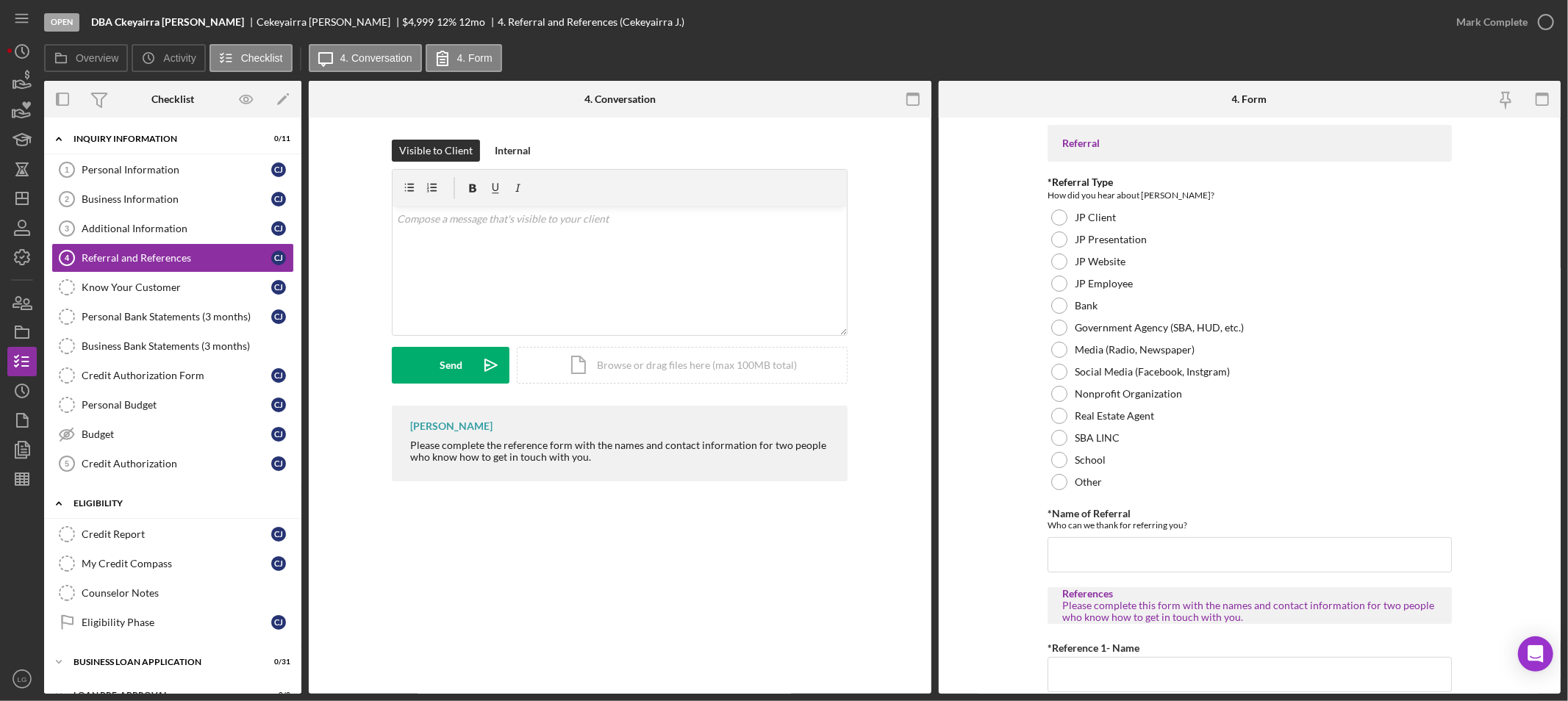
scroll to position [92, 0]
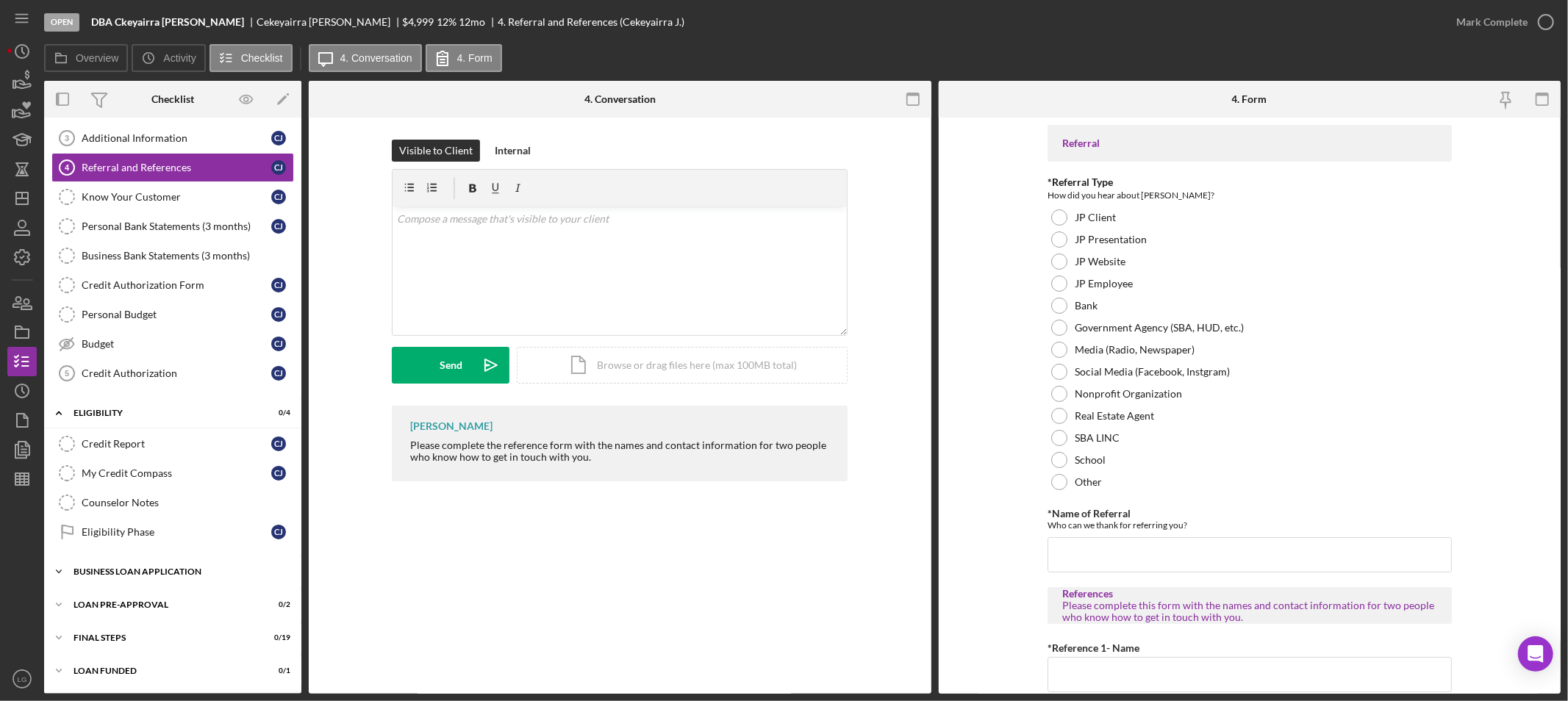
click at [219, 568] on div "BUSINESS LOAN APPLICATION" at bounding box center [178, 572] width 210 height 9
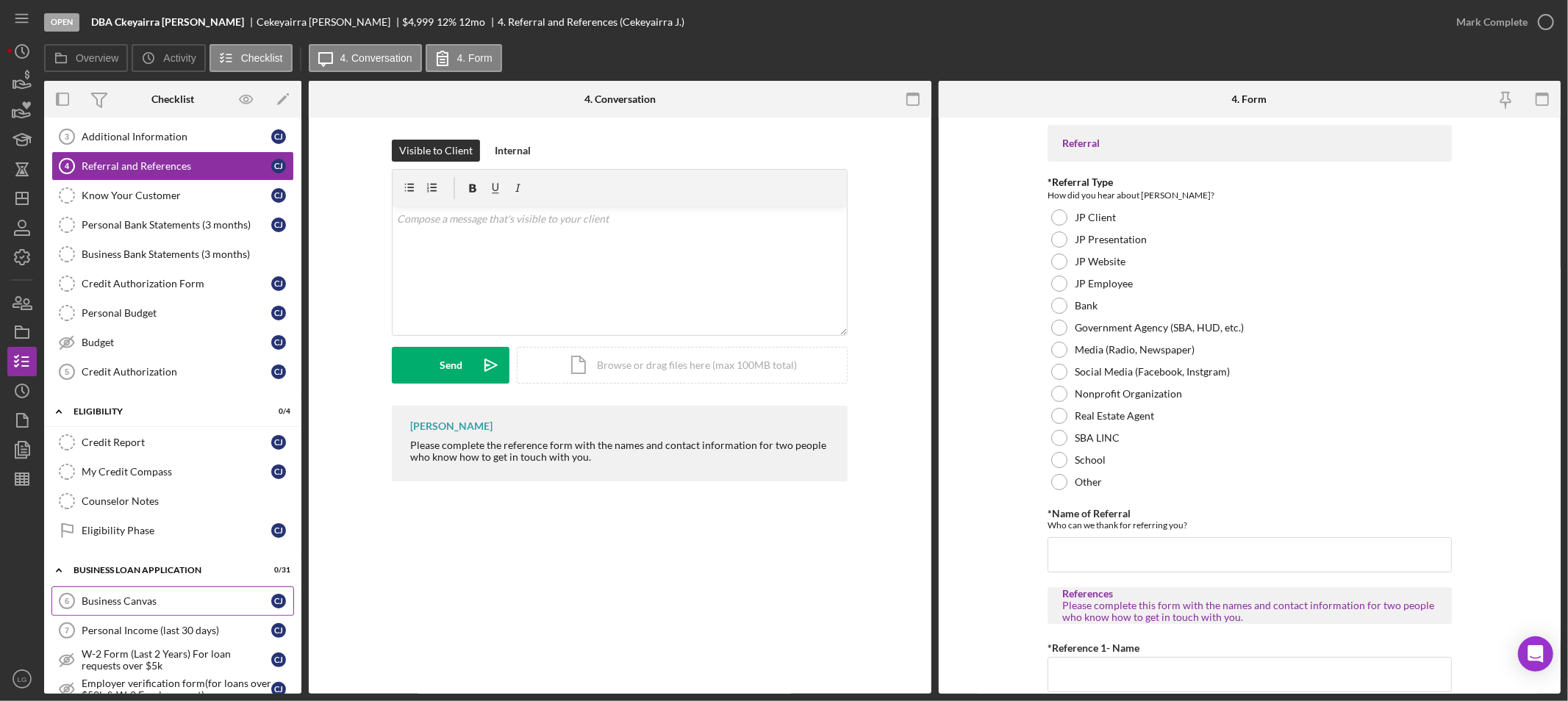
click at [180, 611] on link "Business Canvas 6 Business Canvas C J" at bounding box center [173, 601] width 242 height 29
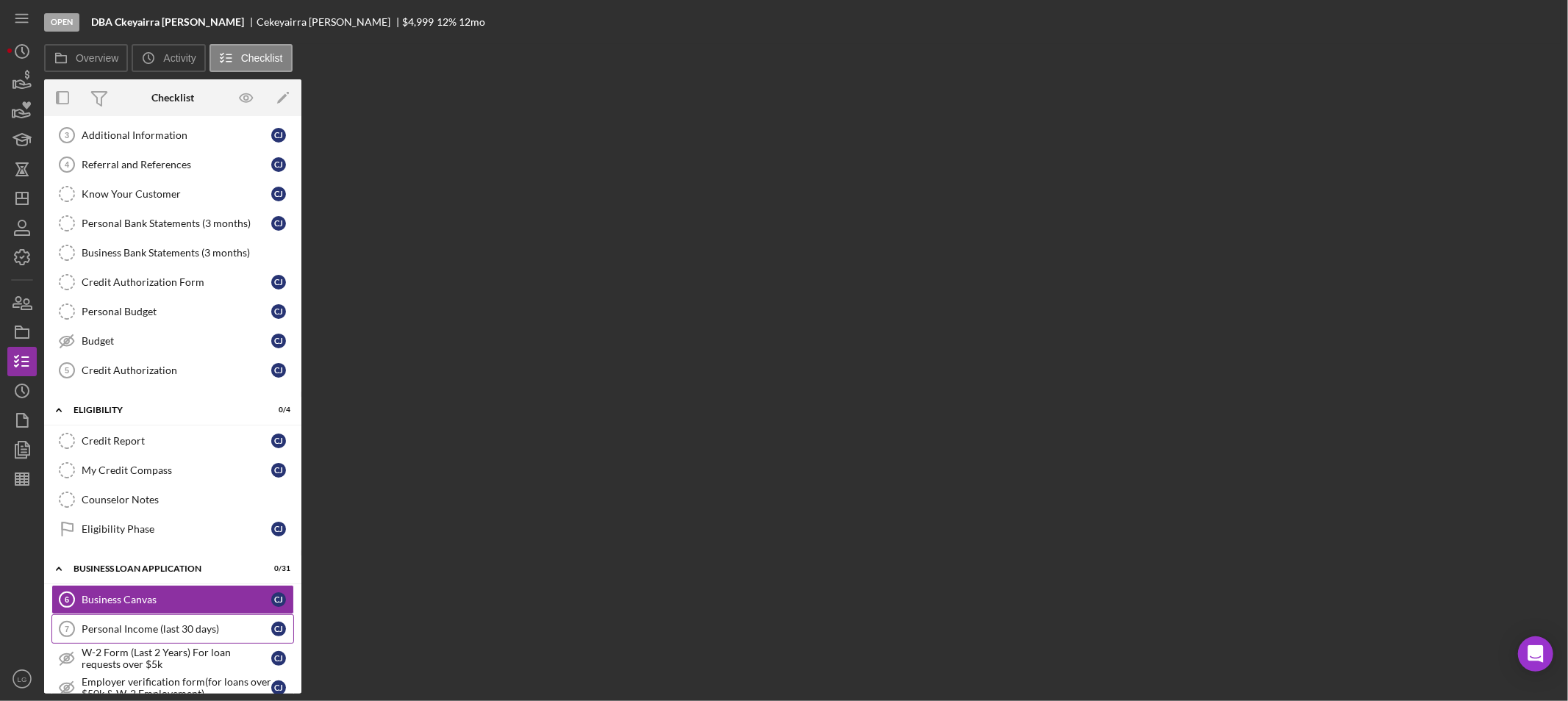
click at [181, 622] on link "Personal Income (last 30 days) 7 Personal Income (last 30 days) C J" at bounding box center [173, 628] width 242 height 29
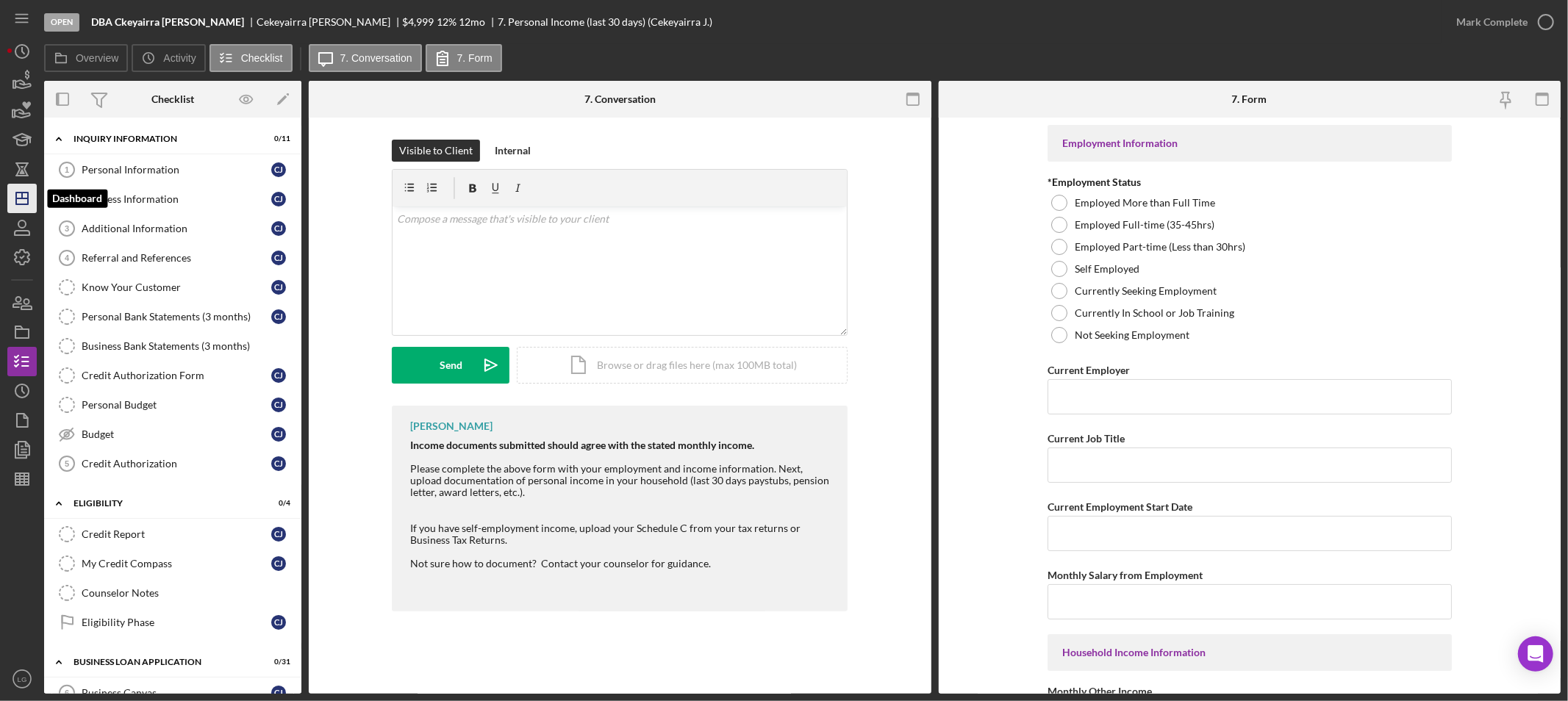
click at [7, 197] on icon "Icon/Dashboard" at bounding box center [22, 198] width 37 height 37
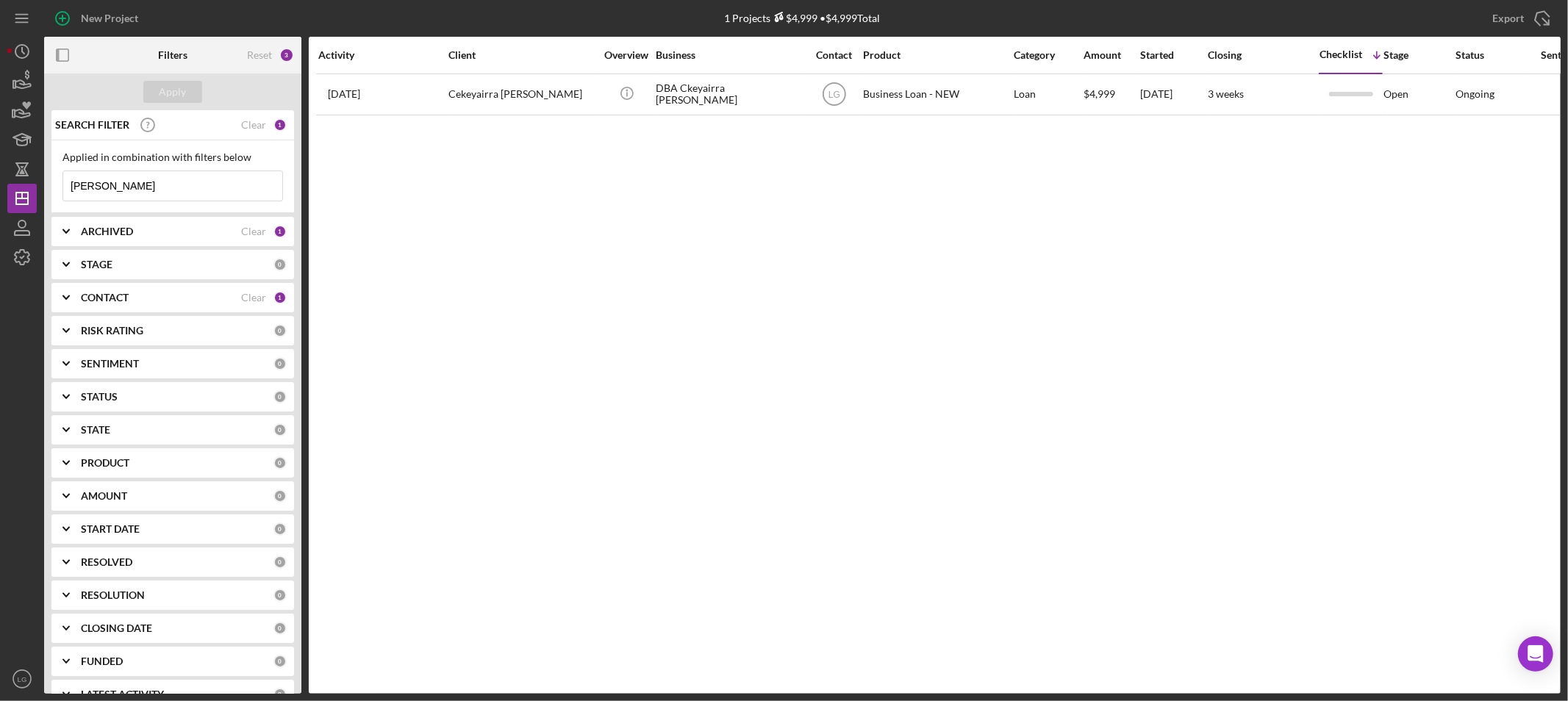
click at [124, 175] on input "jeter" at bounding box center [173, 186] width 219 height 29
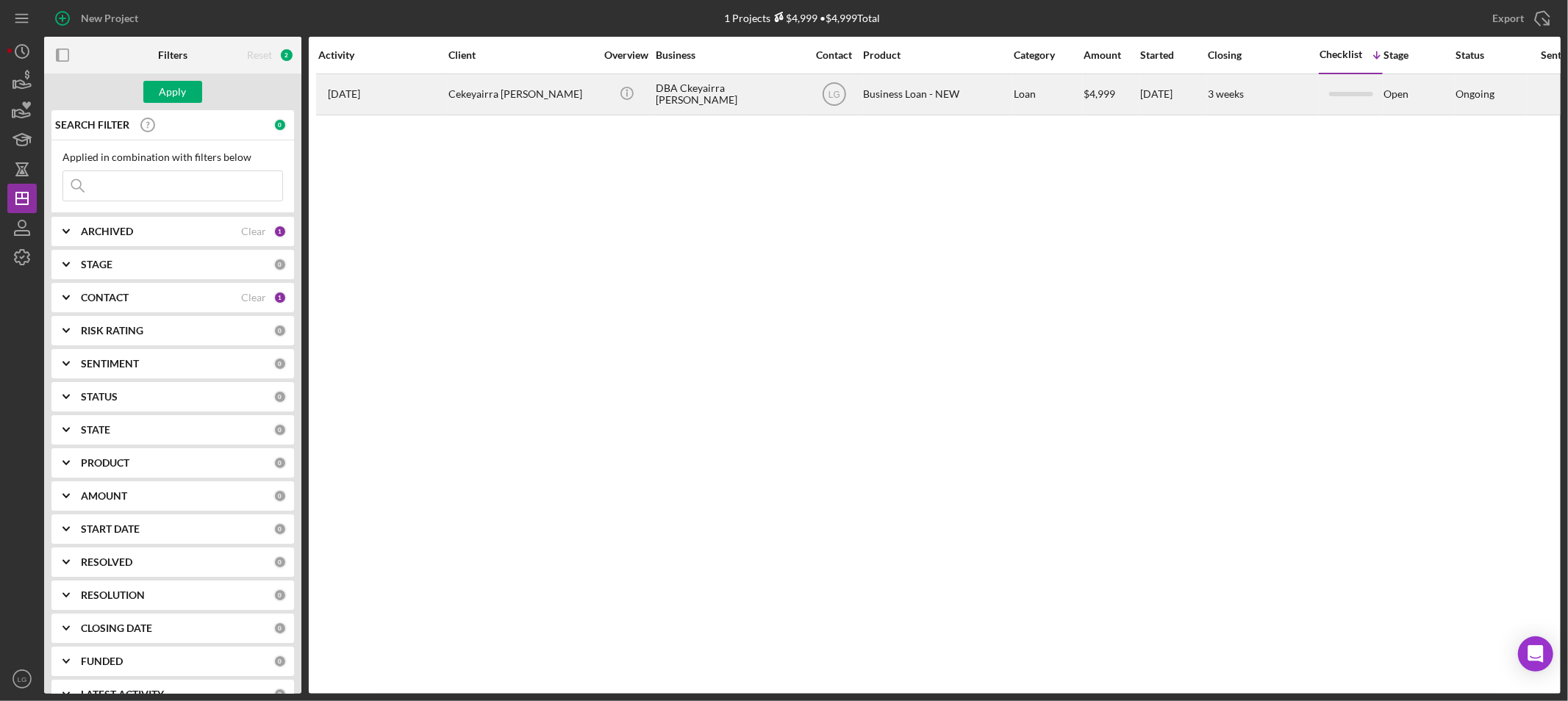
click at [457, 109] on div "Cekeyairra Jeter" at bounding box center [522, 95] width 147 height 39
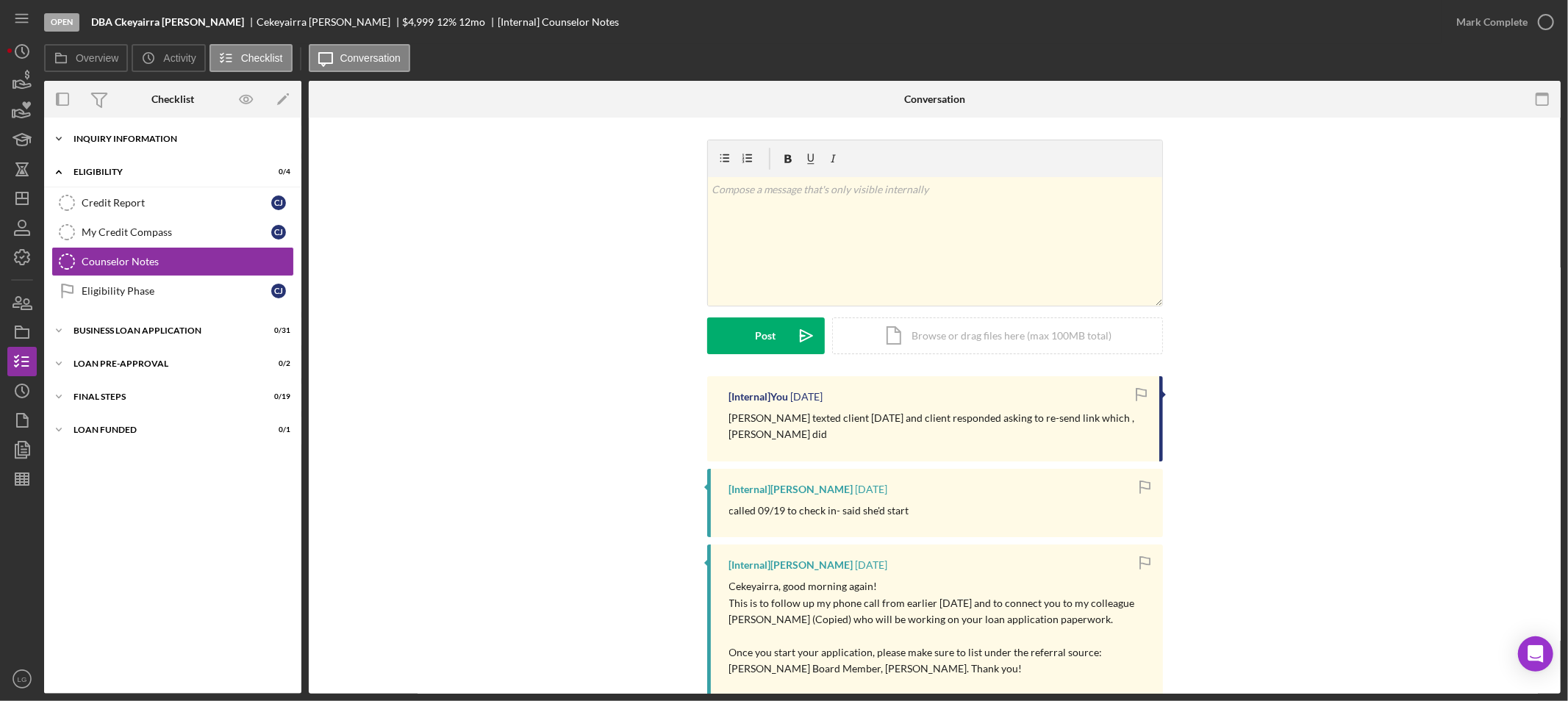
click at [112, 144] on div "Icon/Expander INQUIRY INFORMATION 0 / 11" at bounding box center [173, 138] width 257 height 29
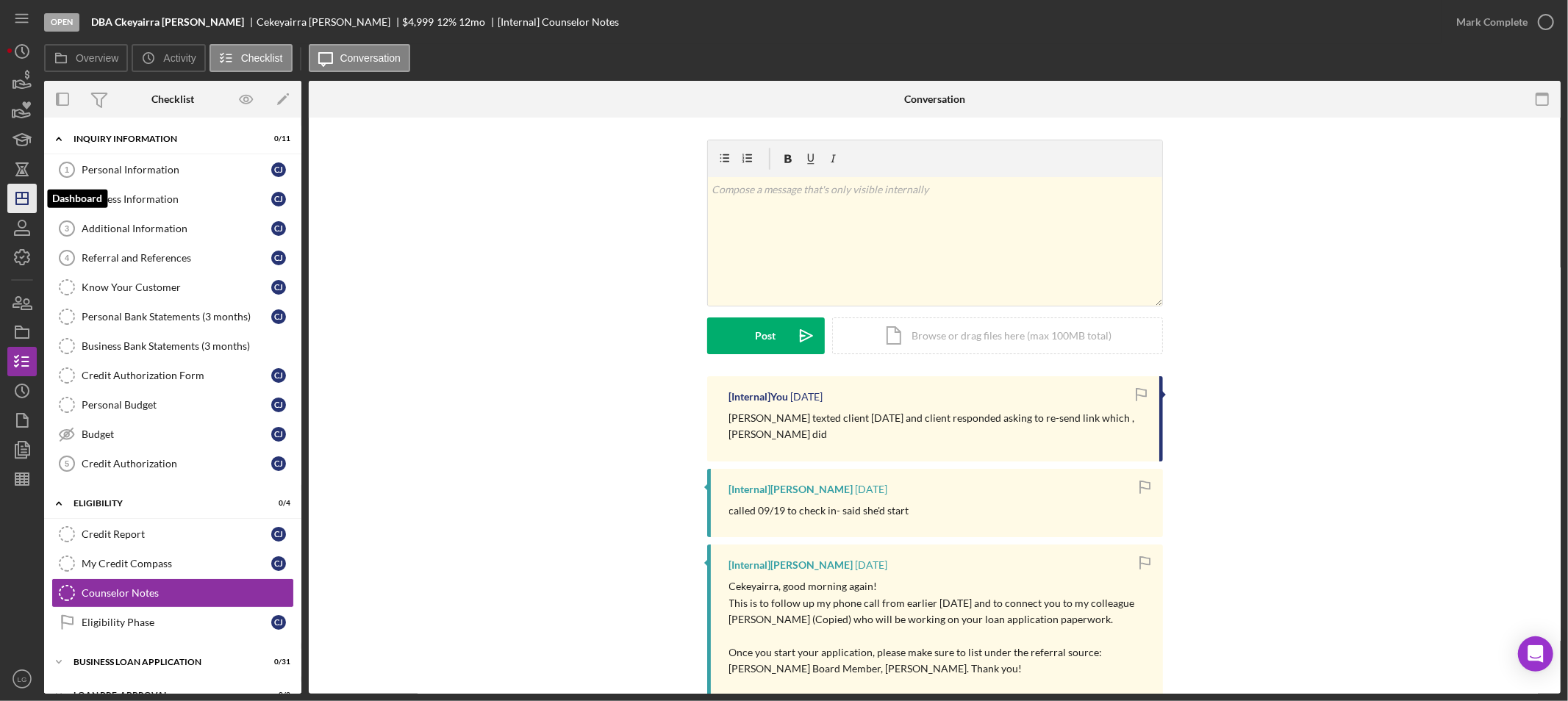
click at [26, 188] on icon "Icon/Dashboard" at bounding box center [22, 198] width 37 height 37
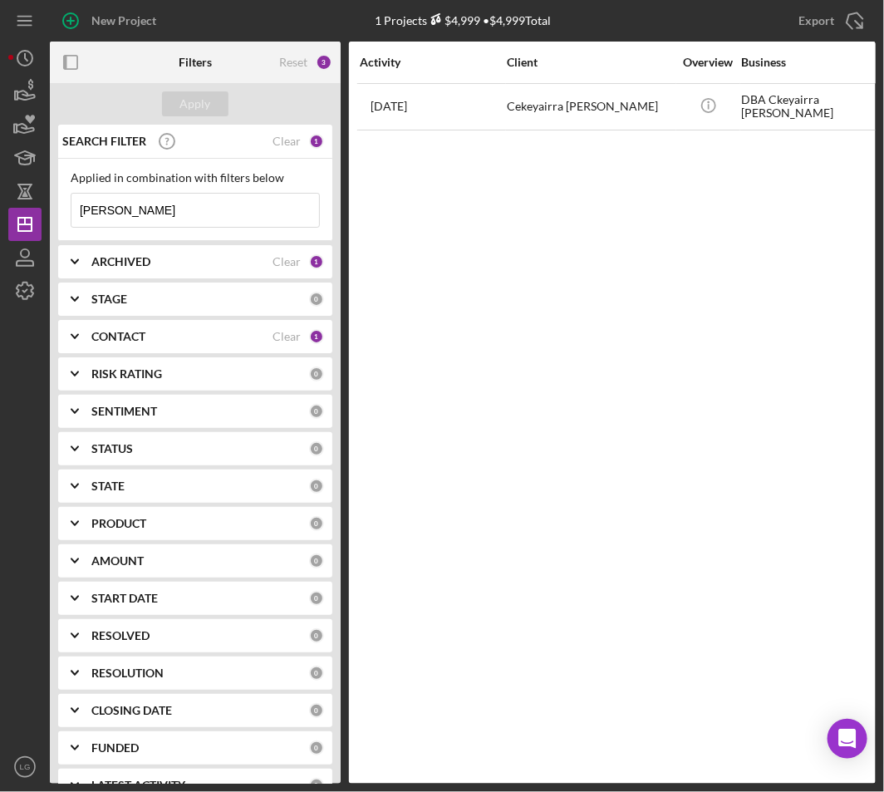
click at [148, 206] on input "jeter" at bounding box center [195, 210] width 248 height 33
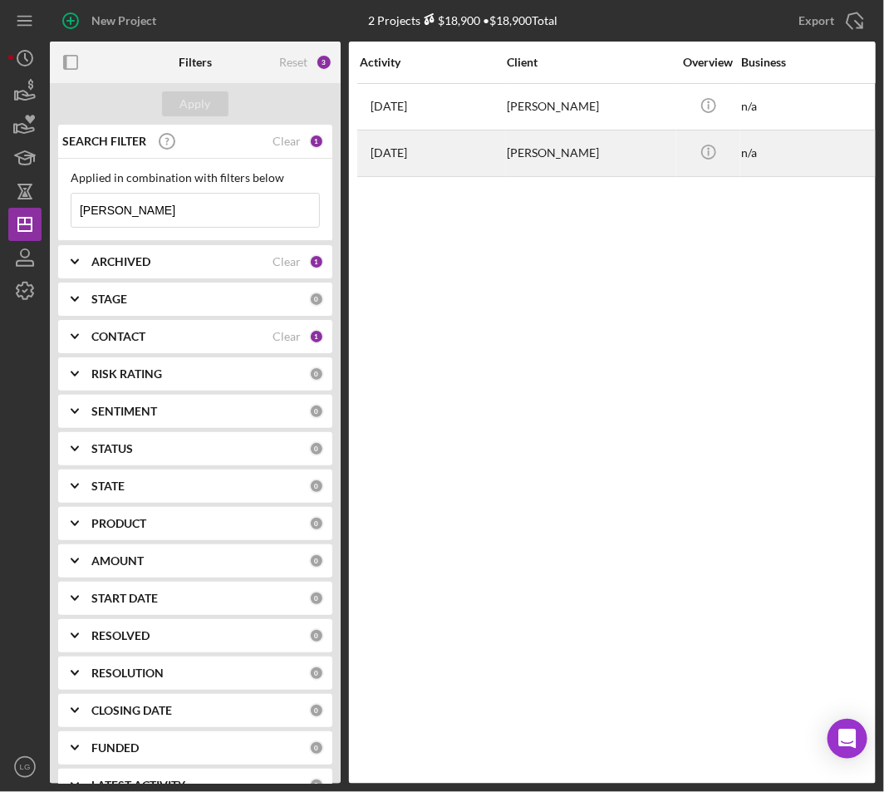
type input "carter"
click at [508, 138] on div "Terron Carter" at bounding box center [590, 153] width 166 height 44
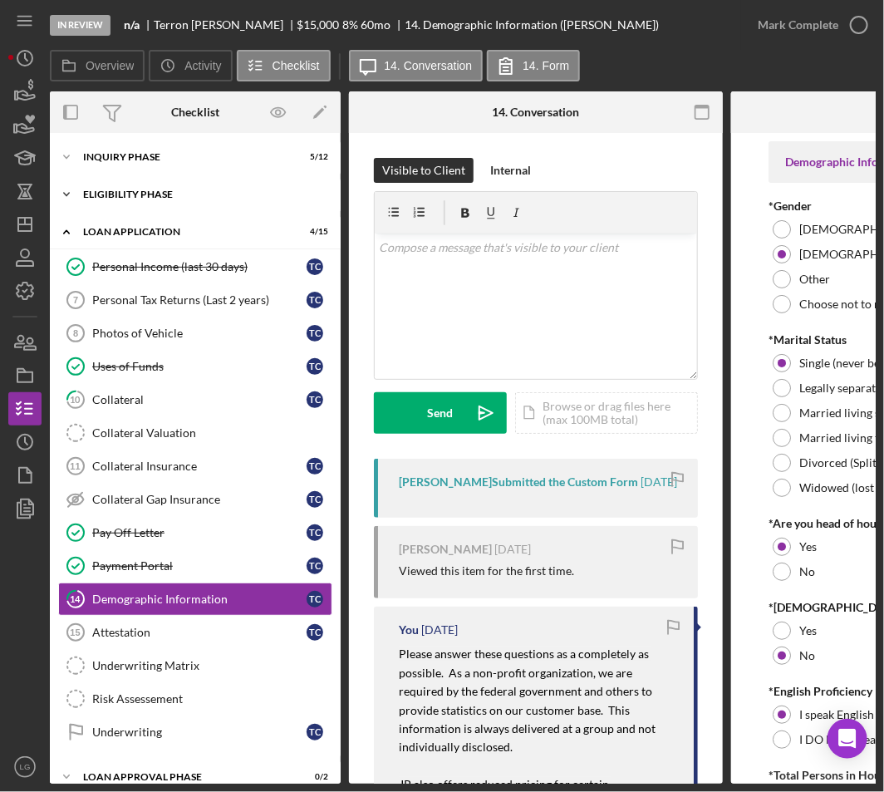
click at [154, 183] on div "Icon/Expander Eligibility Phase 2 / 4" at bounding box center [195, 194] width 291 height 33
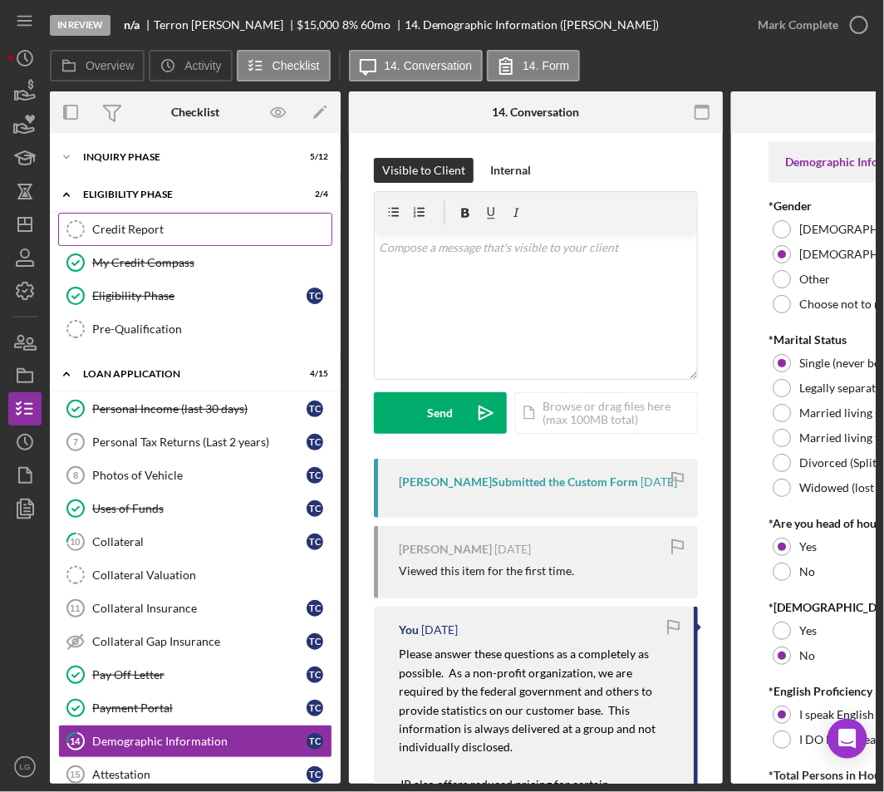
click at [148, 233] on div "Credit Report" at bounding box center [211, 229] width 239 height 13
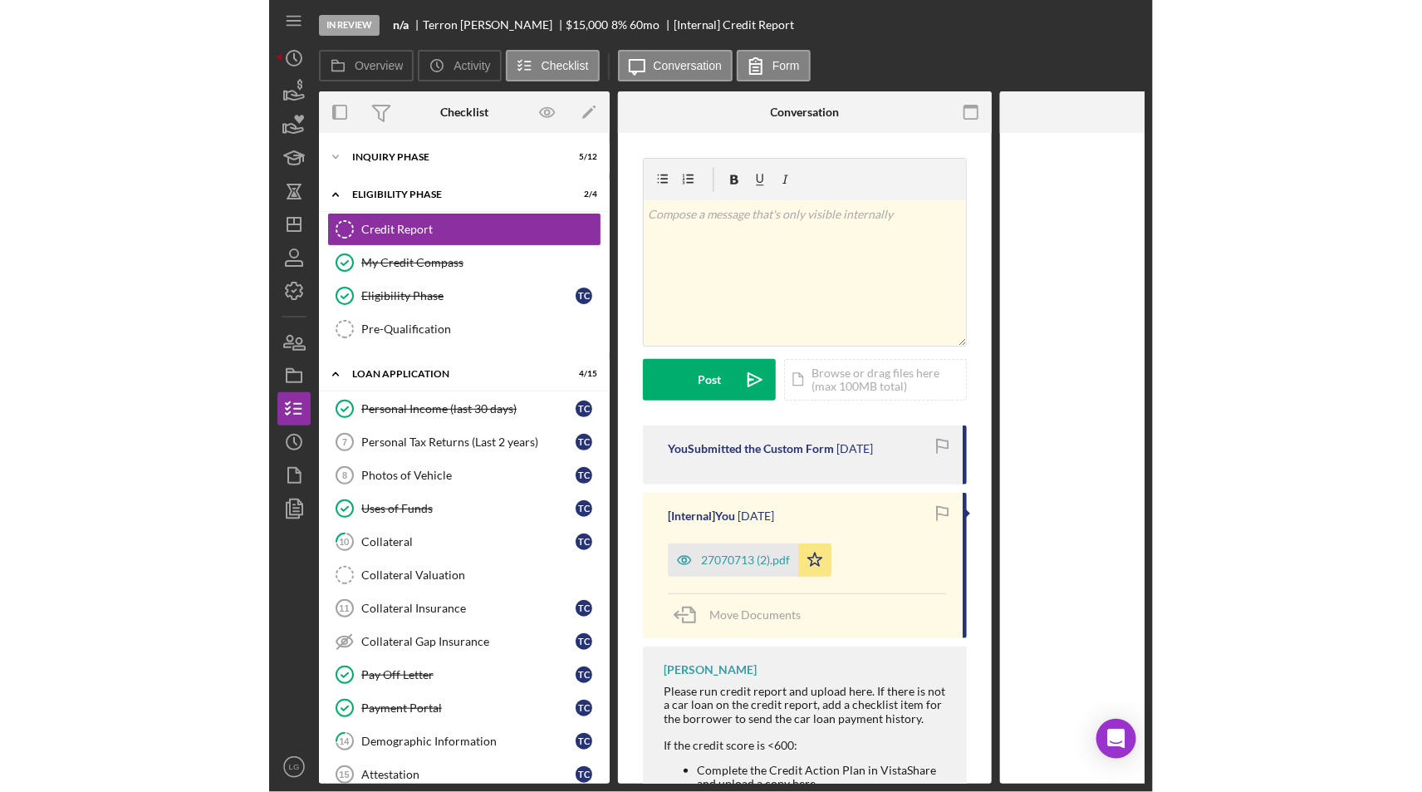
scroll to position [104, 0]
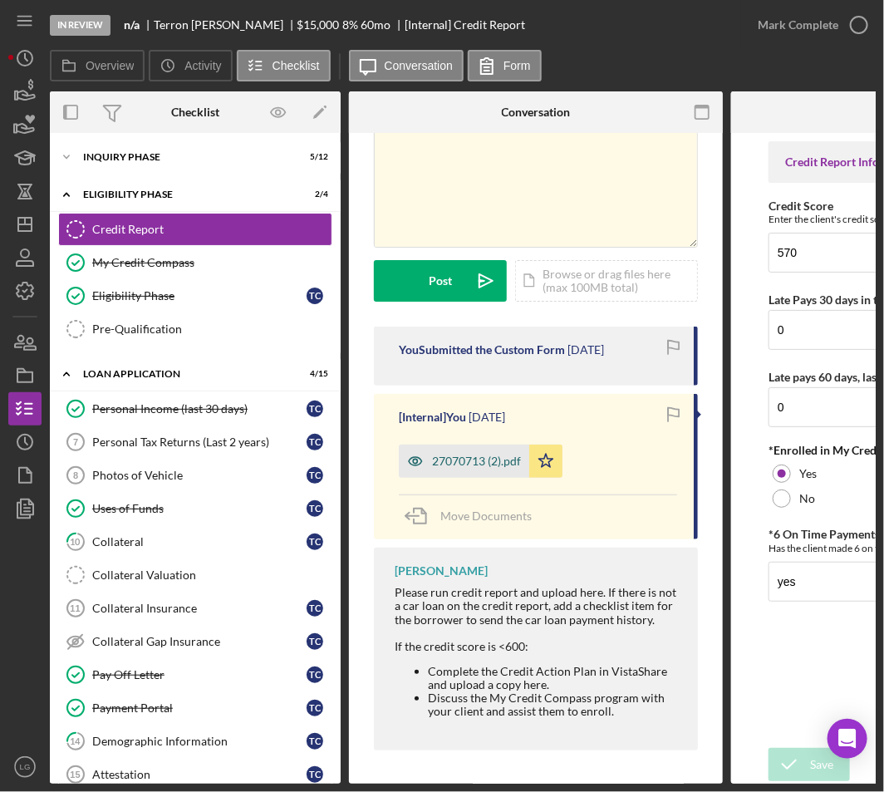
click at [480, 465] on div "27070713 (2).pdf" at bounding box center [464, 460] width 130 height 33
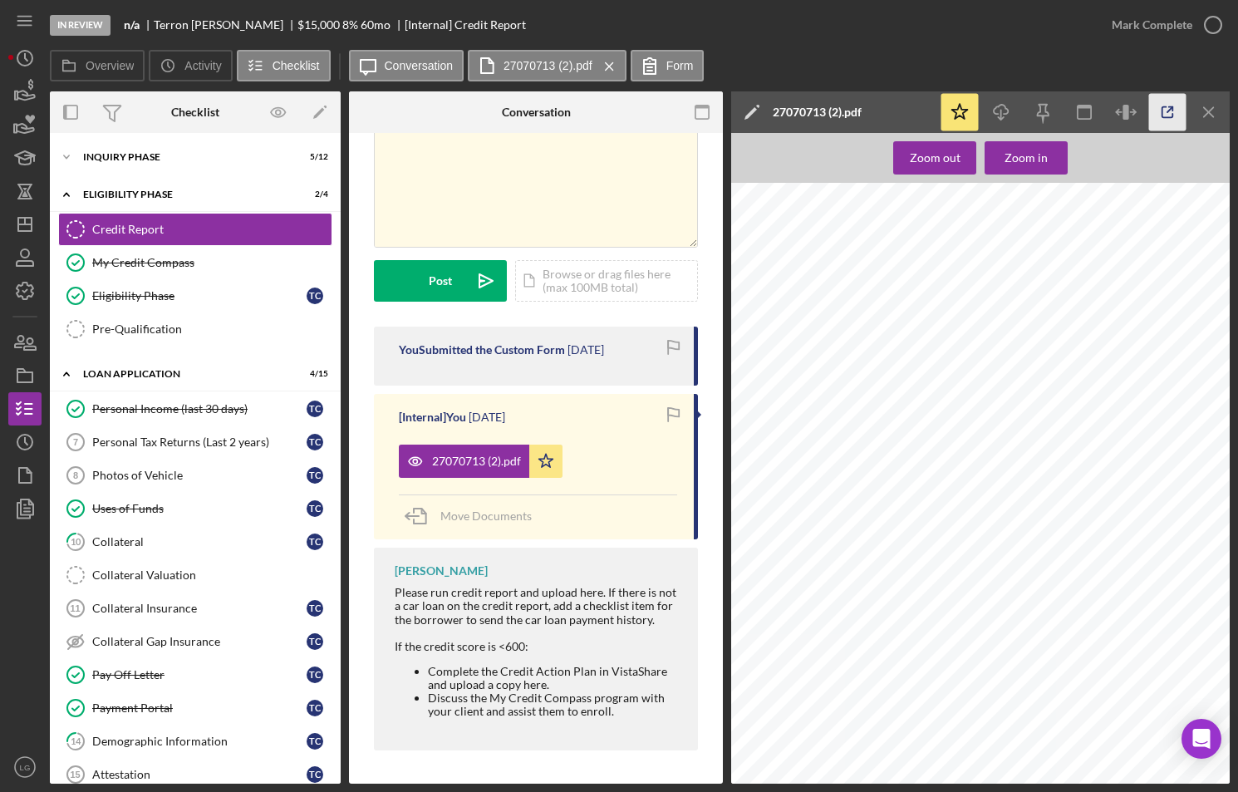
click at [1159, 105] on icon "button" at bounding box center [1167, 112] width 37 height 37
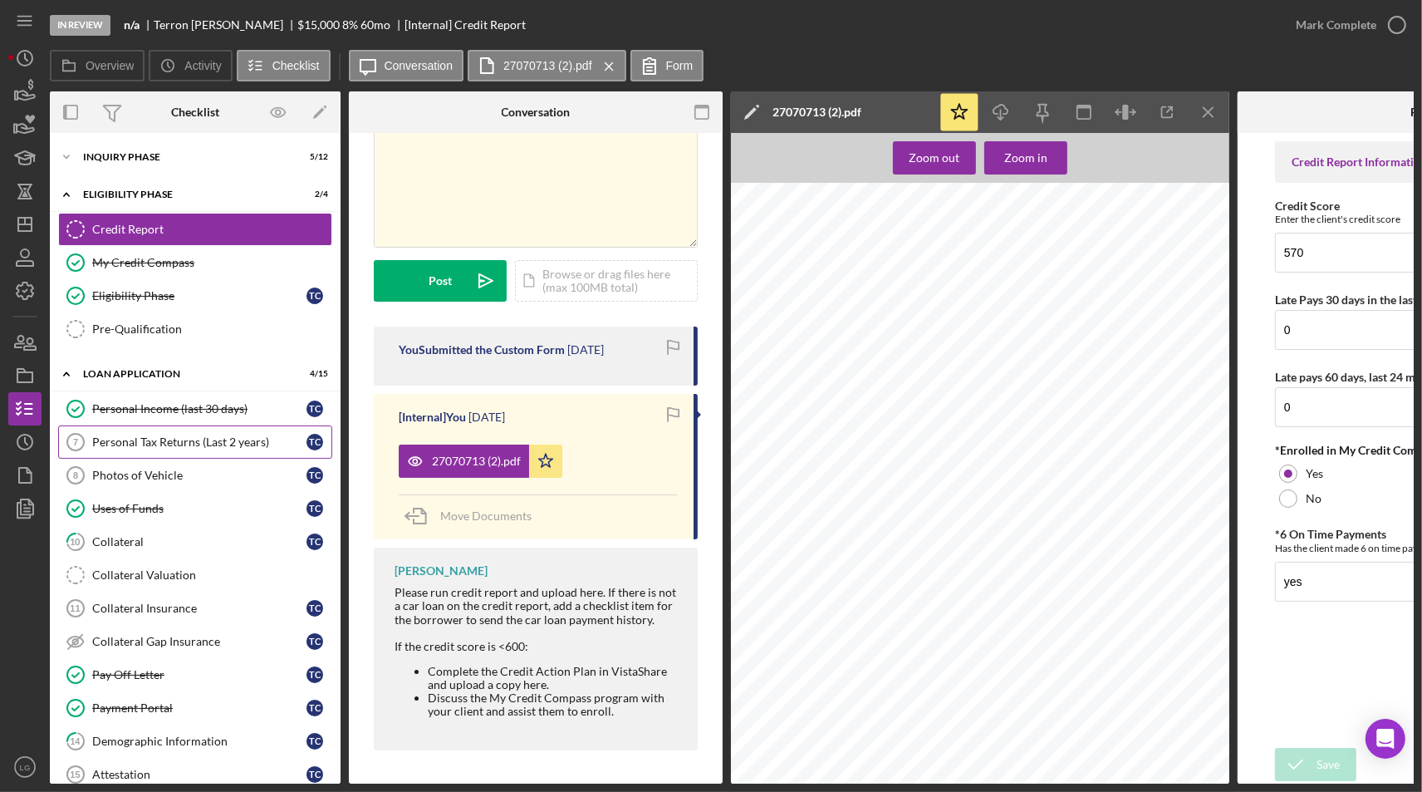
click at [125, 425] on link "Personal Tax Returns (Last 2 years) 7 Personal Tax Returns (Last 2 years) T C" at bounding box center [195, 441] width 274 height 33
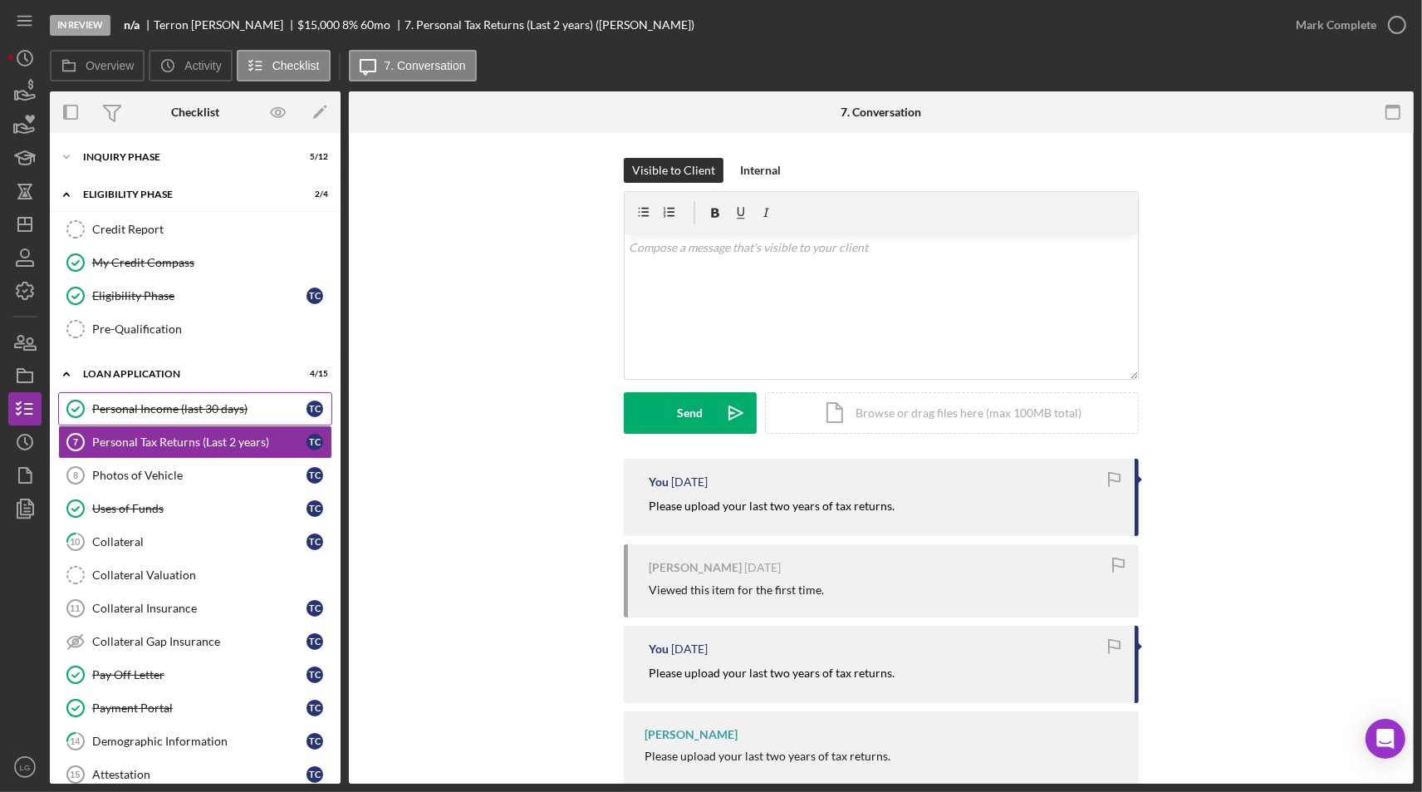
click at [236, 403] on div "Personal Income (last 30 days)" at bounding box center [199, 408] width 214 height 13
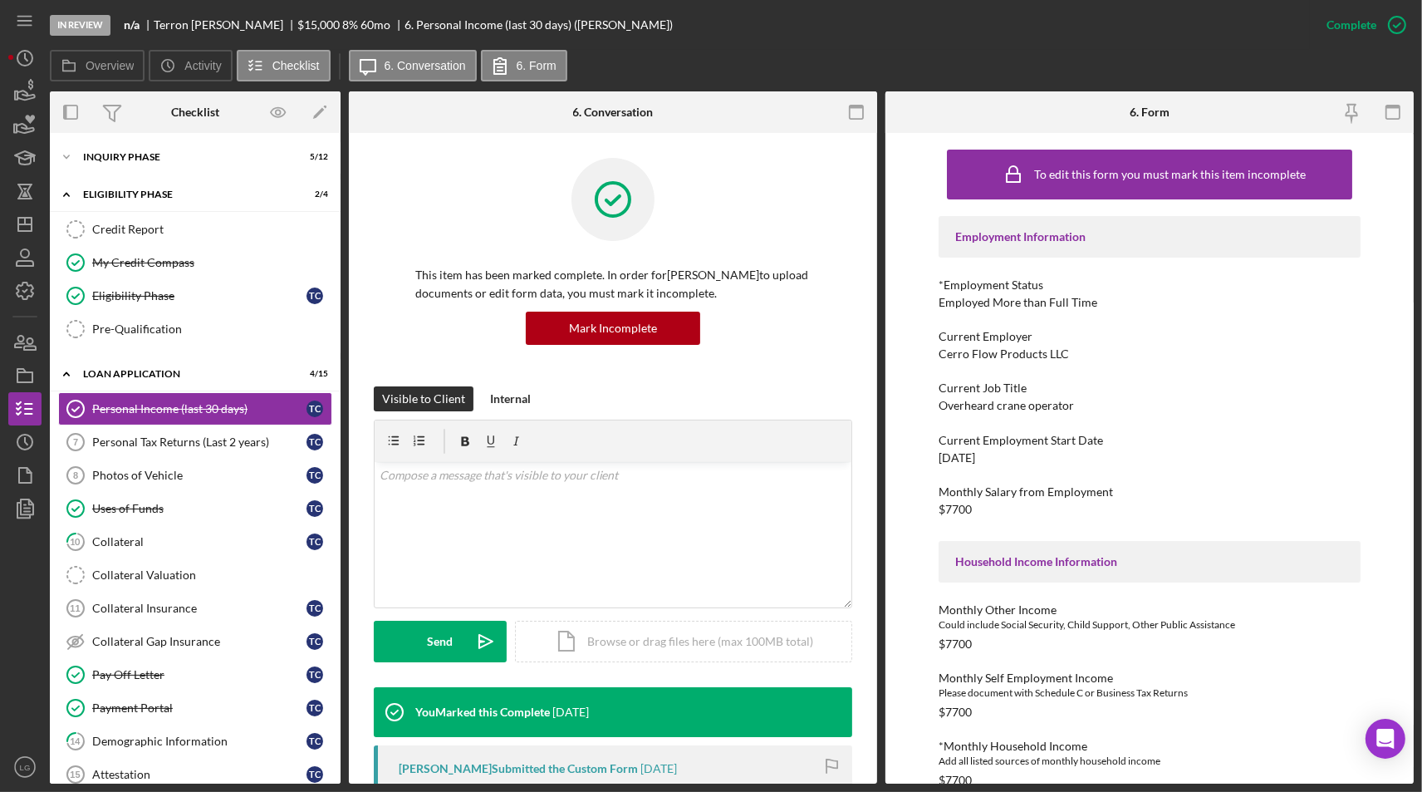
click at [965, 347] on div "Cerro Flow Products LLC" at bounding box center [1004, 353] width 130 height 13
copy div "Cerro Flow Products LLC"
click at [978, 408] on div "Overheard crane operator" at bounding box center [1006, 405] width 135 height 13
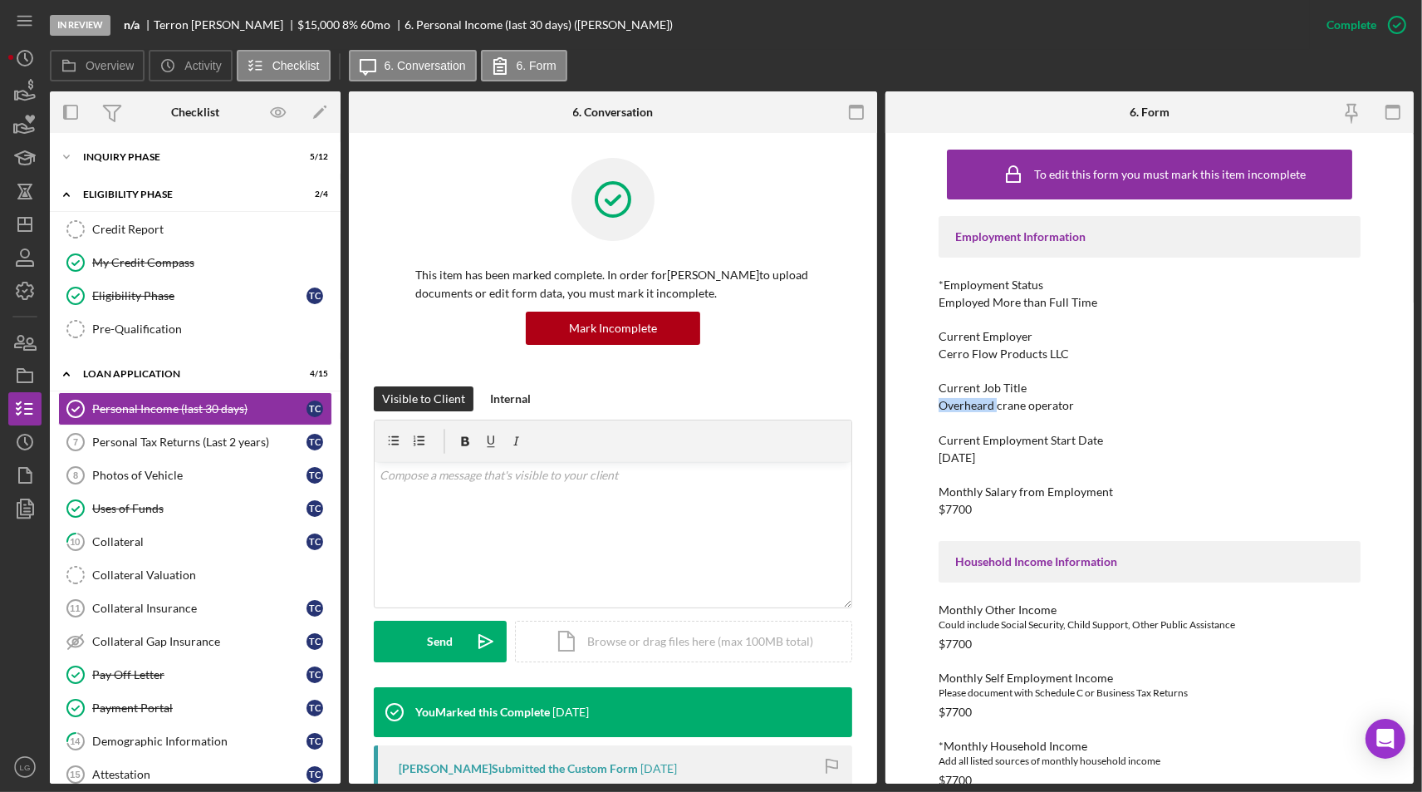
click at [978, 408] on div "Overheard crane operator" at bounding box center [1006, 405] width 135 height 13
copy div "Overheard crane operator"
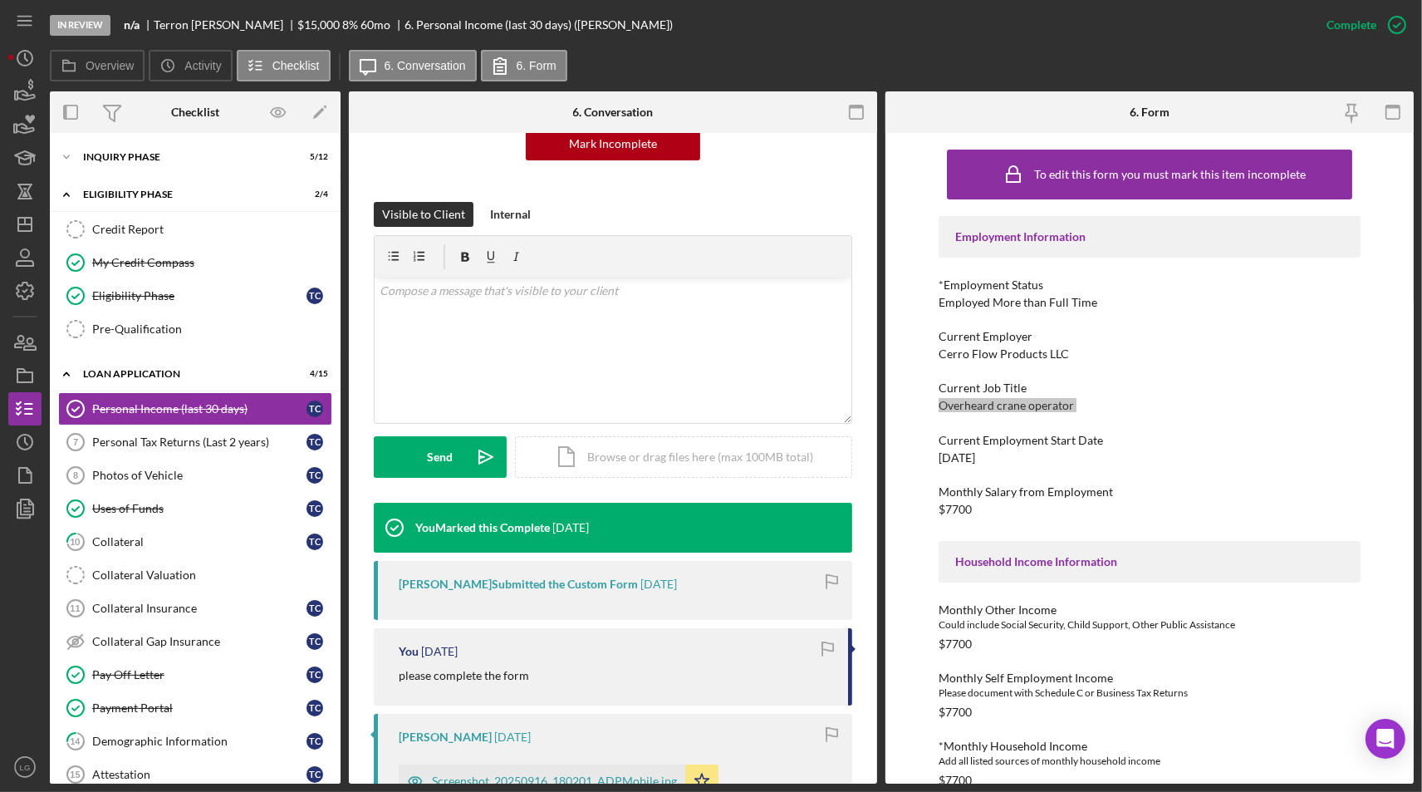
scroll to position [553, 0]
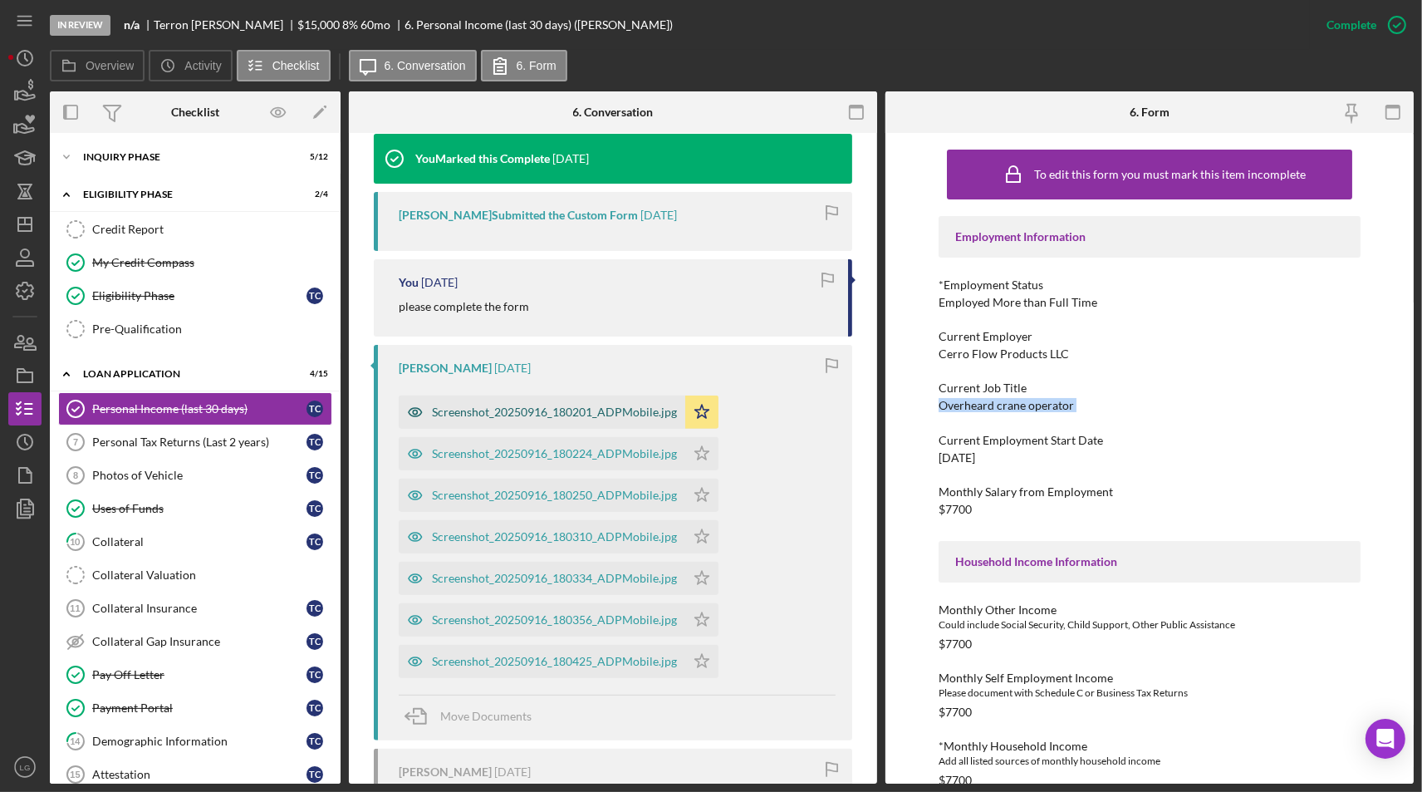
click at [493, 425] on div "Screenshot_20250916_180201_ADPMobile.jpg" at bounding box center [542, 411] width 287 height 33
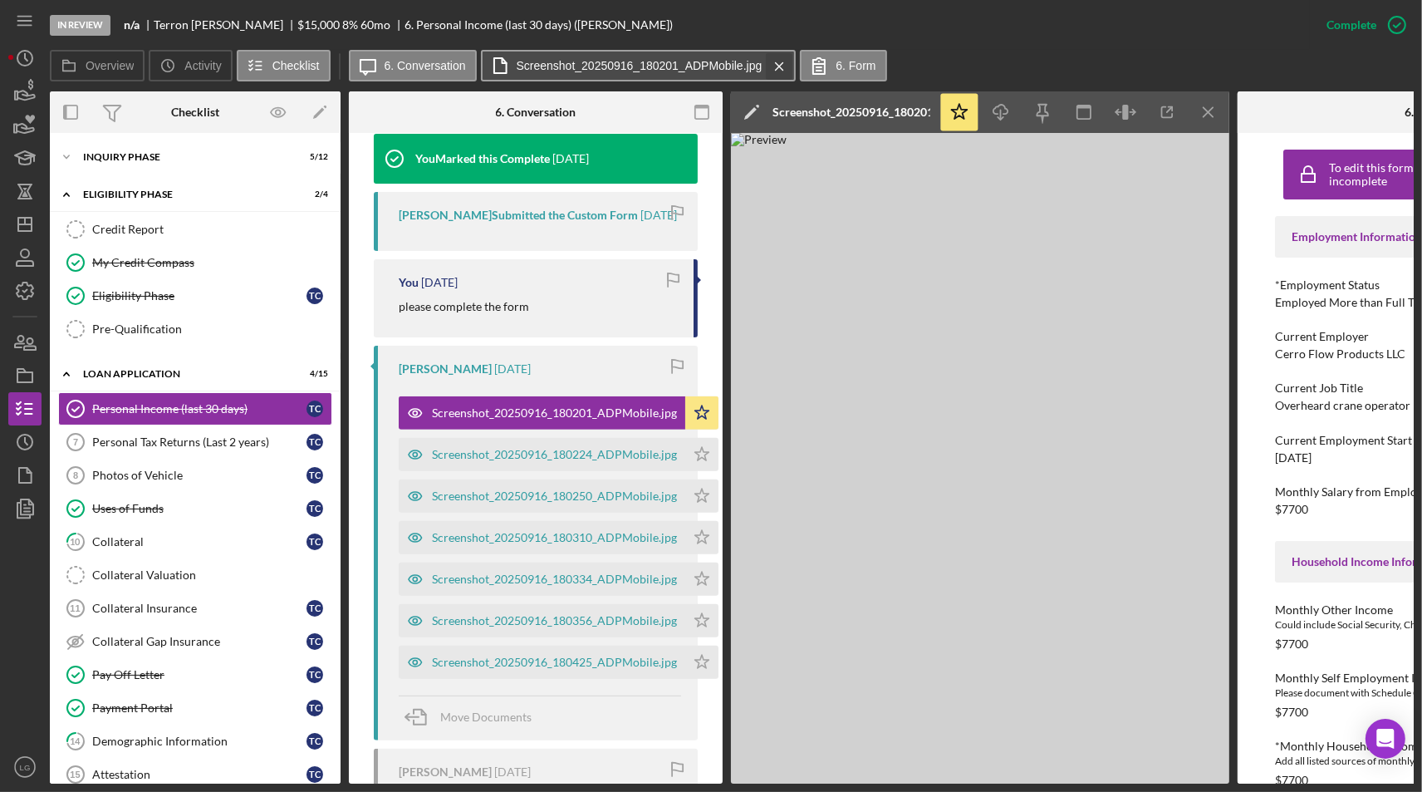
click at [779, 66] on button "Screenshot_20250916_180201_ADPMobile.jpg Icon/Menu Close" at bounding box center [639, 66] width 316 height 32
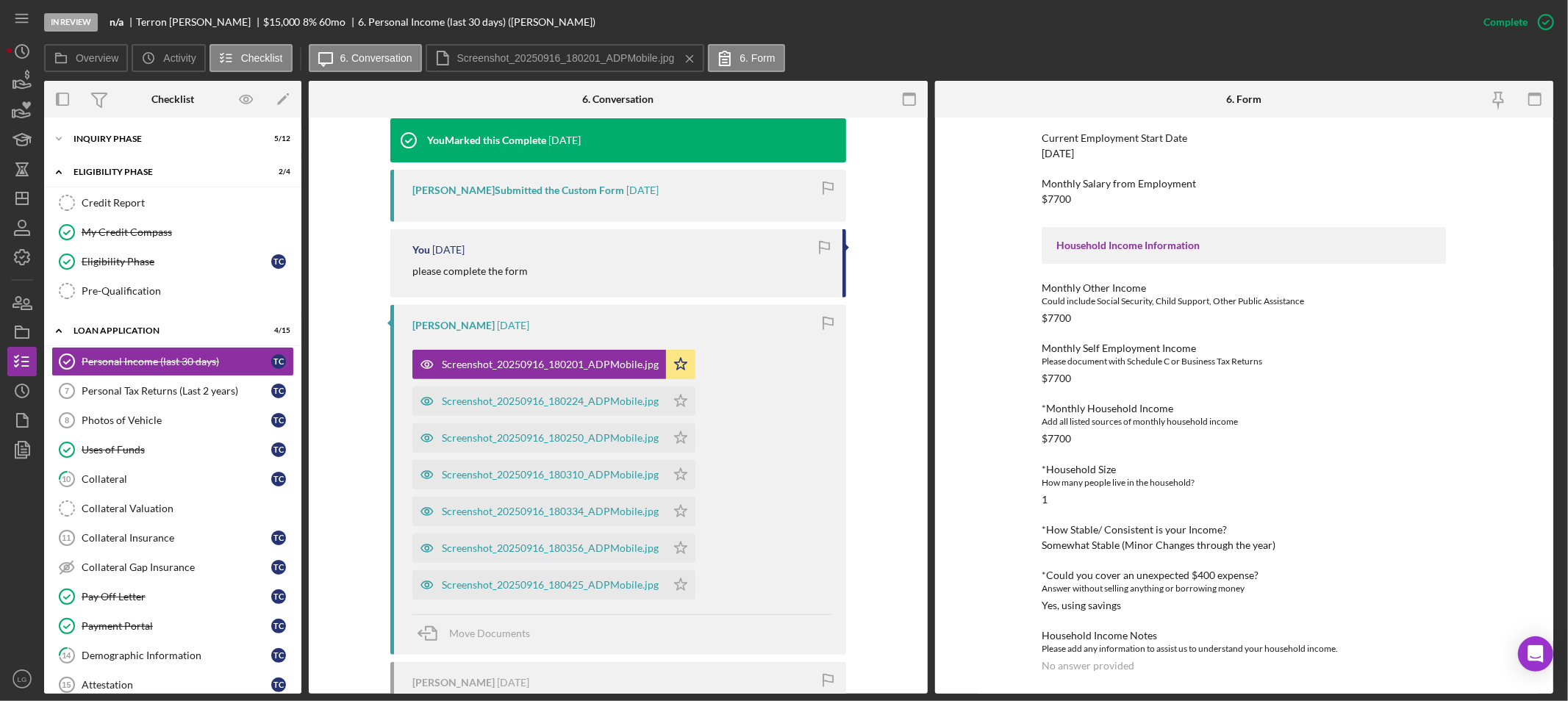
scroll to position [250, 0]
click at [24, 188] on icon "Icon/Dashboard" at bounding box center [22, 198] width 37 height 37
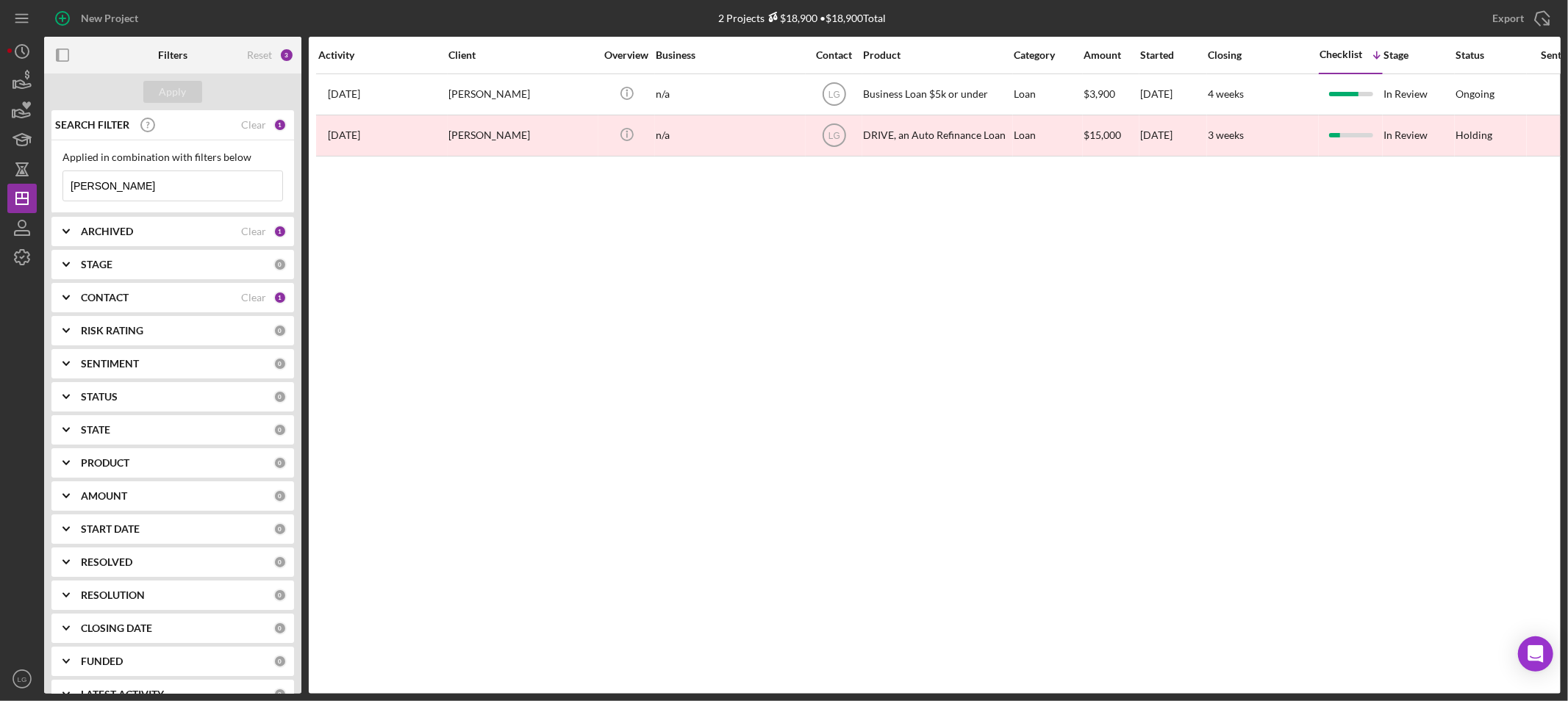
drag, startPoint x: 221, startPoint y: 181, endPoint x: 0, endPoint y: 204, distance: 222.2
click at [0, 204] on div "New Project 2 Projects $18,900 • $18,900 Total carter Export Icon/Export Filter…" at bounding box center [784, 350] width 1568 height 701
click at [188, 84] on button "Apply" at bounding box center [173, 91] width 58 height 22
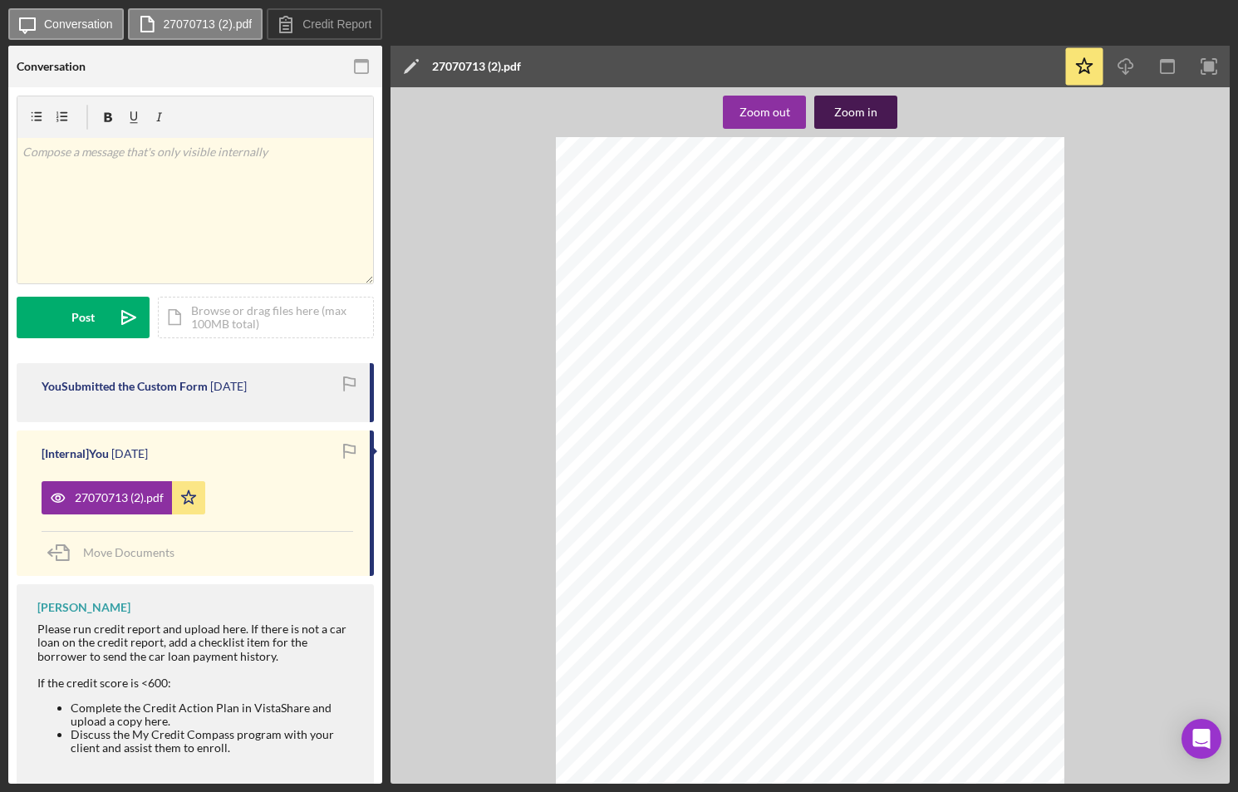
click at [868, 111] on div "Zoom in" at bounding box center [855, 112] width 43 height 33
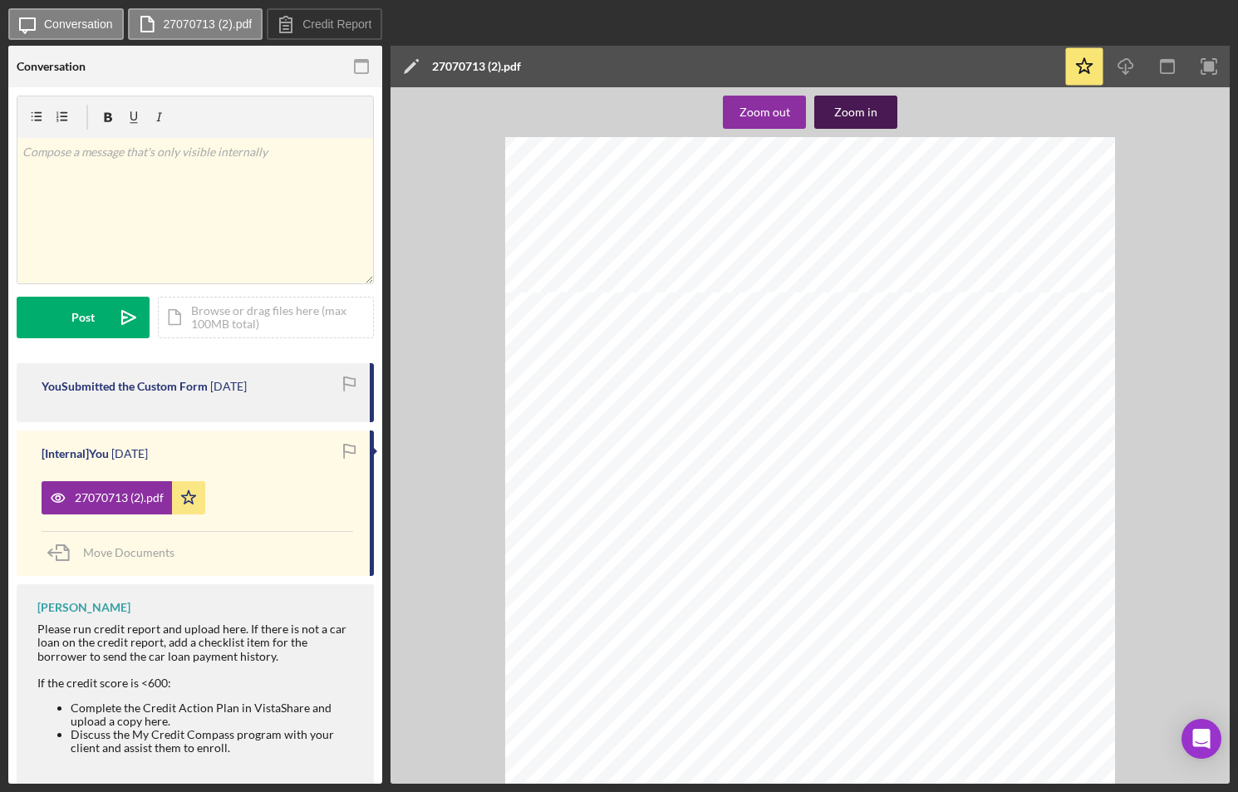
click at [868, 111] on div "Zoom in" at bounding box center [855, 112] width 43 height 33
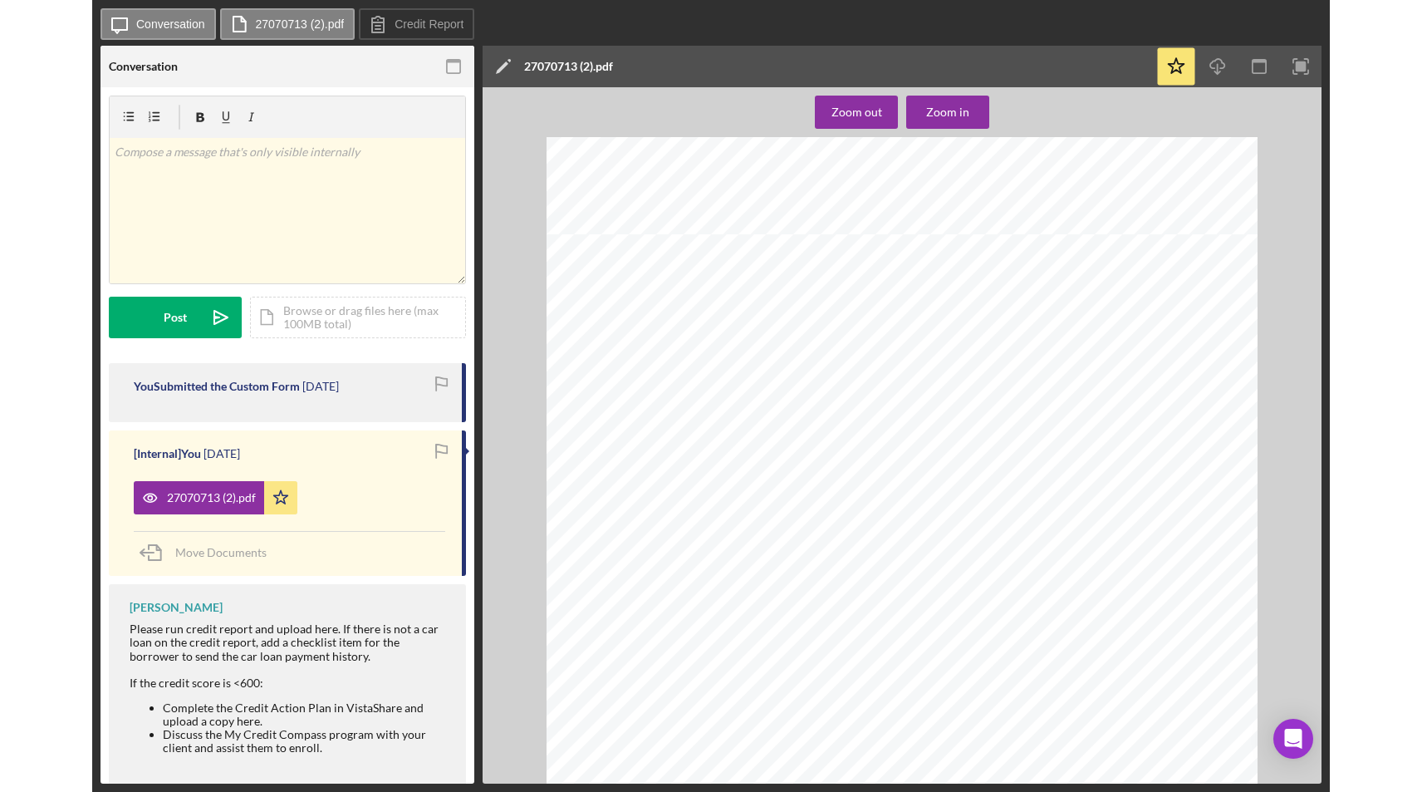
scroll to position [3861, 0]
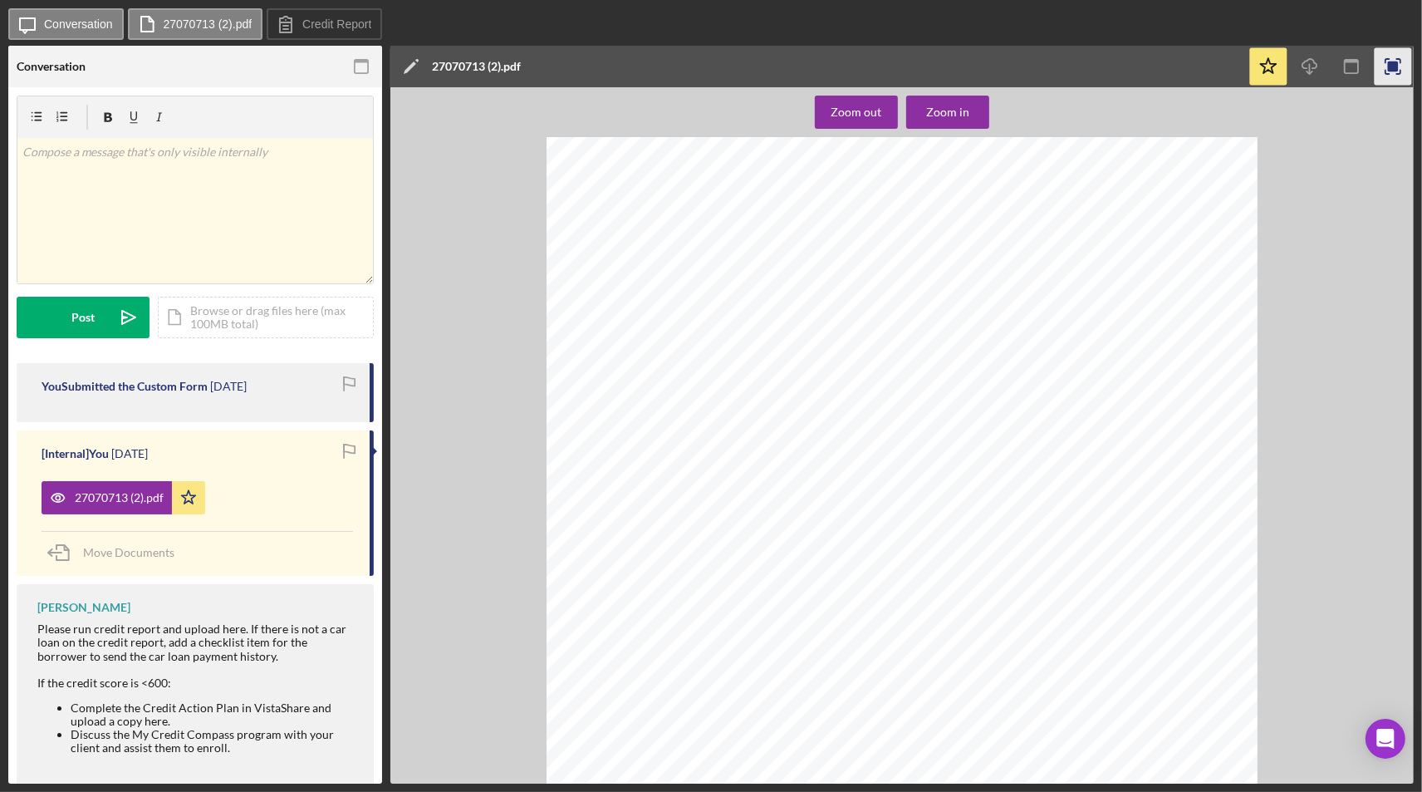
click at [1237, 70] on rect "button" at bounding box center [1393, 66] width 11 height 11
